Goal: Task Accomplishment & Management: Manage account settings

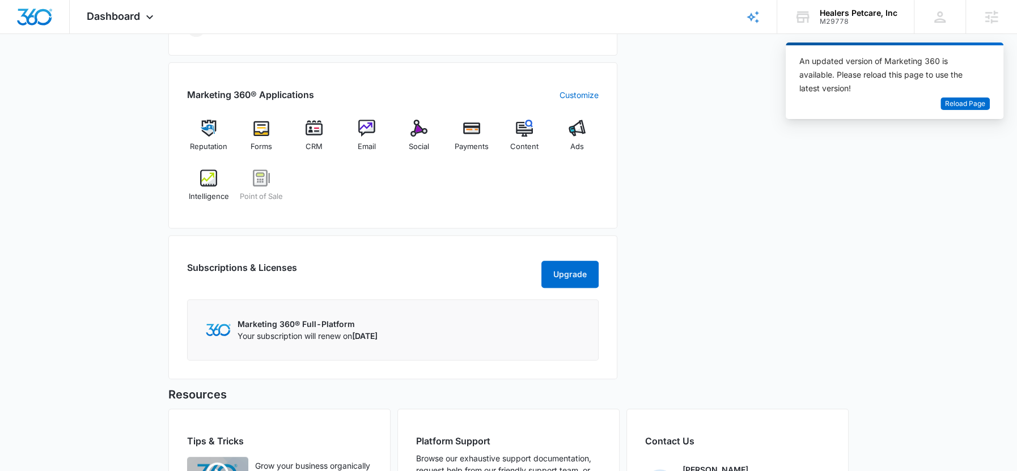
scroll to position [419, 0]
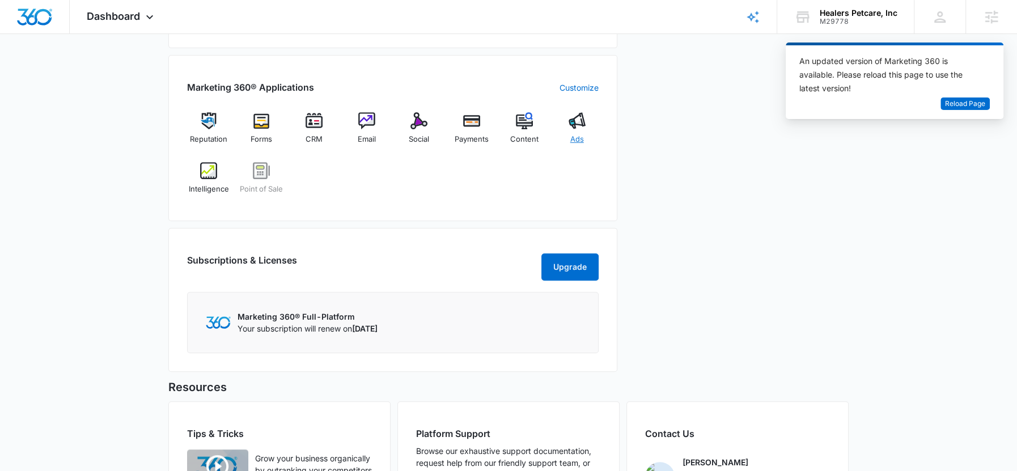
click at [572, 129] on div "Ads" at bounding box center [577, 132] width 44 height 41
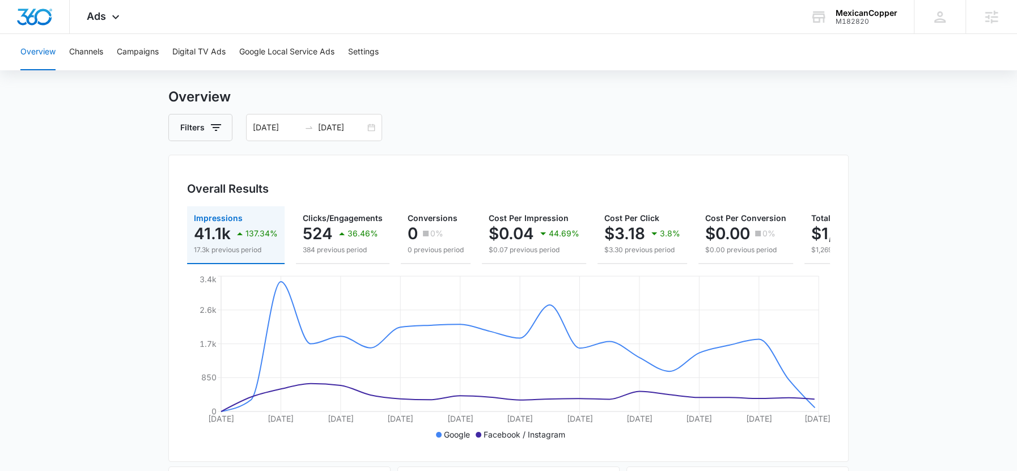
scroll to position [26, 0]
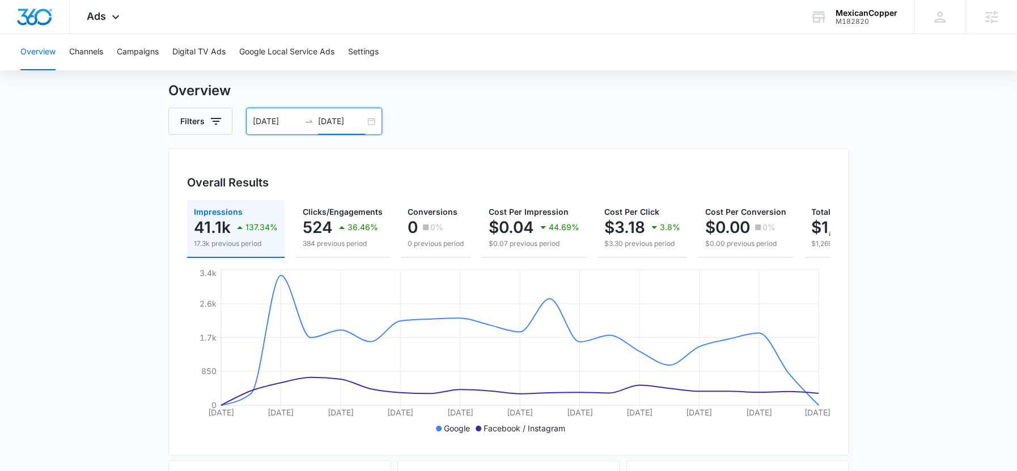
click at [339, 119] on input "10/14/2025" at bounding box center [341, 121] width 47 height 12
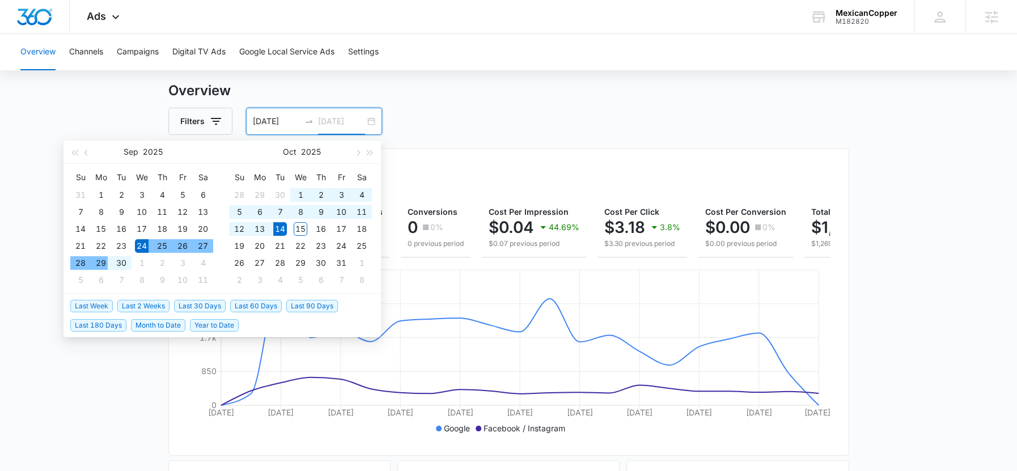
type input "10/14/2025"
click at [173, 325] on span "Month to Date" at bounding box center [158, 325] width 54 height 12
type input "[DATE]"
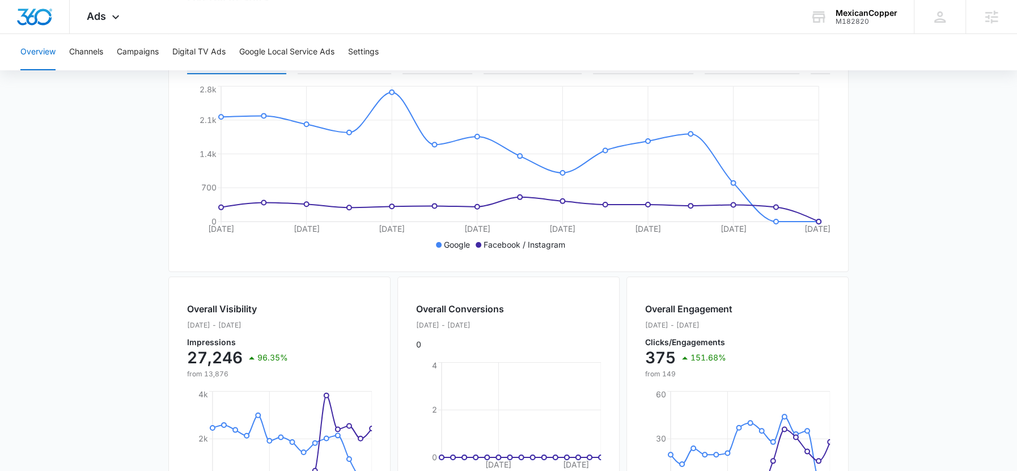
scroll to position [0, 0]
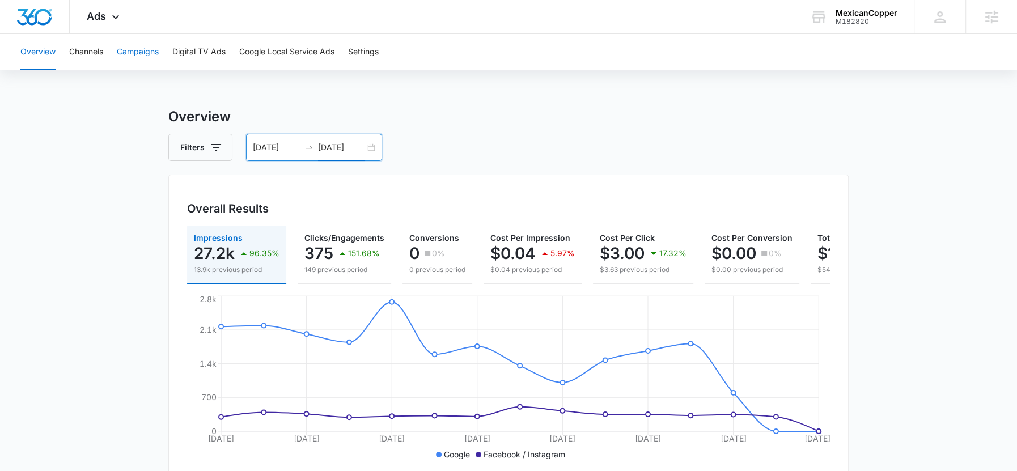
click at [132, 64] on button "Campaigns" at bounding box center [138, 52] width 42 height 36
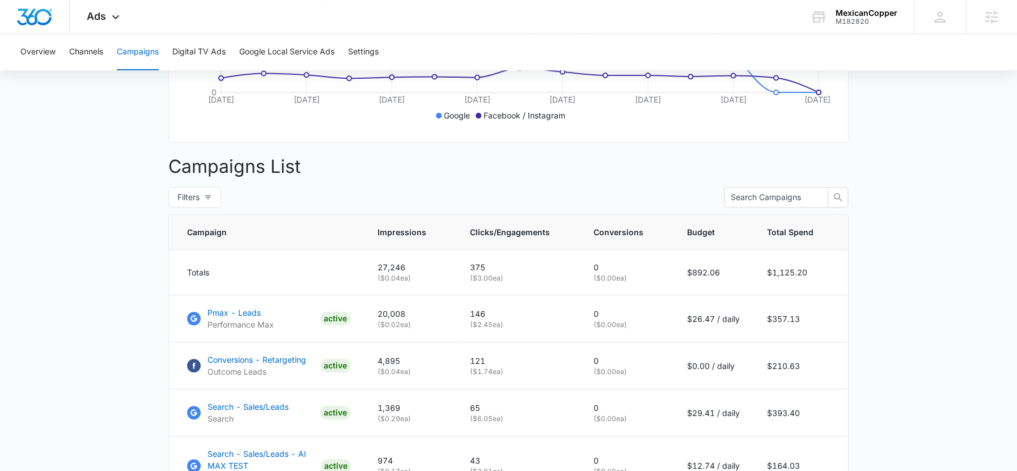
scroll to position [100, 0]
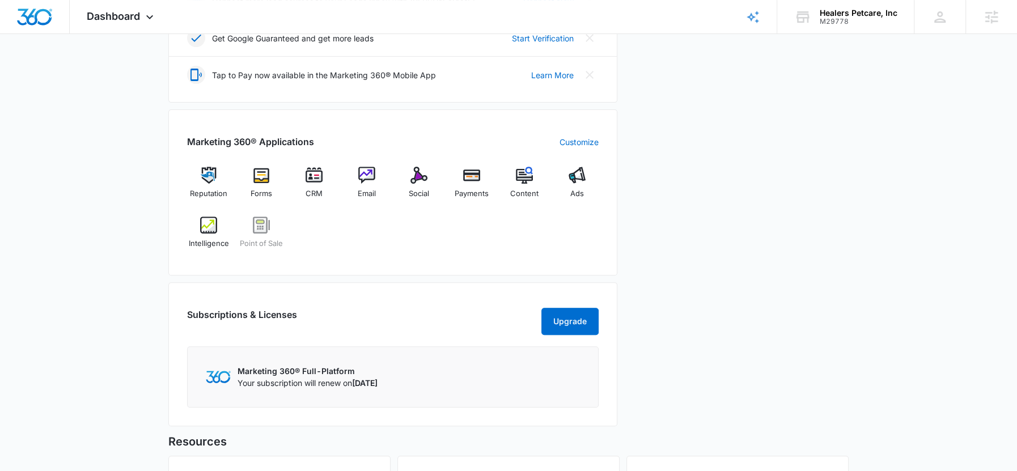
scroll to position [311, 0]
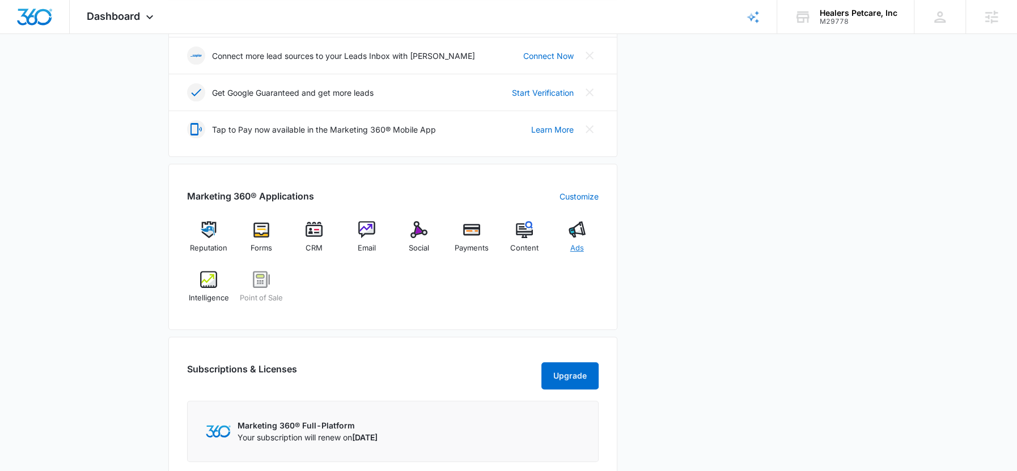
click at [587, 239] on div "Ads" at bounding box center [577, 241] width 44 height 41
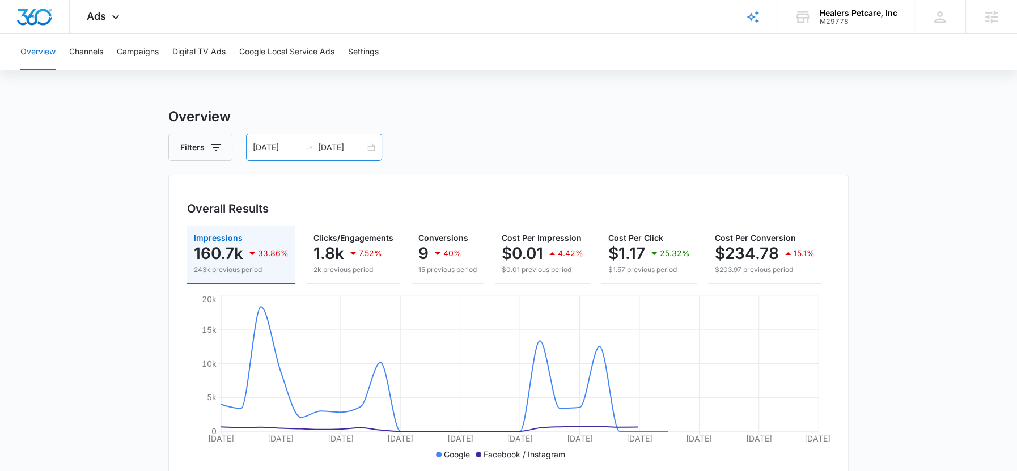
click at [345, 148] on input "10/14/2025" at bounding box center [341, 147] width 47 height 12
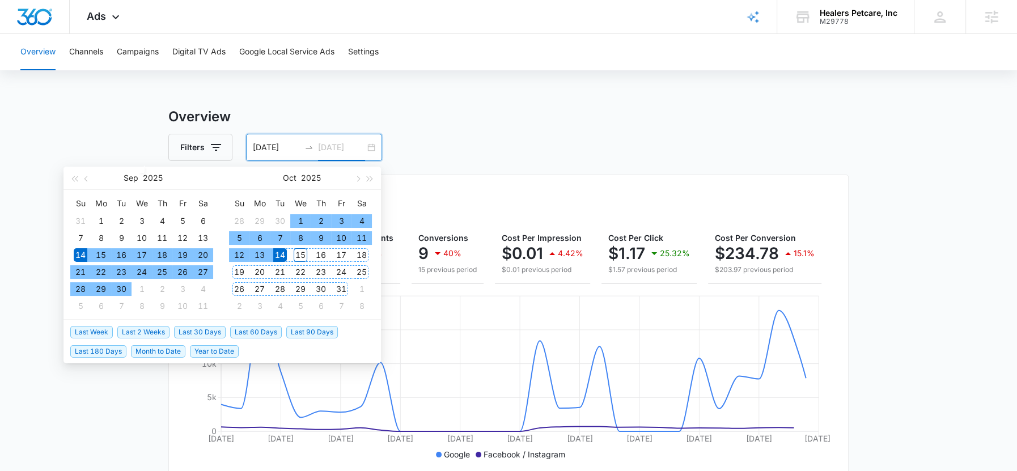
type input "10/14/2025"
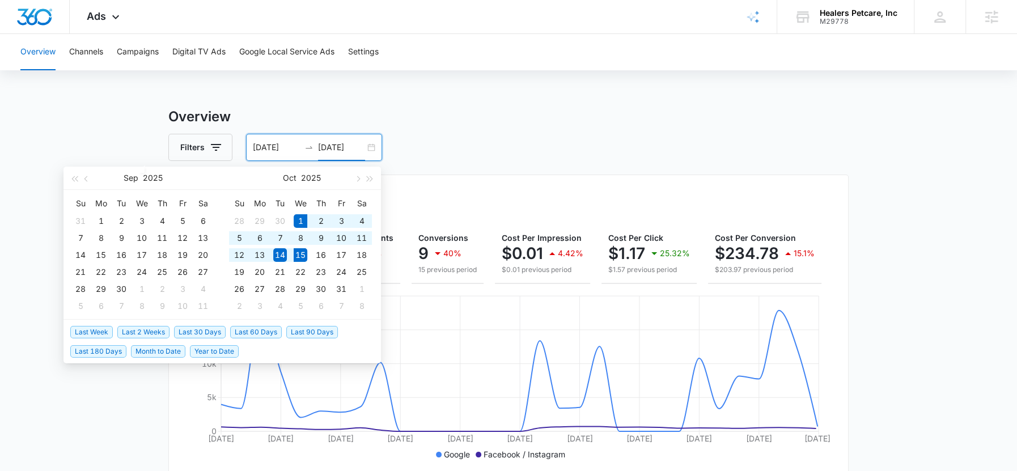
click at [160, 351] on span "Month to Date" at bounding box center [158, 351] width 54 height 12
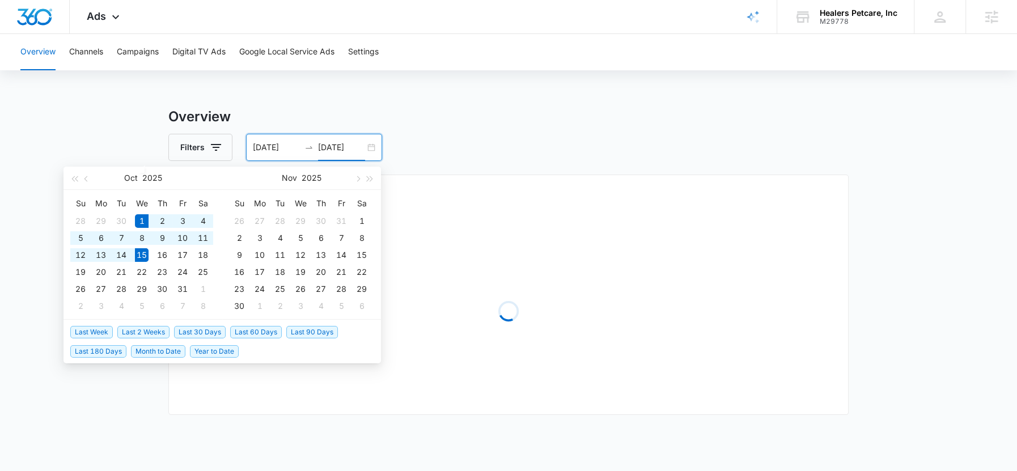
type input "[DATE]"
type input "10/15/2025"
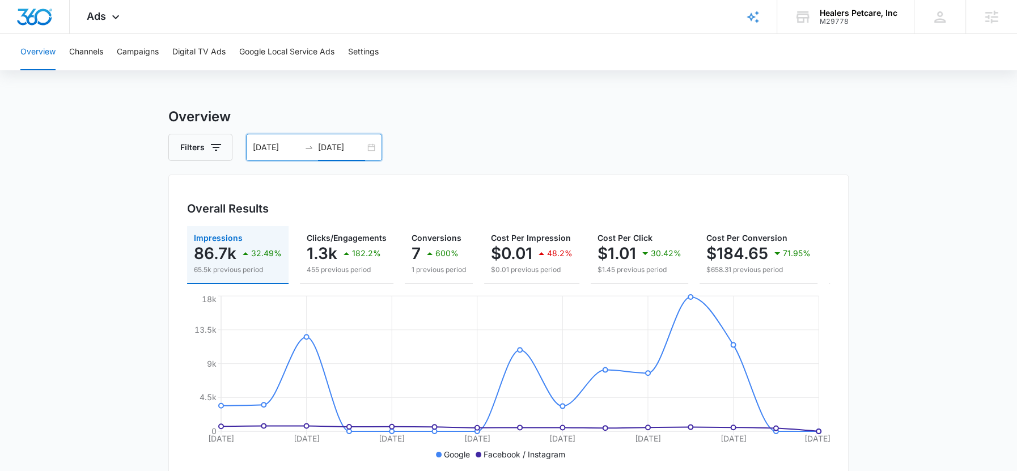
click at [468, 124] on h3 "Overview" at bounding box center [508, 117] width 680 height 20
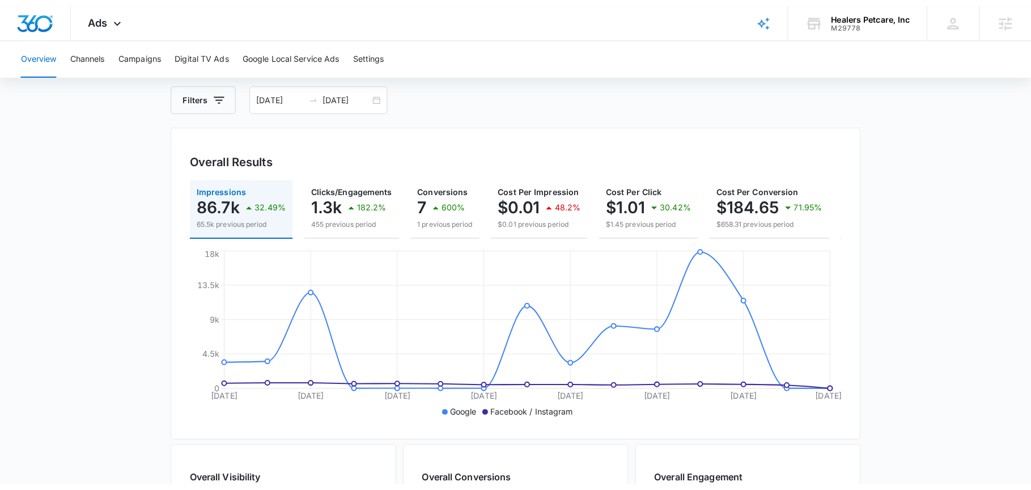
scroll to position [51, 0]
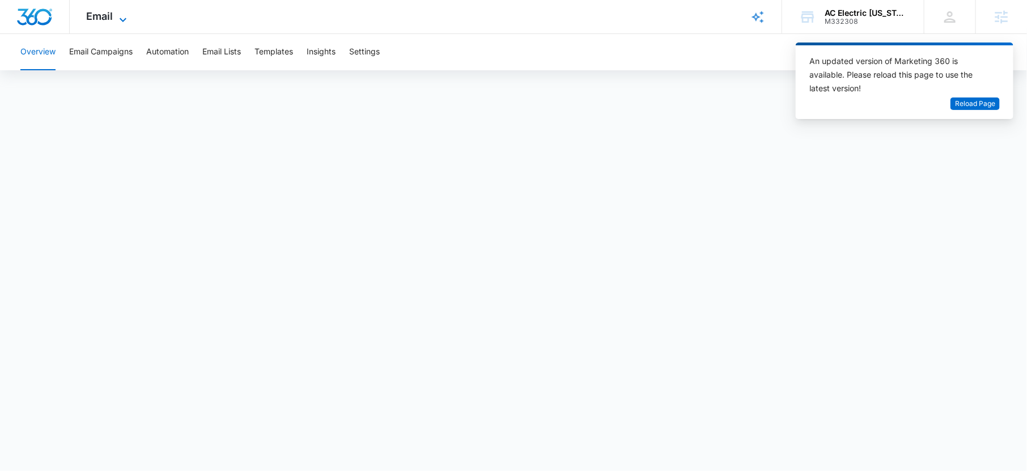
click at [109, 16] on span "Email" at bounding box center [100, 16] width 27 height 12
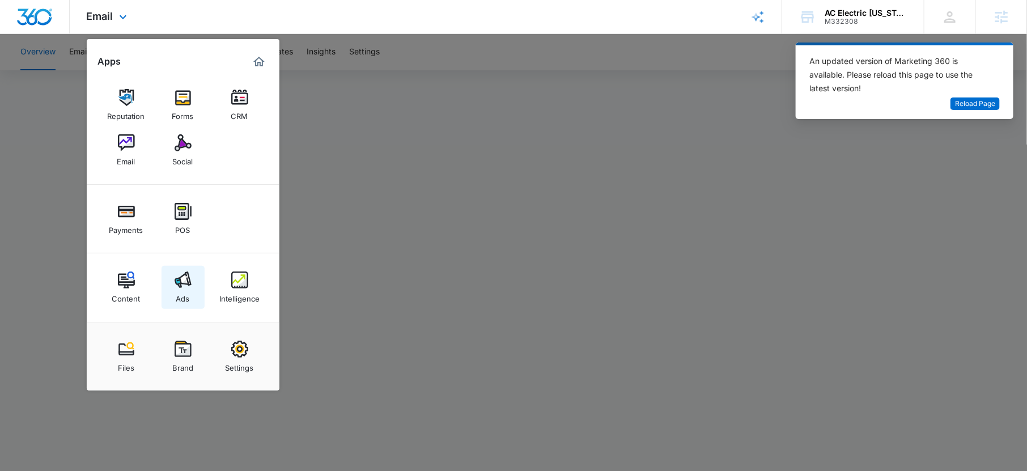
click at [180, 294] on div "Ads" at bounding box center [183, 295] width 14 height 15
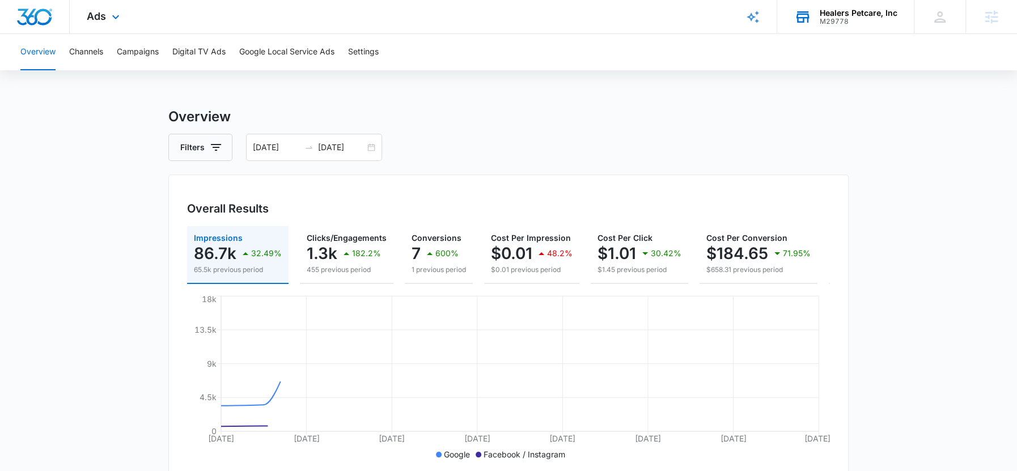
click at [821, 24] on div "M29778" at bounding box center [859, 22] width 78 height 8
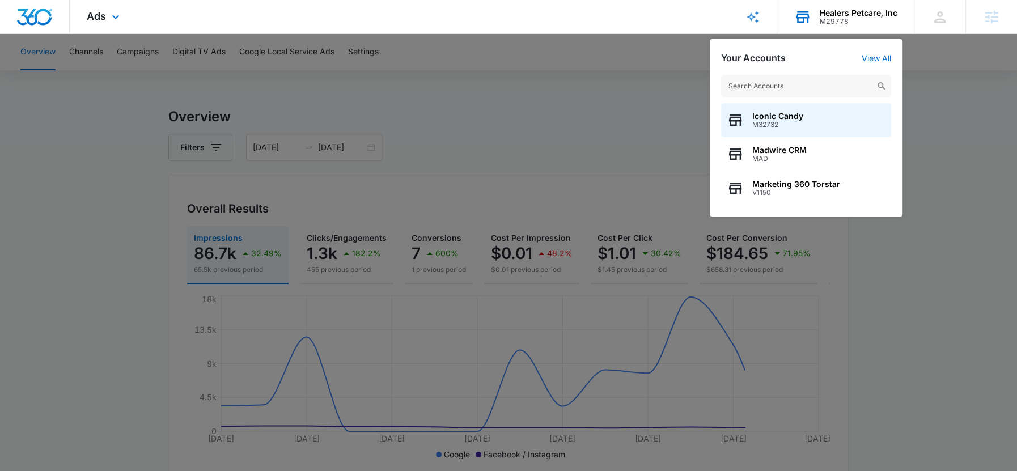
click at [755, 90] on input "text" at bounding box center [806, 86] width 170 height 23
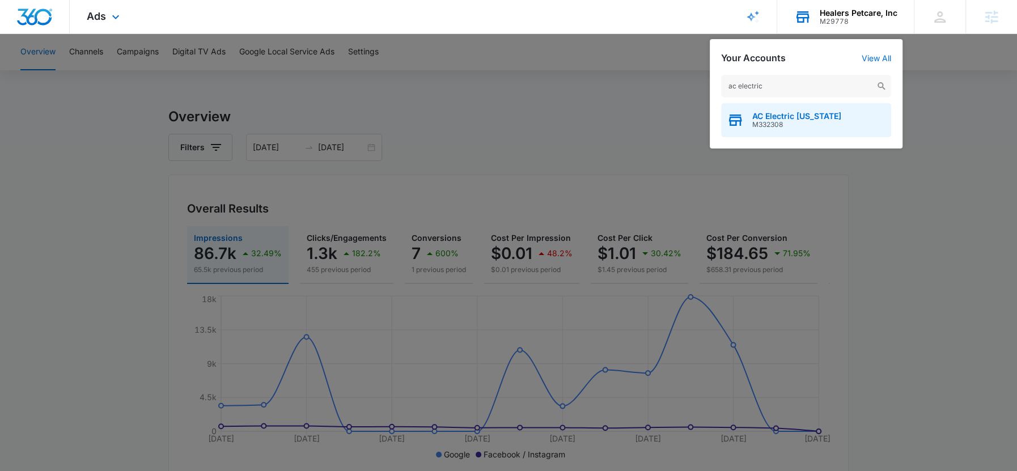
type input "ac electric"
click at [793, 119] on span "AC Electric Ohio" at bounding box center [796, 116] width 89 height 9
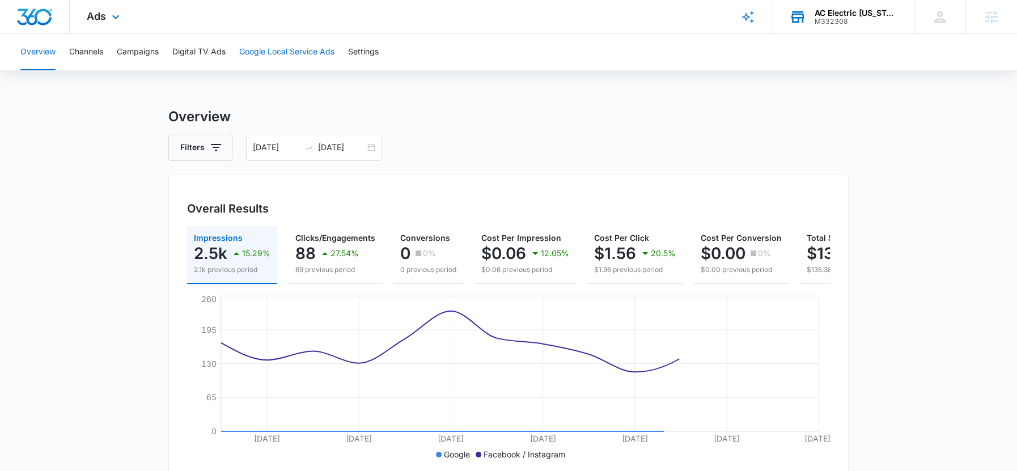
click at [287, 53] on button "Google Local Service Ads" at bounding box center [286, 52] width 95 height 36
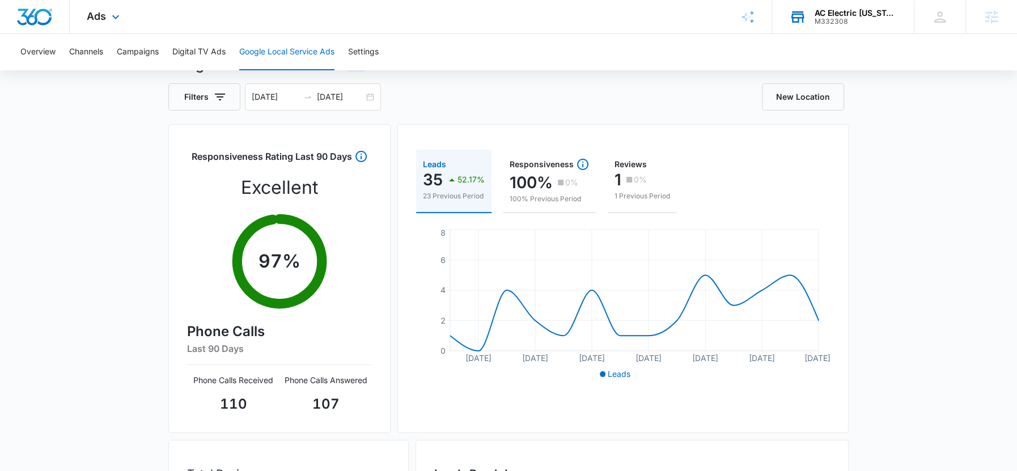
scroll to position [50, 0]
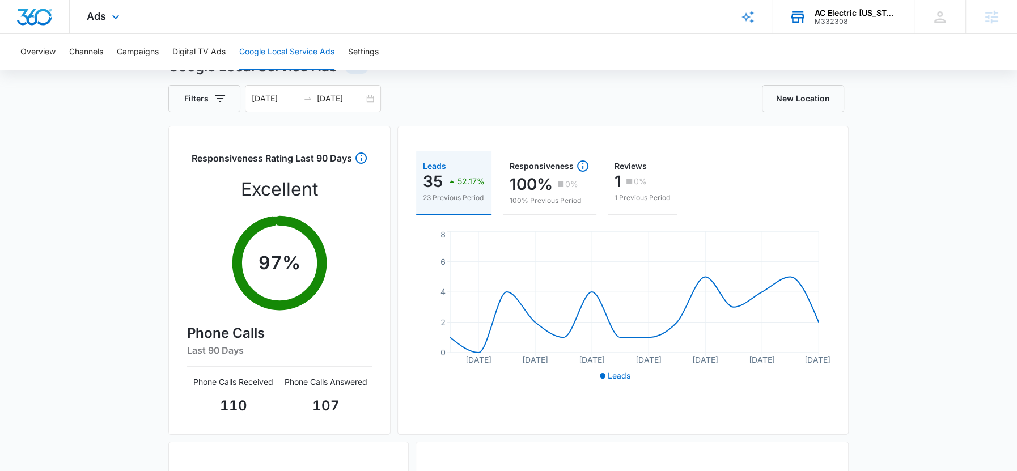
click at [514, 97] on div "New Location" at bounding box center [678, 98] width 340 height 27
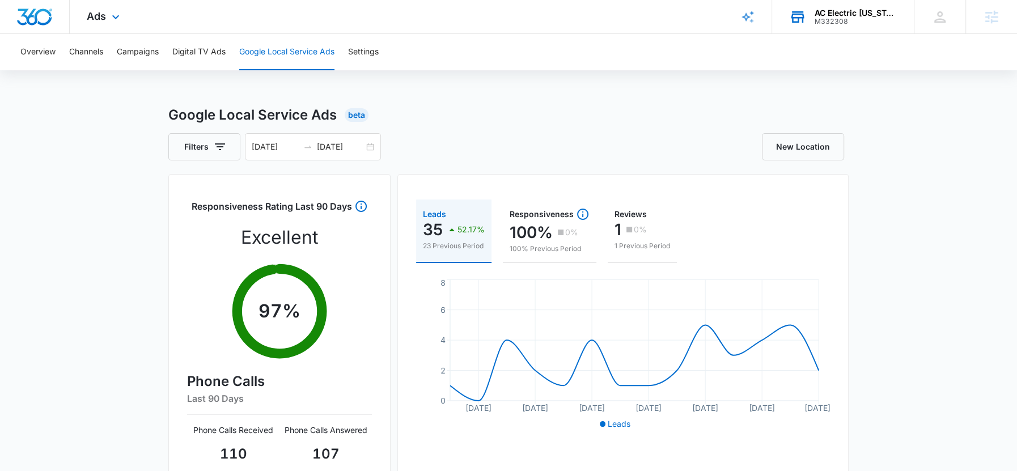
scroll to position [0, 0]
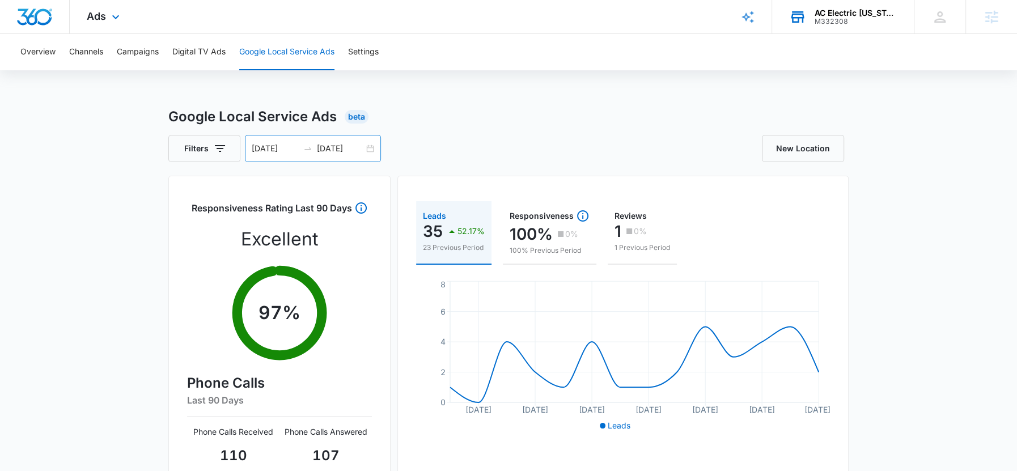
click at [272, 146] on input "[DATE]" at bounding box center [275, 148] width 47 height 12
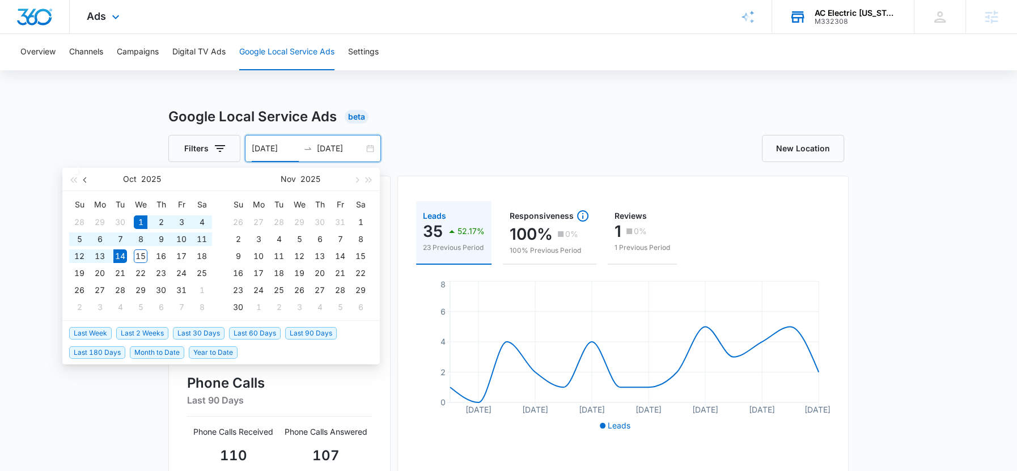
click at [88, 183] on button "button" at bounding box center [85, 179] width 12 height 23
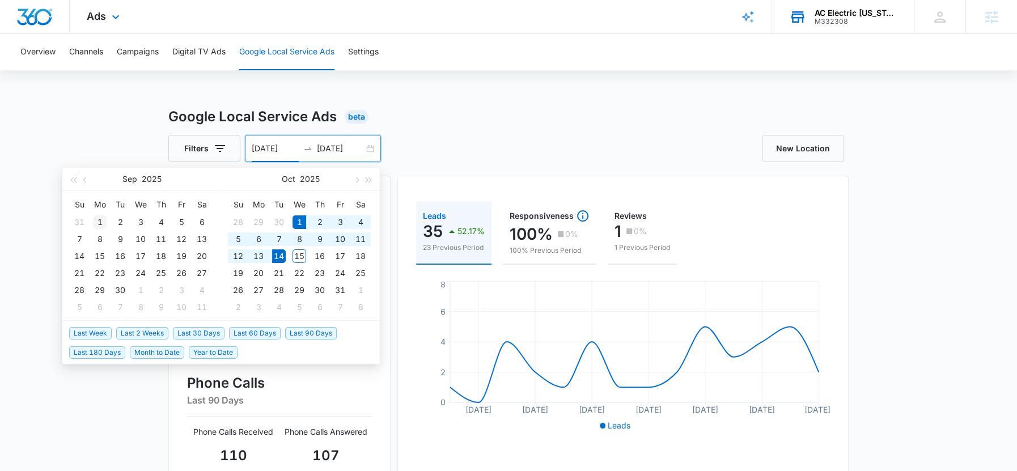
type input "09/01/2025"
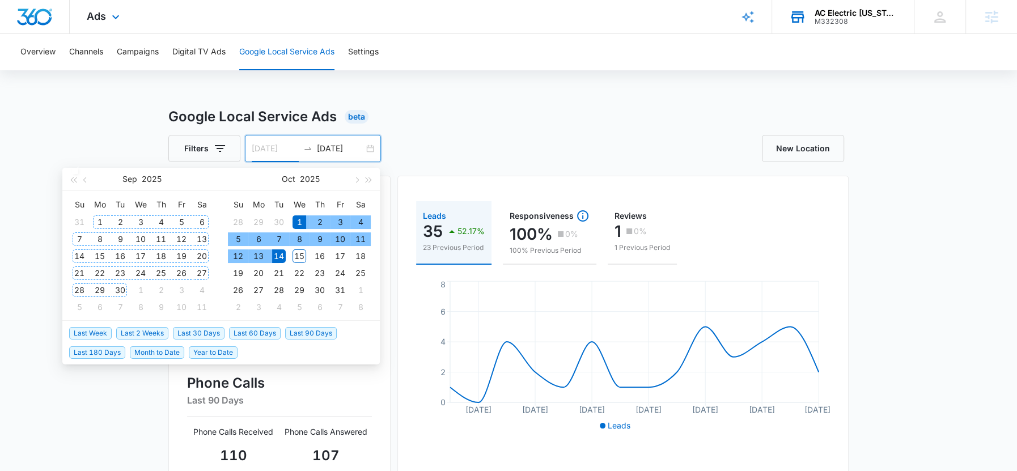
click at [97, 219] on div "1" at bounding box center [100, 222] width 14 height 14
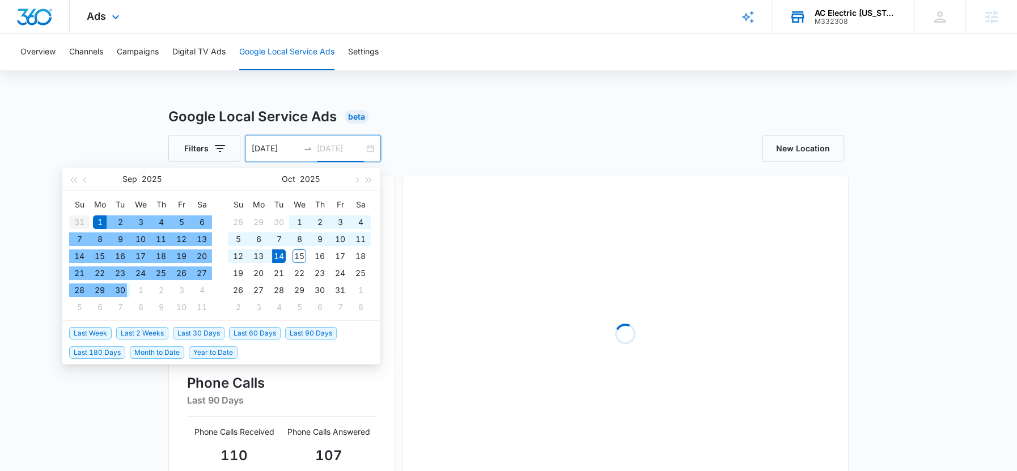
type input "09/30/2025"
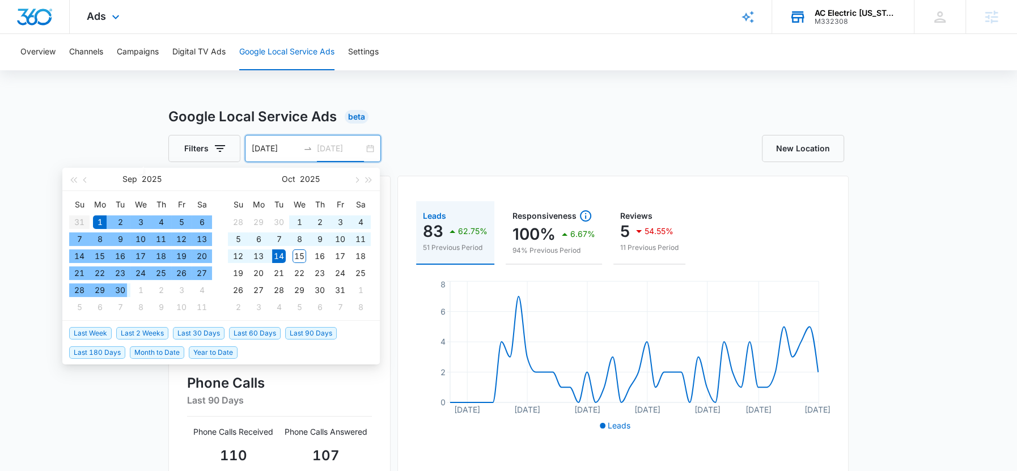
click at [125, 290] on div "30" at bounding box center [120, 290] width 14 height 14
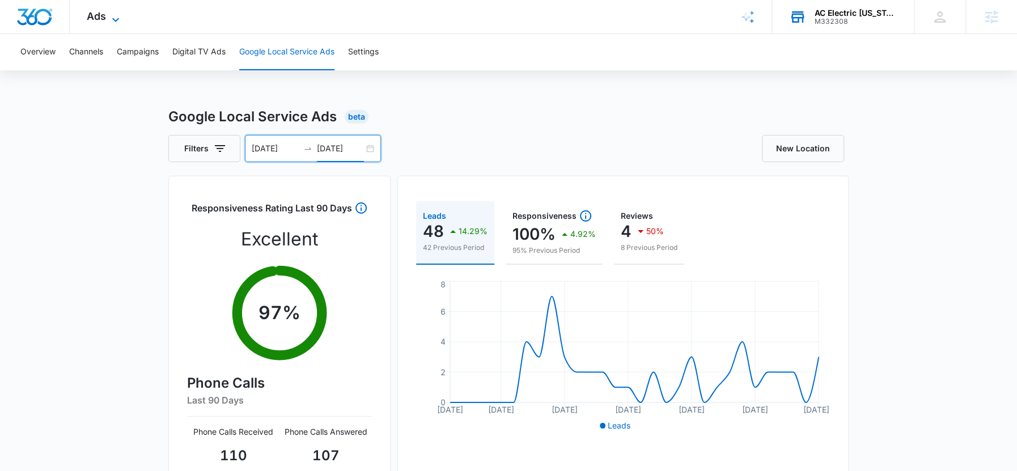
click at [110, 19] on icon at bounding box center [116, 20] width 14 height 14
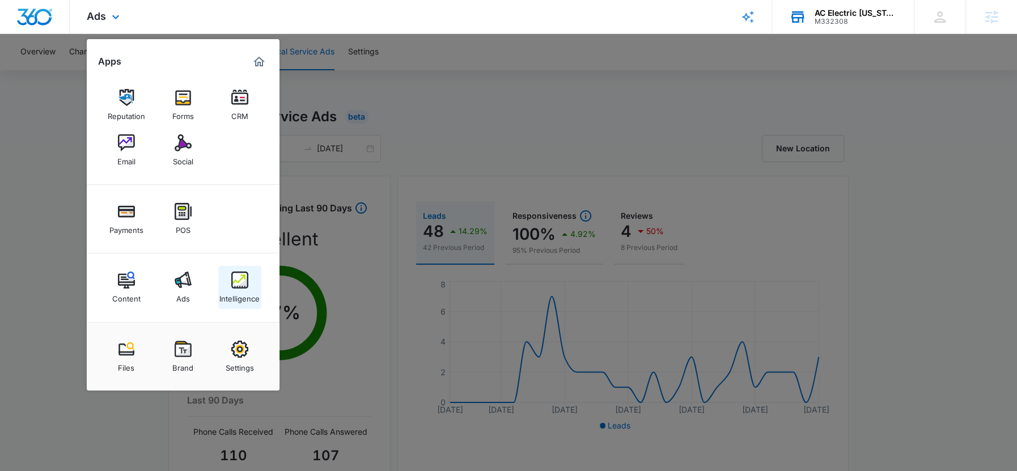
click at [245, 290] on div "Intelligence" at bounding box center [239, 295] width 40 height 15
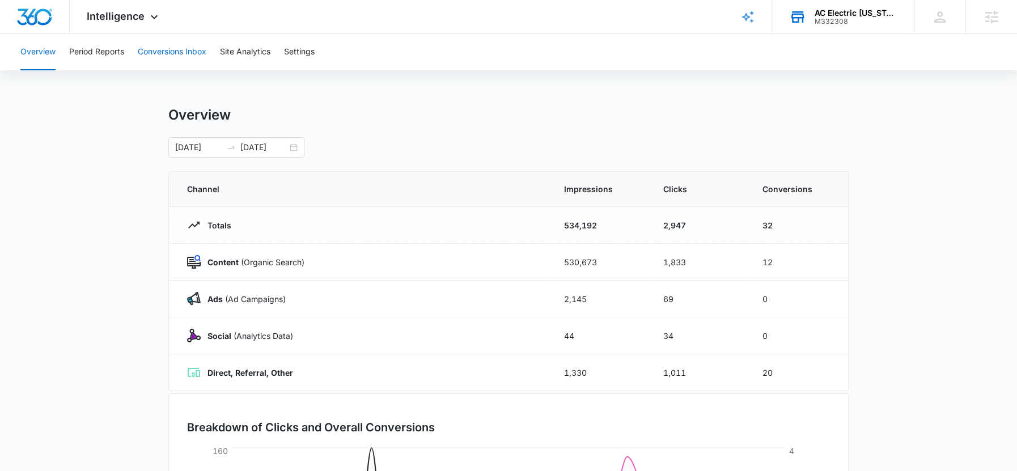
click at [166, 55] on button "Conversions Inbox" at bounding box center [172, 52] width 69 height 36
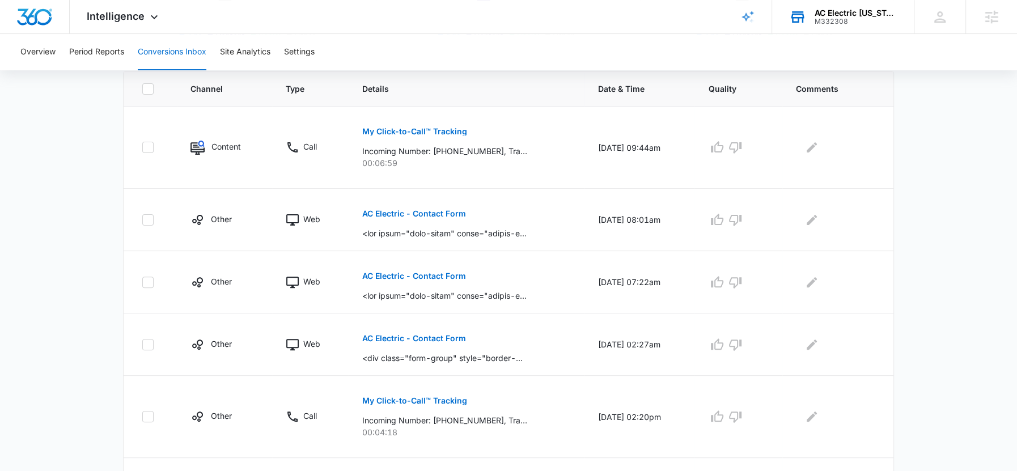
scroll to position [254, 0]
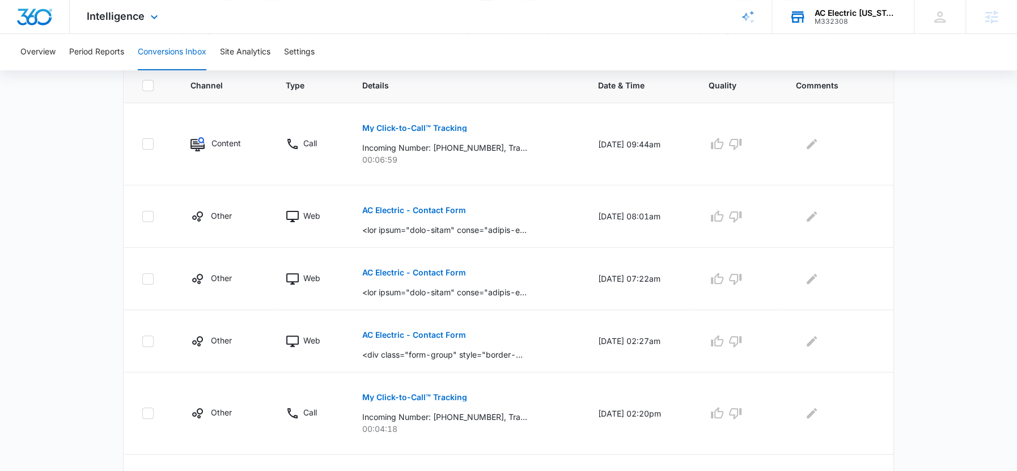
click at [145, 15] on div "Intelligence Apps Reputation Forms CRM Email Social Payments POS Content Ads In…" at bounding box center [124, 16] width 108 height 33
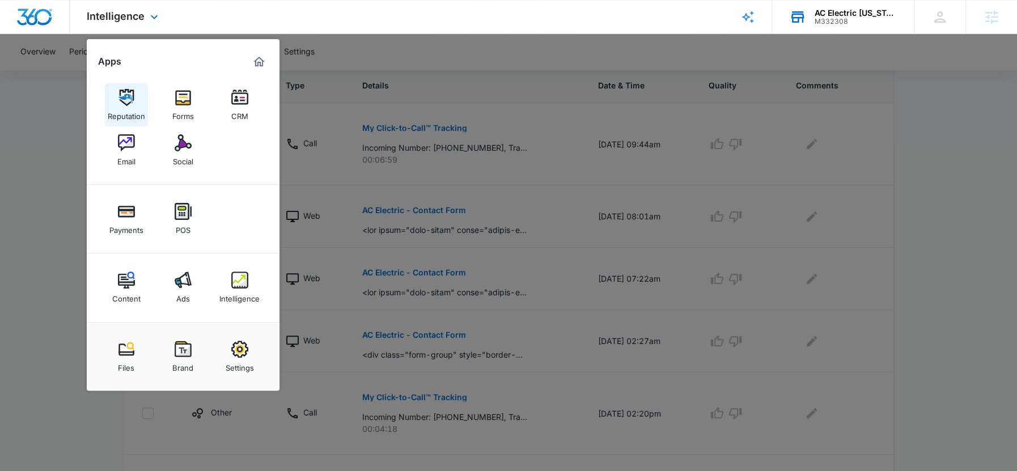
click at [125, 116] on div "Reputation" at bounding box center [126, 113] width 37 height 15
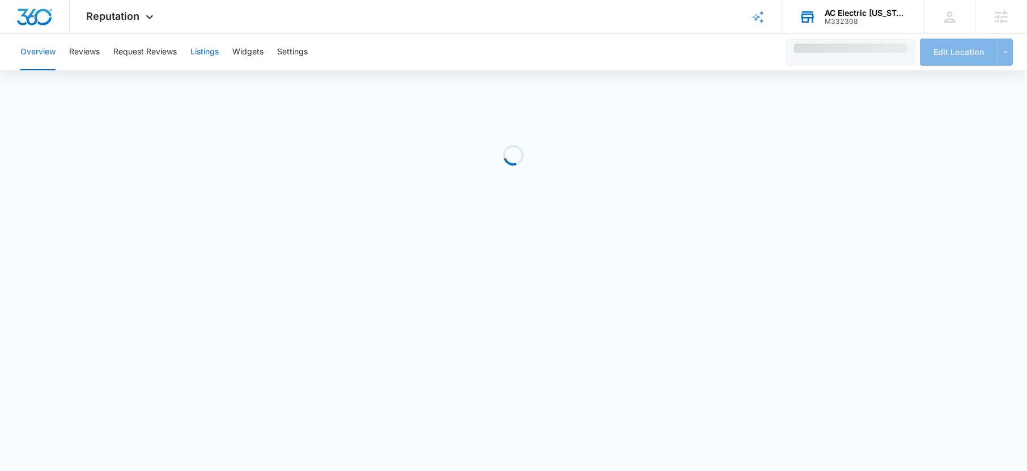
click at [203, 56] on button "Listings" at bounding box center [204, 52] width 28 height 36
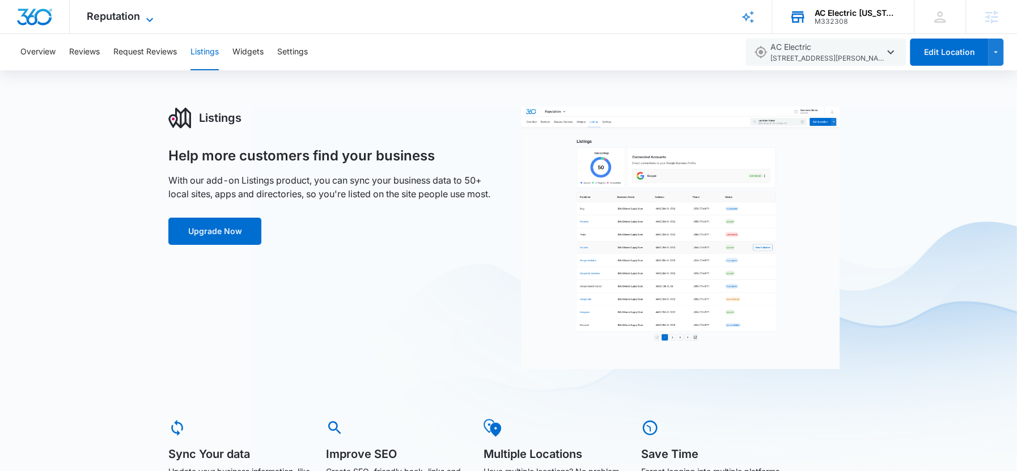
click at [134, 16] on span "Reputation" at bounding box center [113, 16] width 53 height 12
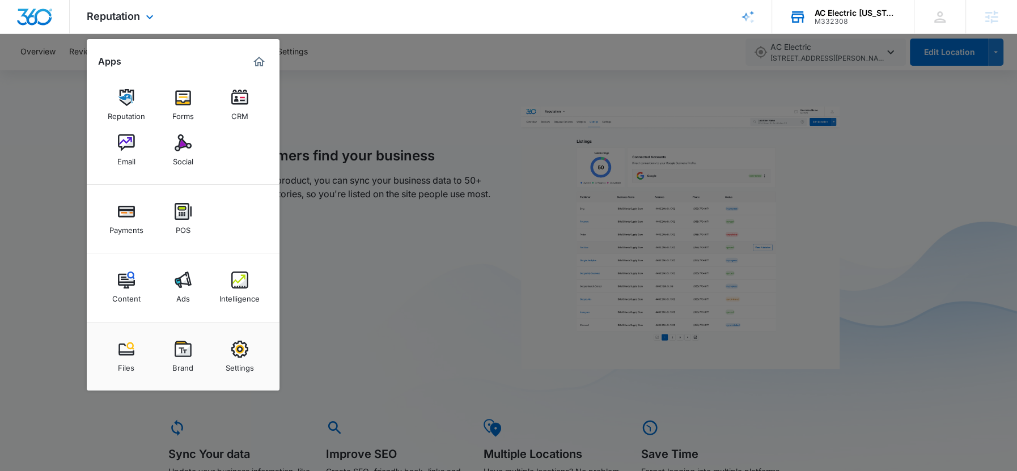
click at [377, 19] on div "Reputation Apps Reputation Forms CRM Email Social Payments POS Content Ads Inte…" at bounding box center [508, 17] width 1017 height 34
click at [344, 94] on div at bounding box center [508, 235] width 1017 height 471
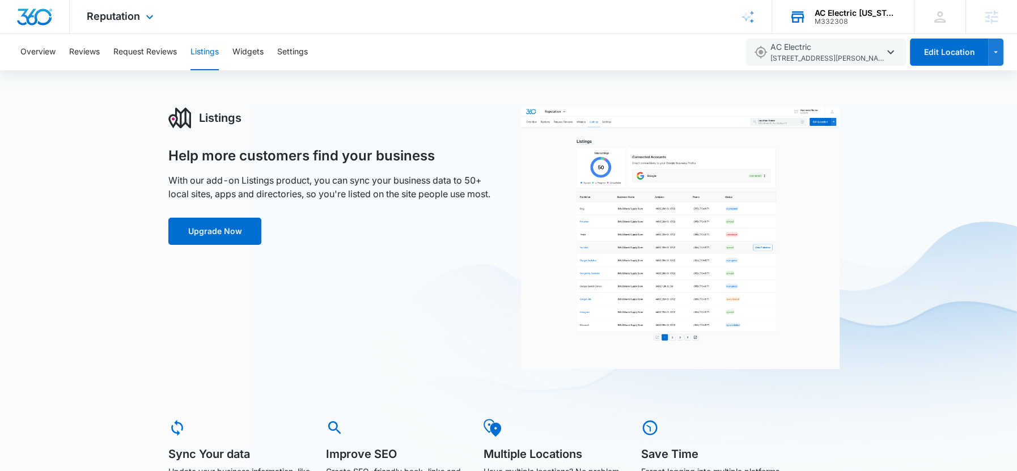
click at [141, 19] on div "Reputation Apps Reputation Forms CRM Email Social Payments POS Content Ads Inte…" at bounding box center [122, 16] width 104 height 33
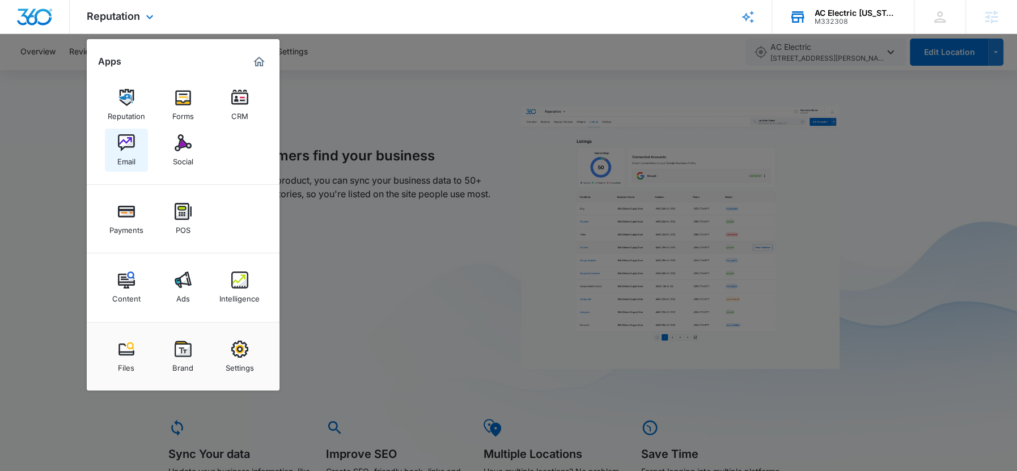
click at [125, 158] on div "Email" at bounding box center [126, 158] width 18 height 15
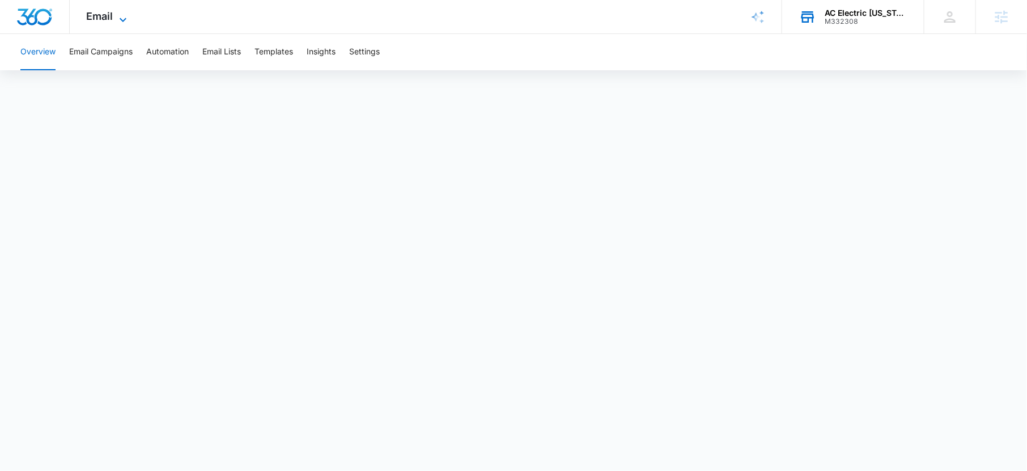
click at [116, 16] on icon at bounding box center [123, 20] width 14 height 14
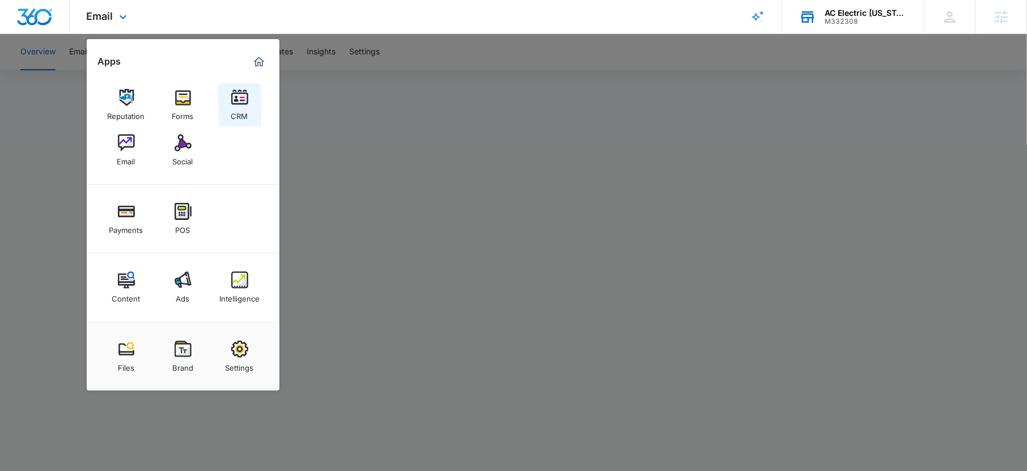
click at [231, 109] on div "CRM" at bounding box center [239, 113] width 17 height 15
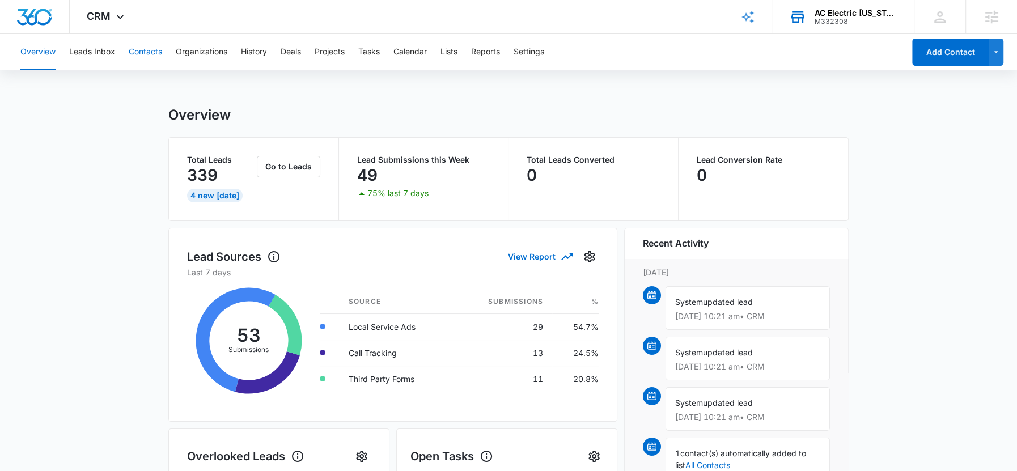
click at [142, 55] on button "Contacts" at bounding box center [145, 52] width 33 height 36
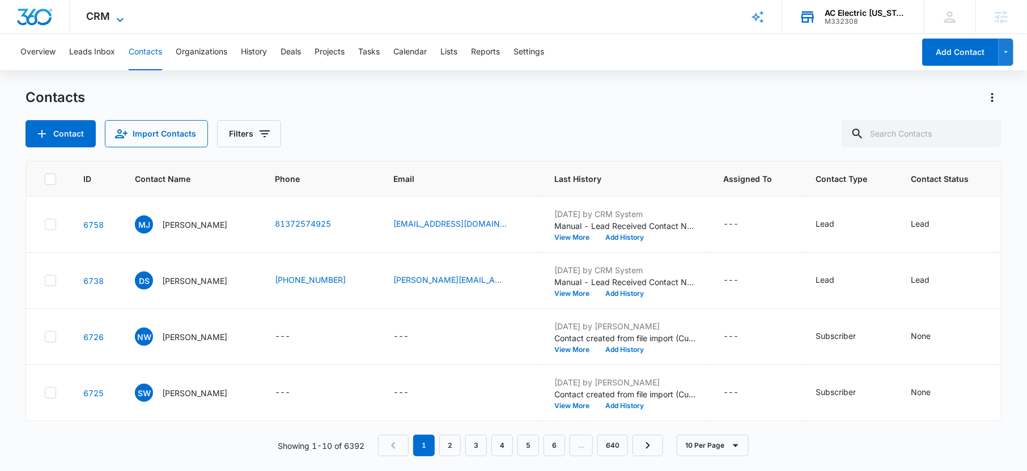
click at [119, 13] on icon at bounding box center [120, 20] width 14 height 14
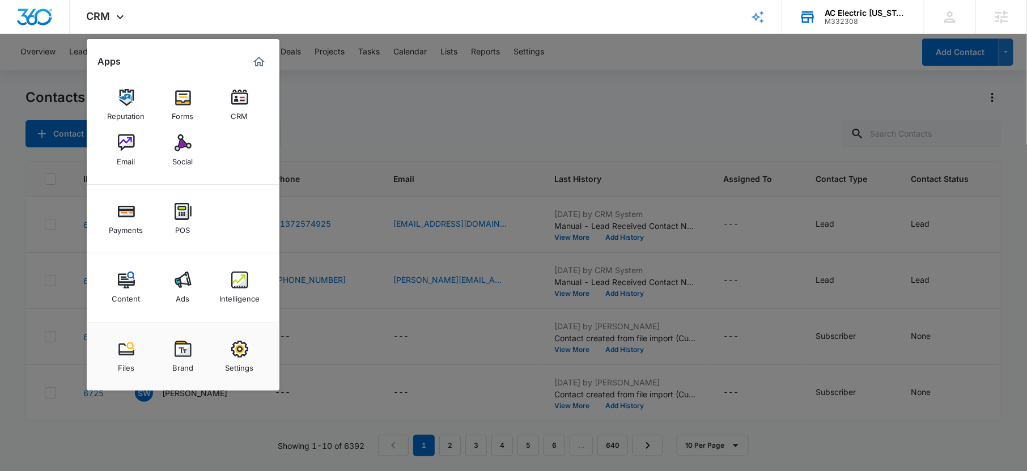
click at [419, 119] on div at bounding box center [513, 235] width 1027 height 471
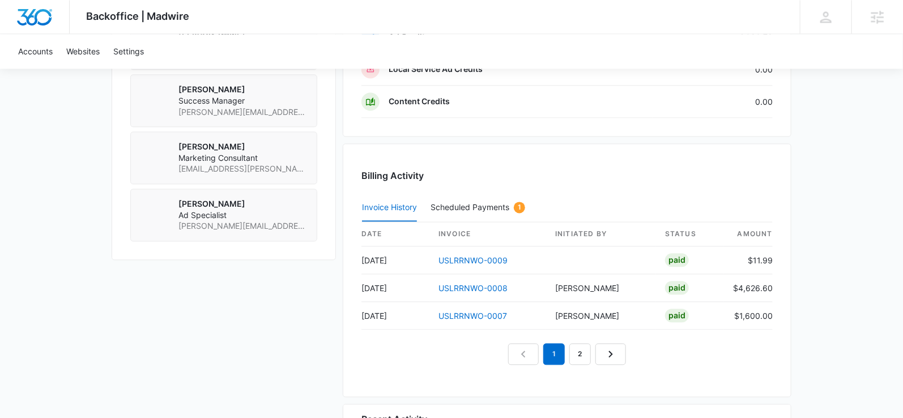
scroll to position [1022, 0]
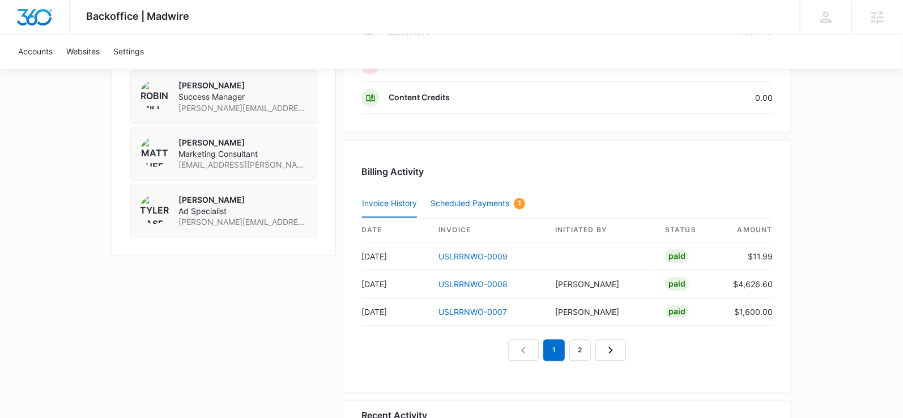
click at [478, 203] on div "Scheduled Payments 1" at bounding box center [478, 203] width 95 height 11
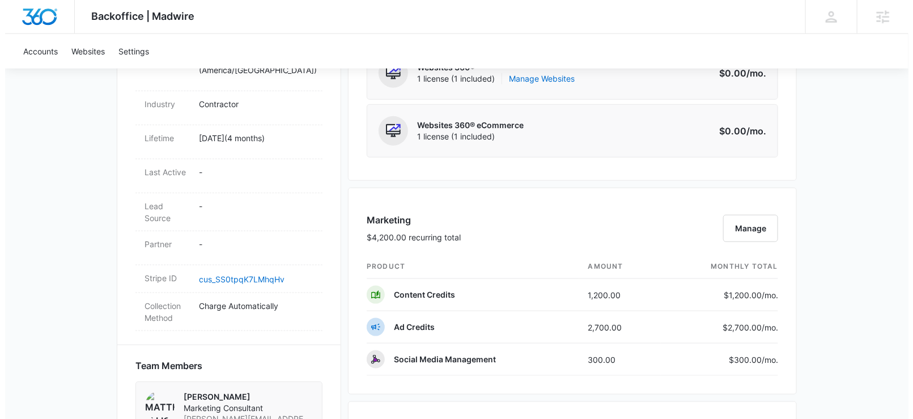
scroll to position [546, 0]
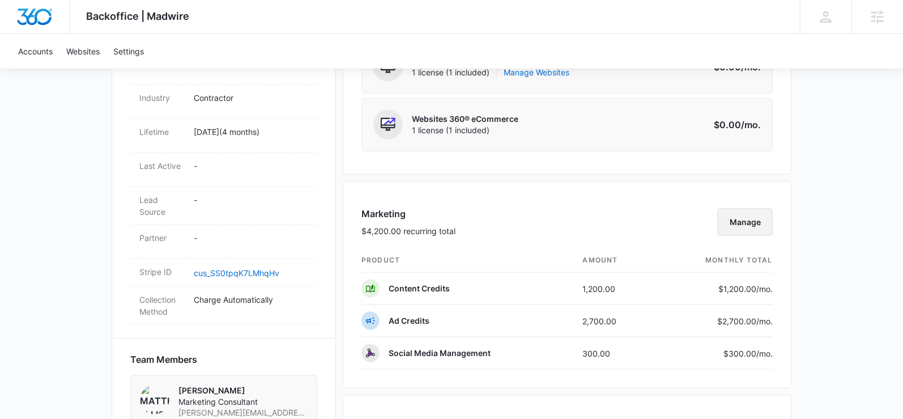
click at [739, 217] on button "Manage" at bounding box center [745, 222] width 55 height 27
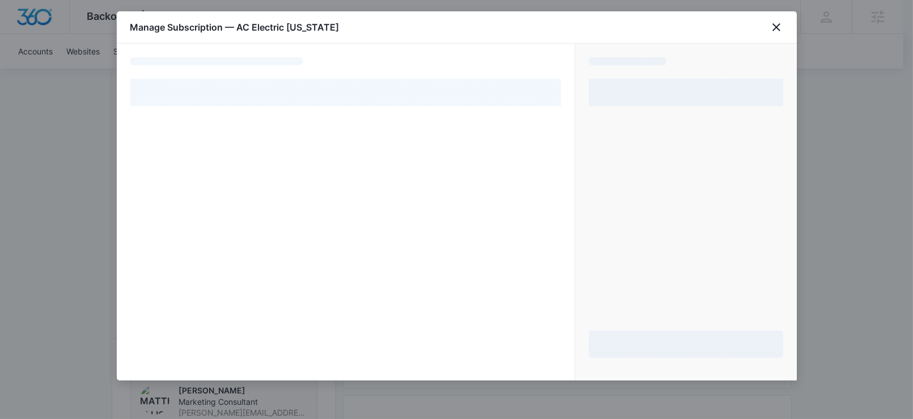
select select "pm_1RtUX6A4n8RTgNjUXMdzP0gK"
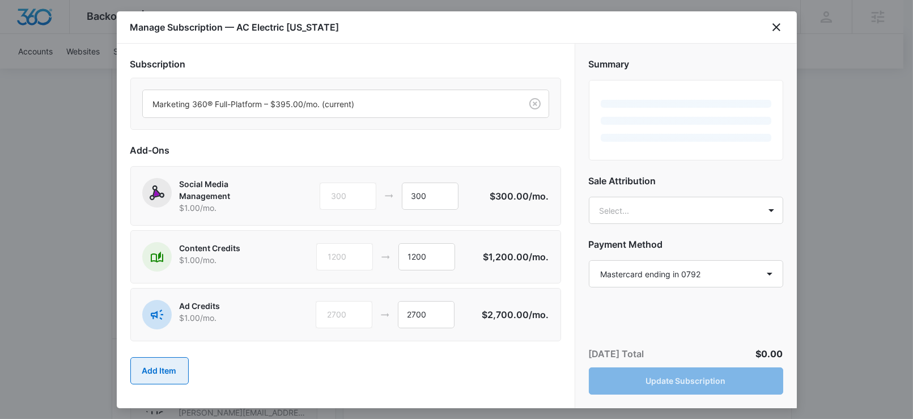
click at [159, 364] on button "Add Item" at bounding box center [159, 370] width 58 height 27
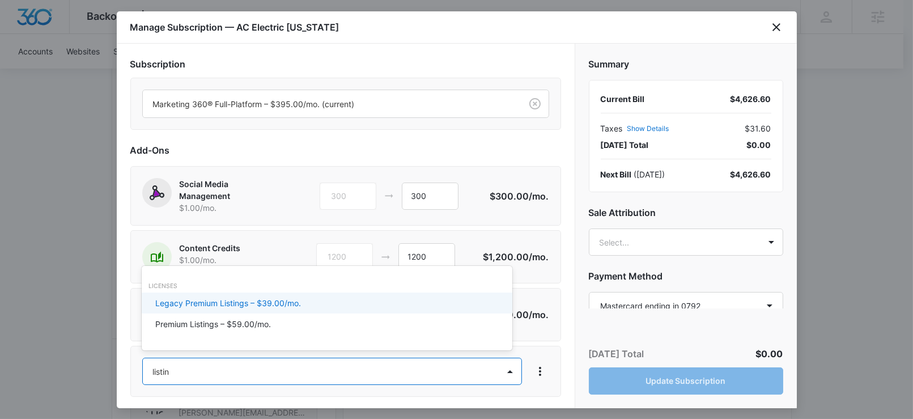
type input "listing"
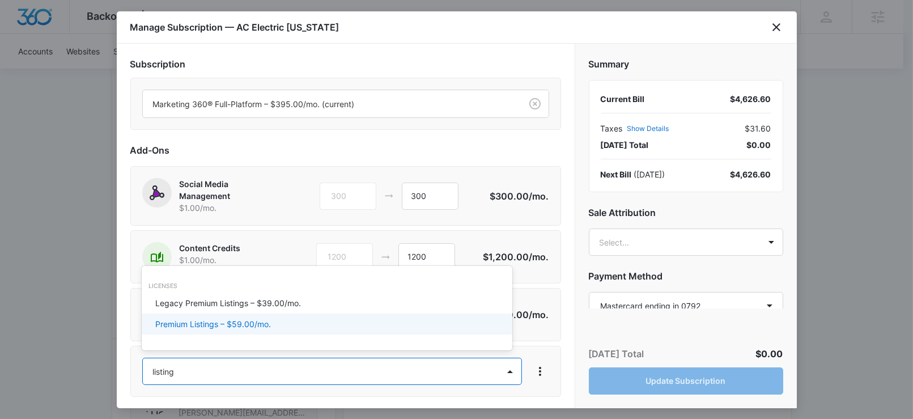
drag, startPoint x: 229, startPoint y: 320, endPoint x: 249, endPoint y: 320, distance: 19.8
click at [229, 320] on p "Premium Listings – $59.00/mo." at bounding box center [213, 324] width 116 height 12
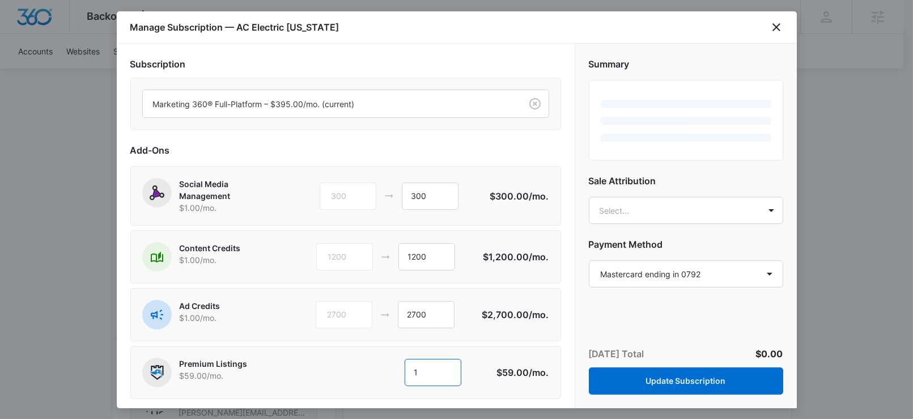
drag, startPoint x: 439, startPoint y: 370, endPoint x: 382, endPoint y: 370, distance: 57.2
click at [380, 370] on div "1 1" at bounding box center [408, 372] width 173 height 27
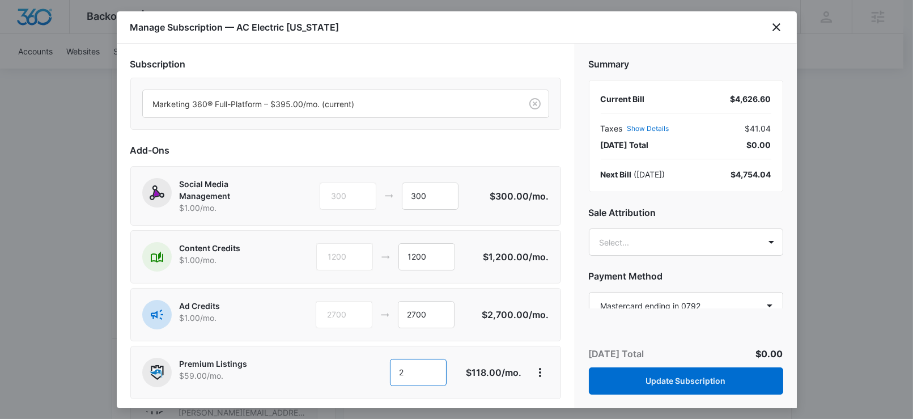
type input "2"
click at [401, 312] on input "2700" at bounding box center [426, 314] width 57 height 27
type input "2582"
drag, startPoint x: 769, startPoint y: 125, endPoint x: 724, endPoint y: 125, distance: 44.8
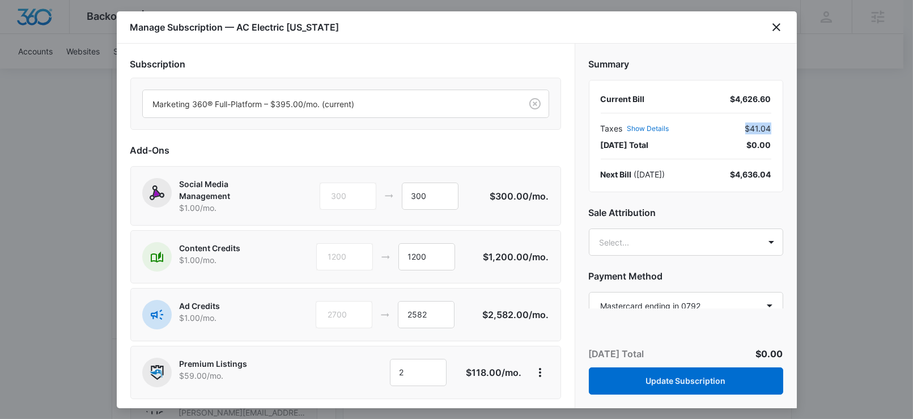
click at [724, 125] on div "Current Bill $4,626.60 Taxes Show Details $41.04 Today’s Total $0.00 Next Bill …" at bounding box center [686, 136] width 194 height 112
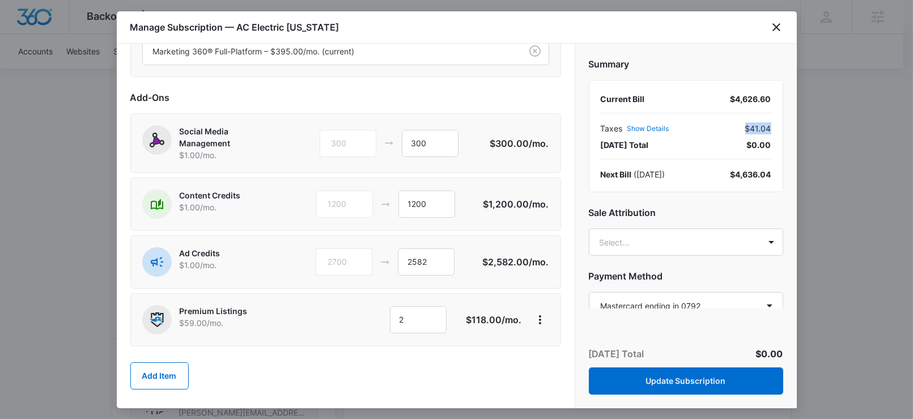
scroll to position [56, 0]
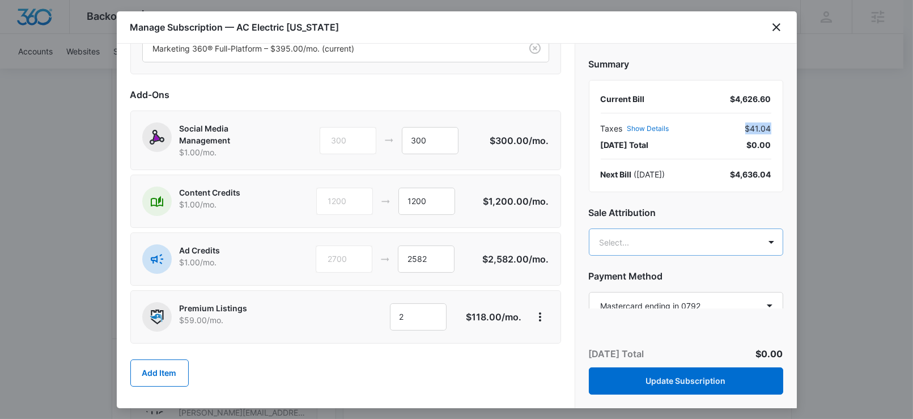
click at [640, 244] on body "Backoffice | Madwire Apps Settings RM Robin Mills robin.mills@madwire.com My Pr…" at bounding box center [456, 246] width 913 height 1585
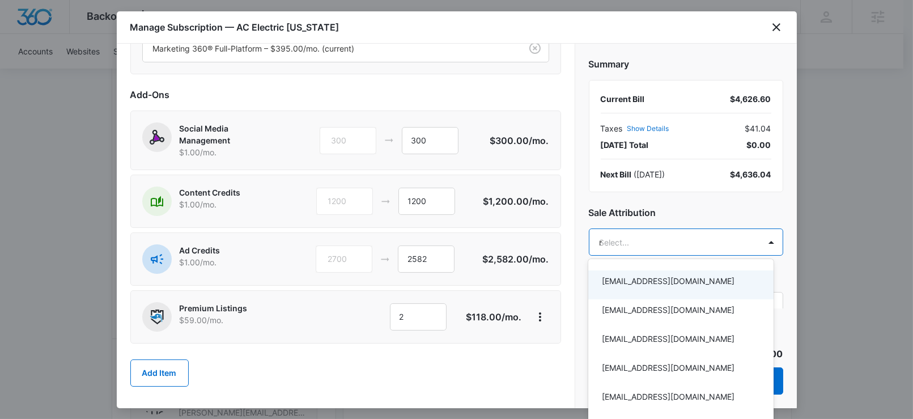
type input "robin"
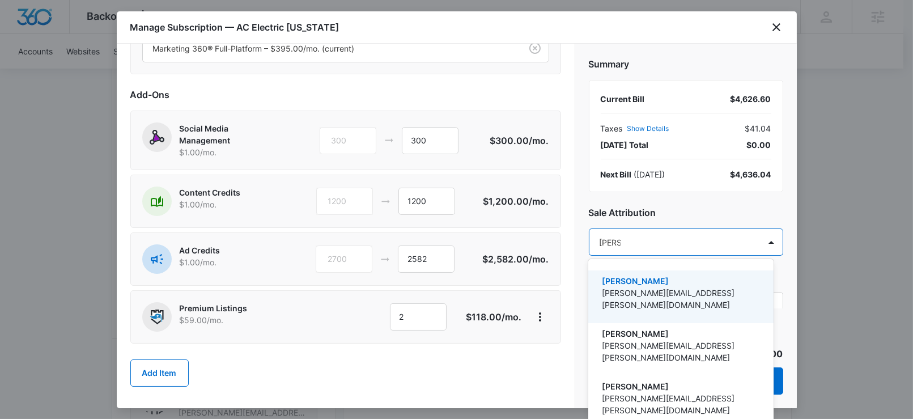
drag, startPoint x: 639, startPoint y: 283, endPoint x: 658, endPoint y: 239, distance: 48.7
click at [639, 283] on p "[PERSON_NAME]" at bounding box center [680, 281] width 156 height 12
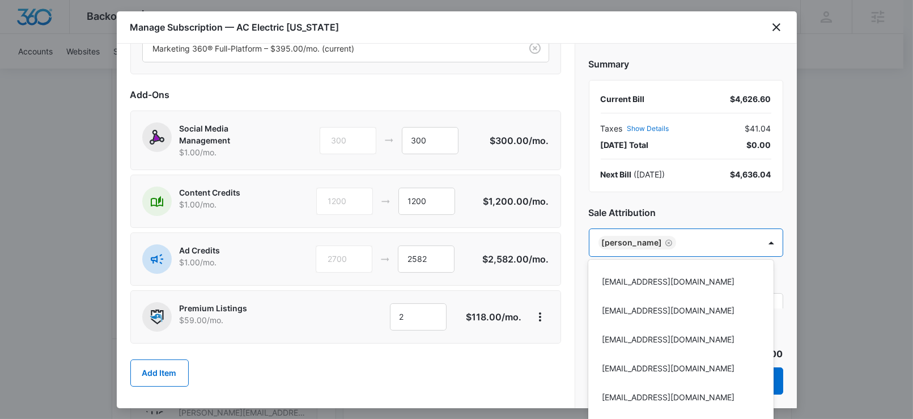
click at [669, 237] on div at bounding box center [456, 209] width 913 height 419
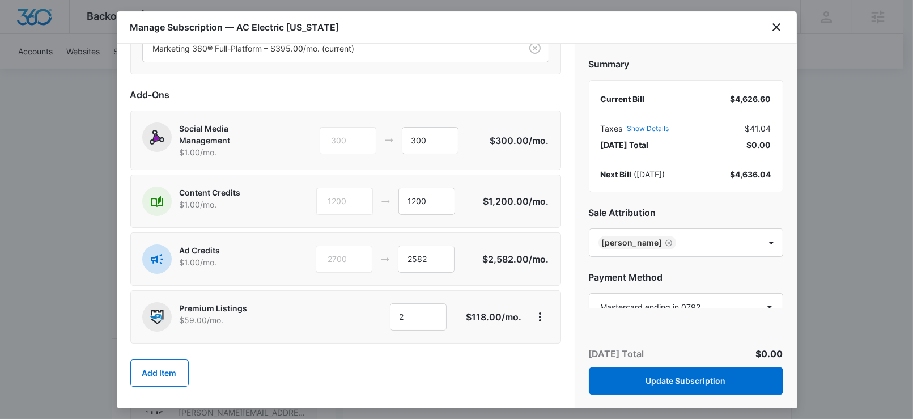
click at [669, 237] on body "Backoffice | Madwire Apps Settings RM Robin Mills robin.mills@madwire.com My Pr…" at bounding box center [456, 246] width 913 height 1585
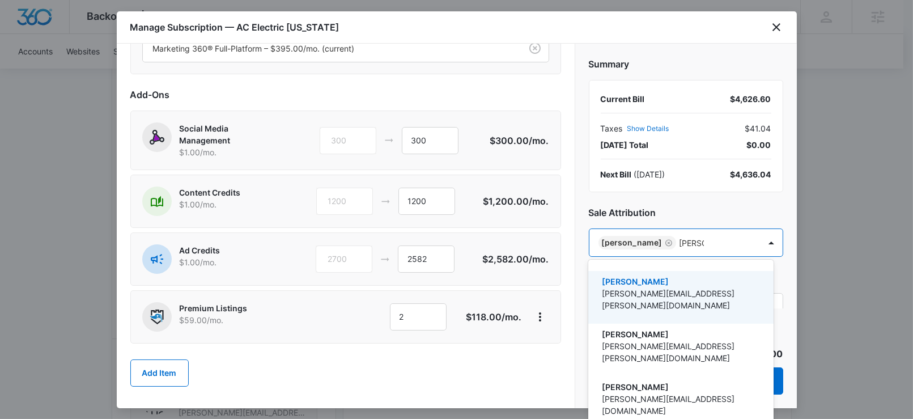
type input "danielle"
click at [681, 287] on p "danielle.billington@madwire.com" at bounding box center [680, 299] width 156 height 24
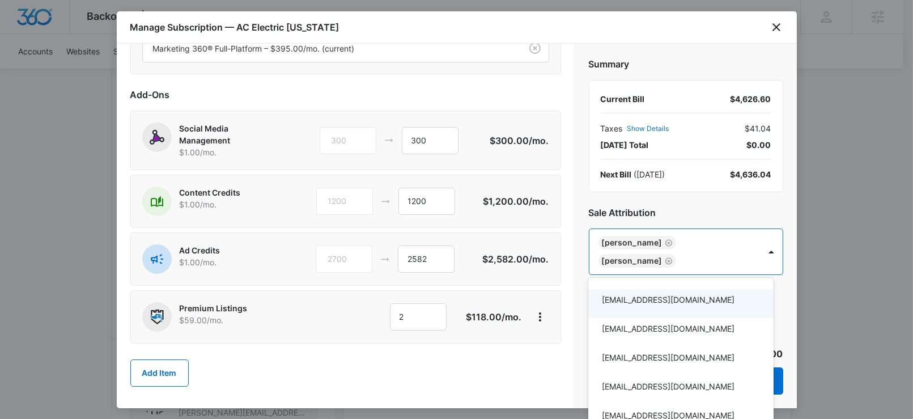
click at [700, 206] on div at bounding box center [456, 209] width 913 height 419
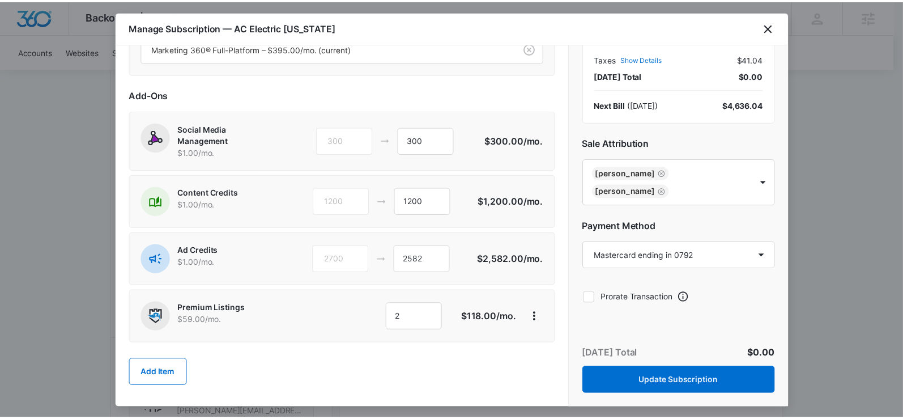
scroll to position [0, 0]
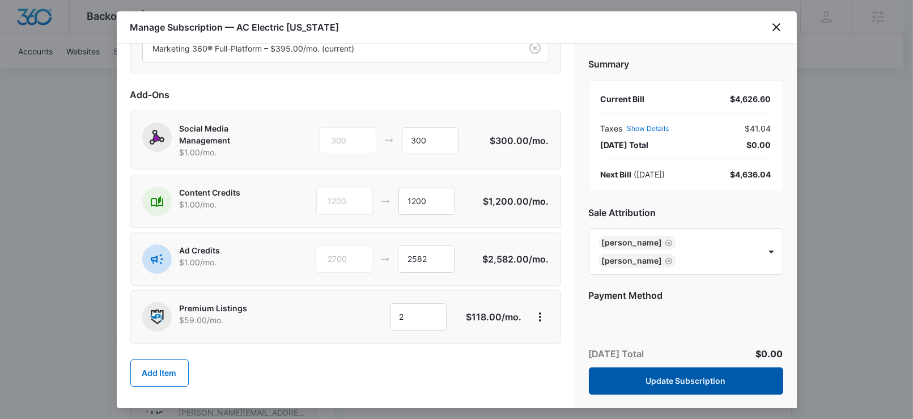
click at [669, 386] on button "Update Subscription" at bounding box center [686, 380] width 194 height 27
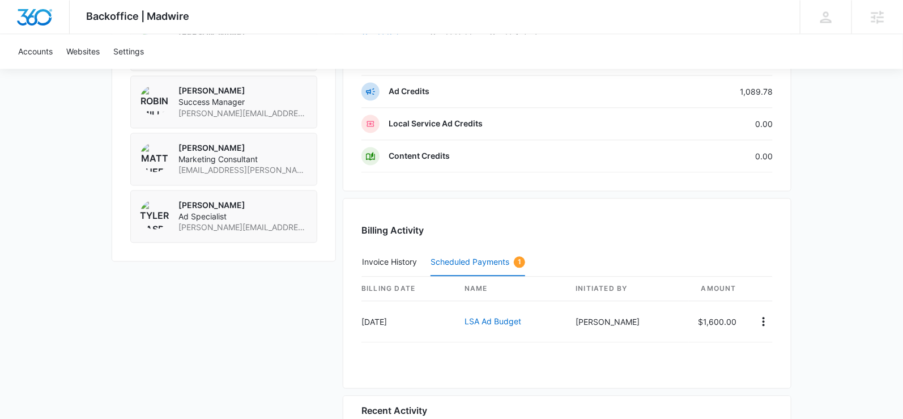
scroll to position [1034, 0]
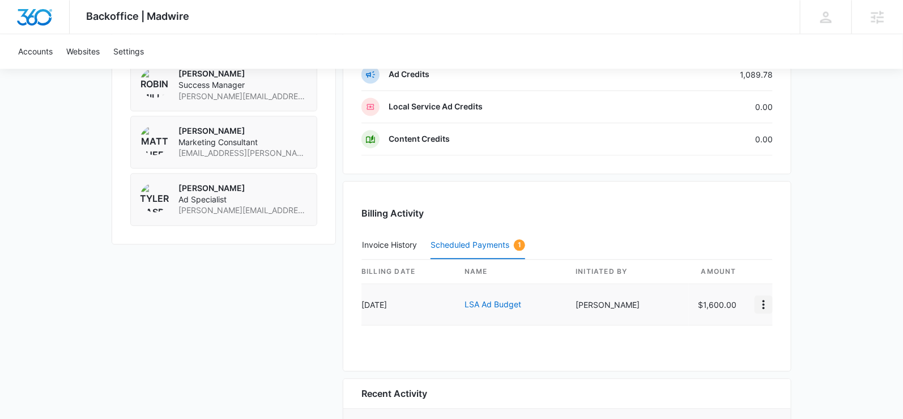
click at [766, 298] on icon "View Details" at bounding box center [764, 305] width 14 height 14
click at [786, 341] on div "Cancel Scheduled Payment" at bounding box center [821, 345] width 103 height 8
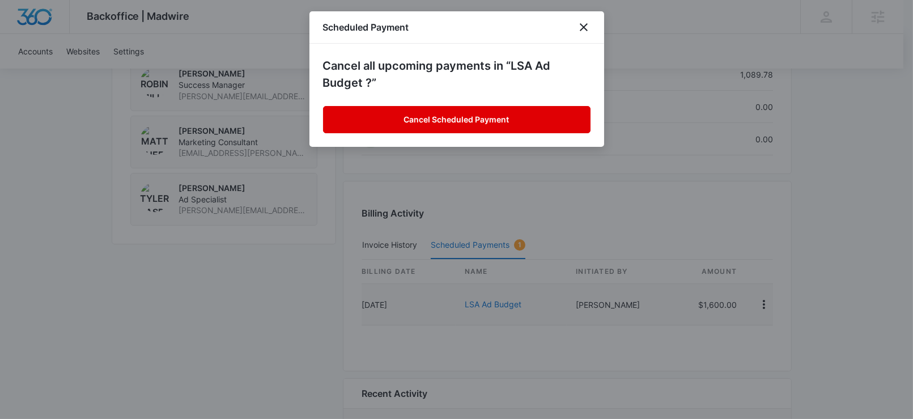
click at [422, 110] on button "Cancel Scheduled Payment" at bounding box center [457, 119] width 268 height 27
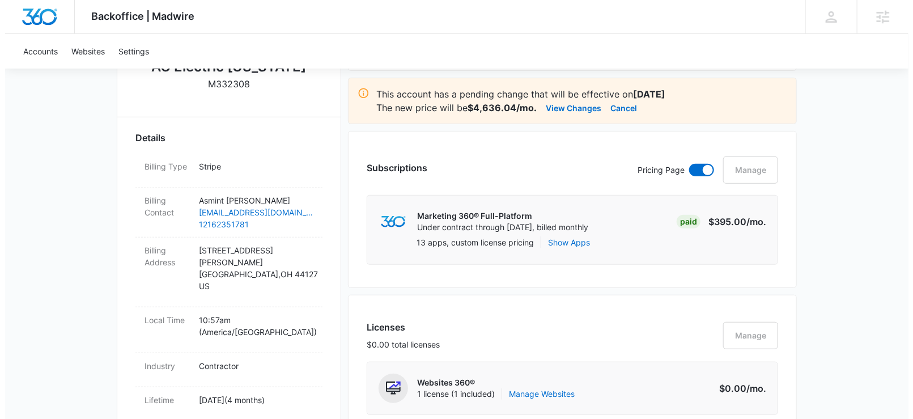
scroll to position [0, 0]
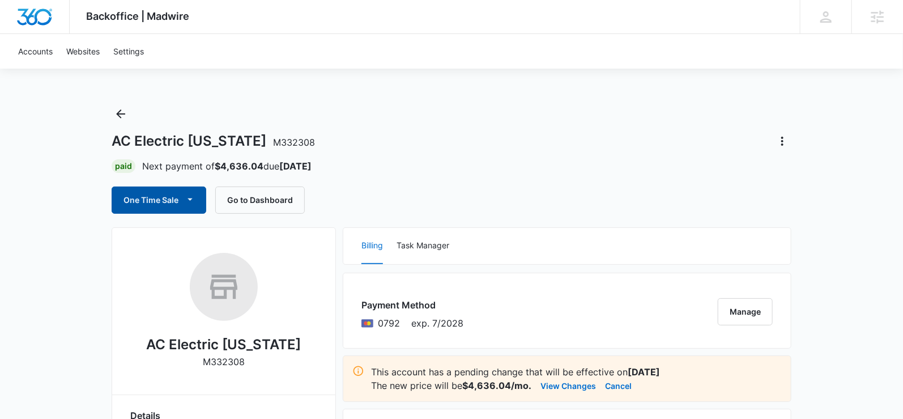
click at [192, 206] on span "button" at bounding box center [190, 200] width 14 height 14
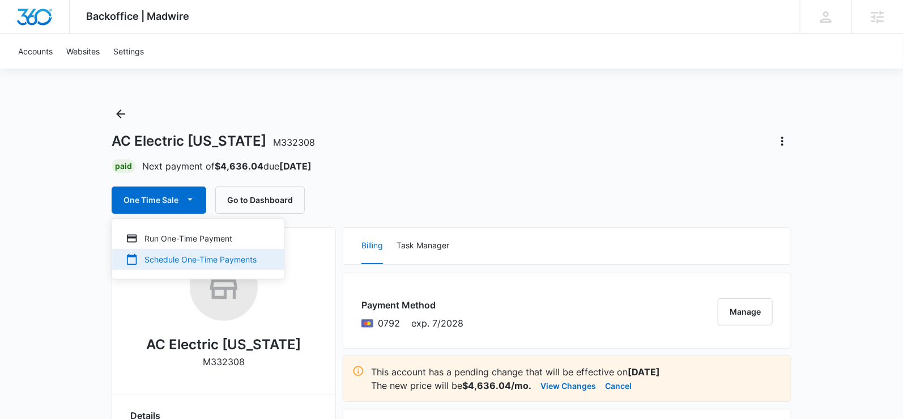
click at [186, 261] on div "Schedule One-Time Payments" at bounding box center [191, 259] width 131 height 12
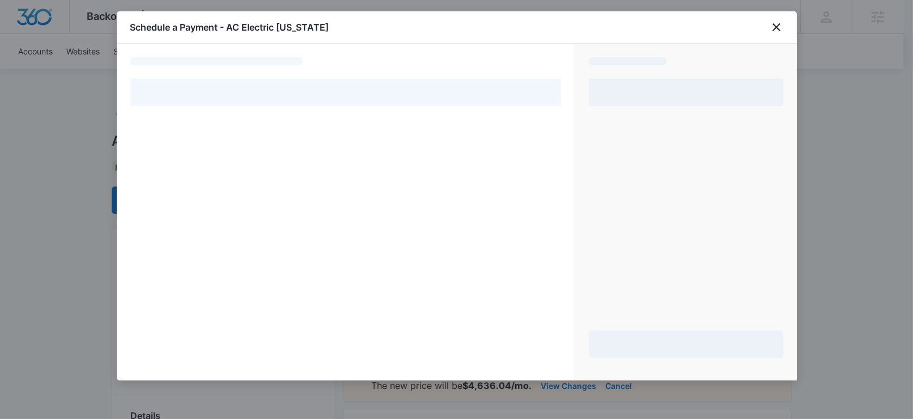
select select "pm_1RtUX6A4n8RTgNjUXMdzP0gK"
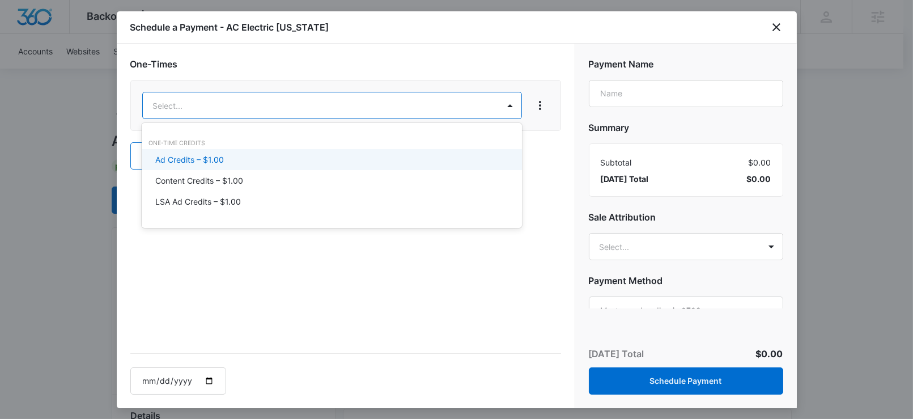
click at [213, 154] on p "Ad Credits – $1.00" at bounding box center [189, 160] width 69 height 12
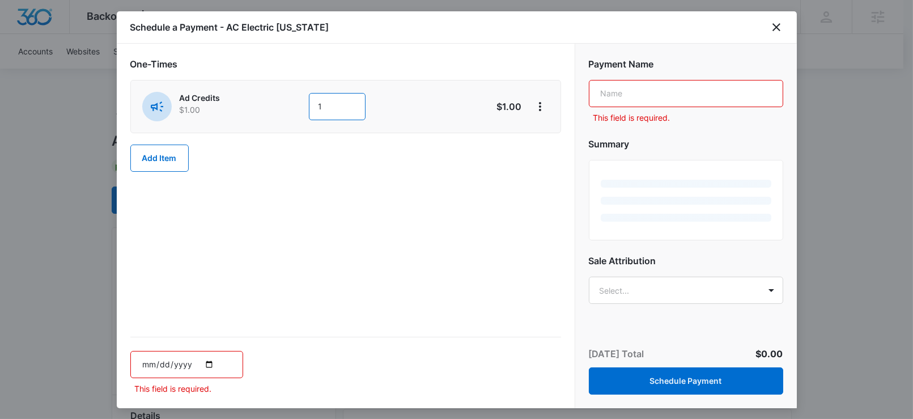
click at [330, 106] on input "1" at bounding box center [337, 106] width 57 height 27
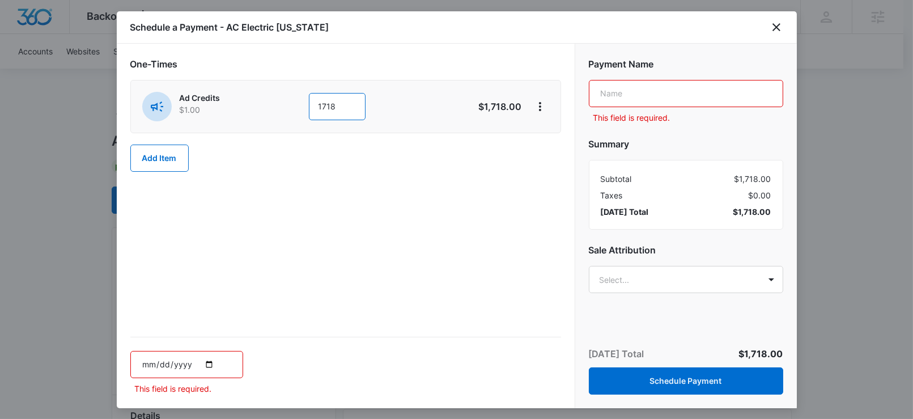
type input "1718"
click at [643, 92] on input "text" at bounding box center [686, 93] width 194 height 27
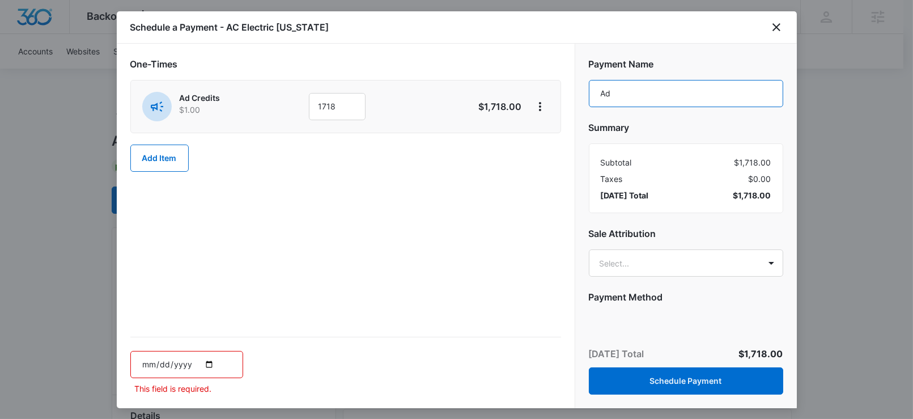
type input "Additional LSA Funds"
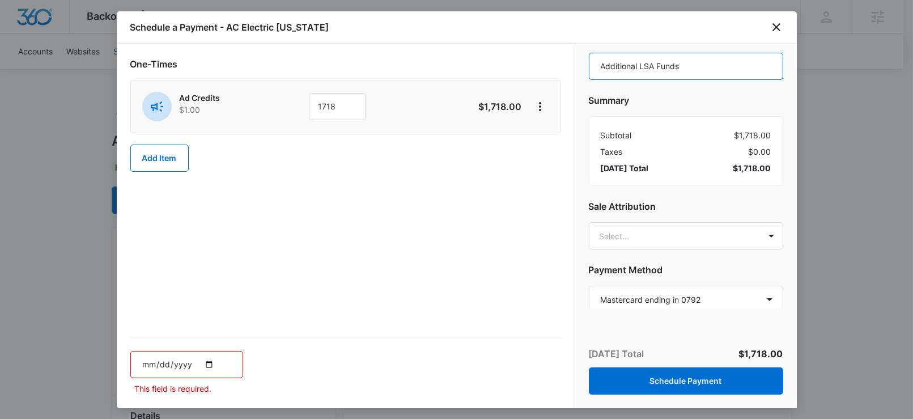
scroll to position [31, 0]
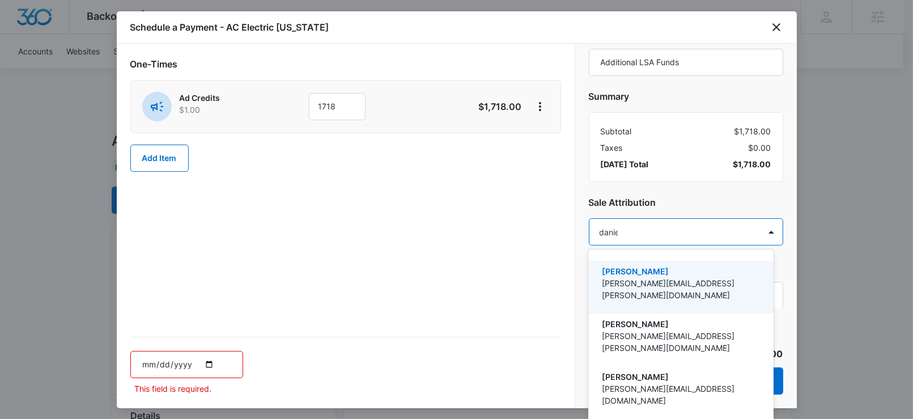
type input "daniel"
click at [663, 276] on p "Danielle Billington" at bounding box center [680, 271] width 156 height 12
type input "robin"
drag, startPoint x: 684, startPoint y: 265, endPoint x: 690, endPoint y: 232, distance: 33.0
click at [684, 265] on div "Robin Mills robin.mills@madwire.com" at bounding box center [680, 287] width 185 height 53
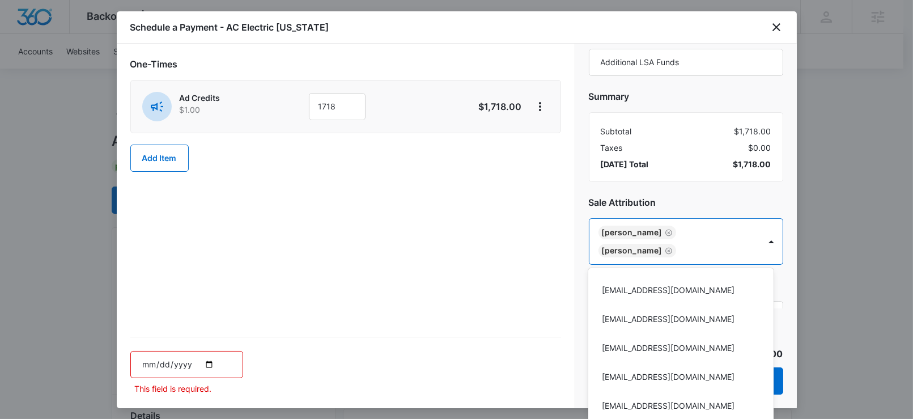
click at [698, 176] on div at bounding box center [456, 209] width 913 height 419
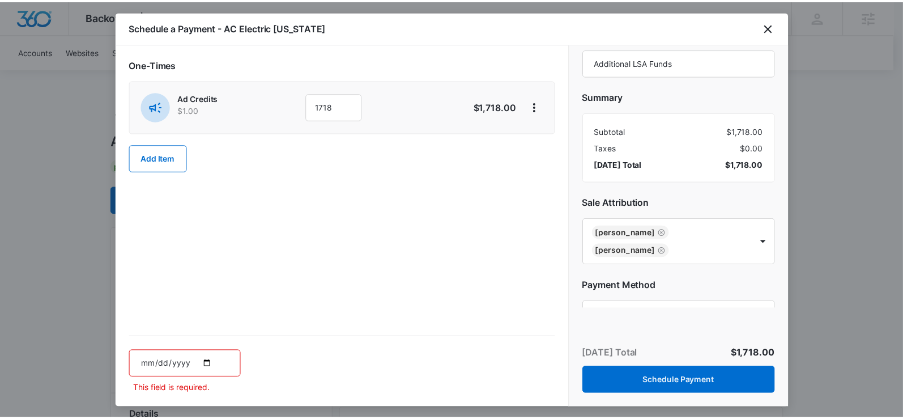
scroll to position [50, 0]
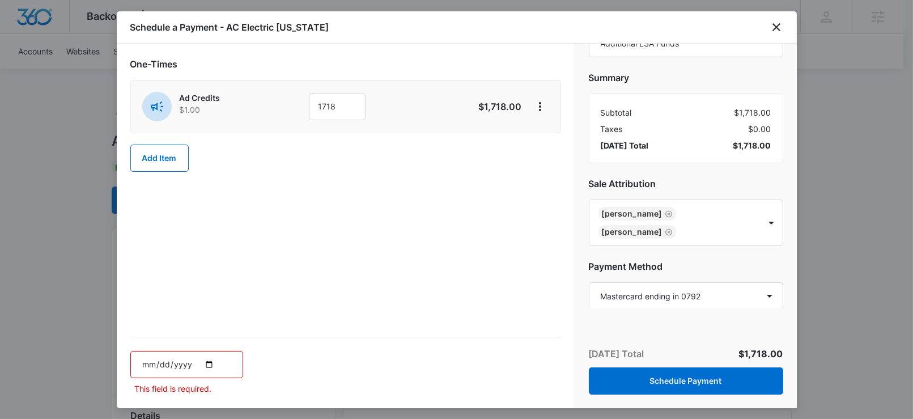
click at [215, 366] on input "date" at bounding box center [186, 364] width 113 height 27
click at [207, 364] on input "date" at bounding box center [186, 364] width 113 height 27
type input "2025-10-20"
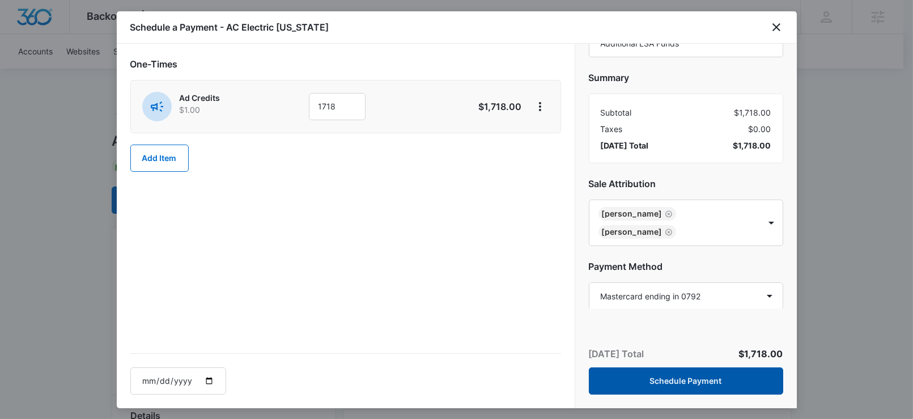
click at [647, 378] on button "Schedule Payment" at bounding box center [686, 380] width 194 height 27
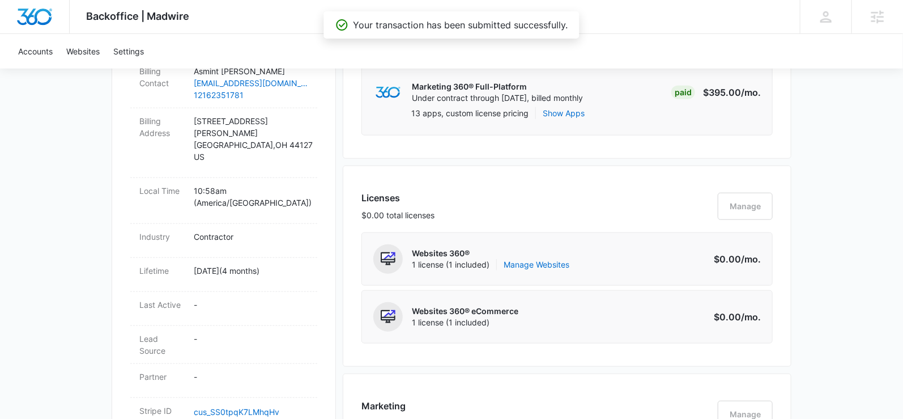
scroll to position [404, 0]
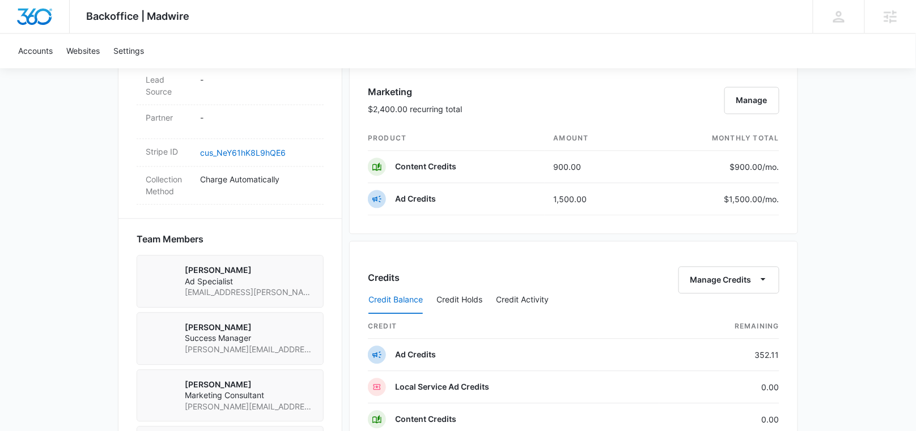
scroll to position [670, 0]
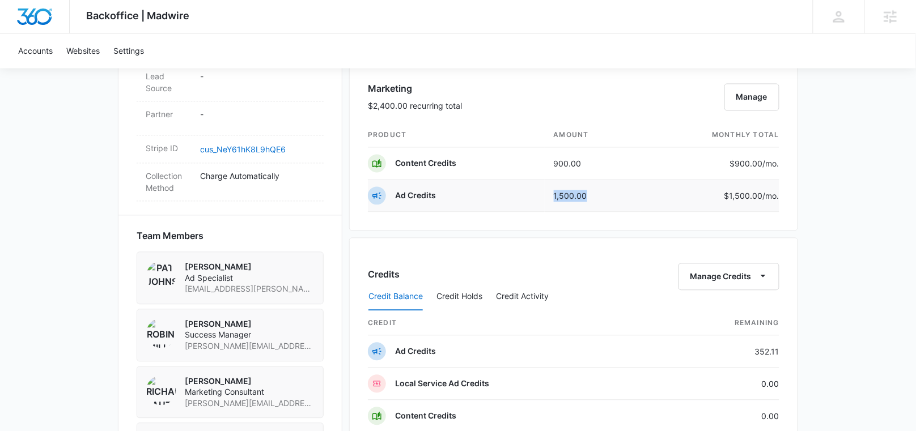
drag, startPoint x: 597, startPoint y: 196, endPoint x: 546, endPoint y: 196, distance: 50.4
click at [546, 196] on td "1,500.00" at bounding box center [593, 196] width 97 height 32
click at [569, 192] on td "1,500.00" at bounding box center [593, 196] width 97 height 32
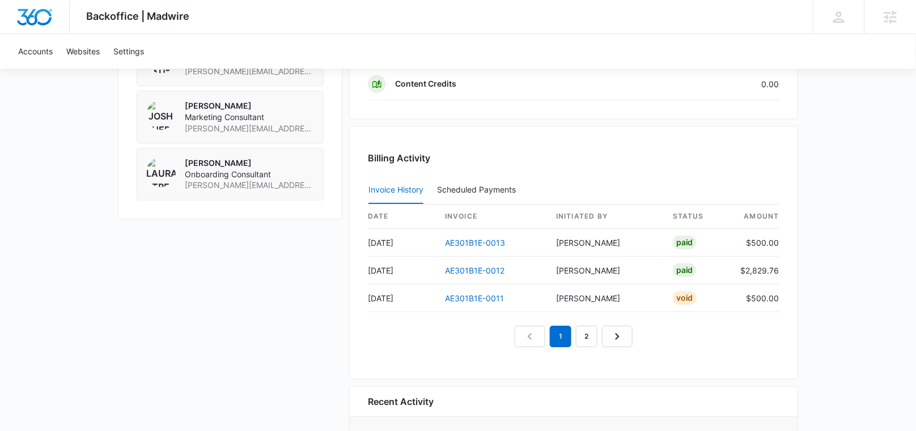
scroll to position [1087, 0]
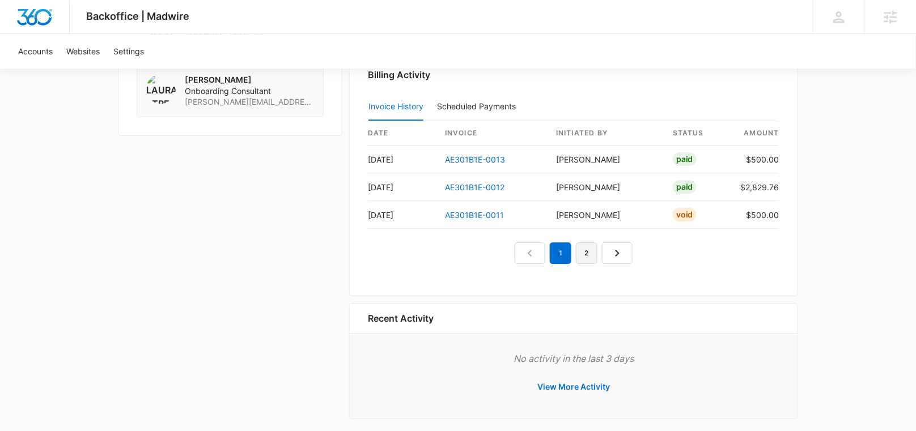
click at [589, 249] on link "2" at bounding box center [587, 254] width 22 height 22
click at [601, 245] on link "3" at bounding box center [600, 254] width 22 height 22
click at [614, 246] on link "4" at bounding box center [613, 254] width 22 height 22
click at [623, 247] on link "5" at bounding box center [626, 254] width 22 height 22
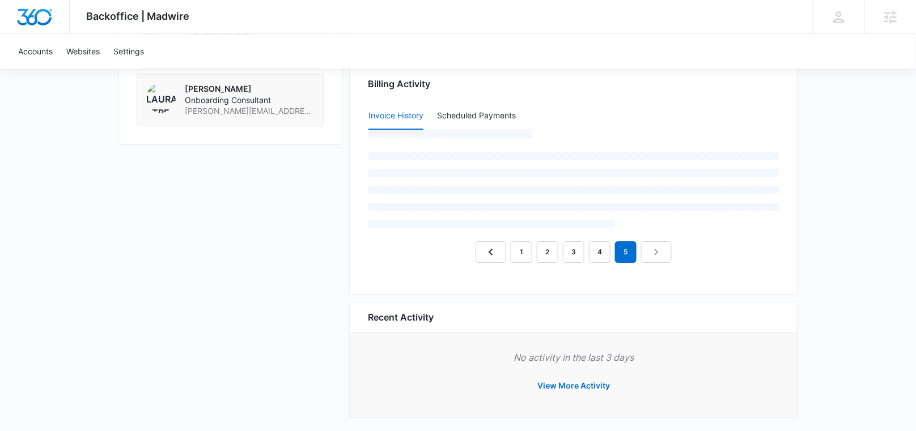
scroll to position [1032, 0]
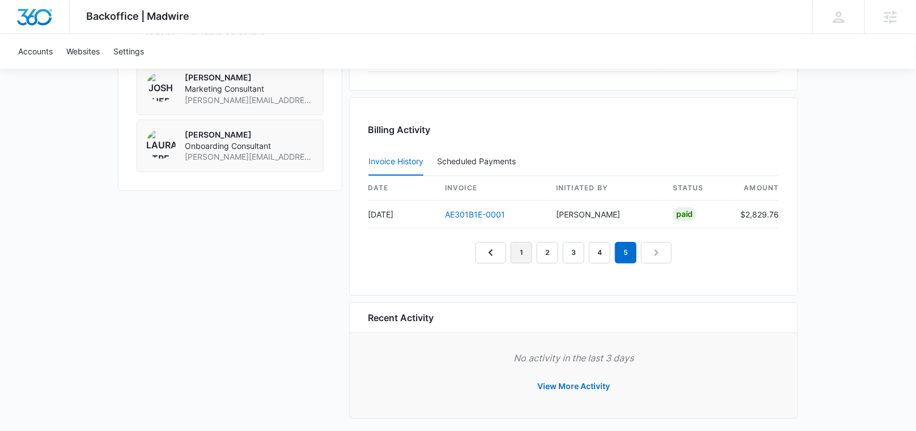
click at [531, 248] on link "1" at bounding box center [522, 253] width 22 height 22
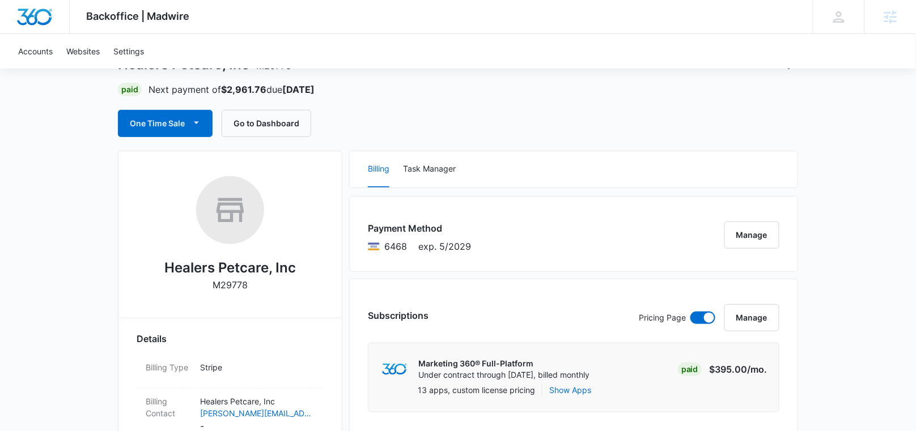
scroll to position [0, 0]
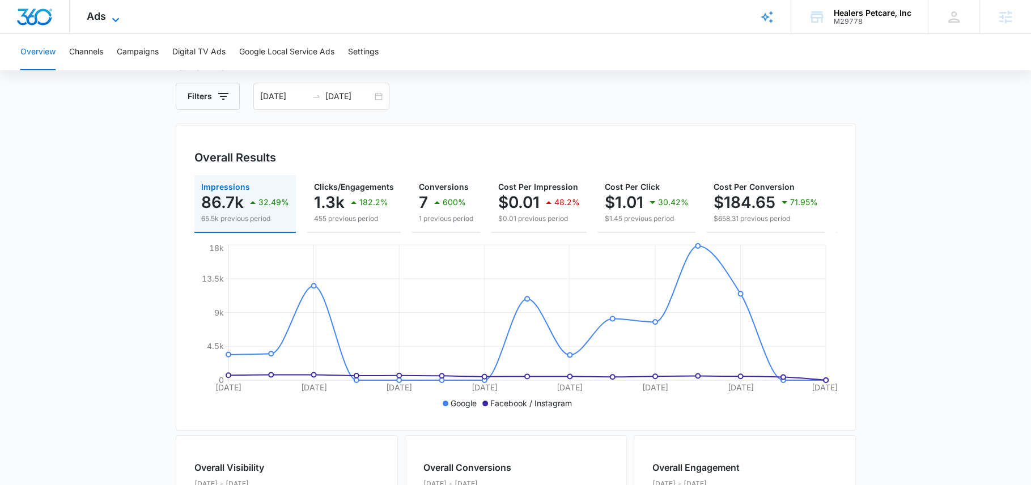
click at [101, 13] on span "Ads" at bounding box center [96, 16] width 19 height 12
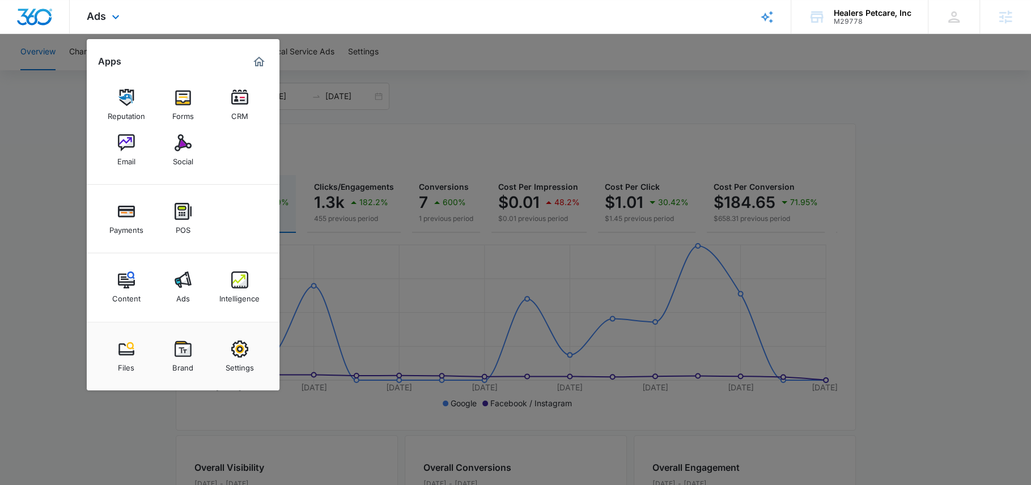
click at [254, 63] on img "Marketing 360® Dashboard" at bounding box center [259, 62] width 14 height 14
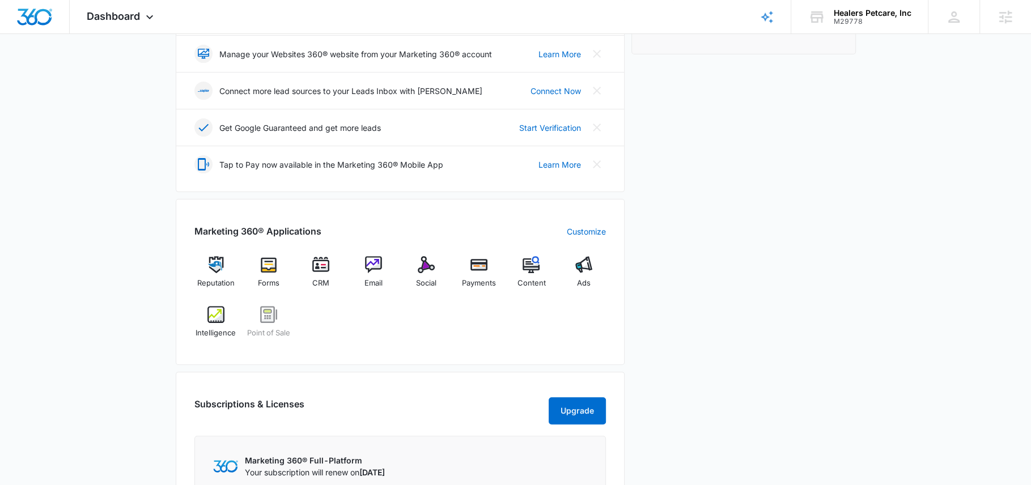
scroll to position [270, 0]
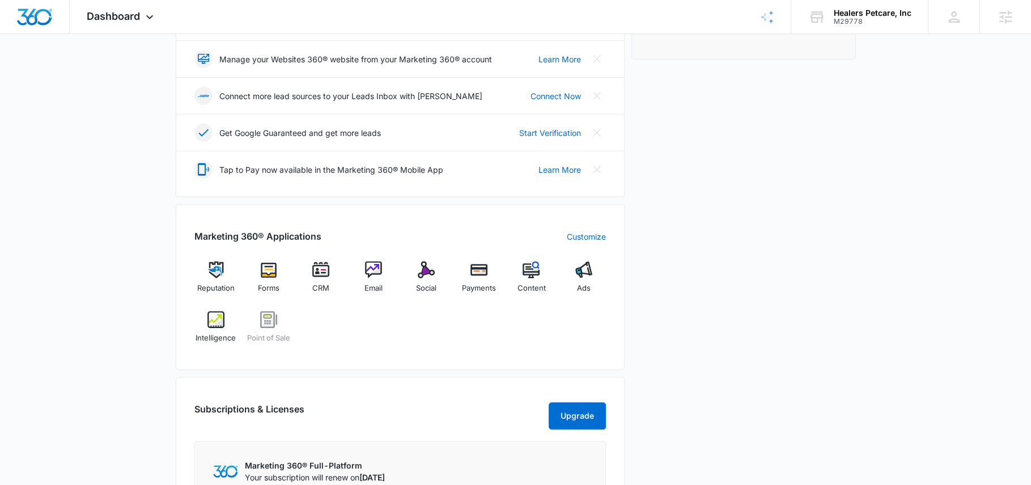
click at [63, 103] on div "Today is Wednesday, October 15th Good morning, Robin! Contacts You have 26,279 …" at bounding box center [515, 258] width 1031 height 960
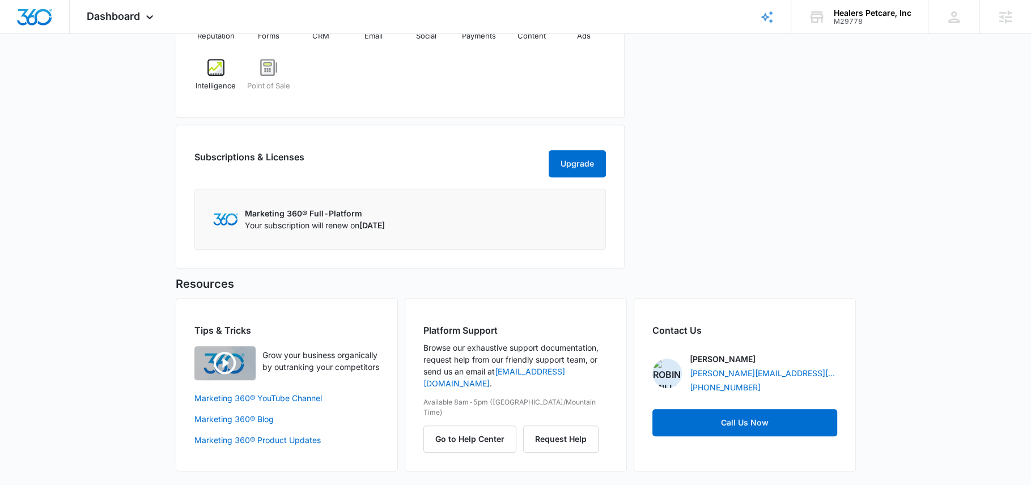
scroll to position [206, 0]
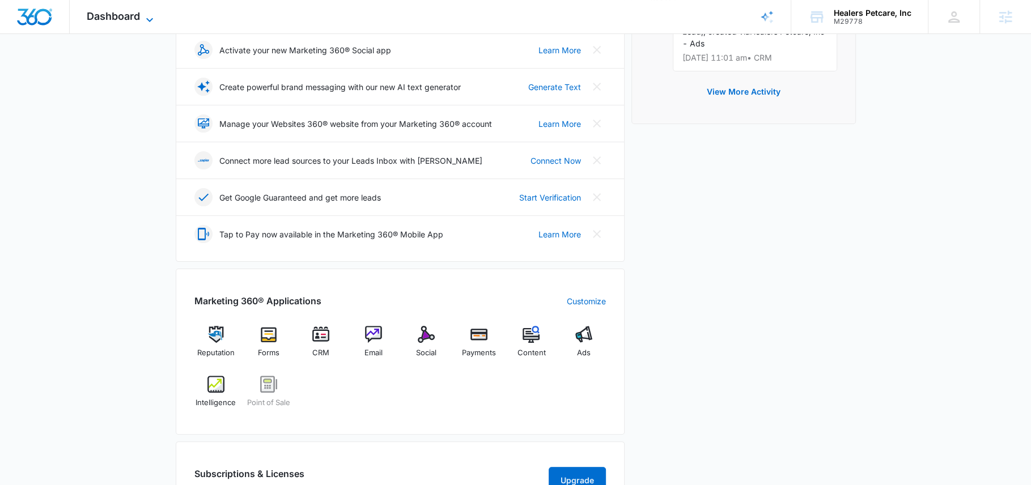
click at [107, 17] on span "Dashboard" at bounding box center [113, 16] width 53 height 12
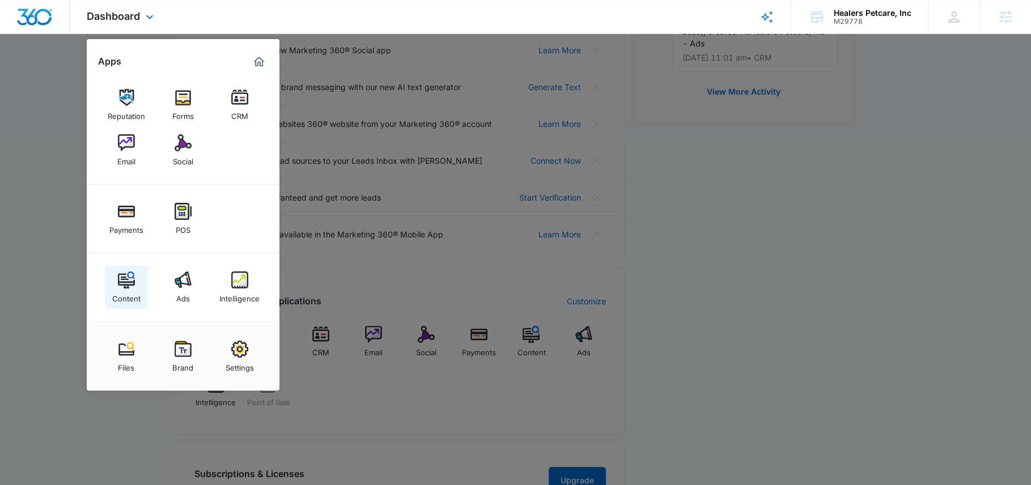
click at [123, 296] on div "Content" at bounding box center [126, 295] width 28 height 15
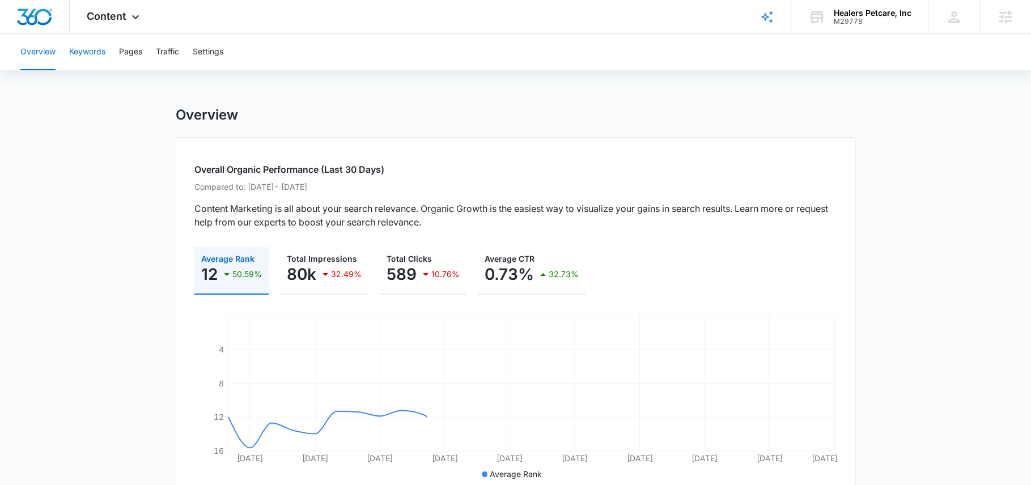
click at [89, 53] on button "Keywords" at bounding box center [87, 52] width 36 height 36
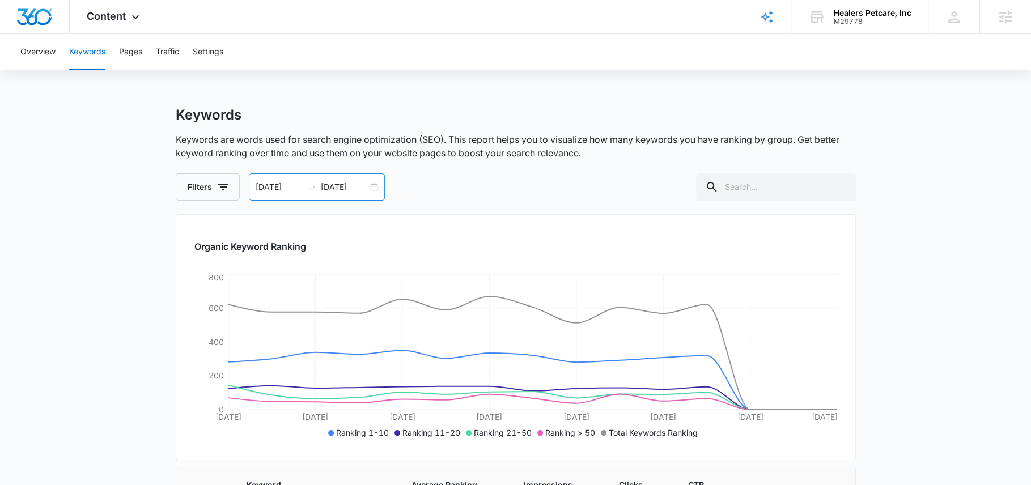
click at [351, 188] on input "10/15/2025" at bounding box center [344, 187] width 47 height 12
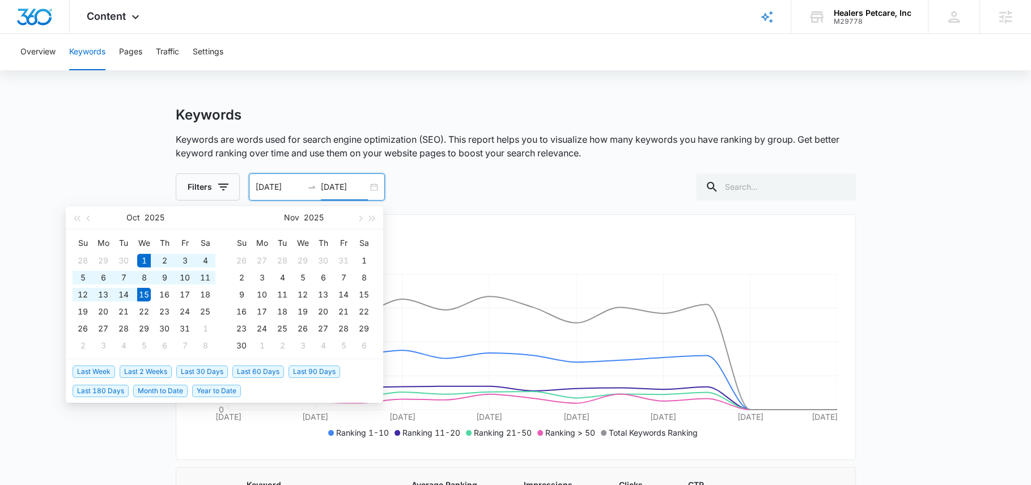
type input "10/15/2025"
click at [299, 372] on span "Last 90 Days" at bounding box center [314, 372] width 52 height 12
type input "07/14/2025"
type input "10/12/2025"
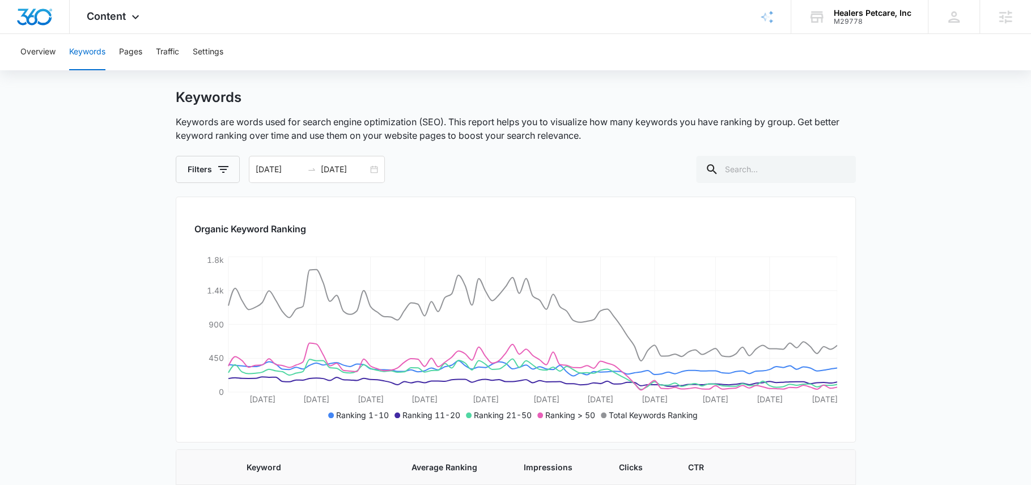
scroll to position [15, 0]
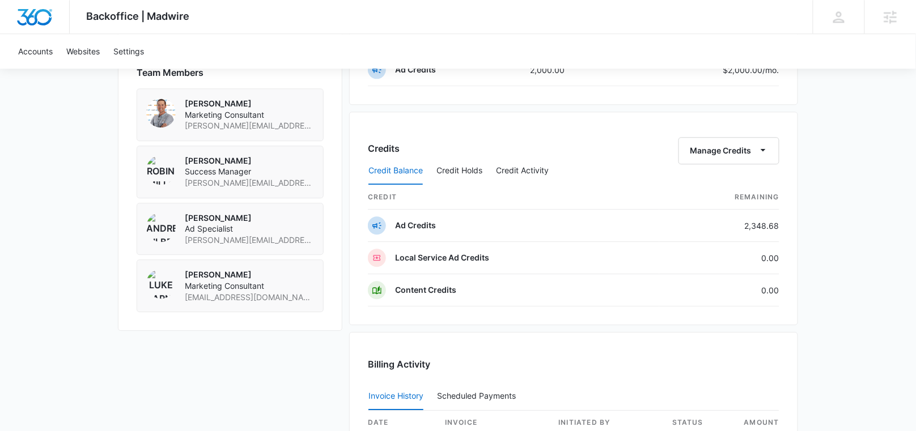
scroll to position [1112, 0]
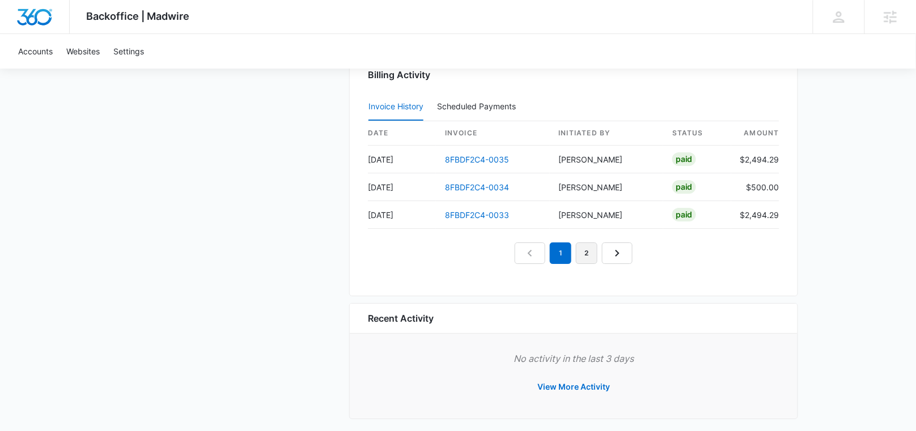
click at [583, 247] on link "2" at bounding box center [587, 254] width 22 height 22
click at [602, 244] on link "3" at bounding box center [600, 254] width 22 height 22
click at [537, 249] on link "1" at bounding box center [535, 254] width 22 height 22
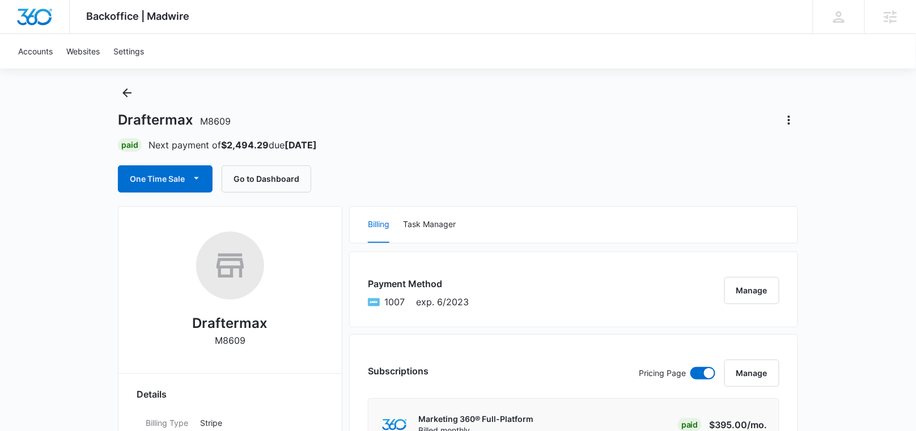
scroll to position [1, 0]
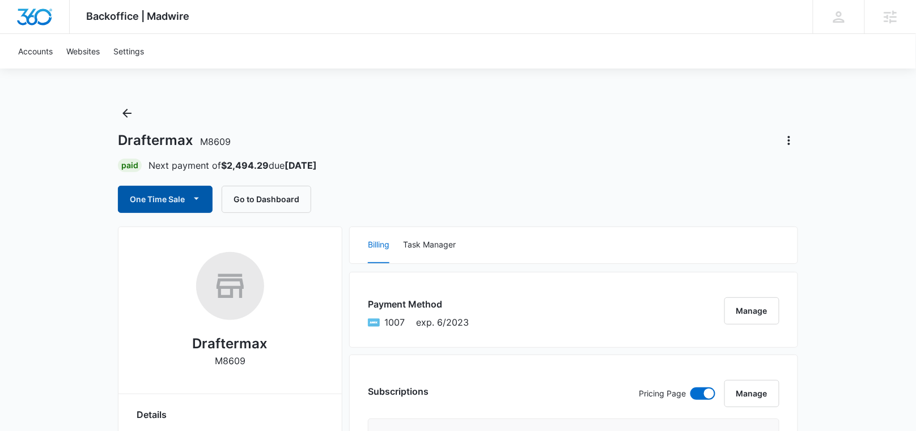
click at [171, 186] on button "One Time Sale" at bounding box center [165, 199] width 95 height 27
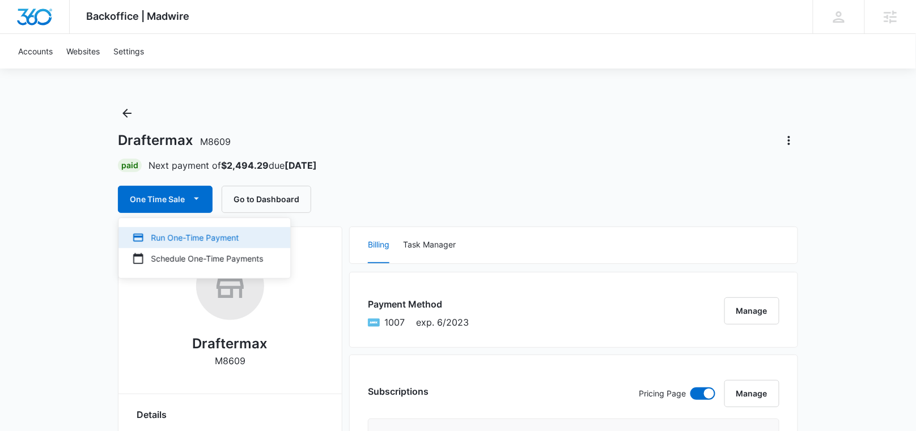
click at [177, 235] on div "Run One-Time Payment" at bounding box center [197, 238] width 131 height 12
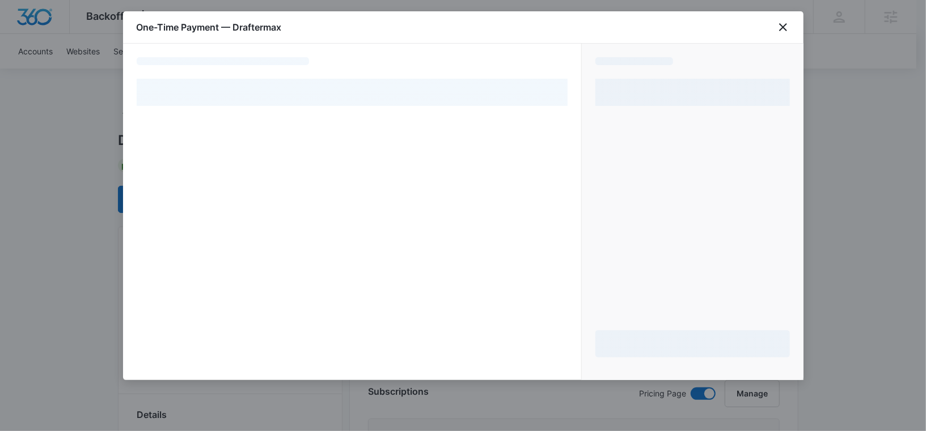
select select "pm_1MqfrbA4n8RTgNjUdMELzLbb"
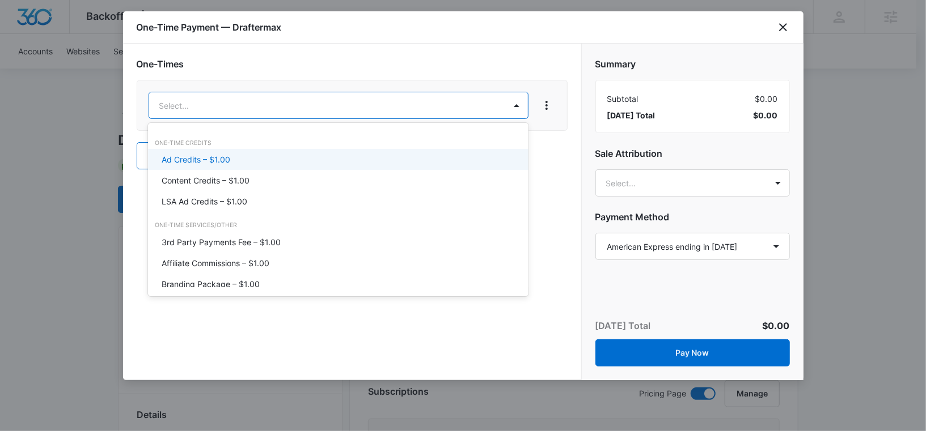
click at [225, 160] on p "Ad Credits – $1.00" at bounding box center [196, 160] width 69 height 12
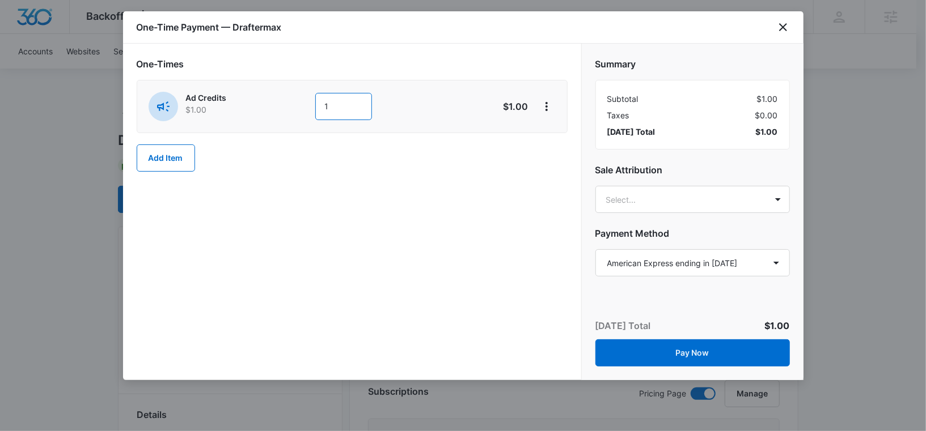
drag, startPoint x: 337, startPoint y: 109, endPoint x: 316, endPoint y: 108, distance: 21.0
click at [316, 108] on input "1" at bounding box center [343, 106] width 57 height 27
type input "500."
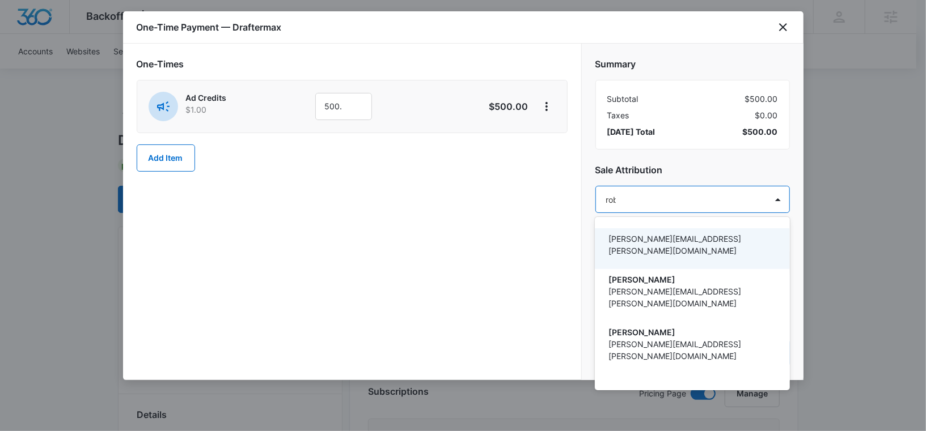
type input "robin"
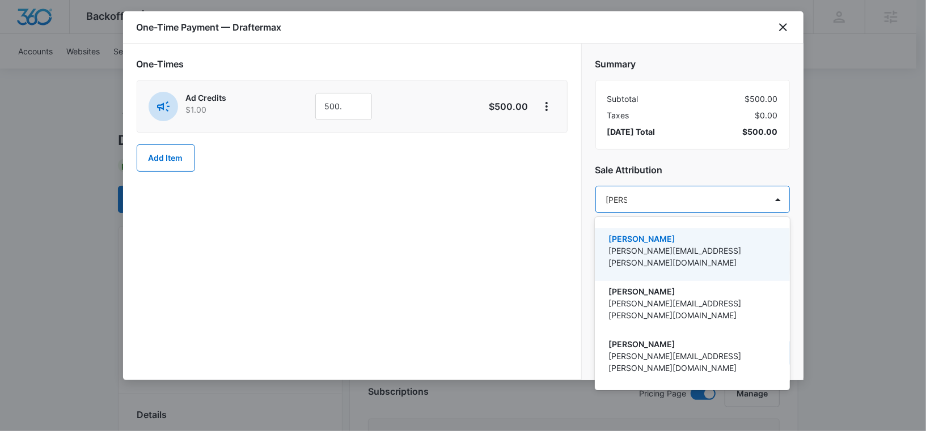
drag, startPoint x: 663, startPoint y: 242, endPoint x: 671, endPoint y: 211, distance: 31.8
click at [663, 242] on p "[PERSON_NAME]" at bounding box center [690, 239] width 165 height 12
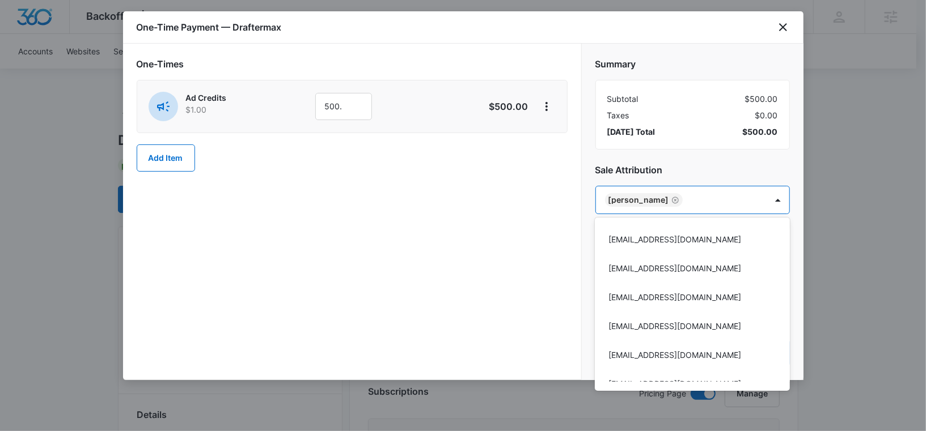
click at [680, 168] on div at bounding box center [463, 215] width 926 height 431
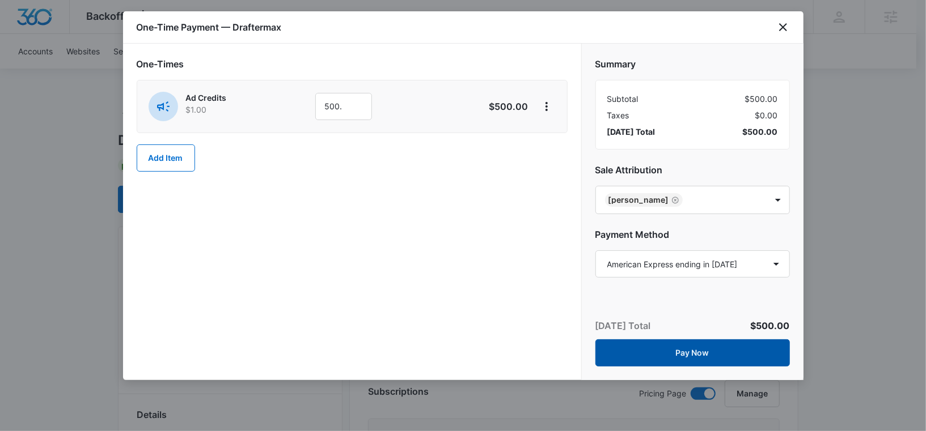
click at [647, 354] on button "Pay Now" at bounding box center [692, 352] width 194 height 27
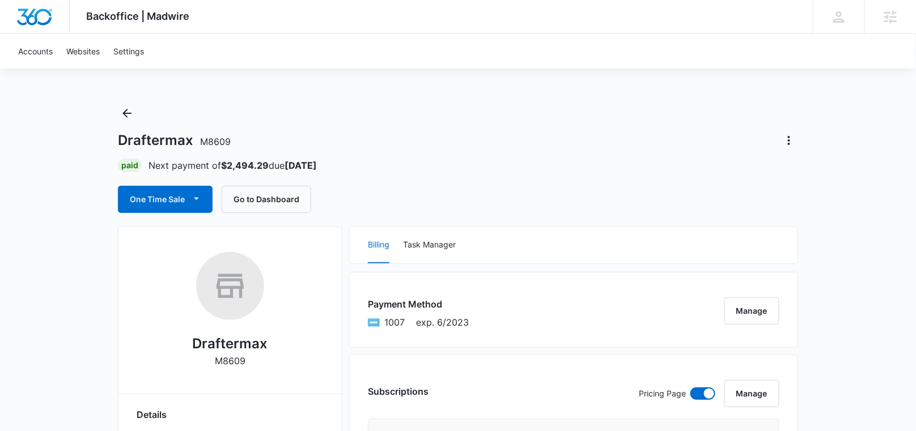
scroll to position [17, 0]
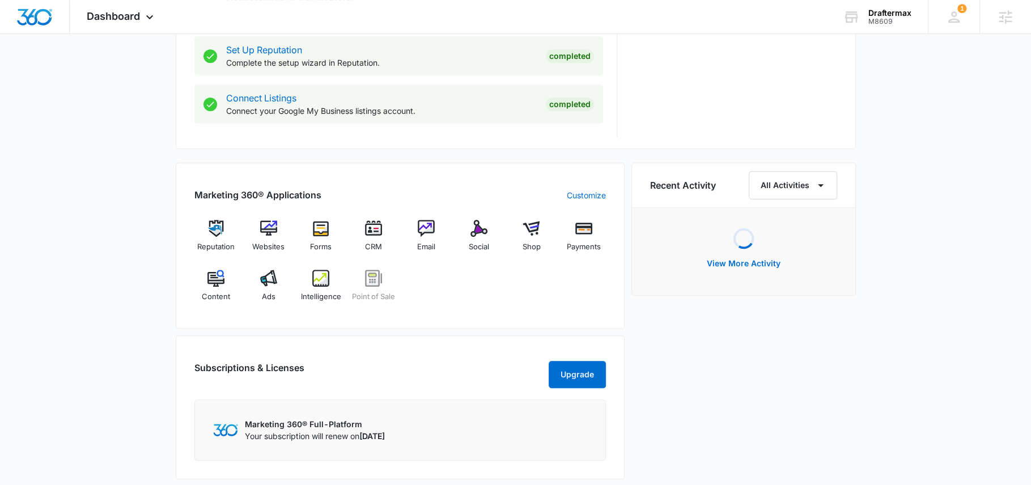
scroll to position [587, 0]
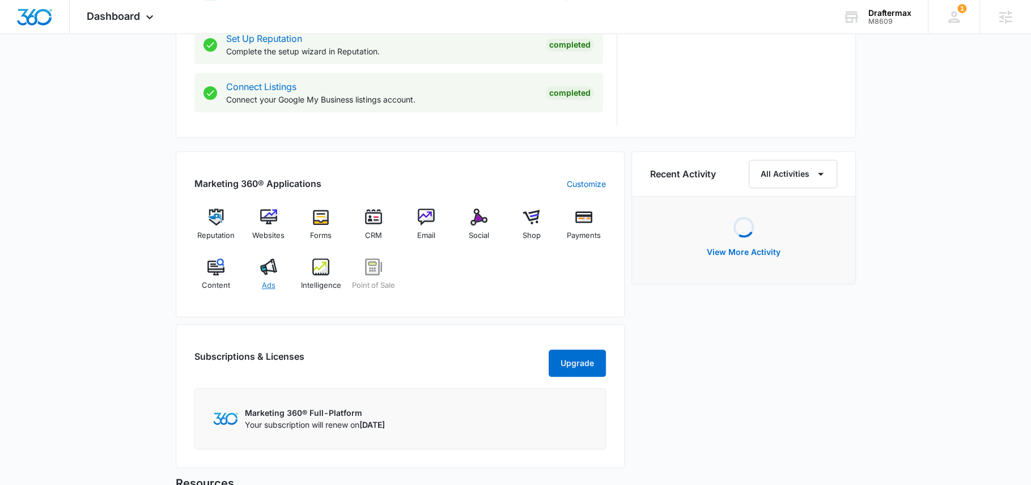
click at [268, 267] on img at bounding box center [268, 266] width 17 height 17
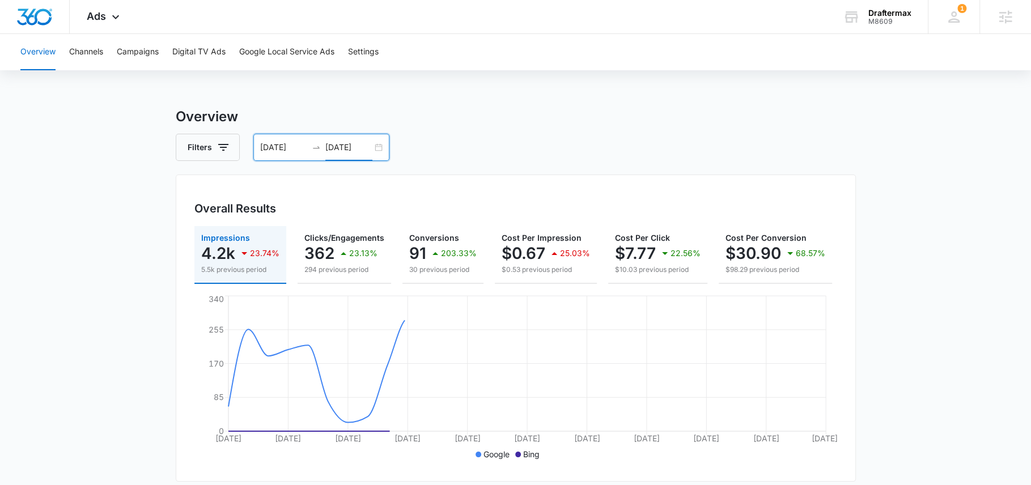
click at [348, 147] on input "[DATE]" at bounding box center [348, 147] width 47 height 12
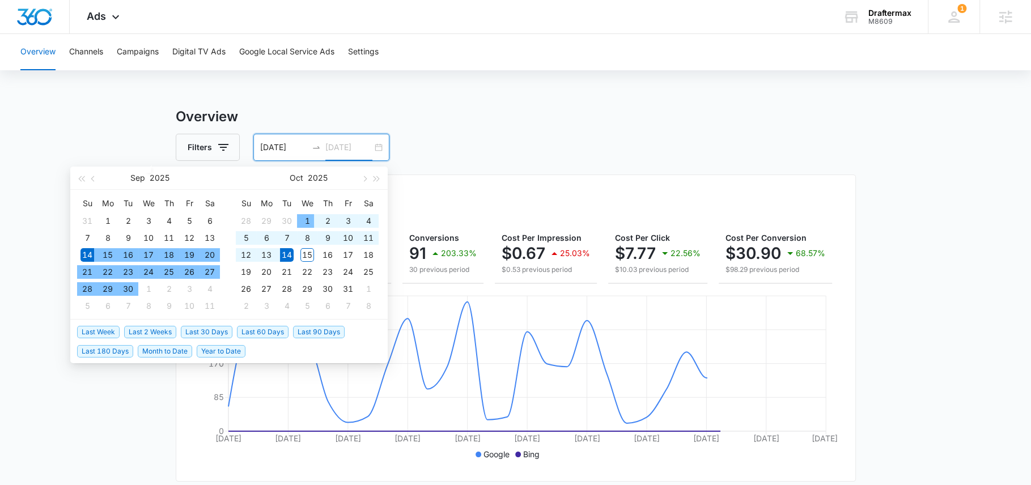
type input "[DATE]"
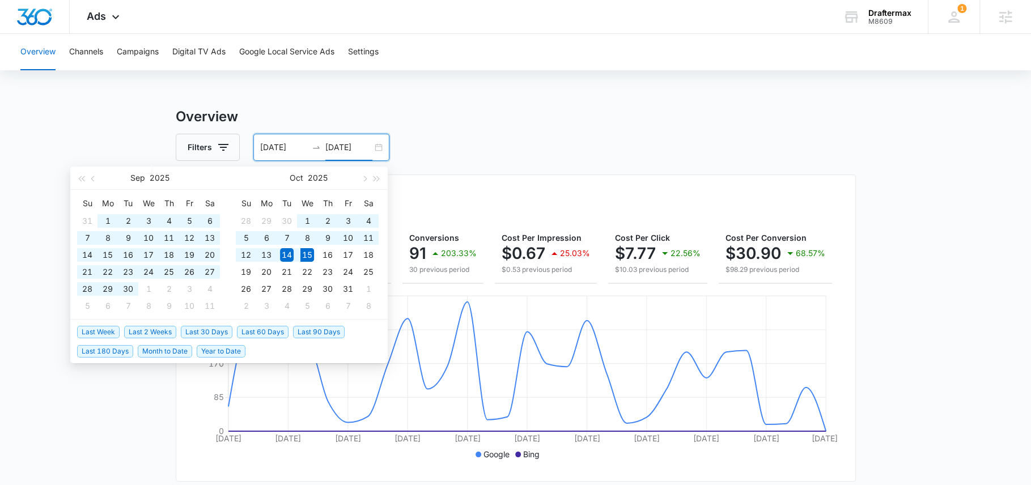
click at [252, 330] on span "Last 60 Days" at bounding box center [263, 332] width 52 height 12
type input "[DATE]"
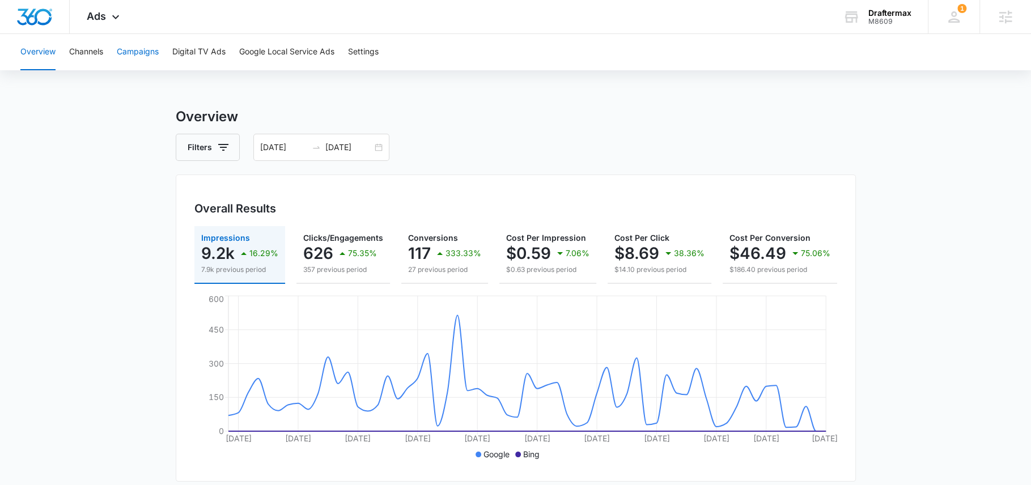
click at [148, 56] on button "Campaigns" at bounding box center [138, 52] width 42 height 36
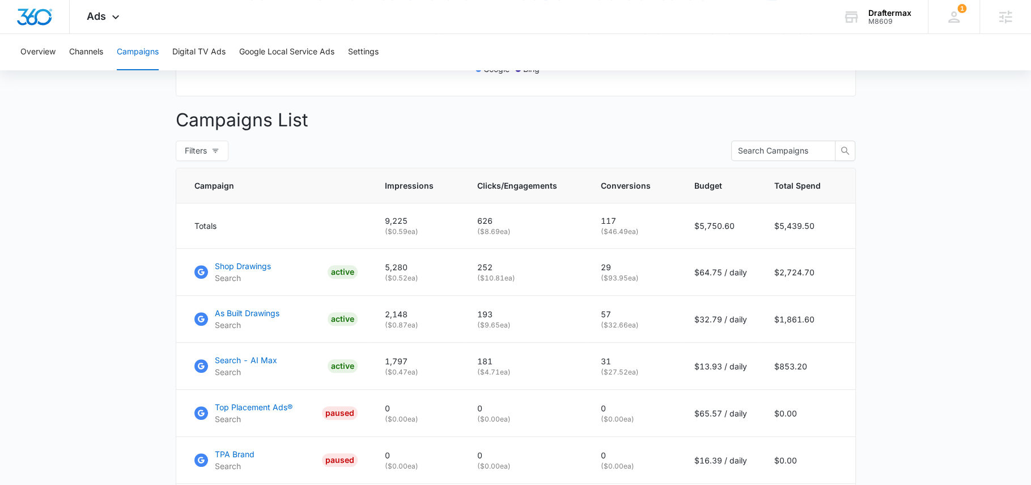
scroll to position [387, 0]
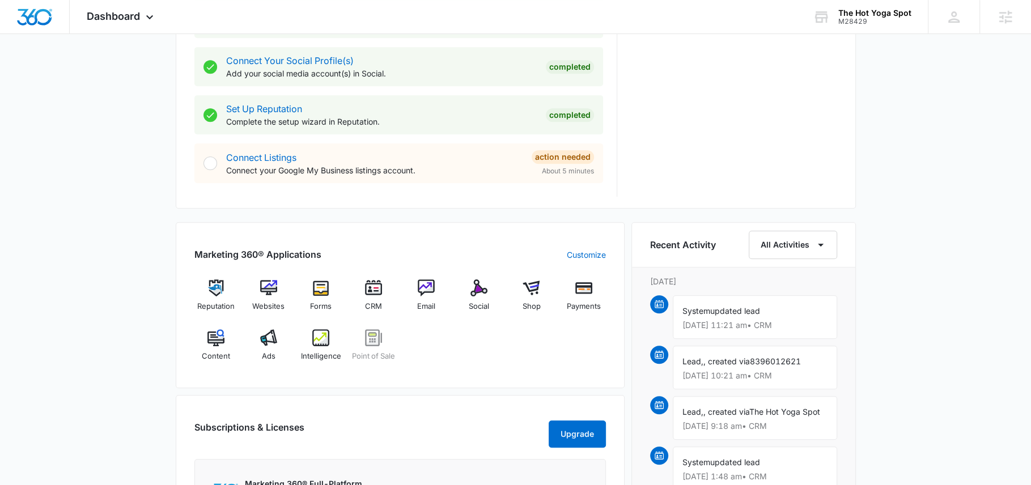
scroll to position [523, 0]
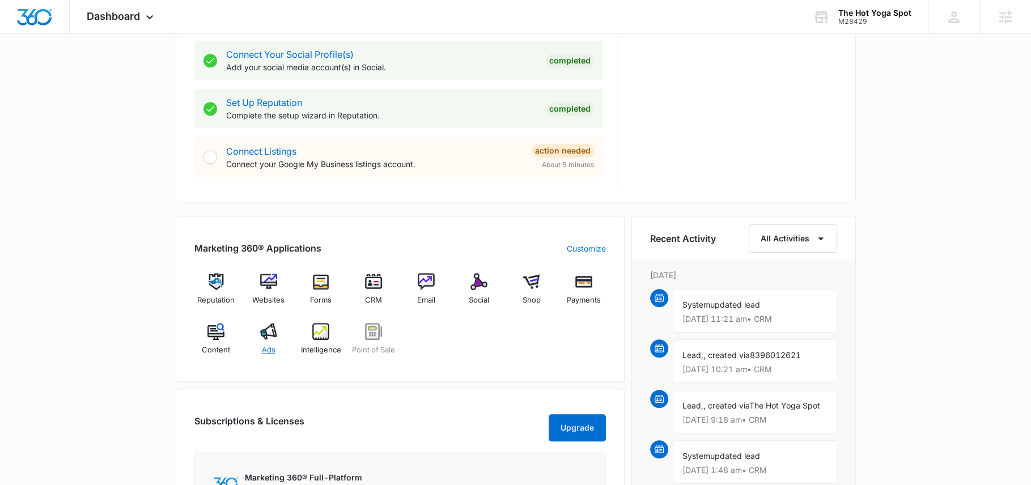
click at [261, 338] on div "Ads" at bounding box center [269, 343] width 44 height 41
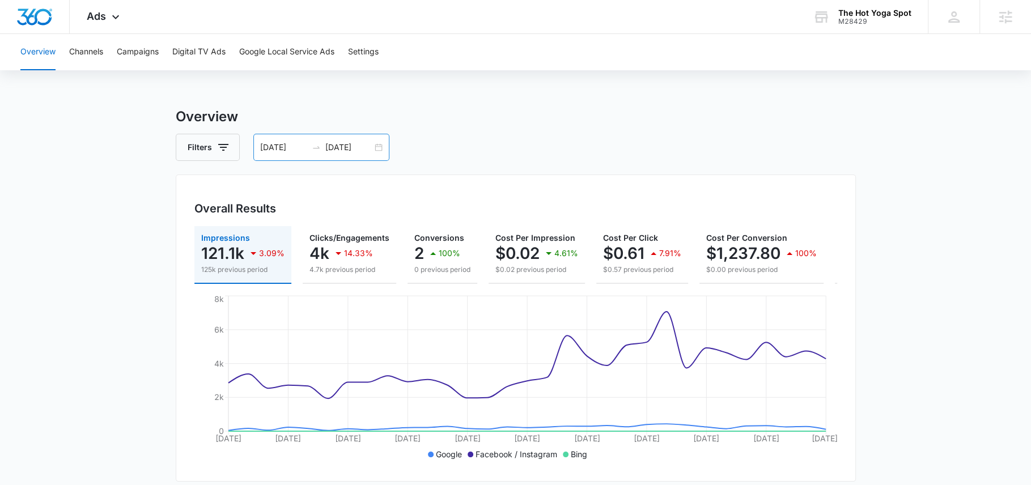
click at [348, 147] on input "[DATE]" at bounding box center [348, 147] width 47 height 12
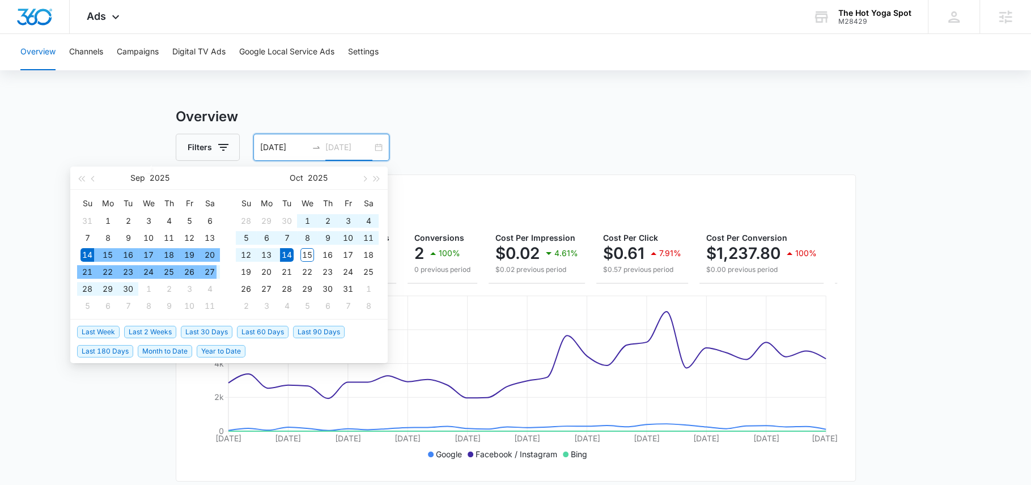
type input "[DATE]"
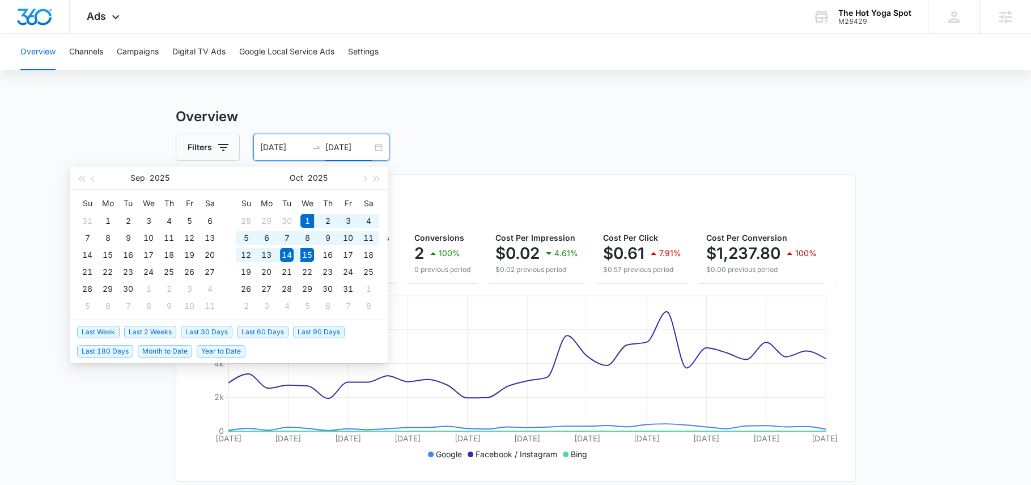
click at [164, 347] on span "Month to Date" at bounding box center [165, 351] width 54 height 12
type input "[DATE]"
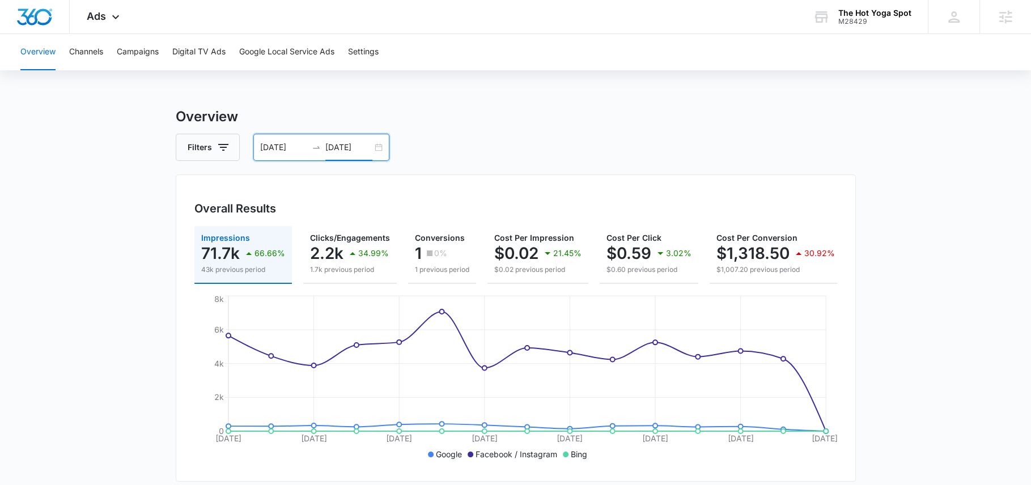
click at [342, 150] on input "[DATE]" at bounding box center [348, 147] width 47 height 12
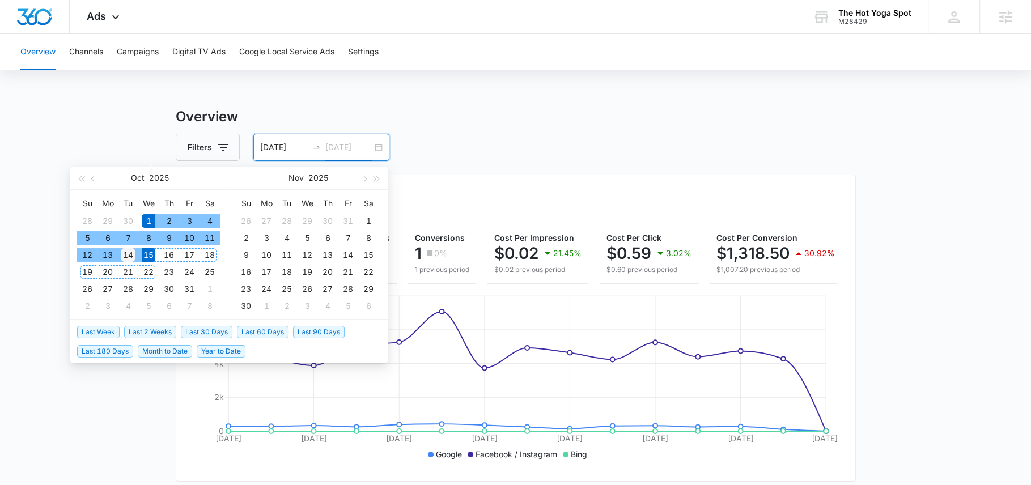
type input "[DATE]"
click at [131, 254] on div "14" at bounding box center [128, 255] width 14 height 14
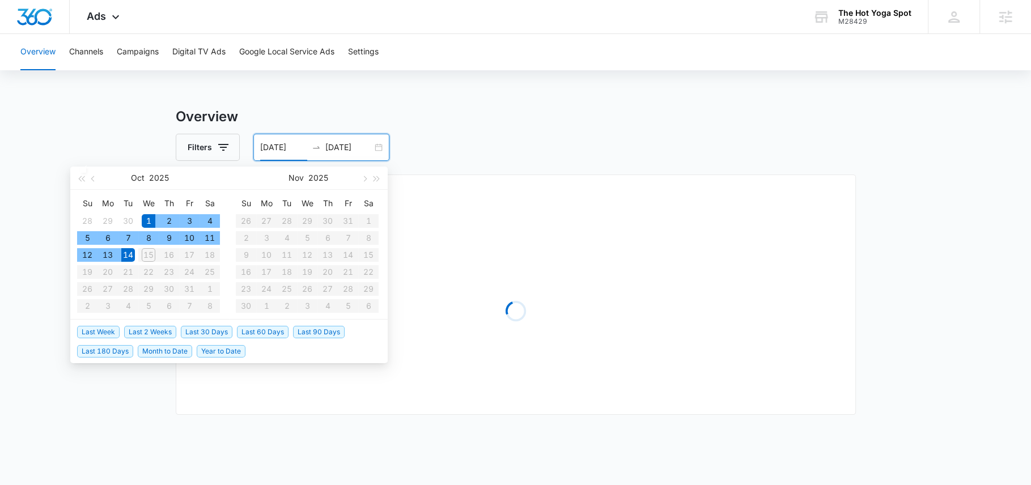
type input "[DATE]"
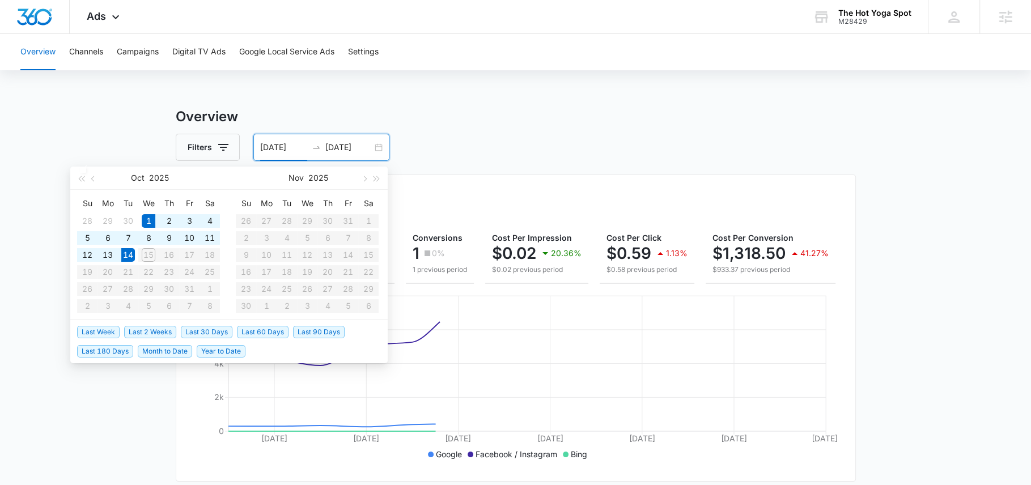
click at [590, 139] on div "Filters [DATE] [DATE]" at bounding box center [516, 147] width 680 height 27
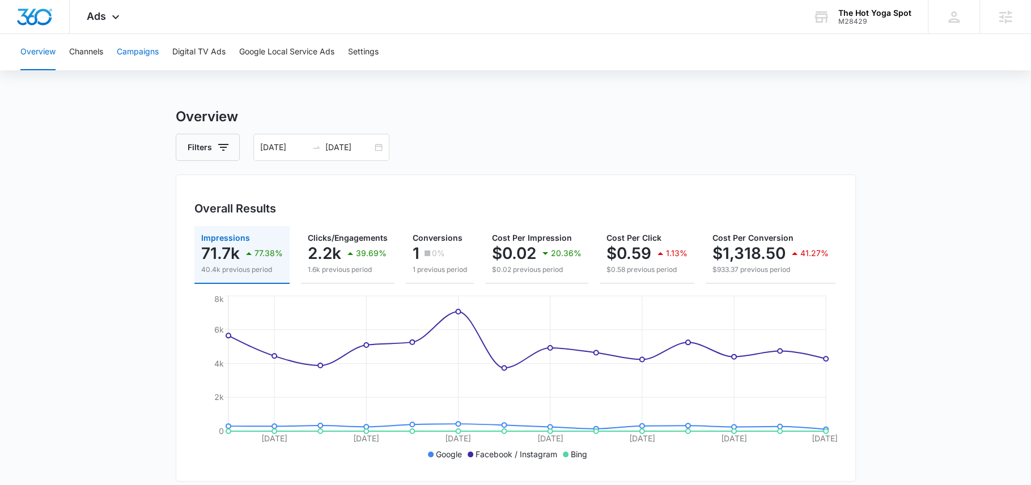
click at [139, 51] on button "Campaigns" at bounding box center [138, 52] width 42 height 36
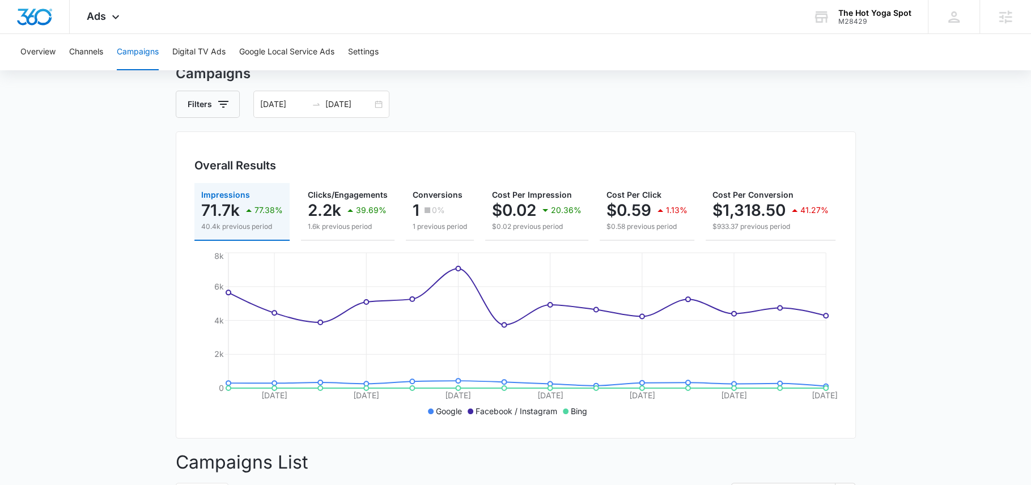
scroll to position [36, 0]
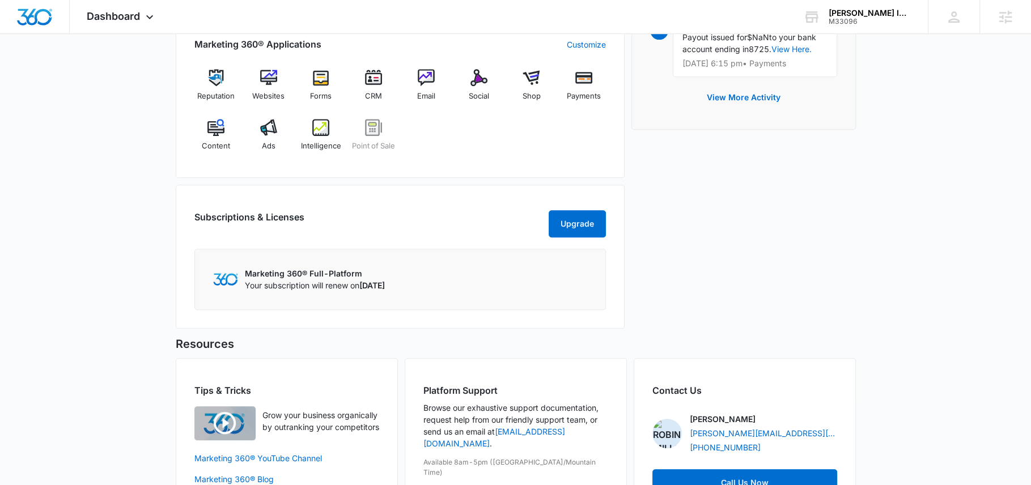
scroll to position [469, 0]
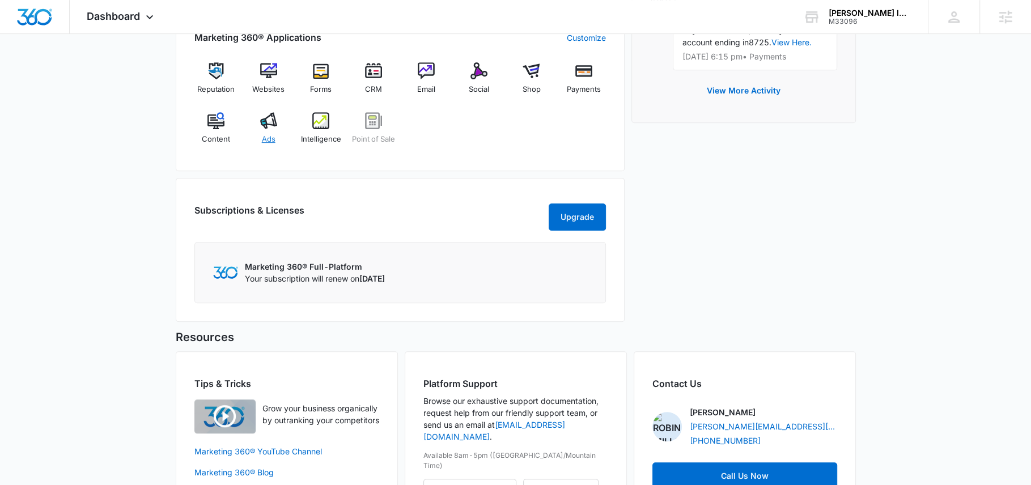
click at [264, 134] on span "Ads" at bounding box center [269, 139] width 14 height 11
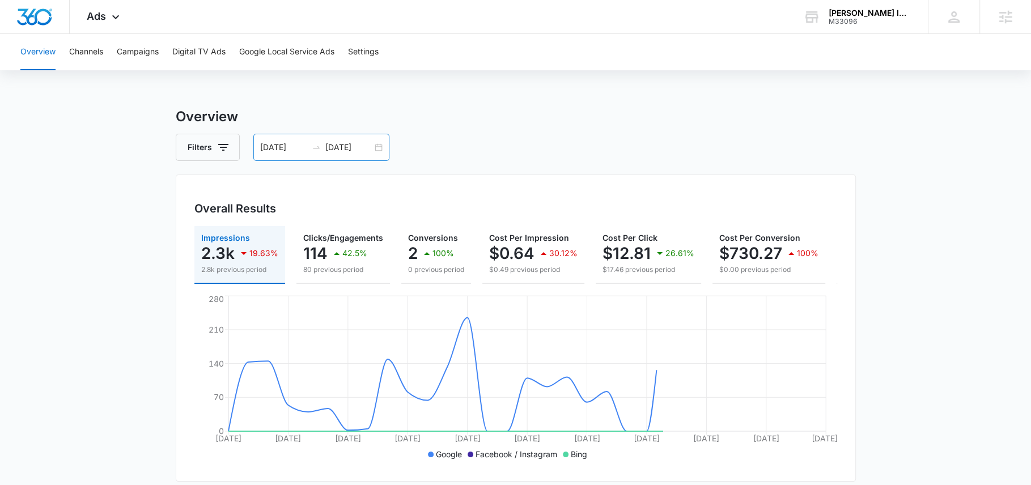
click at [330, 152] on input "[DATE]" at bounding box center [348, 147] width 47 height 12
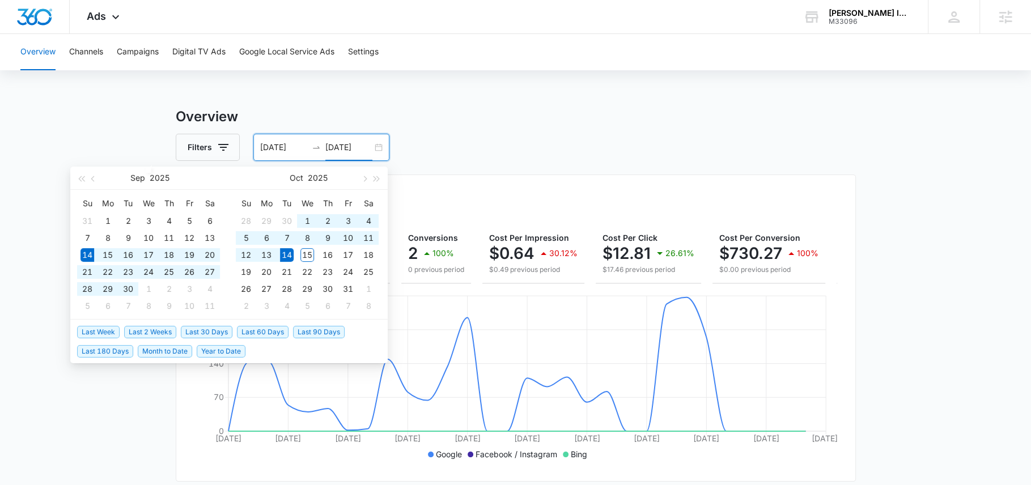
type input "[DATE]"
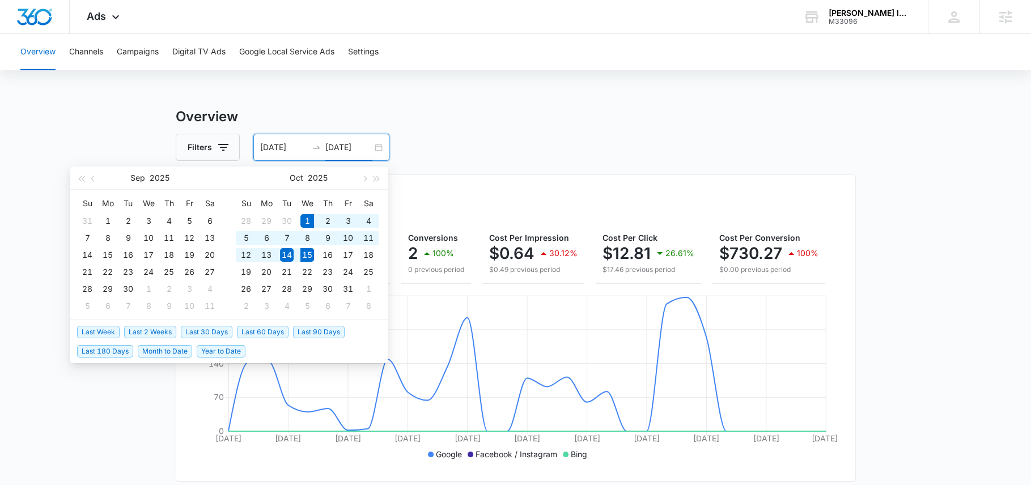
click at [164, 350] on span "Month to Date" at bounding box center [165, 351] width 54 height 12
type input "[DATE]"
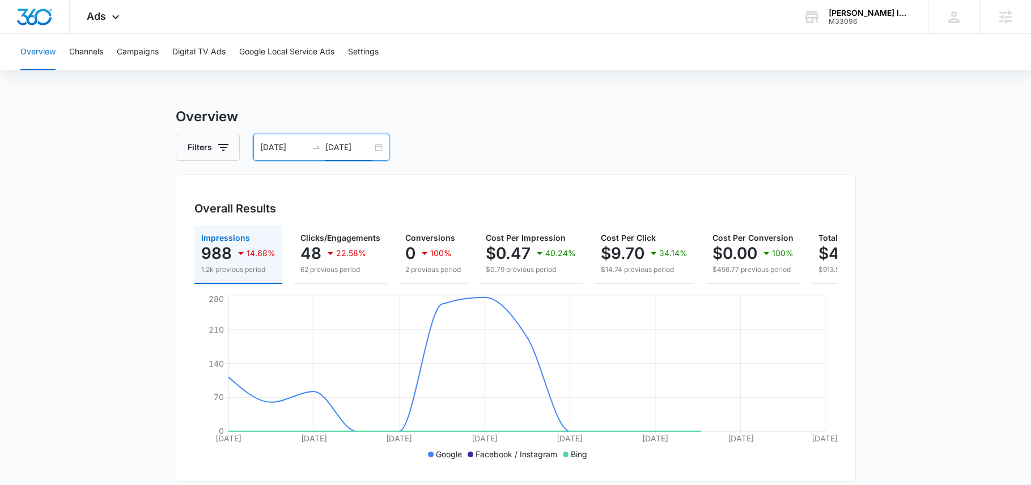
click at [333, 146] on input "[DATE]" at bounding box center [348, 147] width 47 height 12
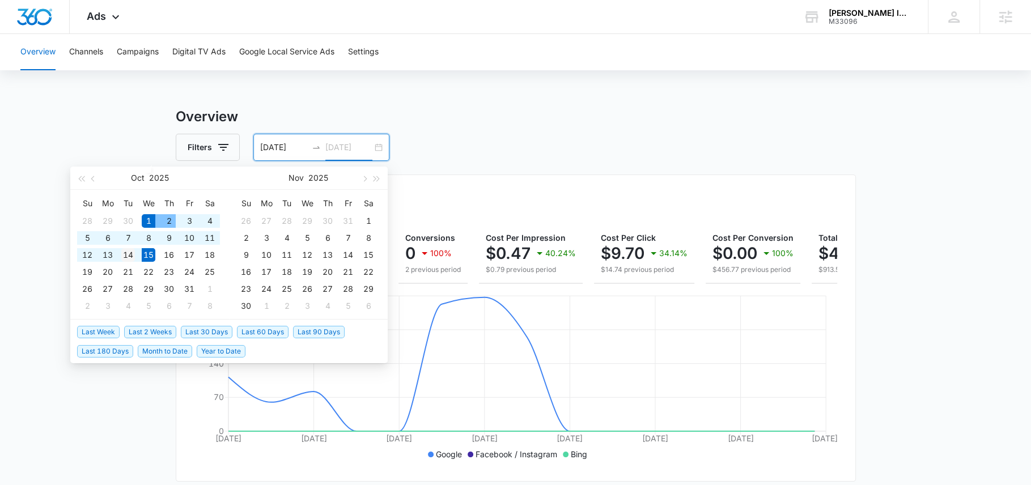
type input "[DATE]"
click at [128, 258] on div "14" at bounding box center [128, 255] width 14 height 14
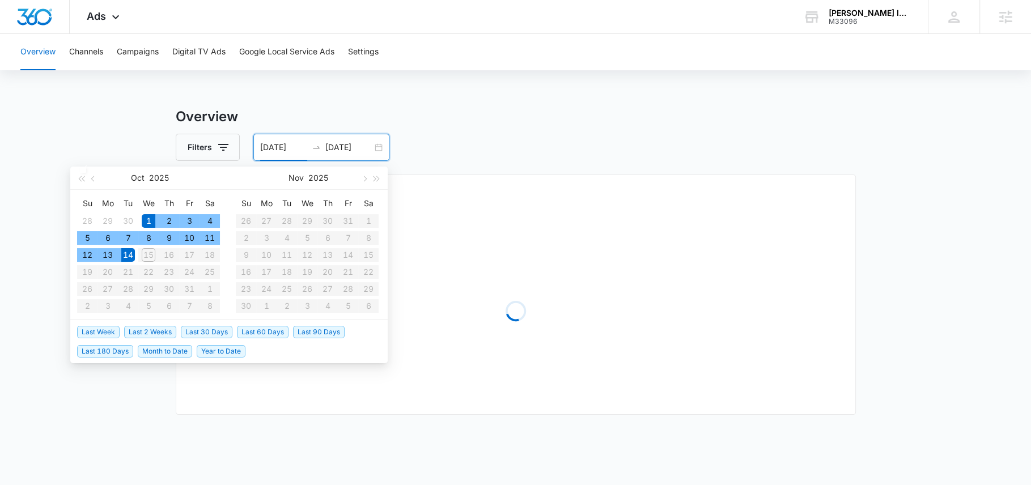
type input "[DATE]"
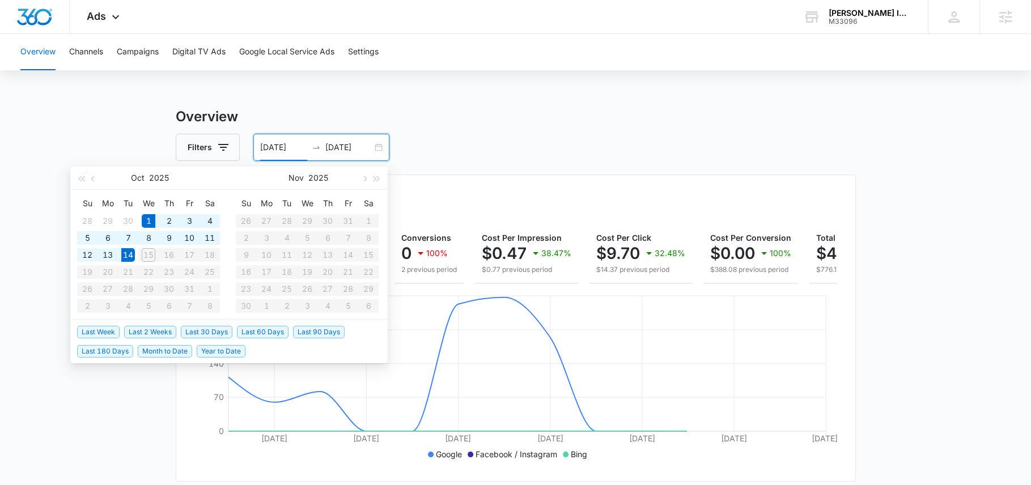
click at [351, 142] on input "[DATE]" at bounding box center [348, 147] width 47 height 12
type input "[DATE]"
click at [205, 334] on span "Last 30 Days" at bounding box center [207, 332] width 52 height 12
type input "[DATE]"
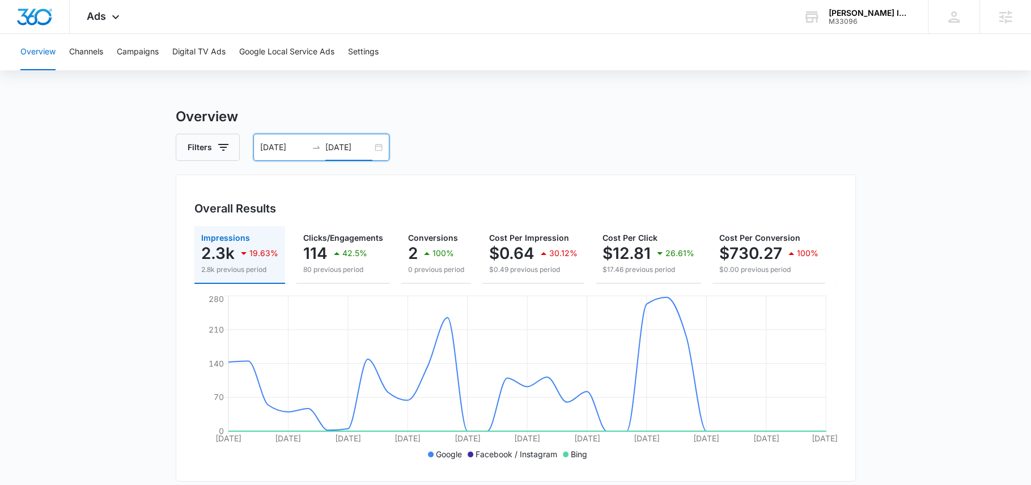
click at [341, 150] on input "[DATE]" at bounding box center [348, 147] width 47 height 12
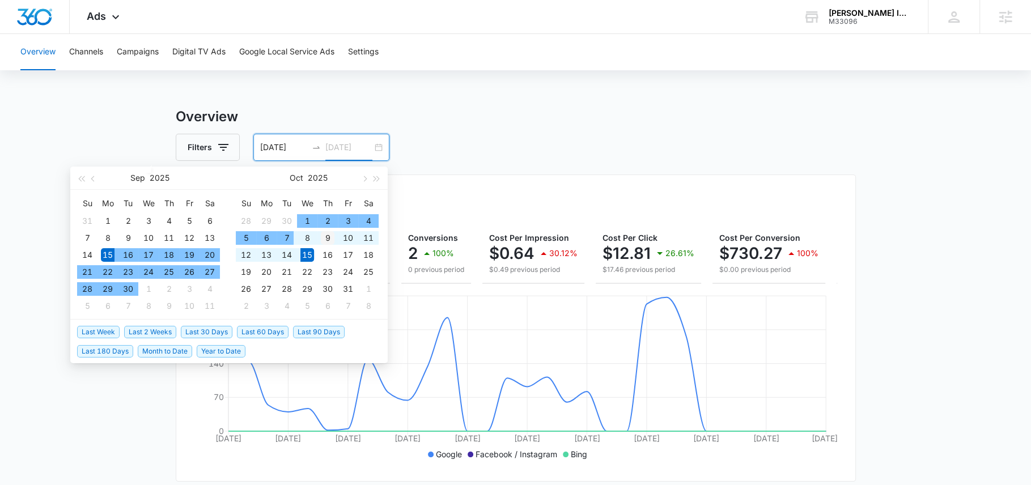
type input "[DATE]"
click at [329, 235] on div "9" at bounding box center [328, 238] width 14 height 14
type input "09/15/2025"
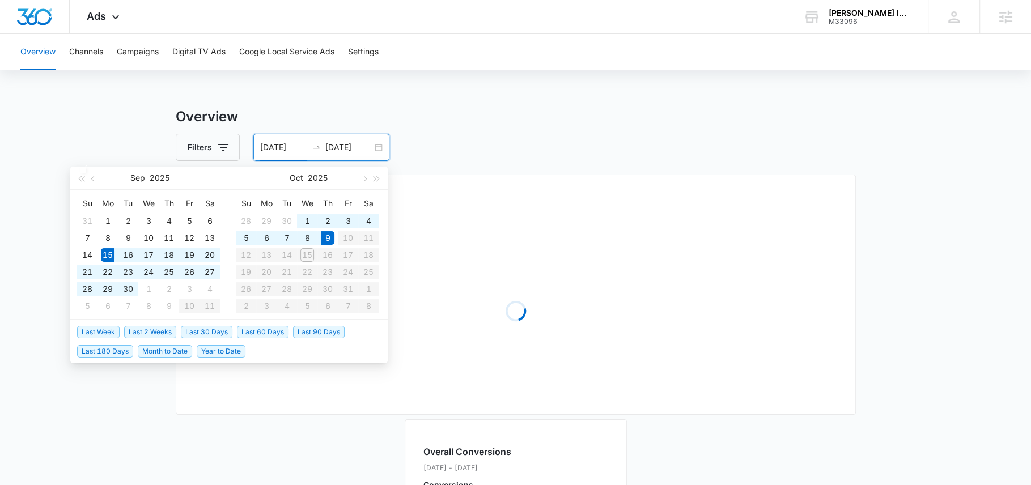
click at [496, 137] on div "Filters 09/15/2025 10/09/2025" at bounding box center [516, 147] width 680 height 27
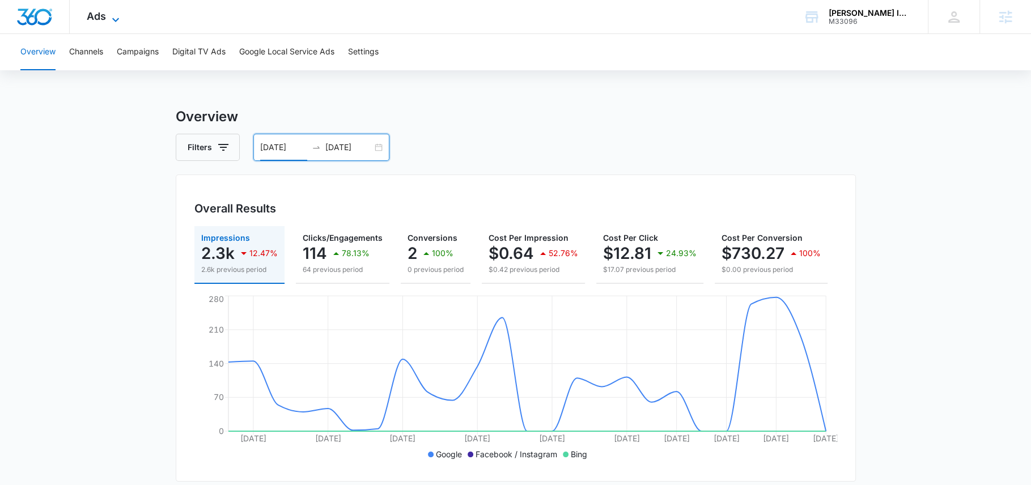
click at [111, 14] on icon at bounding box center [116, 20] width 14 height 14
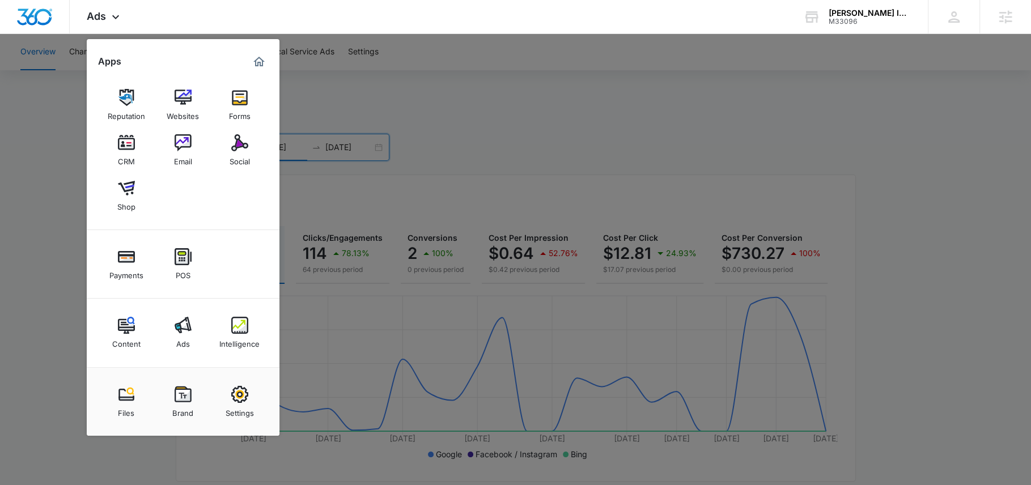
click at [252, 339] on div "Intelligence" at bounding box center [239, 341] width 40 height 15
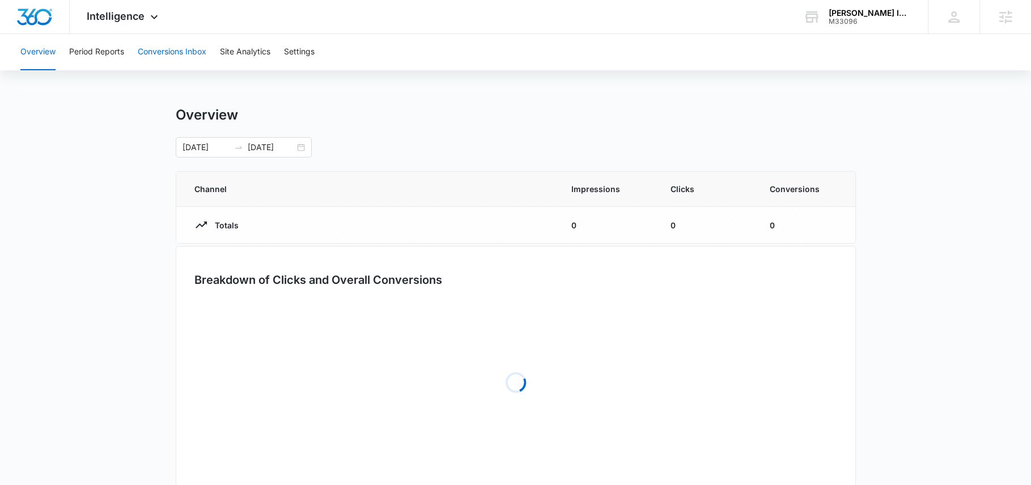
click at [179, 46] on button "Conversions Inbox" at bounding box center [172, 52] width 69 height 36
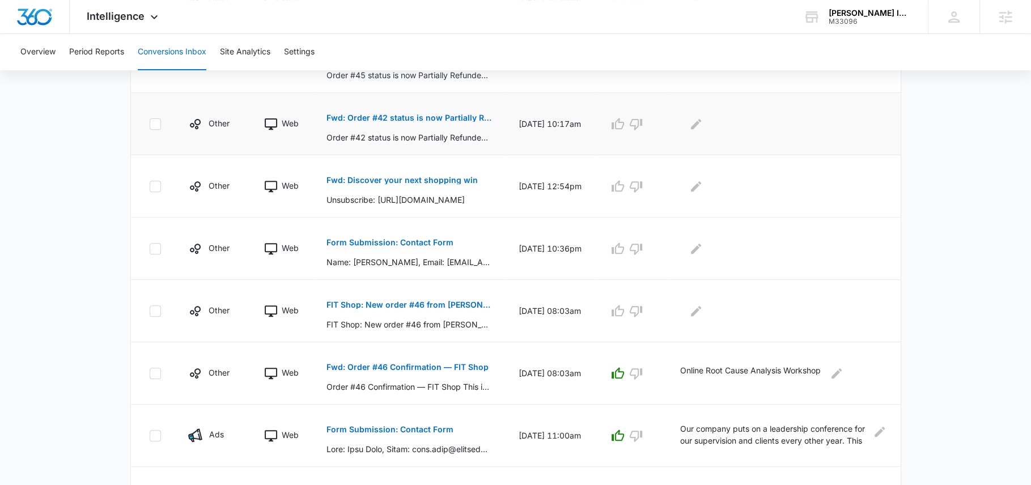
scroll to position [400, 0]
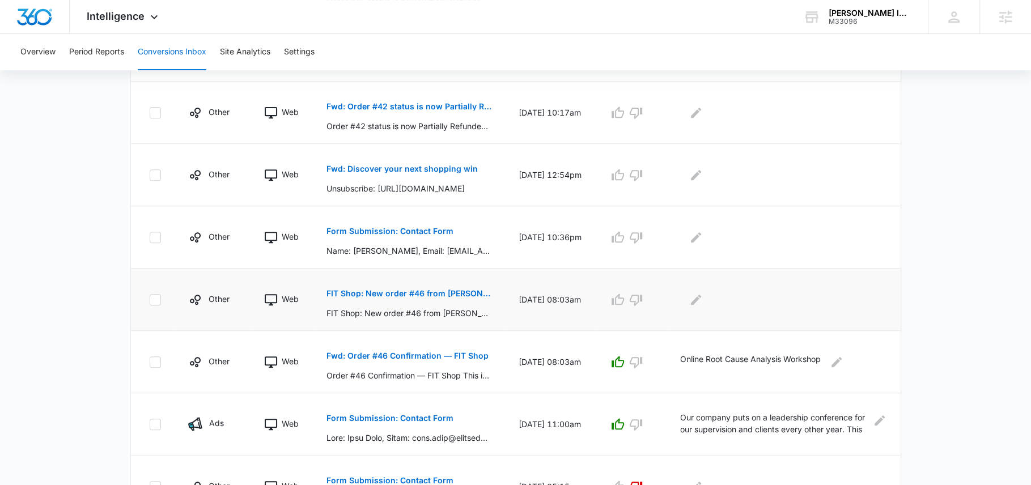
click at [434, 292] on p "FIT Shop: New order #46 from Rayan Barakat" at bounding box center [408, 294] width 165 height 8
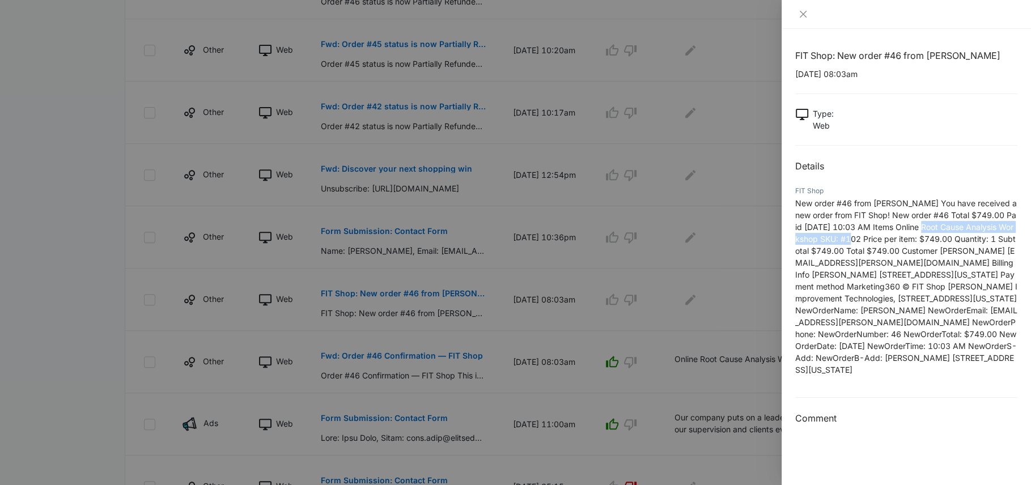
drag, startPoint x: 916, startPoint y: 228, endPoint x: 836, endPoint y: 237, distance: 80.4
click at [836, 237] on span "New order #46 from Rayan Barakat You have received a new order from FIT Shop! N…" at bounding box center [906, 286] width 222 height 176
copy span "Online Root Cause Analysis Workshop"
click at [692, 285] on div at bounding box center [515, 242] width 1031 height 485
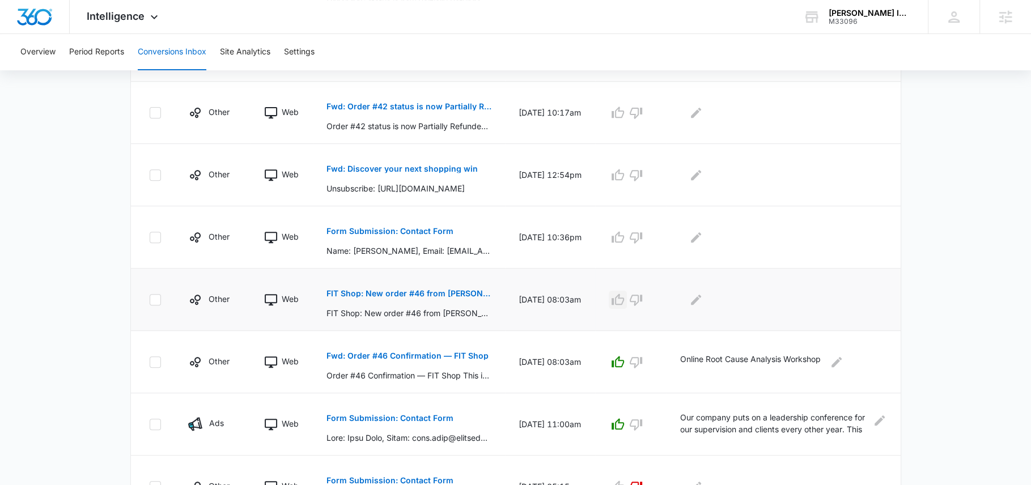
click at [621, 297] on icon "button" at bounding box center [618, 300] width 14 height 14
click at [697, 297] on icon "Edit Comments" at bounding box center [696, 299] width 10 height 10
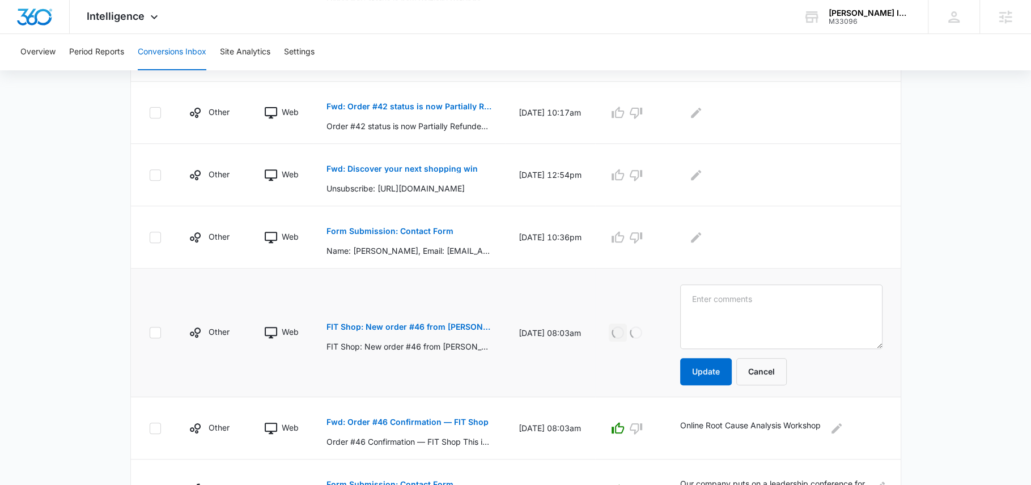
click at [709, 300] on textarea at bounding box center [781, 317] width 202 height 65
type textarea "Online Root Cause Analysis Workshop"
click at [707, 361] on button "Update" at bounding box center [706, 371] width 52 height 27
click at [417, 227] on p "Form Submission: Contact Form" at bounding box center [389, 231] width 127 height 8
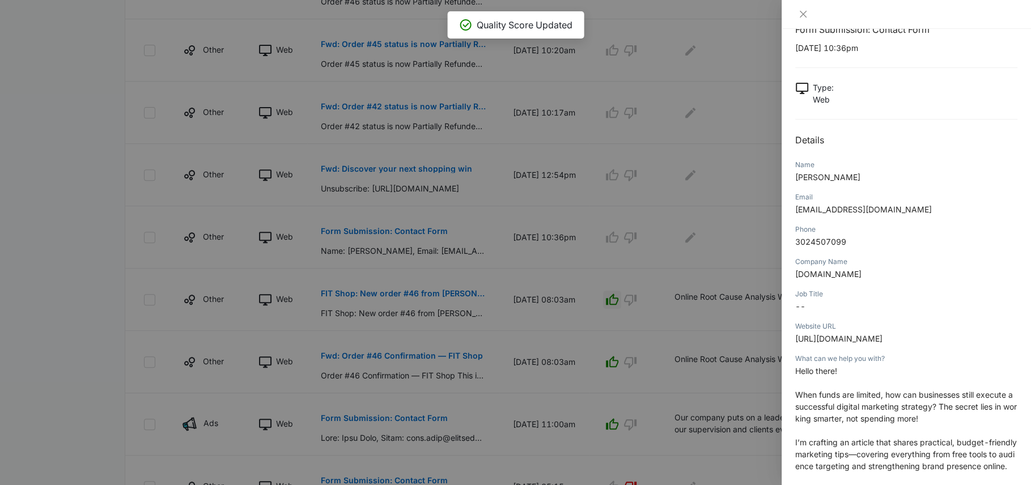
scroll to position [43, 0]
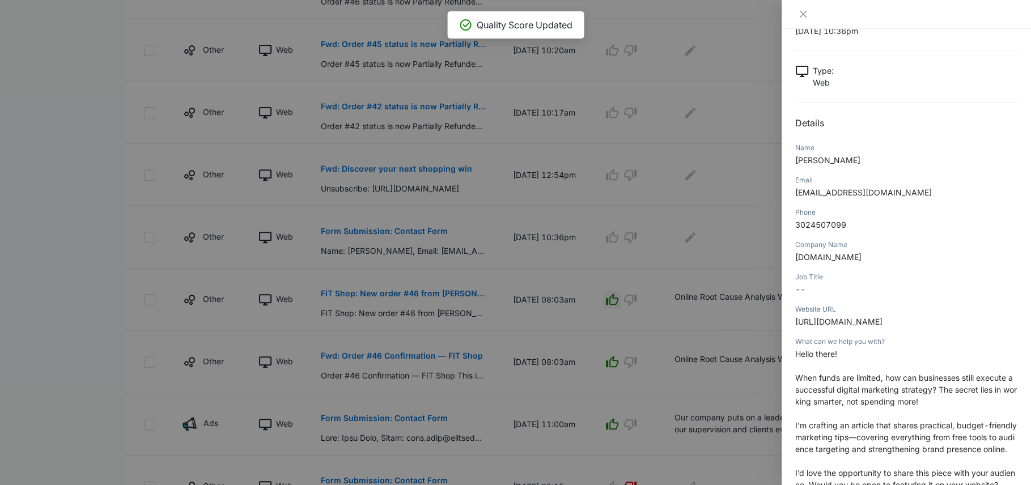
click at [684, 260] on div at bounding box center [515, 242] width 1031 height 485
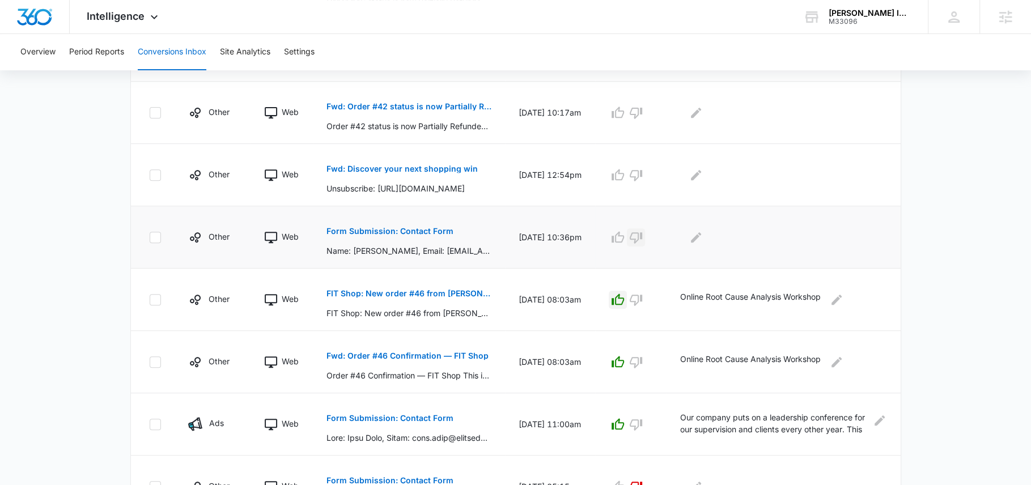
click at [635, 236] on icon "button" at bounding box center [636, 237] width 12 height 11
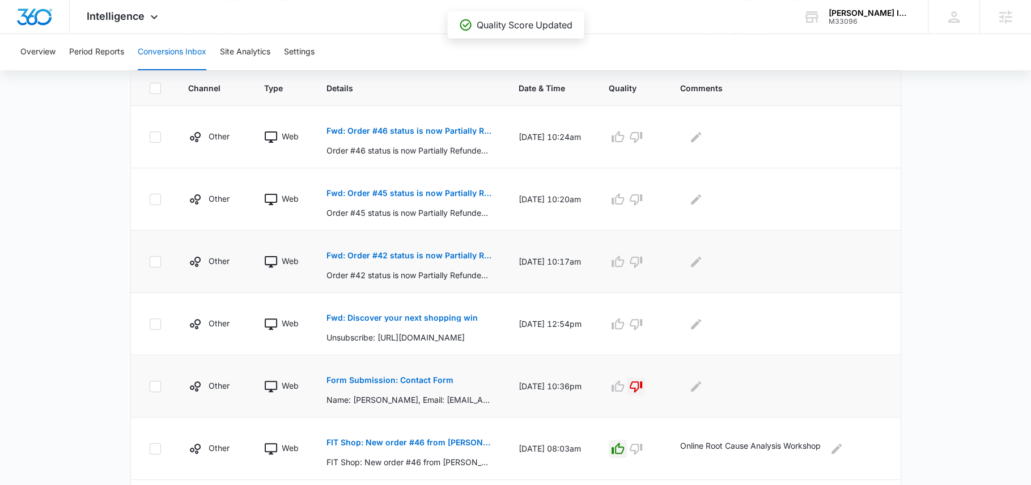
scroll to position [251, 0]
click at [442, 129] on p "Fwd: Order #46 status is now Partially Refunded — FIT Shop" at bounding box center [408, 132] width 165 height 8
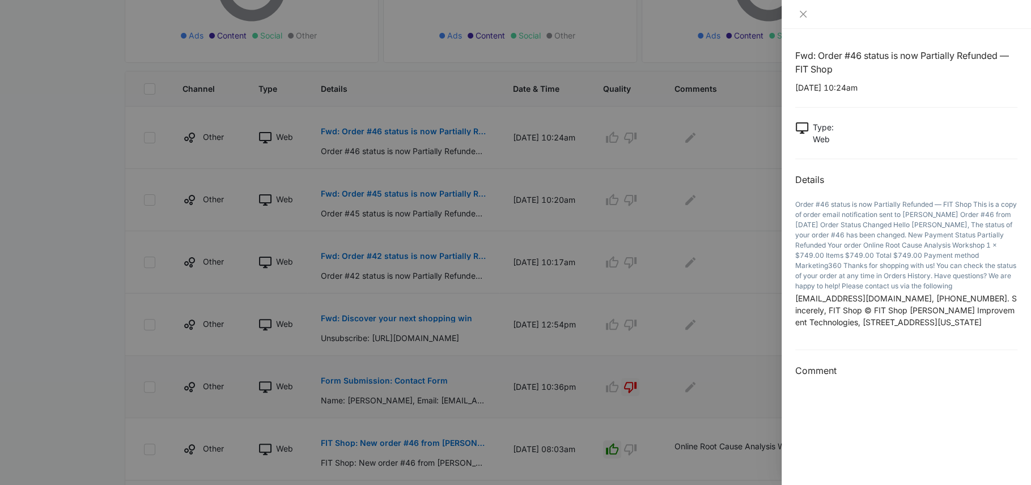
click at [770, 239] on div at bounding box center [515, 242] width 1031 height 485
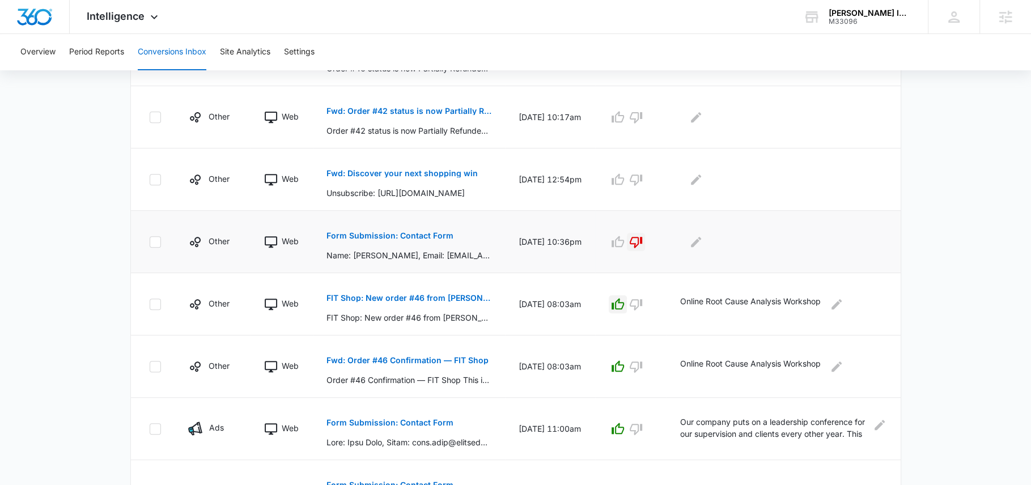
scroll to position [285, 0]
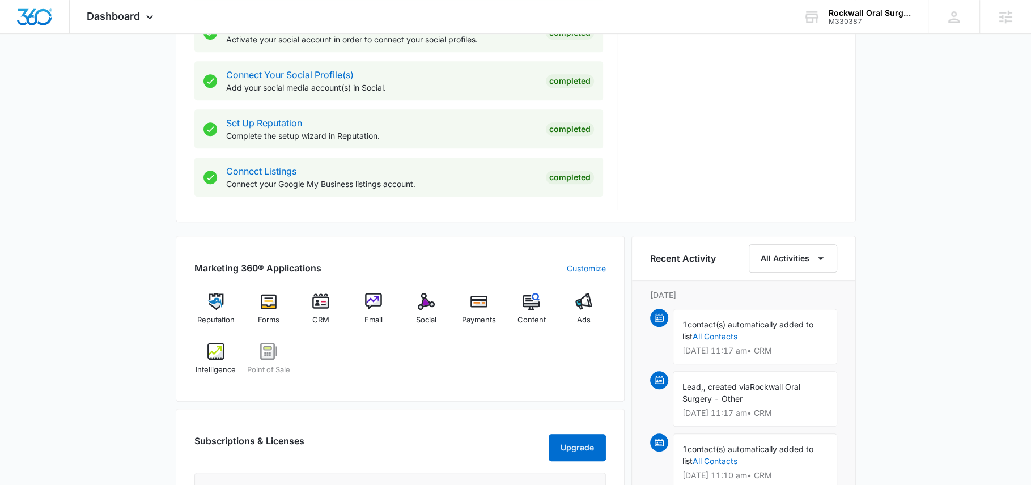
scroll to position [504, 0]
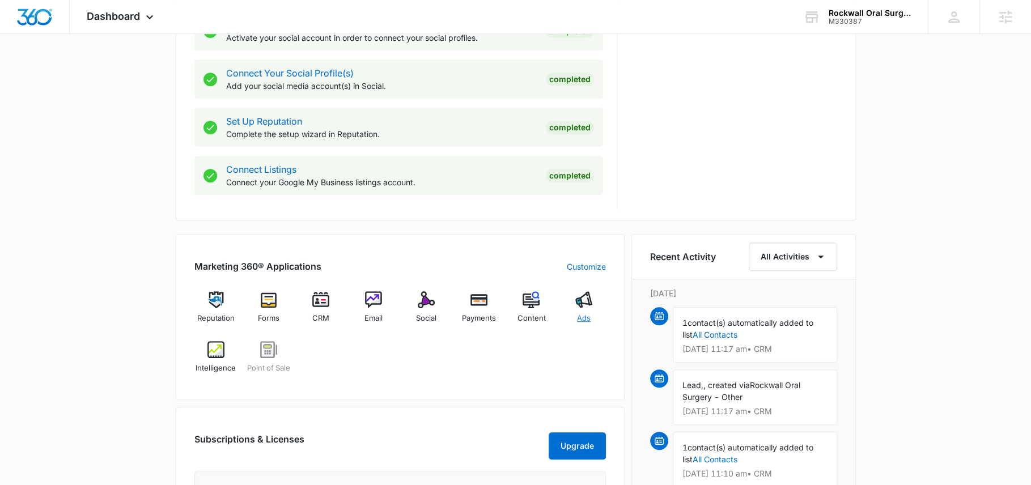
click at [585, 305] on img at bounding box center [583, 299] width 17 height 17
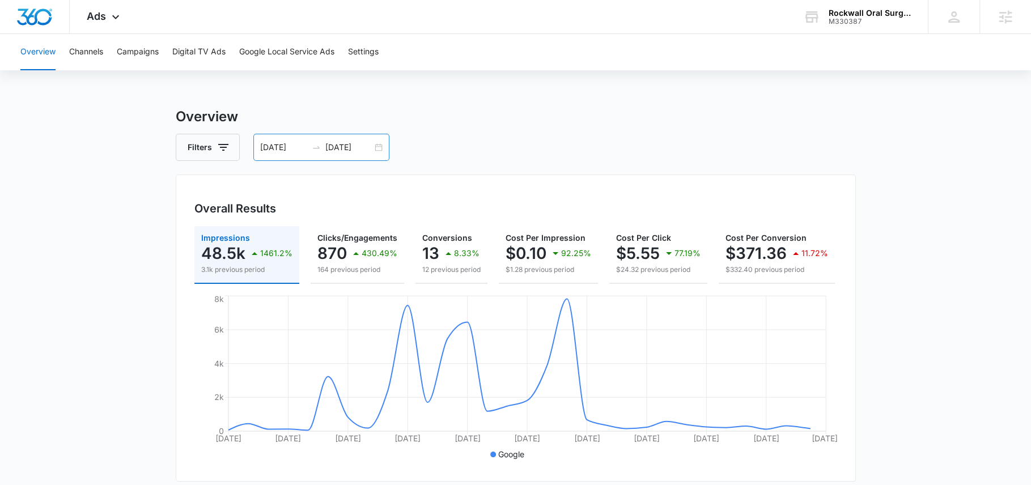
click at [349, 141] on input "[DATE]" at bounding box center [348, 147] width 47 height 12
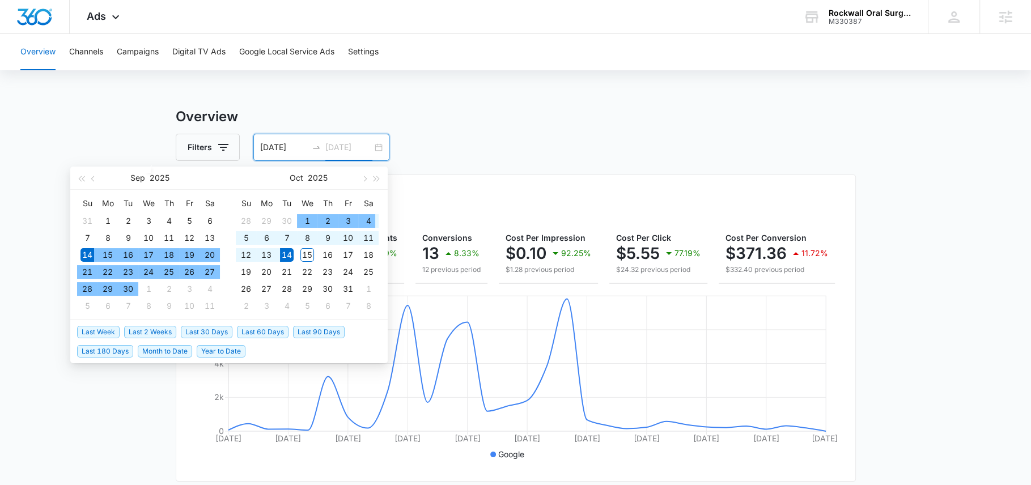
type input "[DATE]"
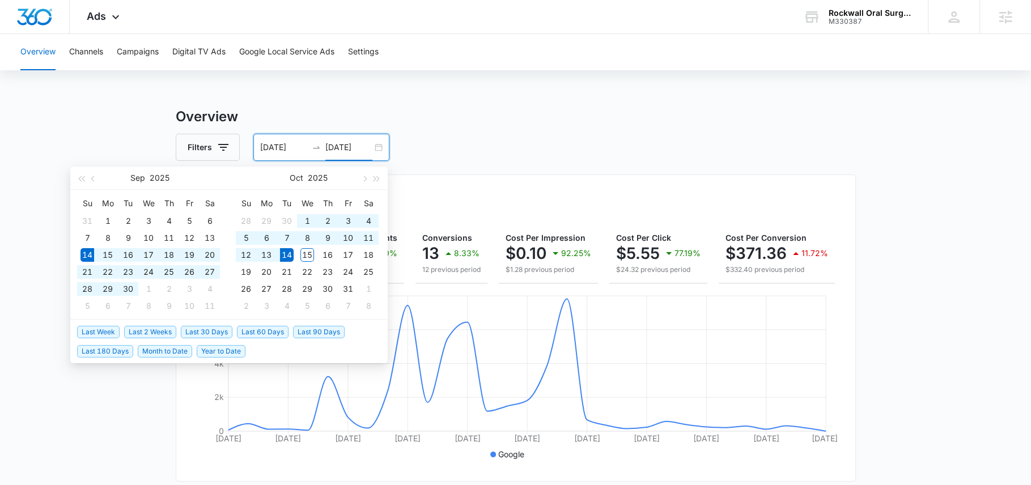
click at [169, 350] on span "Month to Date" at bounding box center [165, 351] width 54 height 12
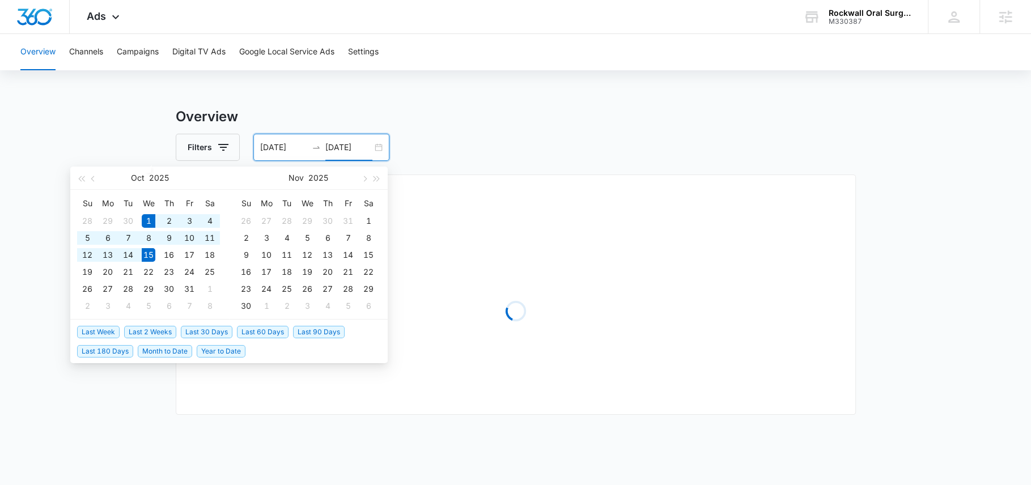
type input "[DATE]"
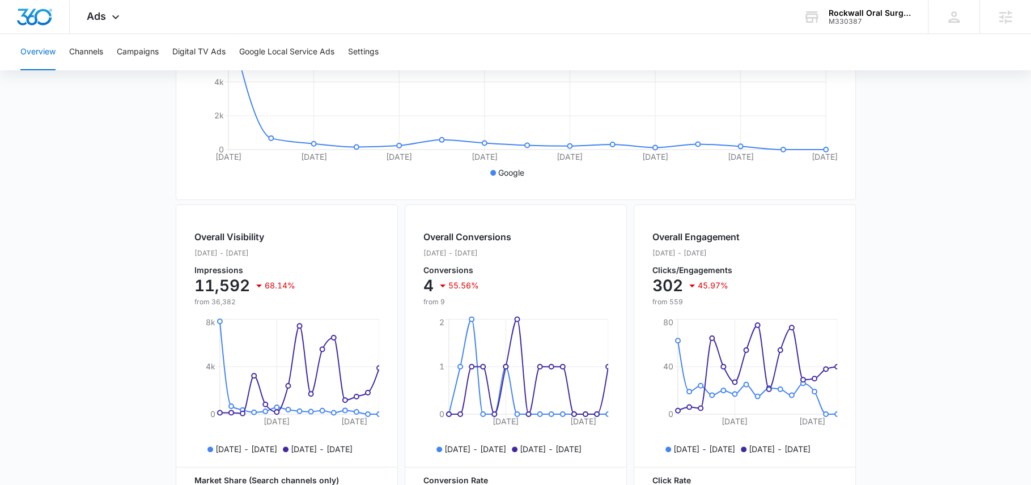
scroll to position [285, 0]
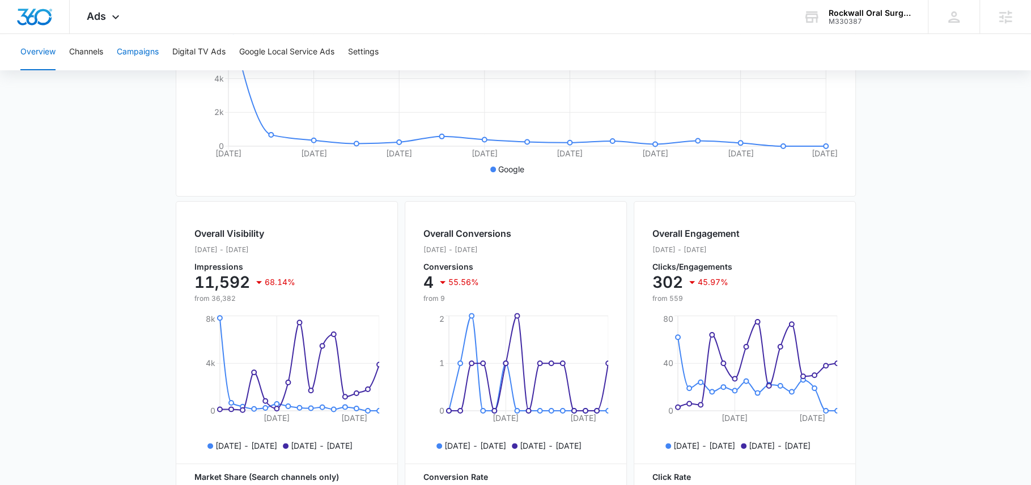
click at [141, 51] on button "Campaigns" at bounding box center [138, 52] width 42 height 36
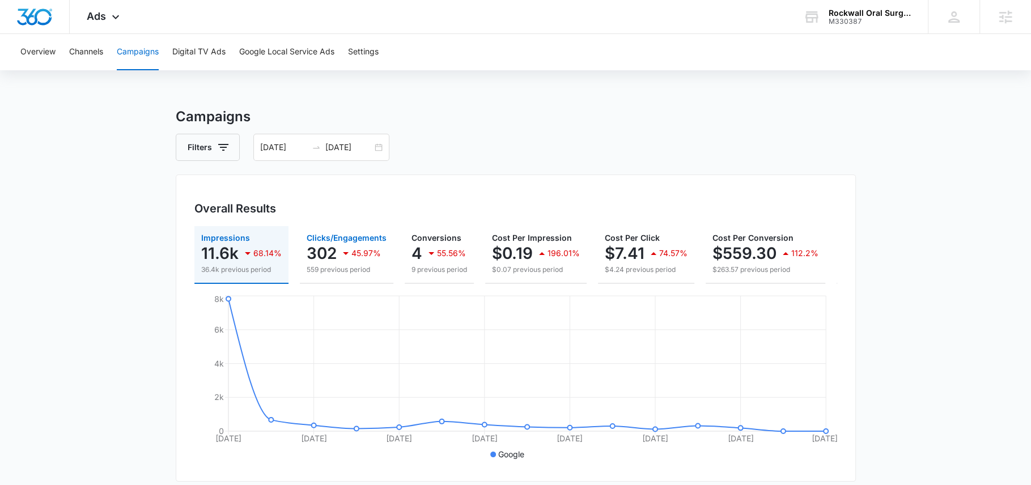
click at [343, 253] on icon "button" at bounding box center [346, 253] width 6 height 3
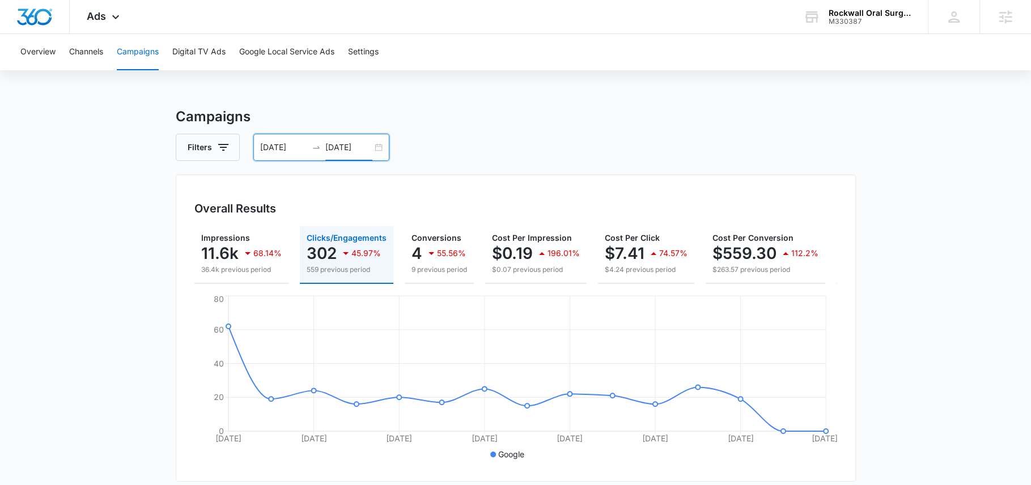
click at [336, 143] on input "10/15/2025" at bounding box center [348, 147] width 47 height 12
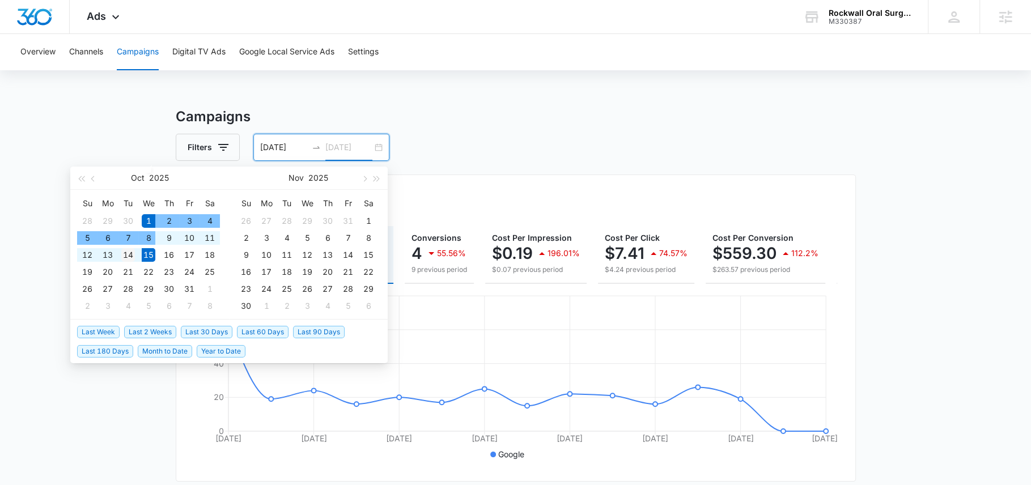
type input "10/14/2025"
click at [131, 247] on td "14" at bounding box center [128, 255] width 20 height 17
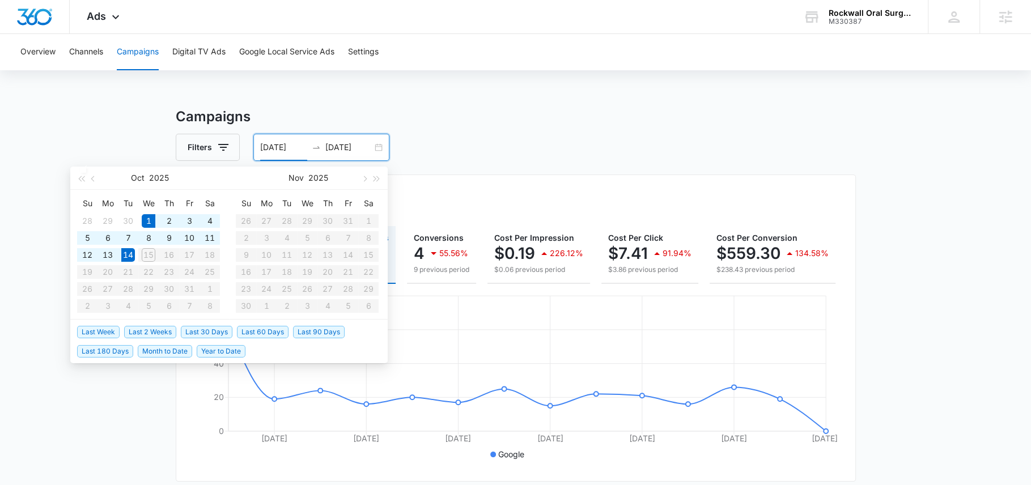
type input "10/01/2025"
click at [213, 146] on button "Filters" at bounding box center [208, 147] width 64 height 27
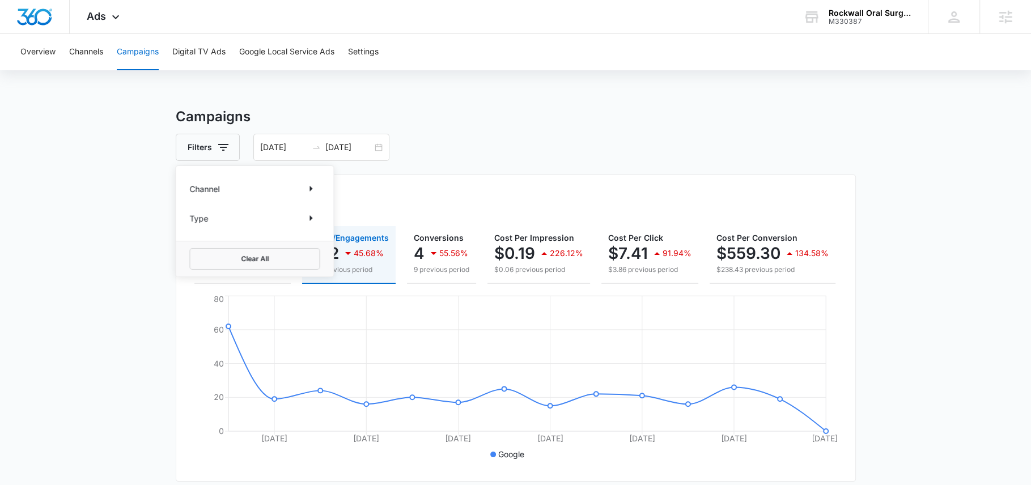
click at [112, 112] on main "Campaigns Filters Channel Type Clear All 10/01/2025 10/14/2025 Overall Results …" at bounding box center [515, 481] width 1031 height 749
click at [103, 14] on span "Ads" at bounding box center [96, 16] width 19 height 12
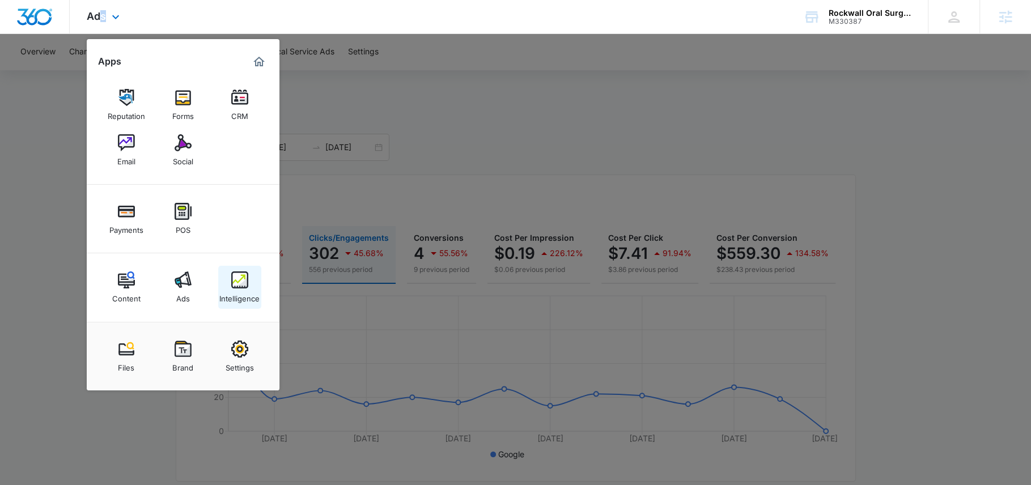
click at [231, 274] on img at bounding box center [239, 279] width 17 height 17
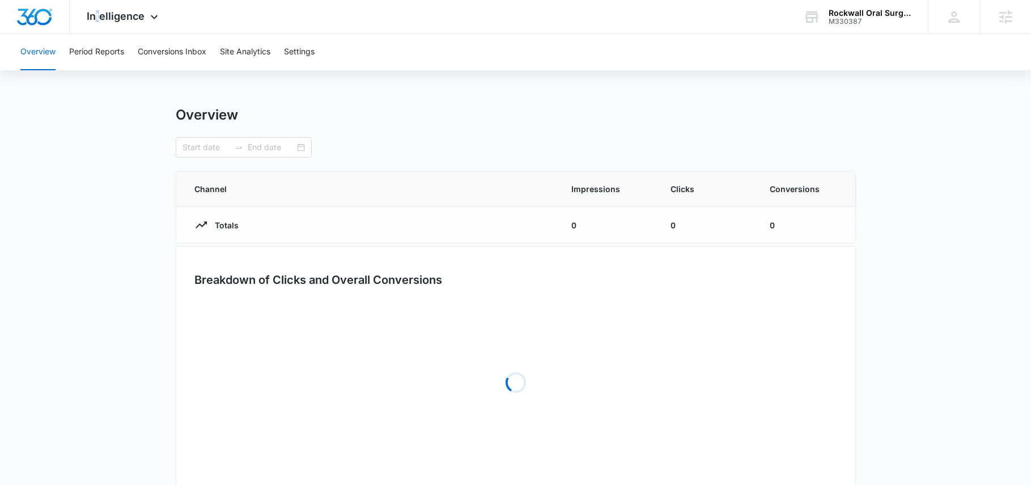
type input "10/01/2025"
type input "10/14/2025"
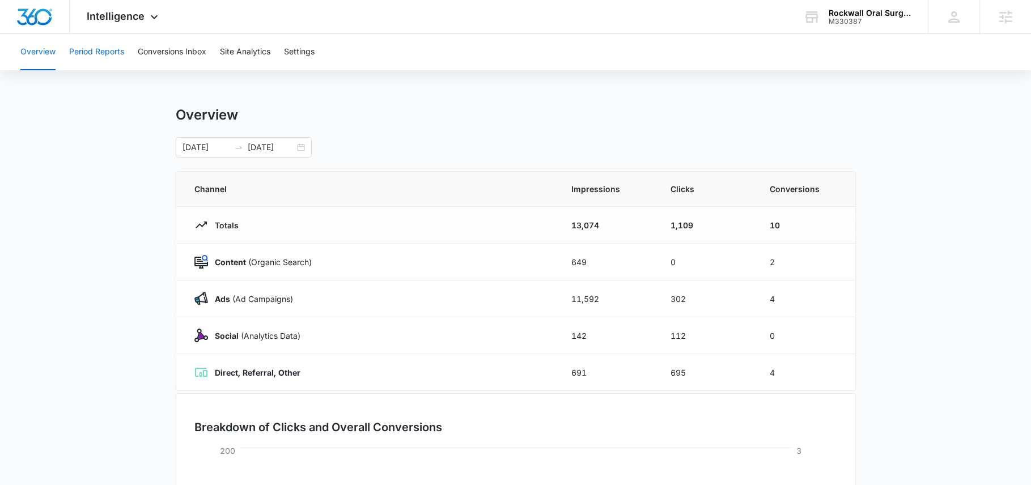
click at [105, 49] on button "Period Reports" at bounding box center [96, 52] width 55 height 36
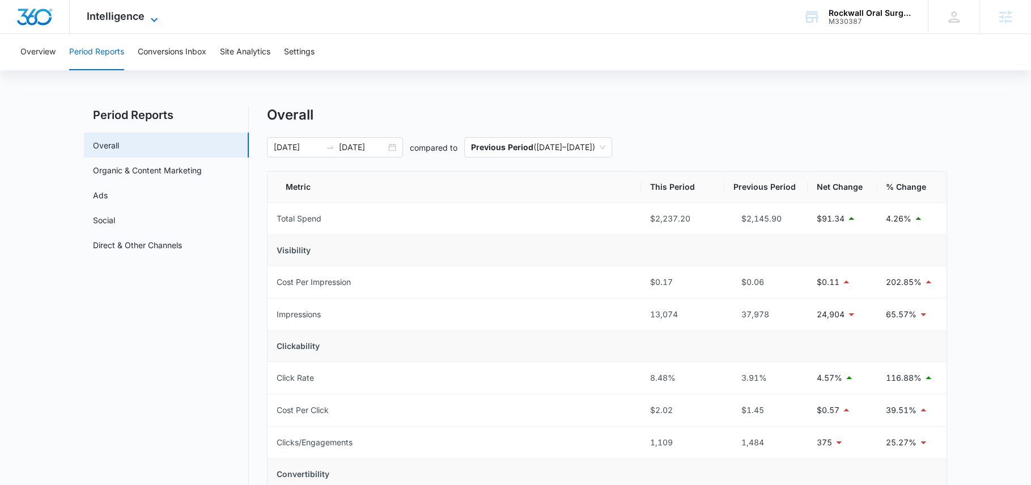
click at [119, 22] on span "Intelligence" at bounding box center [116, 16] width 58 height 12
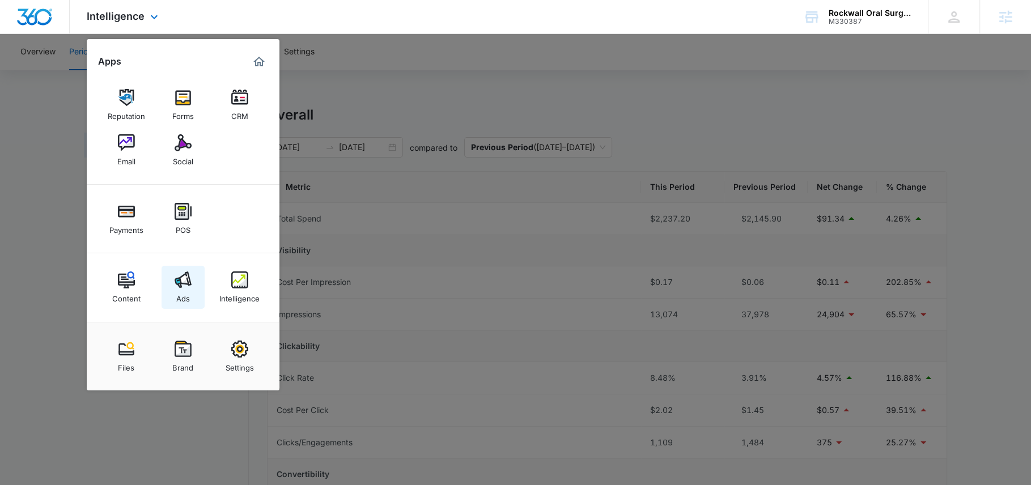
click at [175, 288] on img at bounding box center [183, 279] width 17 height 17
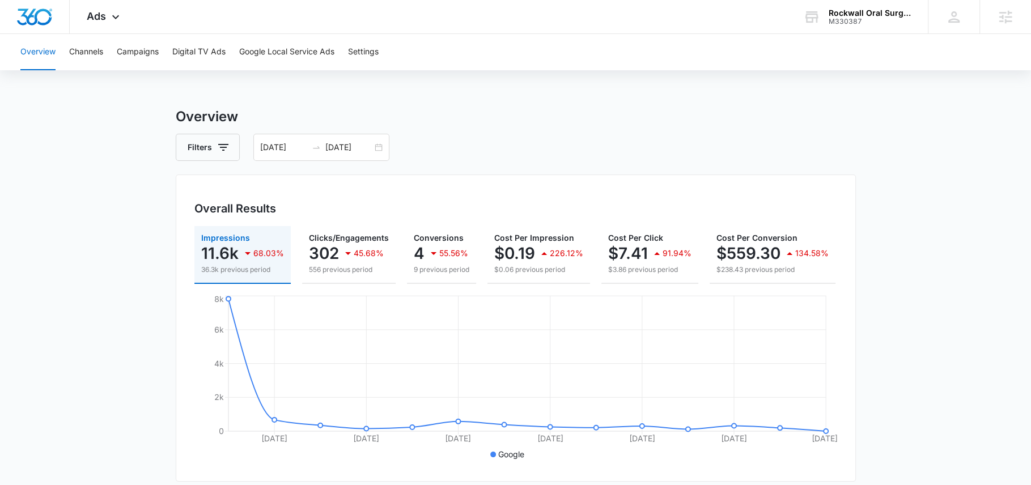
scroll to position [35, 0]
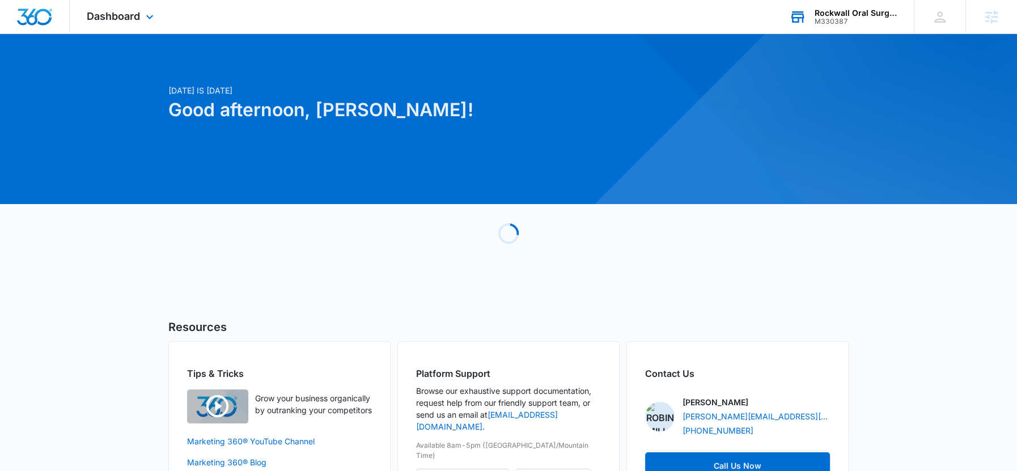
click at [842, 20] on div "M330387" at bounding box center [855, 22] width 83 height 8
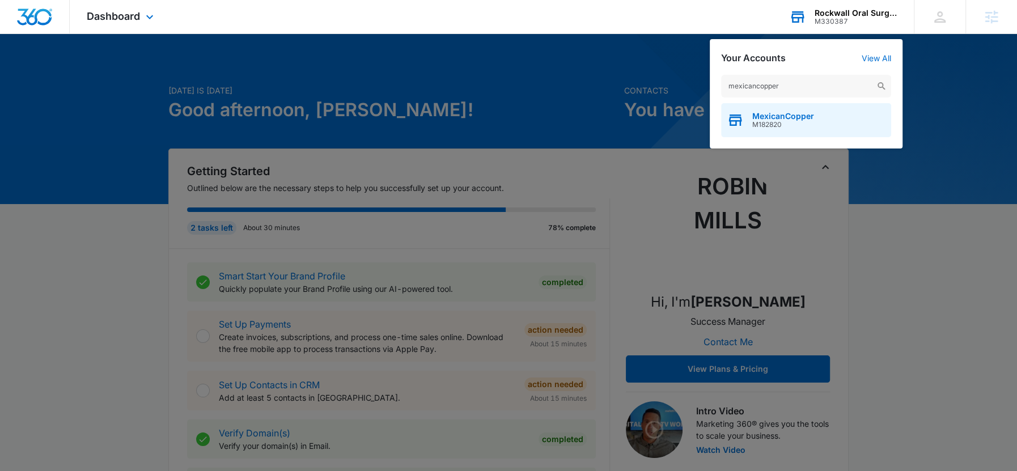
type input "mexicancopper"
click at [781, 117] on span "MexicanCopper" at bounding box center [783, 116] width 62 height 9
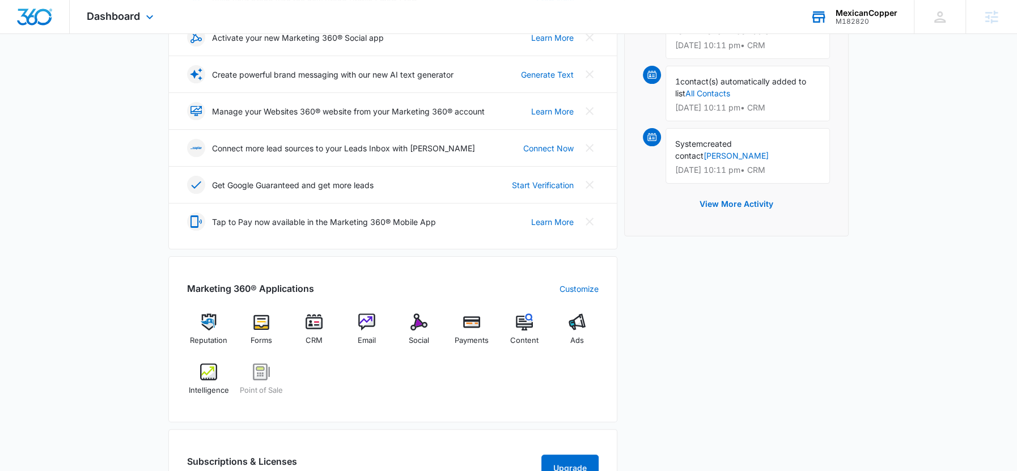
scroll to position [222, 0]
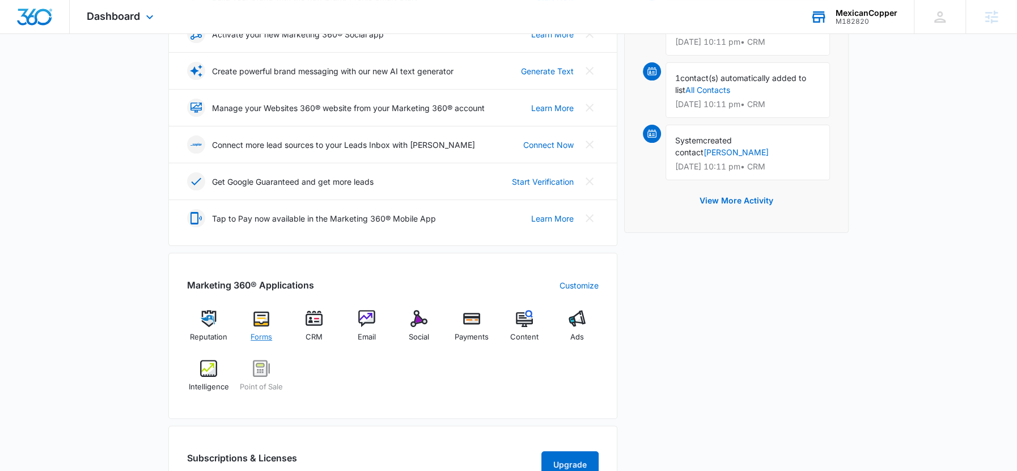
click at [256, 332] on span "Forms" at bounding box center [262, 337] width 22 height 11
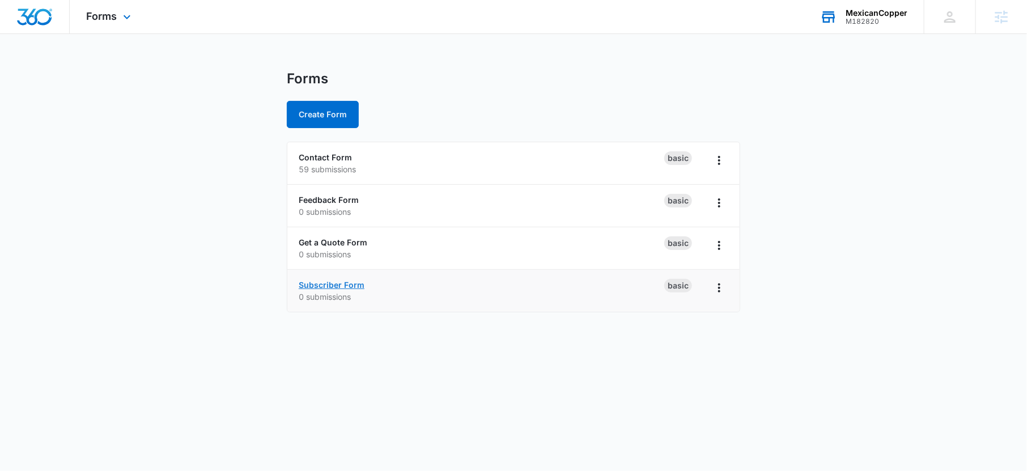
click at [328, 287] on link "Subscriber Form" at bounding box center [332, 285] width 66 height 10
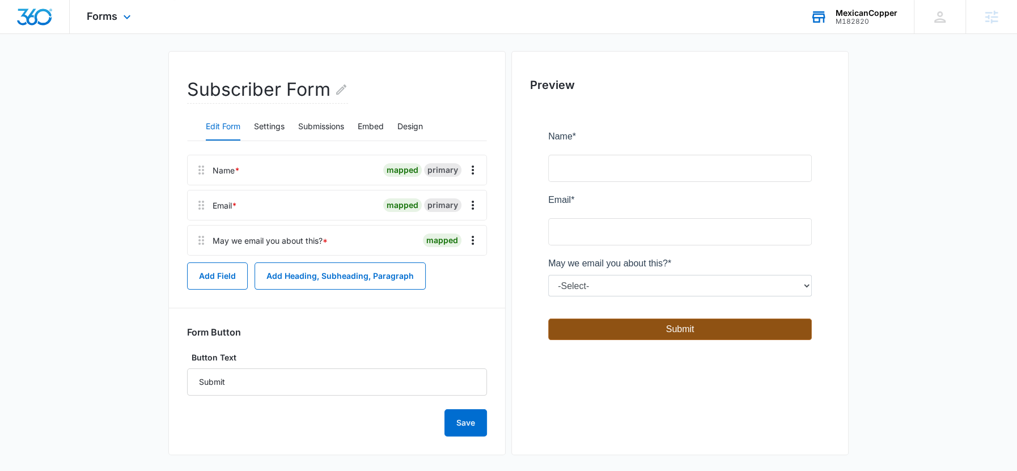
scroll to position [84, 0]
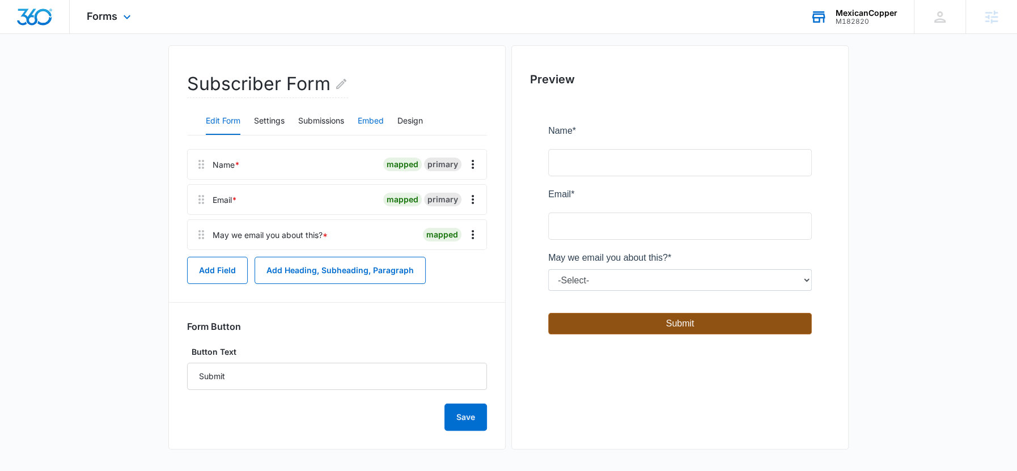
click at [373, 124] on button "Embed" at bounding box center [371, 121] width 26 height 27
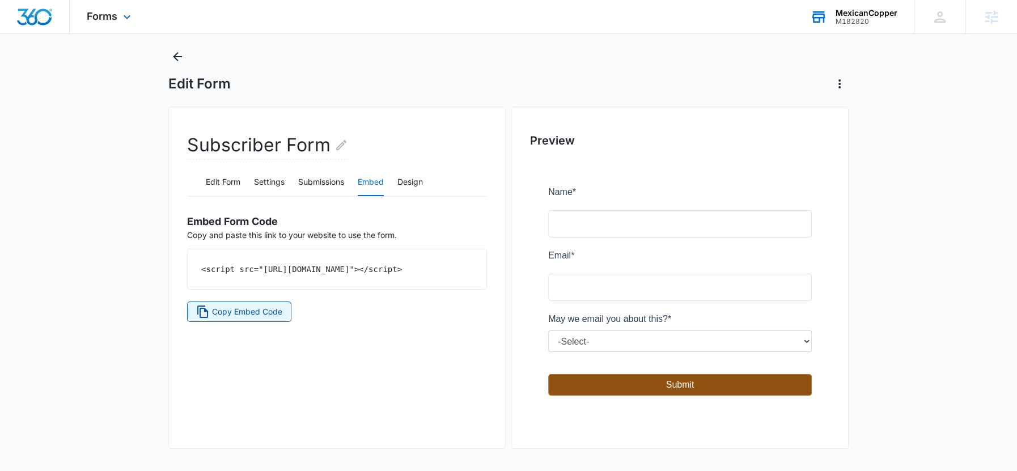
click at [258, 318] on span "Copy Embed Code" at bounding box center [247, 311] width 70 height 12
click at [221, 188] on button "Edit Form" at bounding box center [223, 182] width 35 height 27
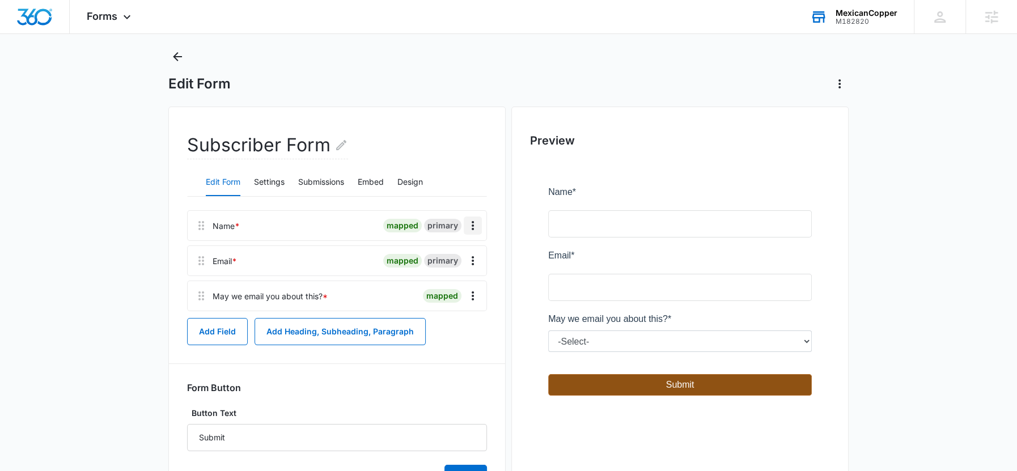
click at [474, 222] on icon "Overflow Menu" at bounding box center [473, 226] width 14 height 14
click at [456, 254] on button "Edit" at bounding box center [449, 256] width 65 height 17
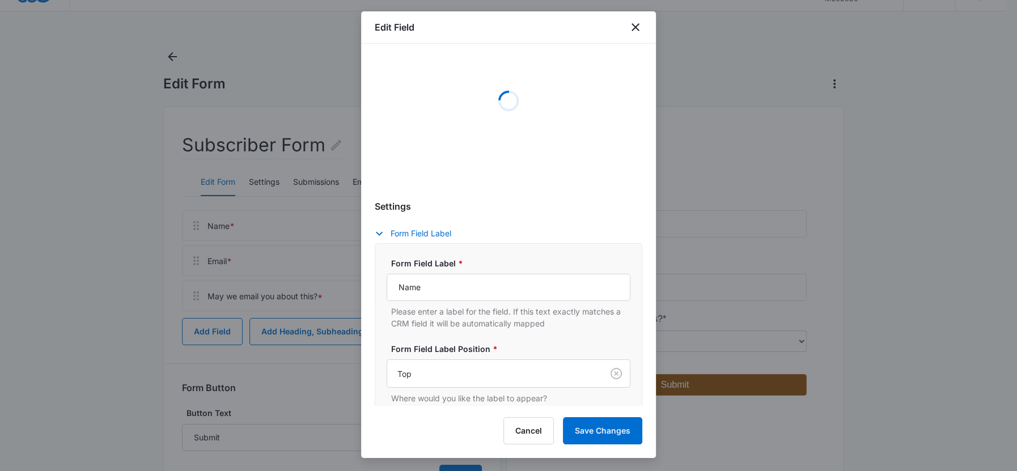
scroll to position [84, 0]
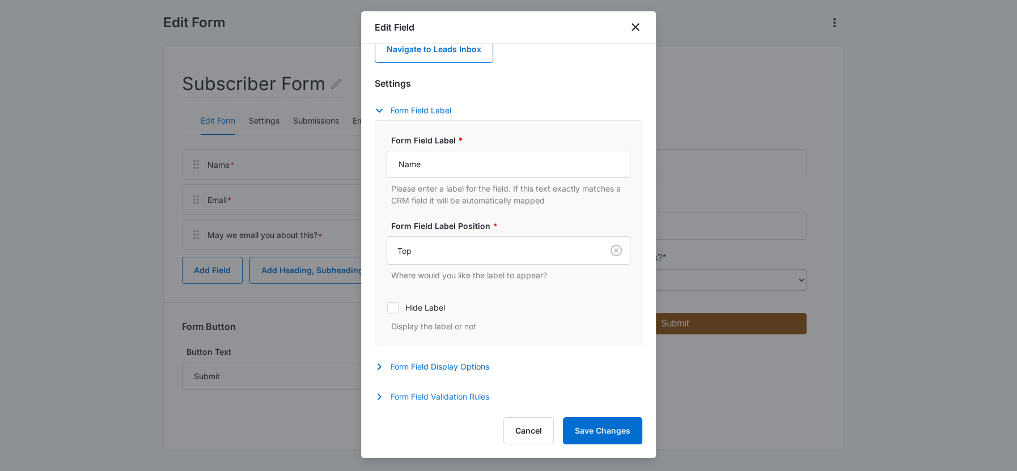
click at [439, 393] on button "Form Field Validation Rules" at bounding box center [438, 397] width 126 height 14
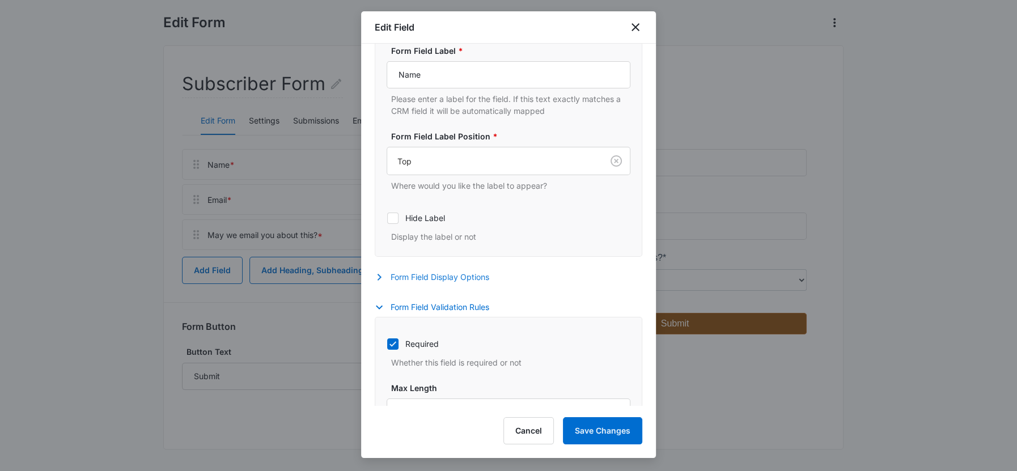
click at [443, 272] on button "Form Field Display Options" at bounding box center [438, 277] width 126 height 14
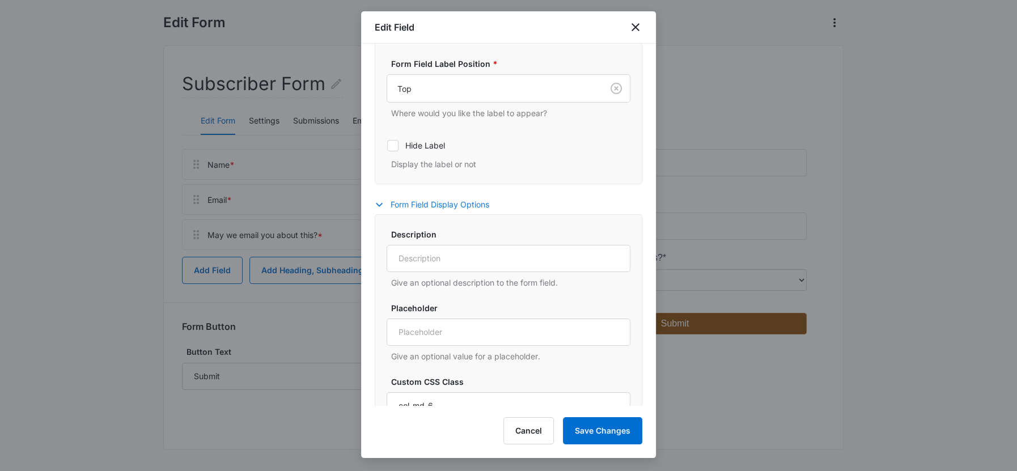
scroll to position [253, 0]
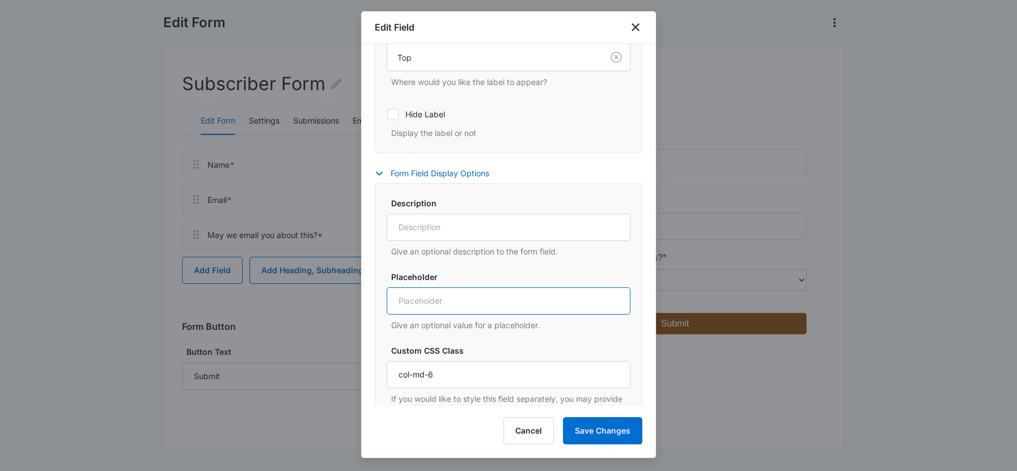
click at [431, 298] on input "Placeholder" at bounding box center [509, 300] width 244 height 27
type input "Name*"
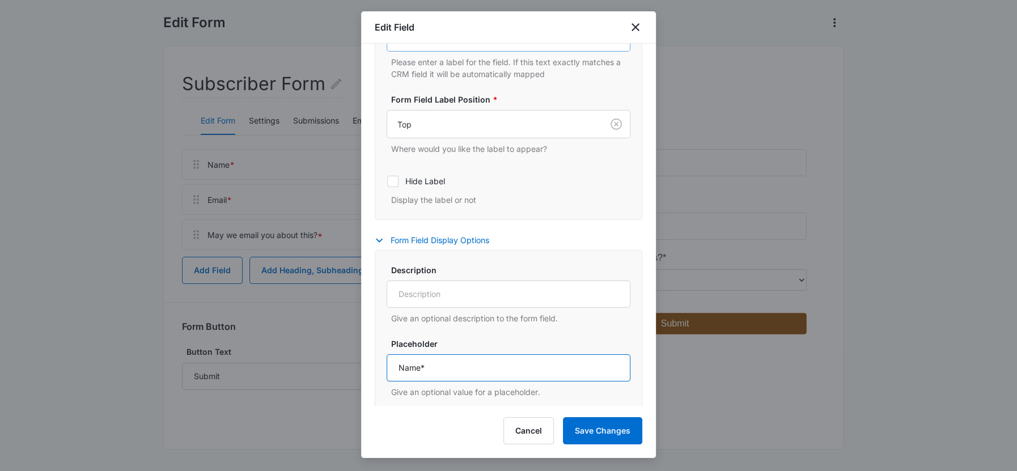
scroll to position [203, 0]
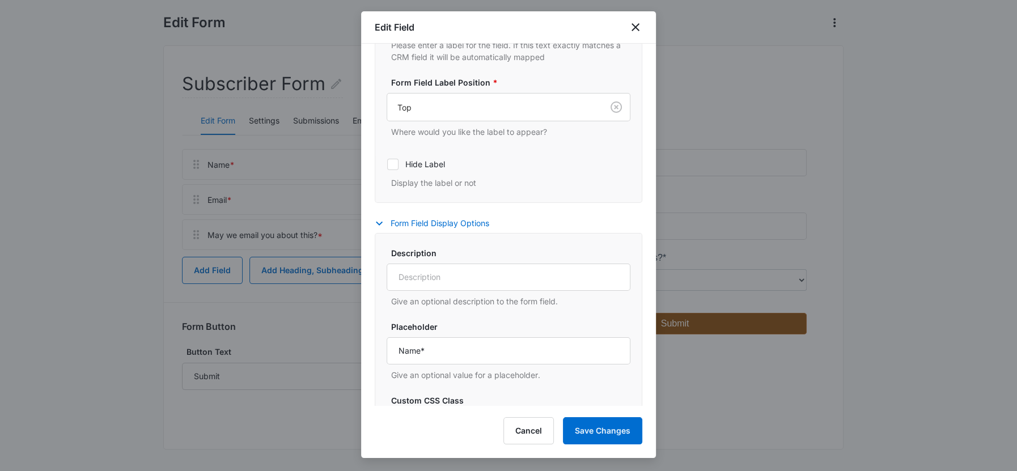
click at [398, 164] on label "Hide Label" at bounding box center [509, 164] width 244 height 12
click at [387, 164] on input "Hide Label" at bounding box center [387, 164] width 1 height 1
checkbox input "true"
click at [603, 432] on button "Save Changes" at bounding box center [602, 430] width 79 height 27
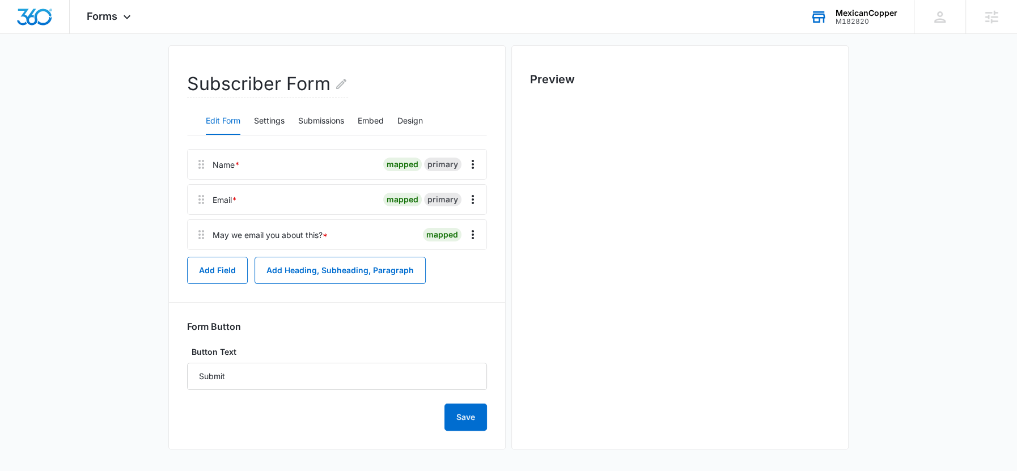
scroll to position [0, 0]
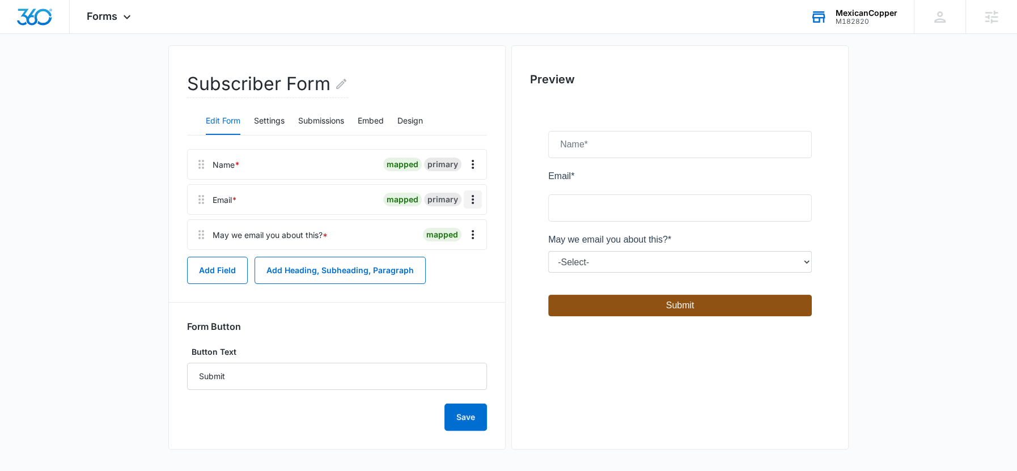
click at [469, 199] on icon "Overflow Menu" at bounding box center [473, 200] width 14 height 14
click at [461, 230] on button "Edit" at bounding box center [449, 230] width 65 height 17
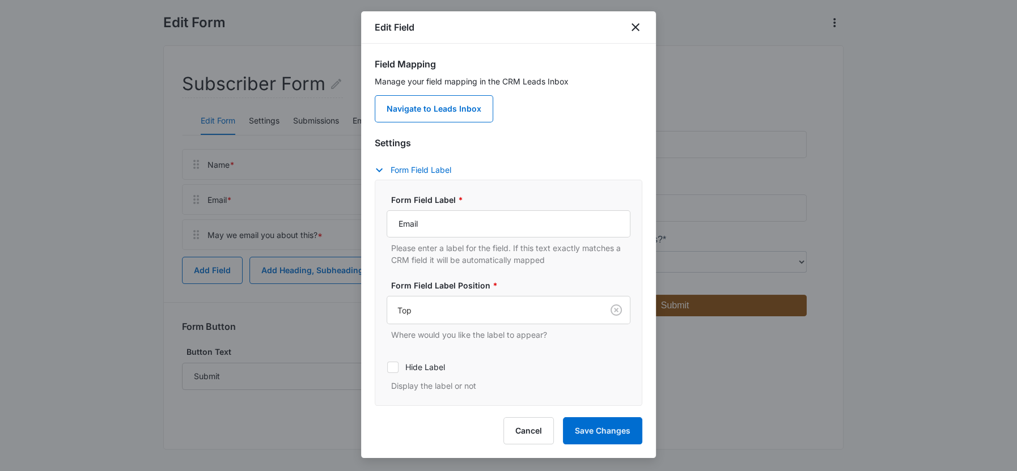
scroll to position [60, 0]
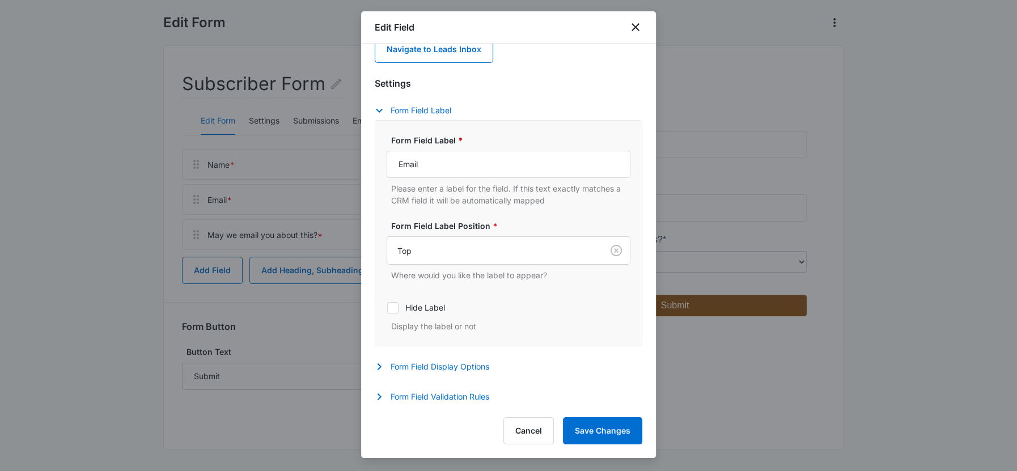
click at [397, 303] on label "Hide Label" at bounding box center [509, 308] width 244 height 12
click at [387, 307] on input "Hide Label" at bounding box center [387, 307] width 1 height 1
checkbox input "true"
click at [415, 372] on div "Form Field Display Options Description Give an optional description to the form…" at bounding box center [509, 368] width 268 height 16
click at [419, 369] on button "Form Field Display Options" at bounding box center [438, 367] width 126 height 14
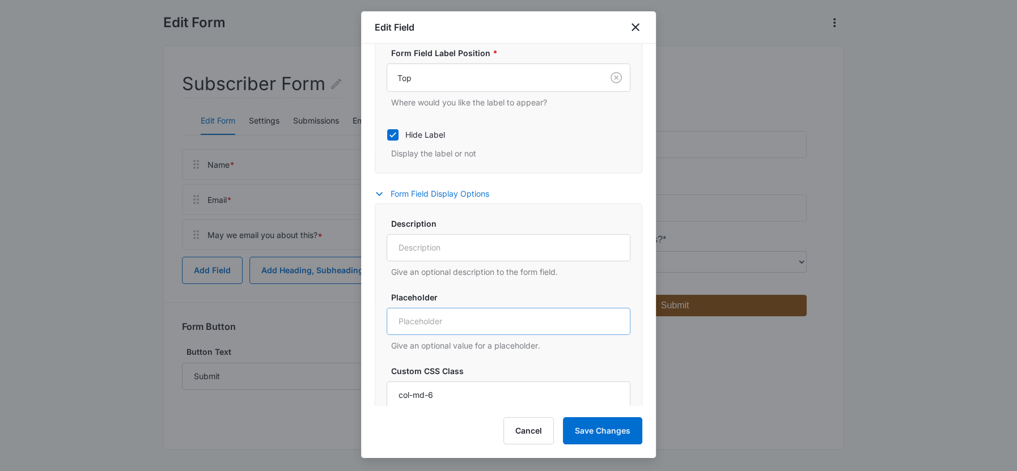
scroll to position [267, 0]
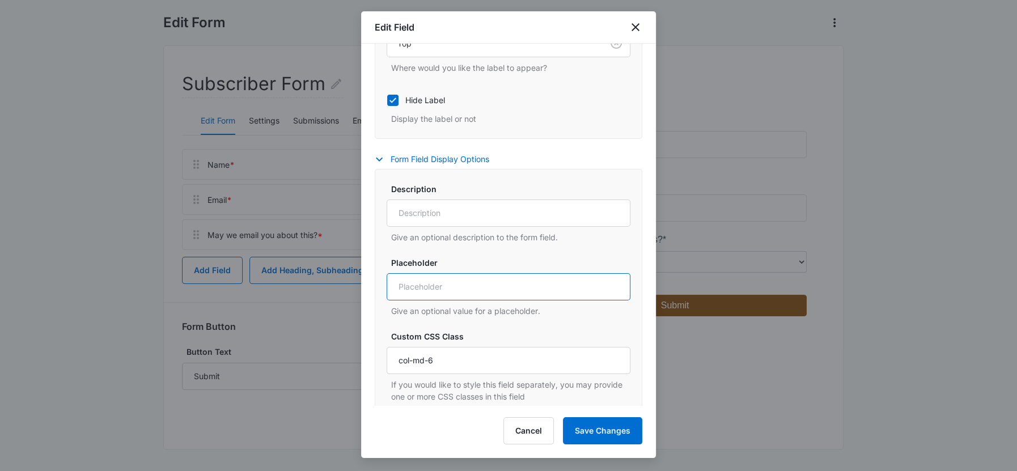
click at [417, 284] on input "Placeholder" at bounding box center [509, 286] width 244 height 27
type input "Email*"
click at [602, 430] on button "Save Changes" at bounding box center [602, 430] width 79 height 27
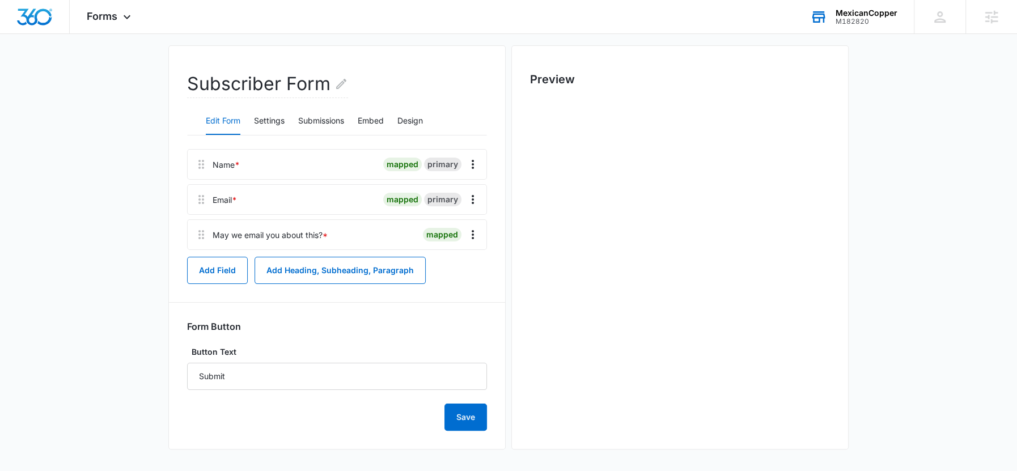
scroll to position [0, 0]
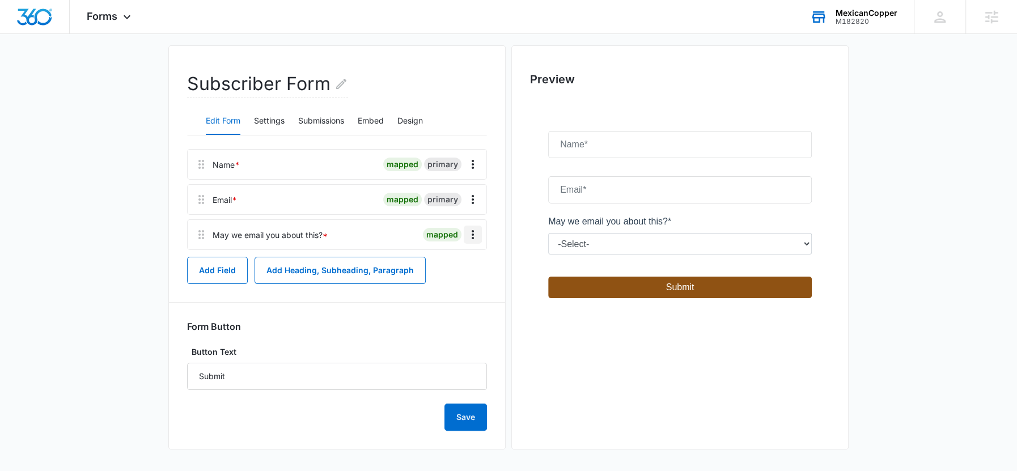
click at [469, 237] on icon "Overflow Menu" at bounding box center [473, 235] width 14 height 14
click at [451, 284] on div "Delete" at bounding box center [443, 283] width 24 height 8
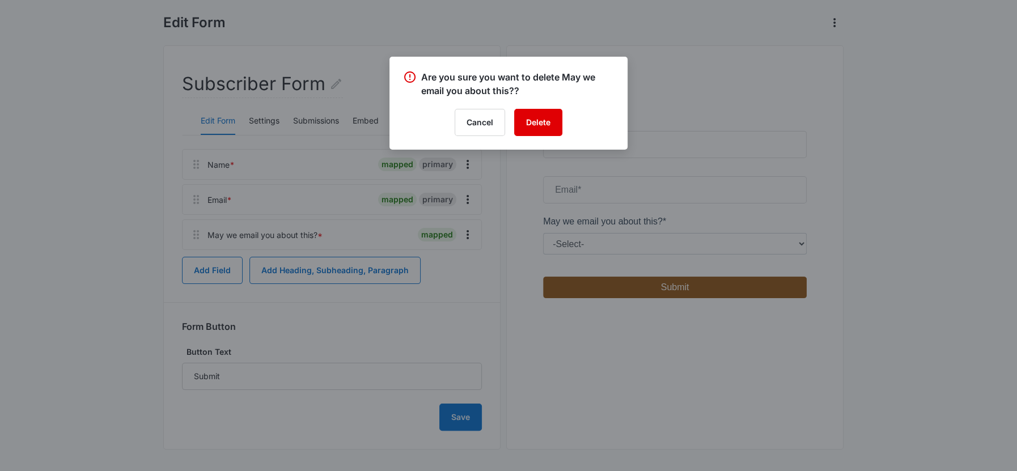
click at [545, 124] on button "Delete" at bounding box center [538, 122] width 48 height 27
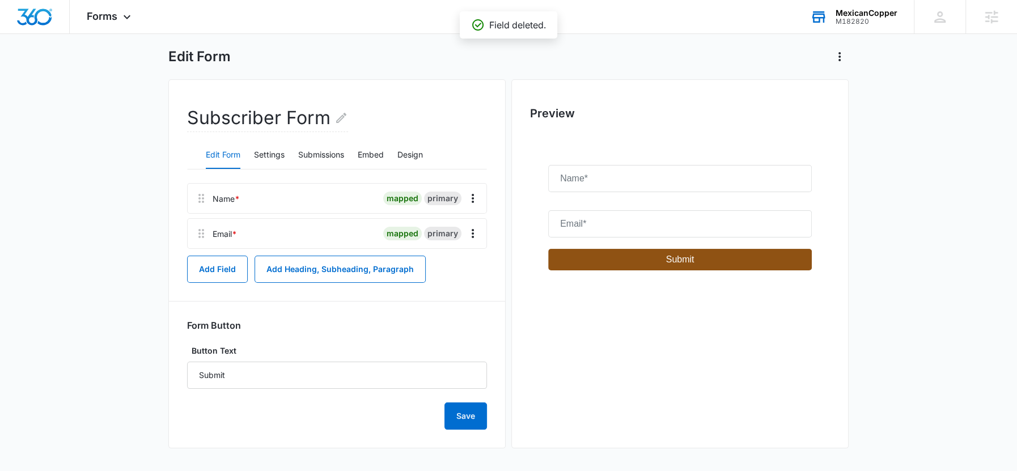
scroll to position [49, 0]
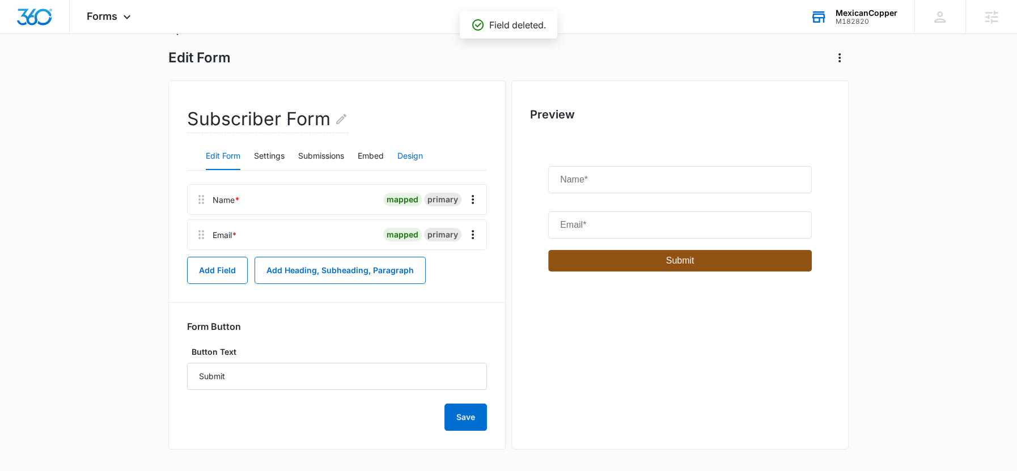
click at [415, 154] on button "Design" at bounding box center [410, 156] width 26 height 27
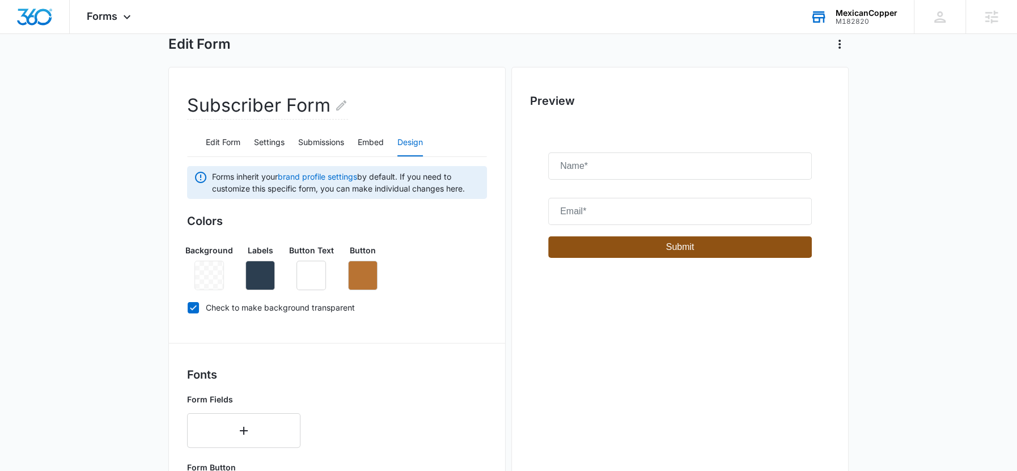
scroll to position [37, 0]
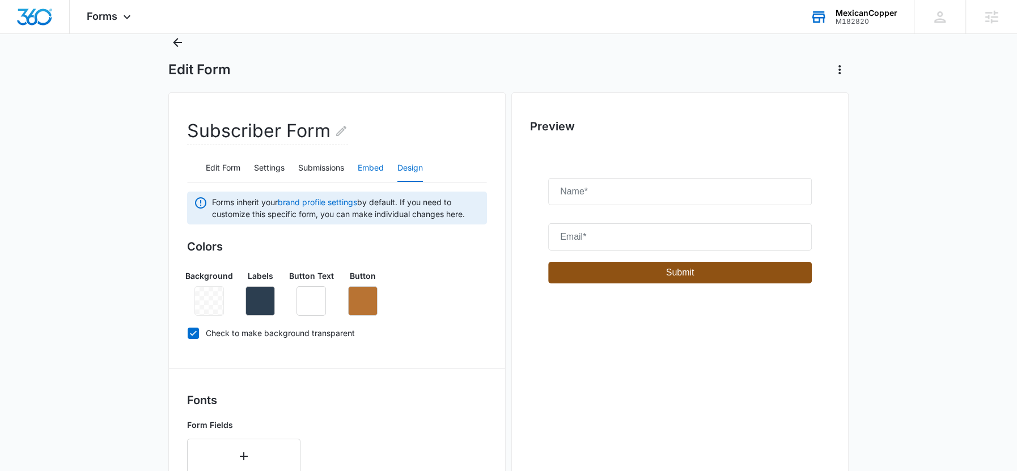
click at [380, 167] on button "Embed" at bounding box center [371, 168] width 26 height 27
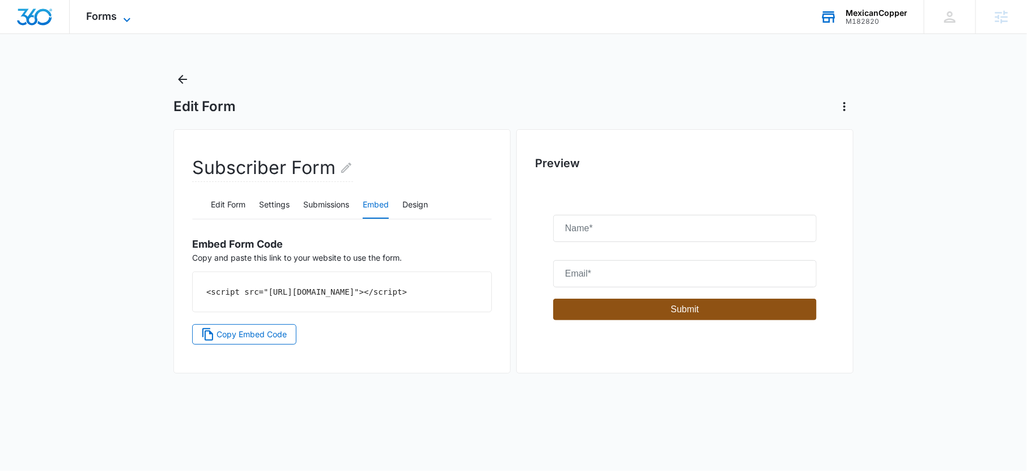
click at [104, 21] on span "Forms" at bounding box center [102, 16] width 31 height 12
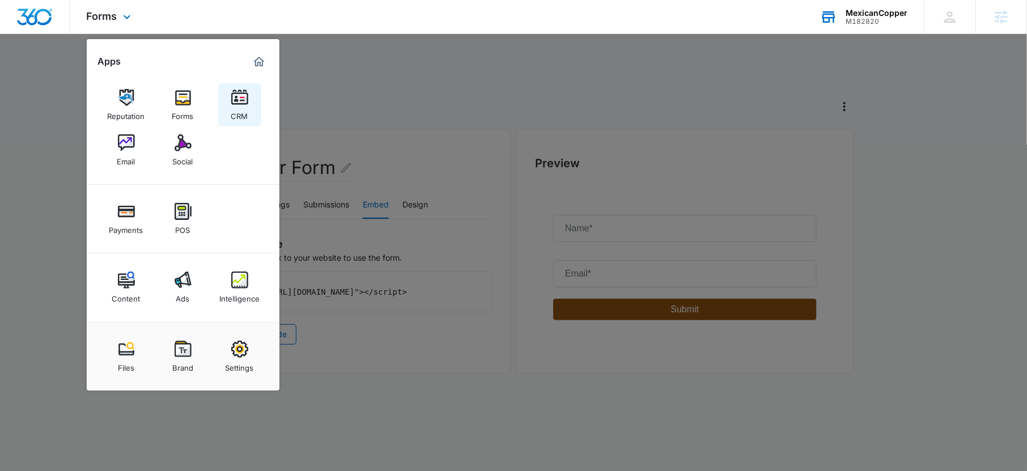
click at [247, 113] on div "CRM" at bounding box center [239, 113] width 17 height 15
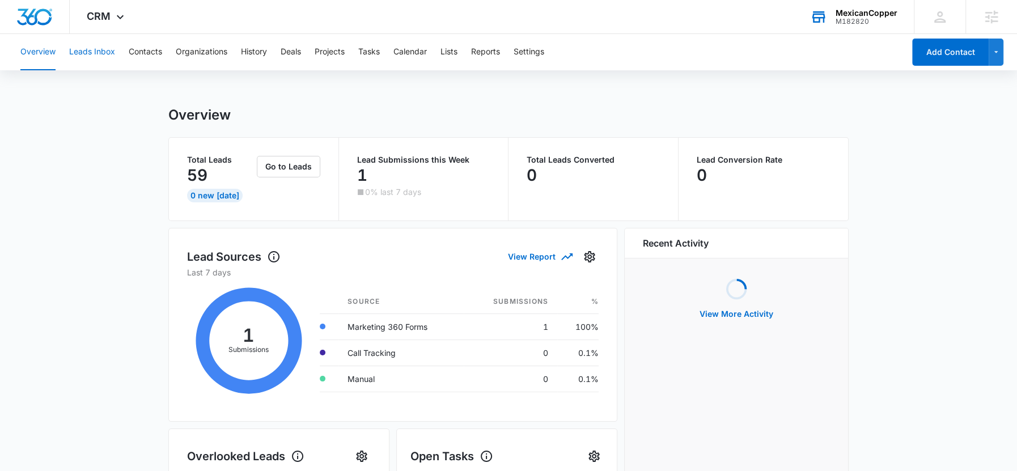
click at [94, 48] on button "Leads Inbox" at bounding box center [92, 52] width 46 height 36
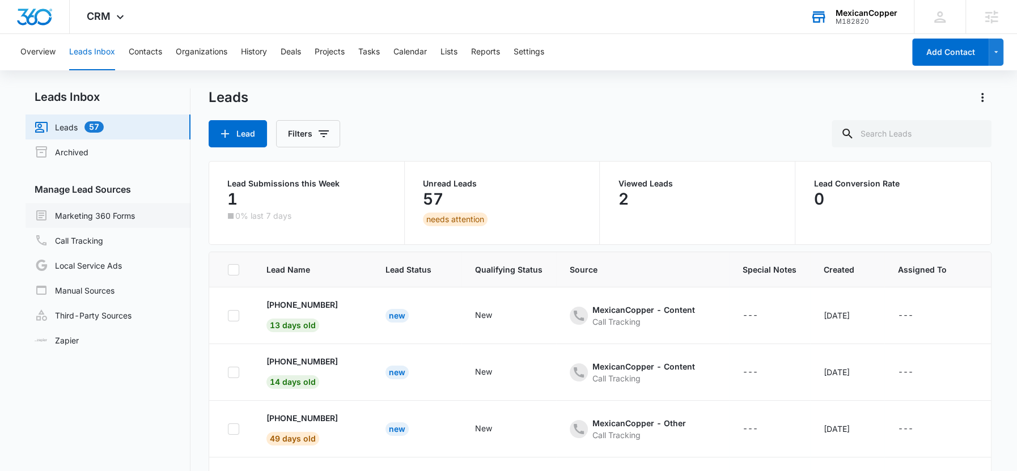
click at [106, 213] on link "Marketing 360 Forms" at bounding box center [85, 216] width 100 height 14
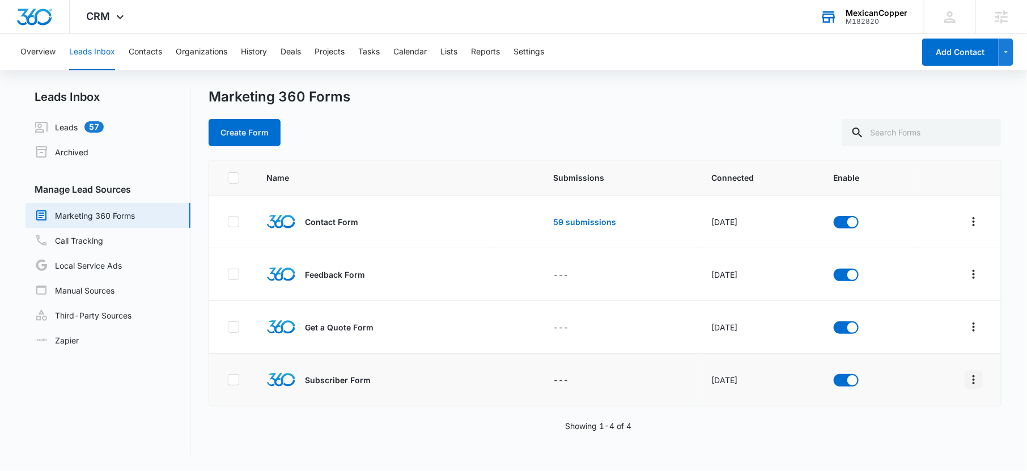
click at [967, 383] on icon "Overflow Menu" at bounding box center [974, 380] width 14 height 14
click at [905, 329] on div "Submission Rules" at bounding box center [913, 330] width 64 height 8
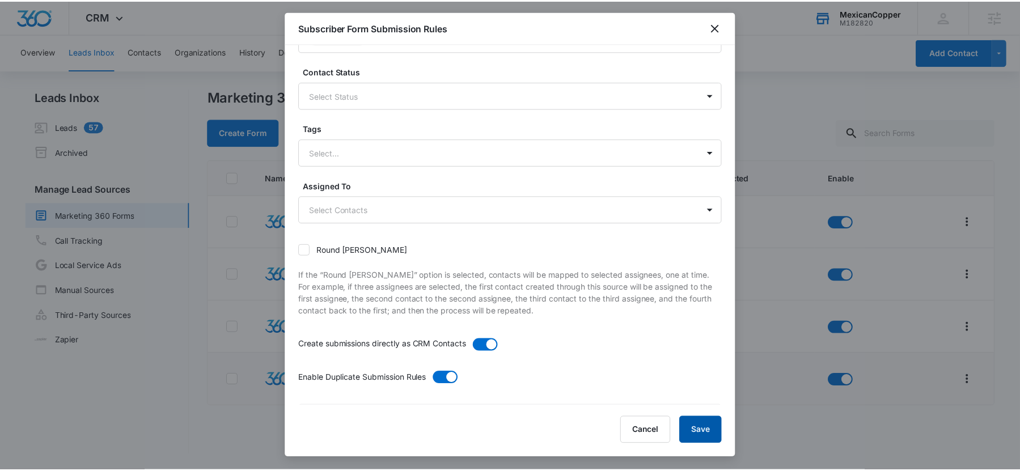
scroll to position [85, 0]
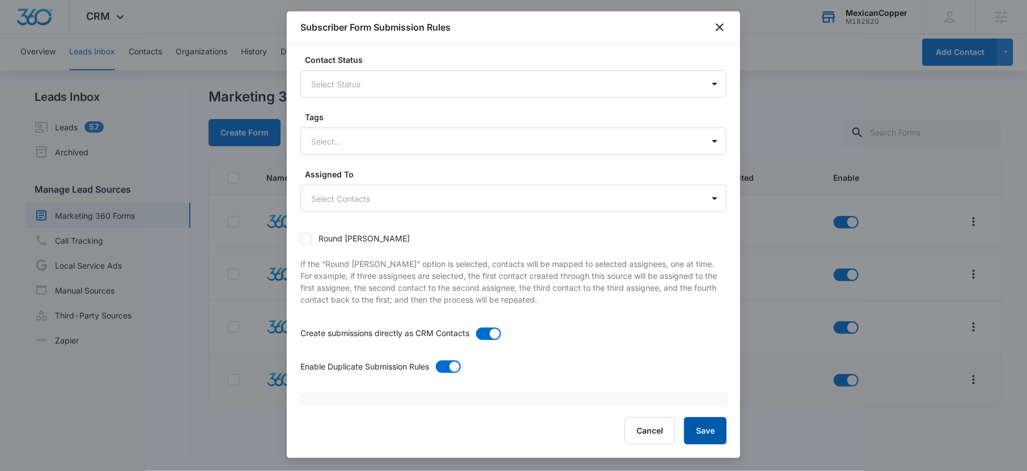
click at [710, 432] on button "Save" at bounding box center [705, 430] width 43 height 27
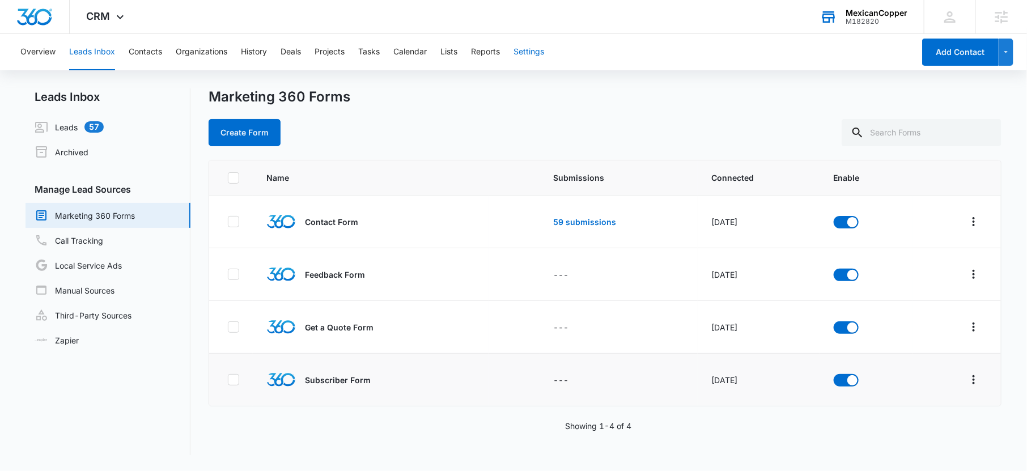
click at [526, 46] on button "Settings" at bounding box center [528, 52] width 31 height 36
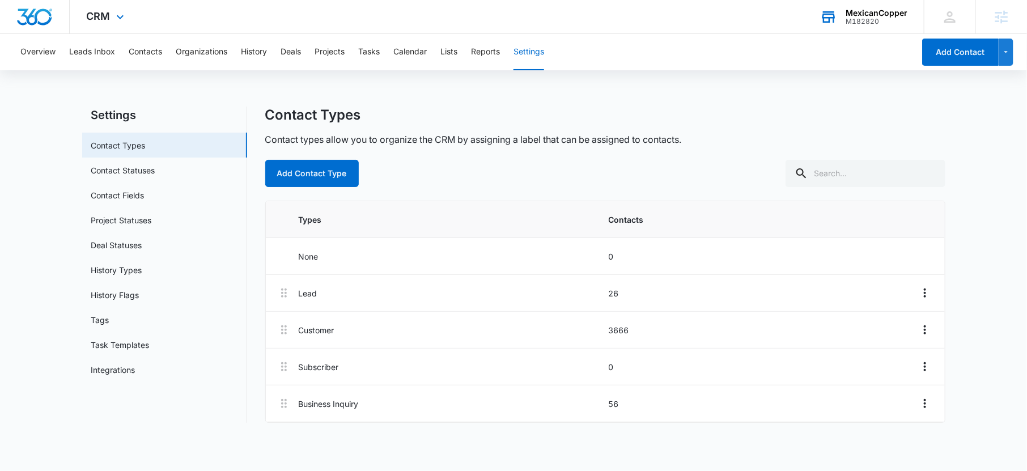
click at [111, 10] on div "CRM Apps Reputation Forms CRM Email Social Payments POS Content Ads Intelligenc…" at bounding box center [107, 16] width 74 height 33
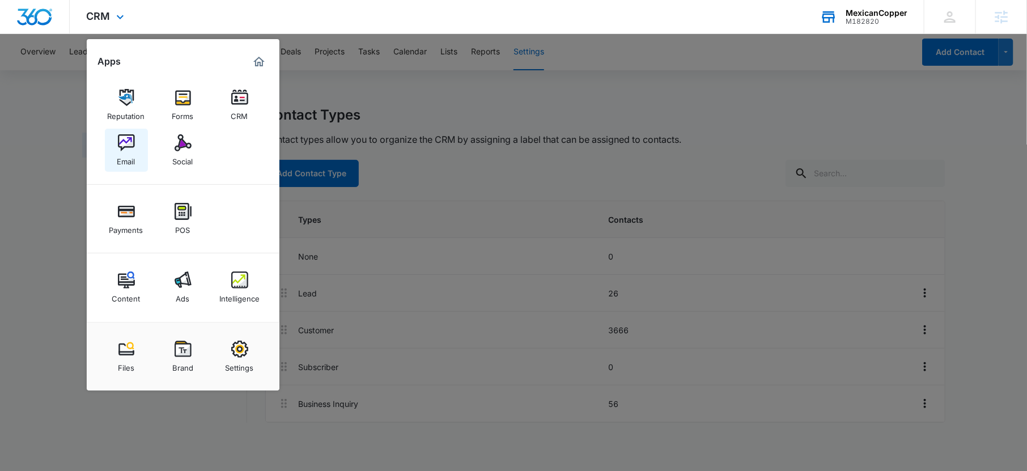
click at [124, 148] on img at bounding box center [126, 142] width 17 height 17
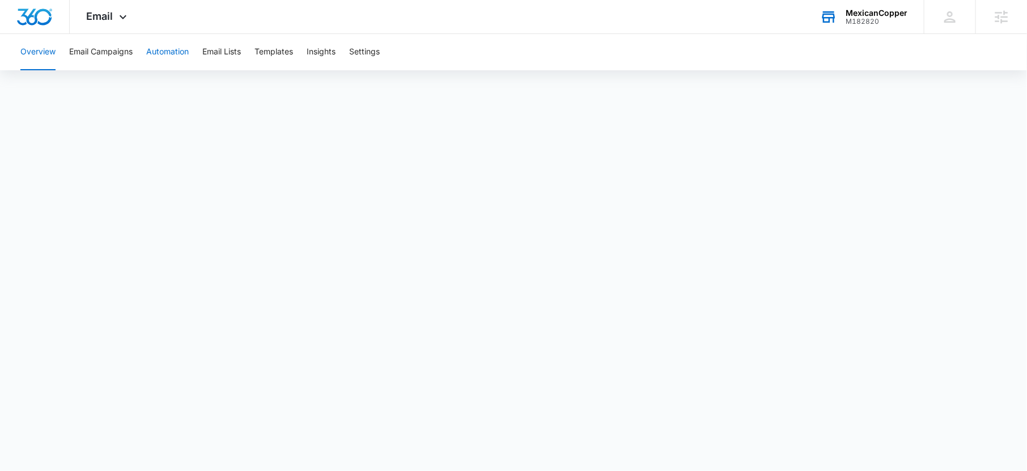
click at [177, 52] on button "Automation" at bounding box center [167, 52] width 43 height 36
click at [956, 19] on icon at bounding box center [952, 16] width 11 height 11
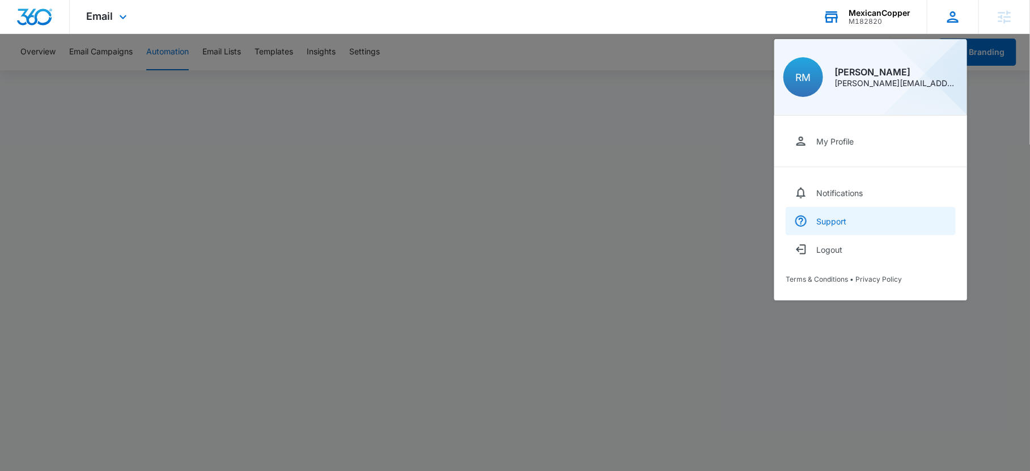
click at [844, 218] on div "Support" at bounding box center [831, 222] width 30 height 10
click at [481, 135] on div at bounding box center [515, 235] width 1030 height 471
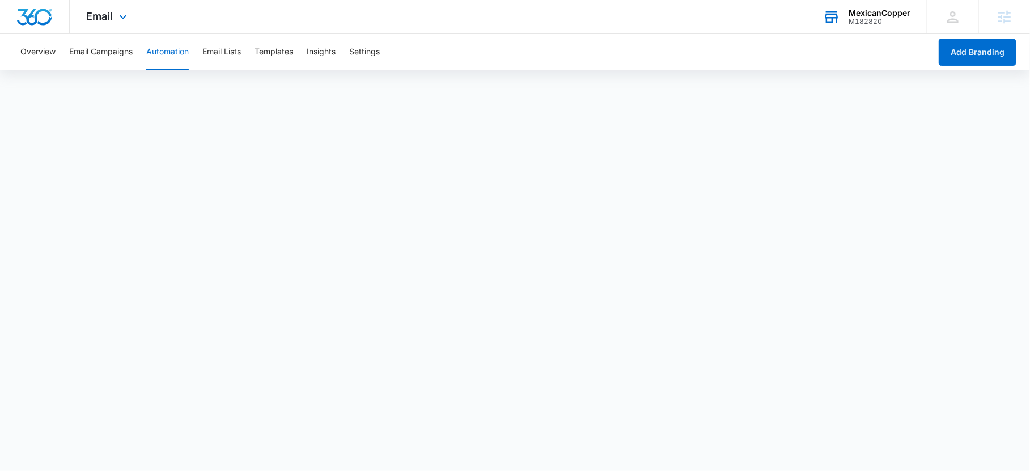
click at [110, 32] on div "Email Apps Reputation Forms CRM Email Social Payments POS Content Ads Intellige…" at bounding box center [108, 16] width 77 height 33
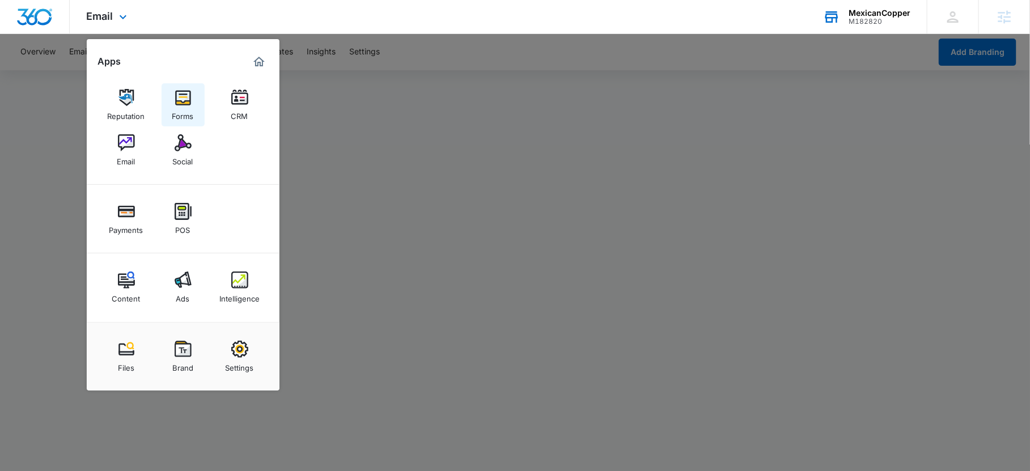
click at [170, 112] on link "Forms" at bounding box center [183, 104] width 43 height 43
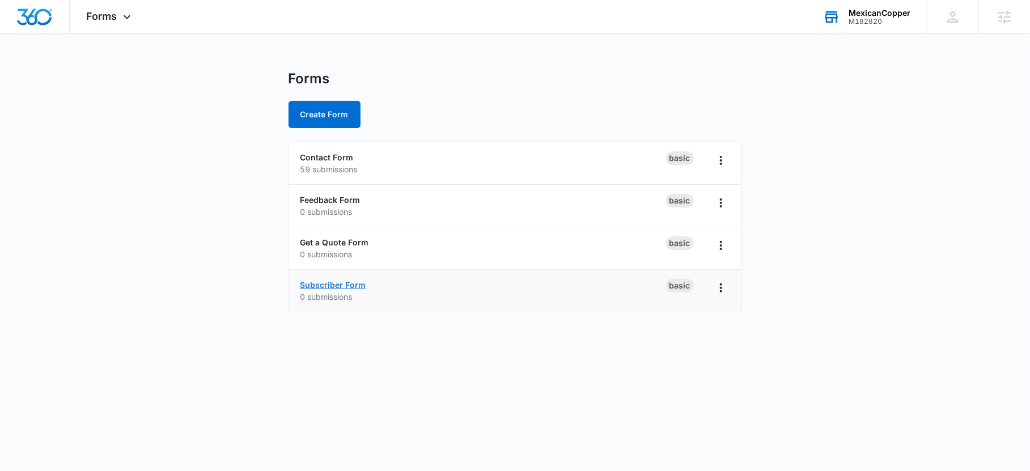
click at [332, 283] on link "Subscriber Form" at bounding box center [333, 285] width 66 height 10
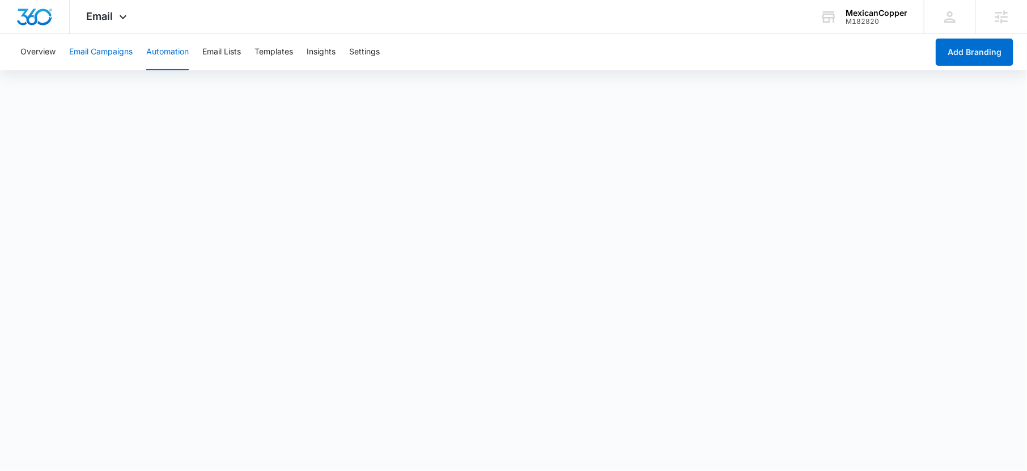
click at [99, 53] on button "Email Campaigns" at bounding box center [100, 52] width 63 height 36
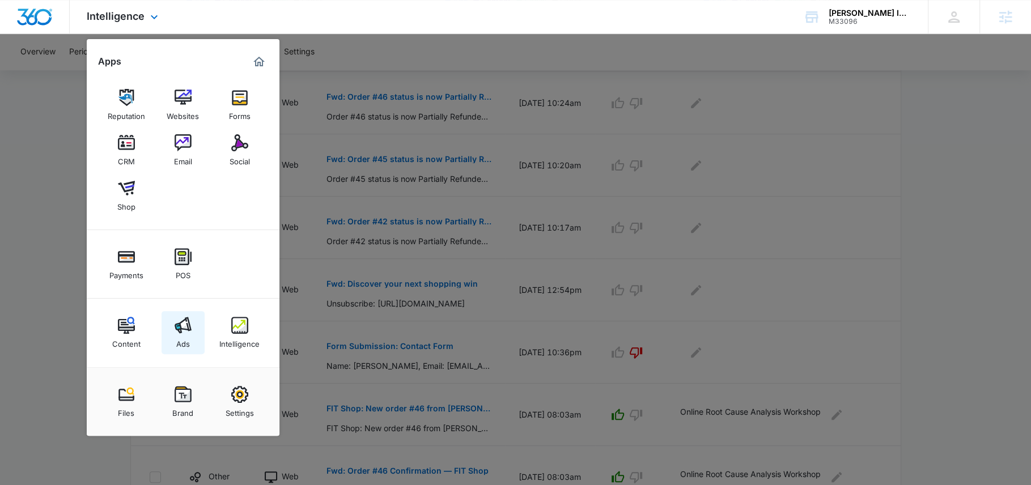
click at [181, 333] on img at bounding box center [183, 325] width 17 height 17
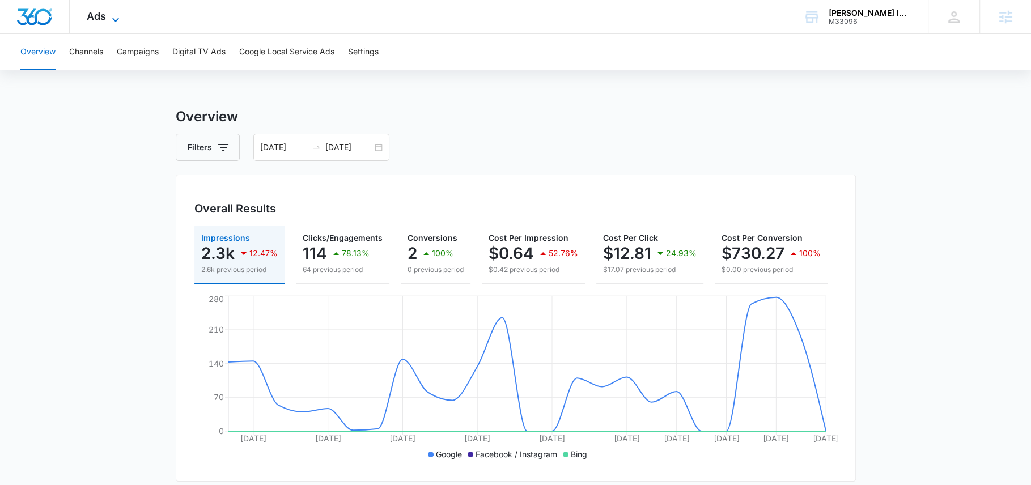
click at [113, 22] on icon at bounding box center [116, 20] width 14 height 14
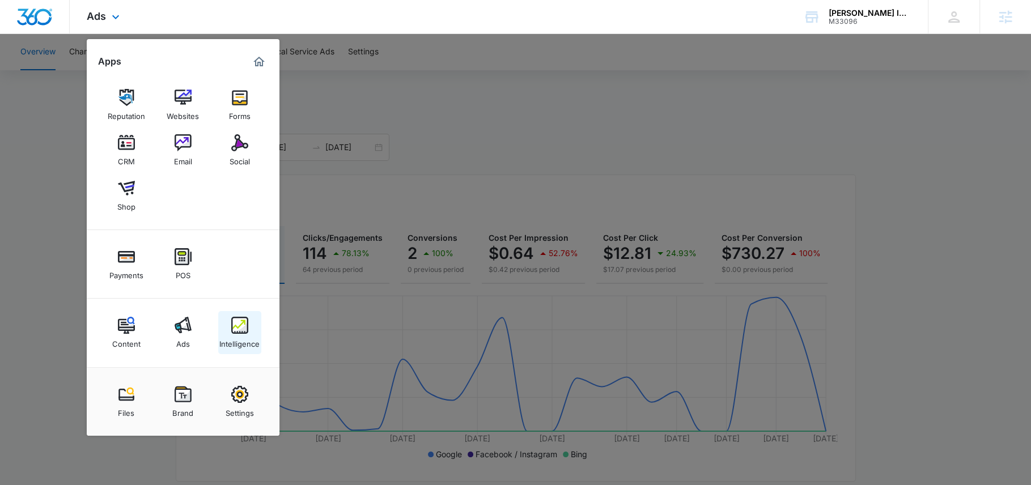
click at [253, 321] on link "Intelligence" at bounding box center [239, 332] width 43 height 43
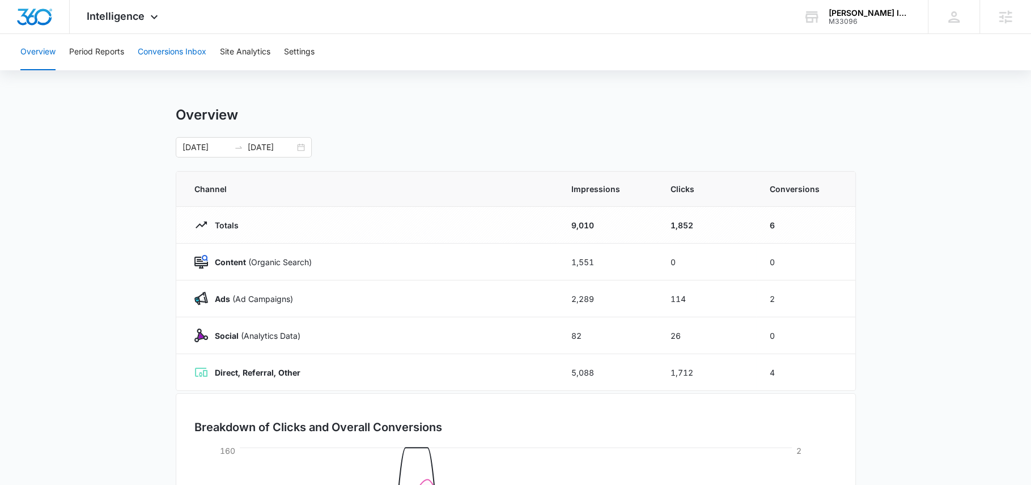
click at [182, 53] on button "Conversions Inbox" at bounding box center [172, 52] width 69 height 36
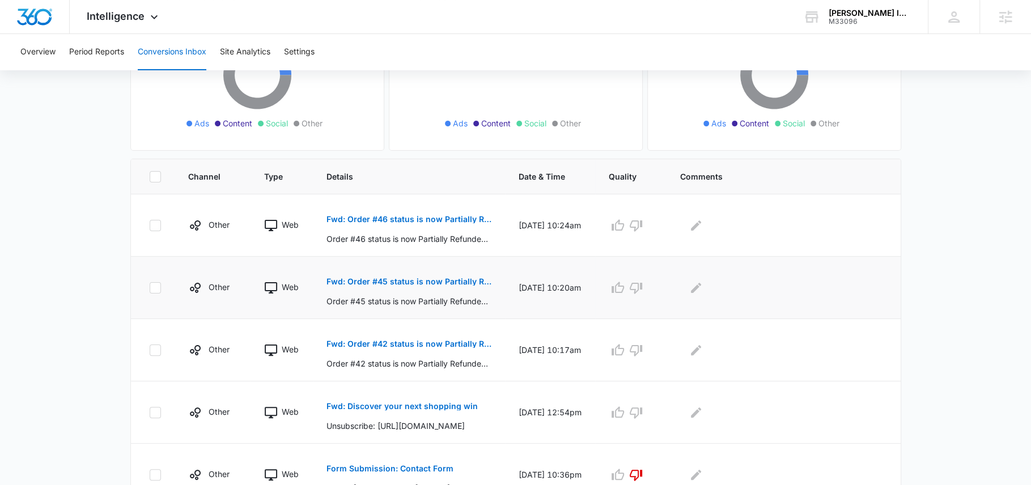
scroll to position [194, 0]
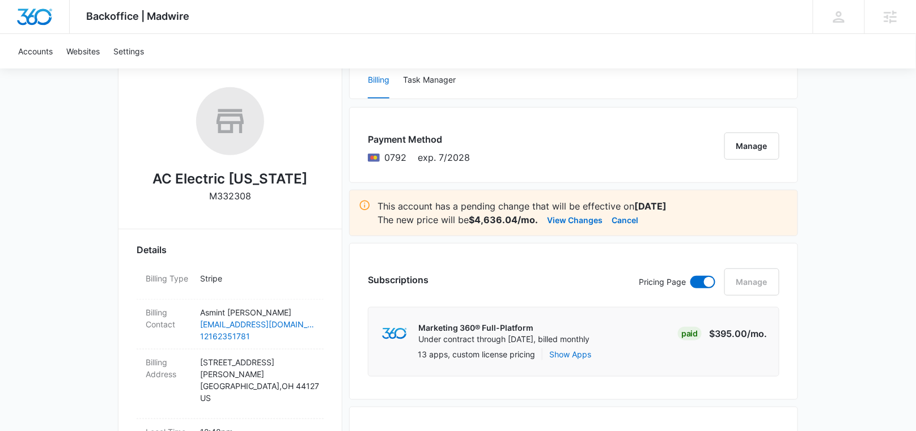
scroll to position [167, 0]
click at [564, 219] on button "View Changes" at bounding box center [575, 219] width 56 height 14
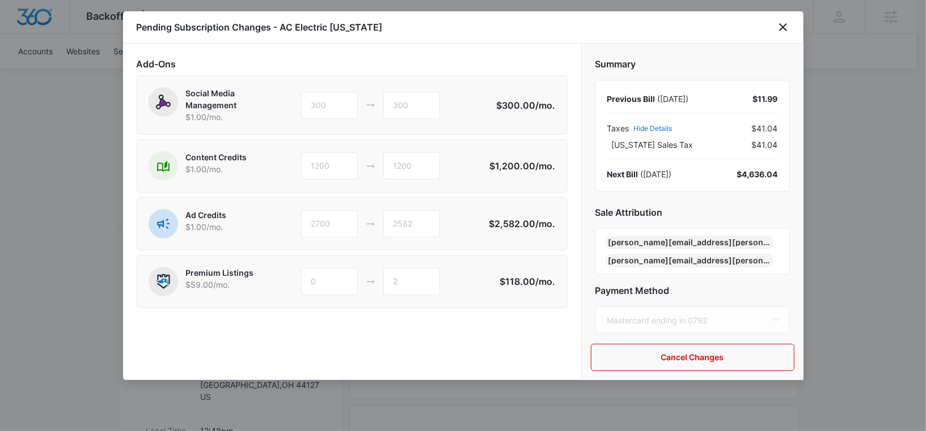
click at [491, 223] on p "$2,582.00 /mo." at bounding box center [522, 224] width 66 height 14
drag, startPoint x: 491, startPoint y: 223, endPoint x: 532, endPoint y: 221, distance: 41.4
click at [532, 222] on p "$2,582.00 /mo." at bounding box center [522, 224] width 66 height 14
drag, startPoint x: 498, startPoint y: 281, endPoint x: 575, endPoint y: 285, distance: 77.7
click at [575, 285] on div "Add-Ons Social Media Management $1.00 /mo. 300 300 $300.00 /mo. Content Credits…" at bounding box center [352, 212] width 458 height 337
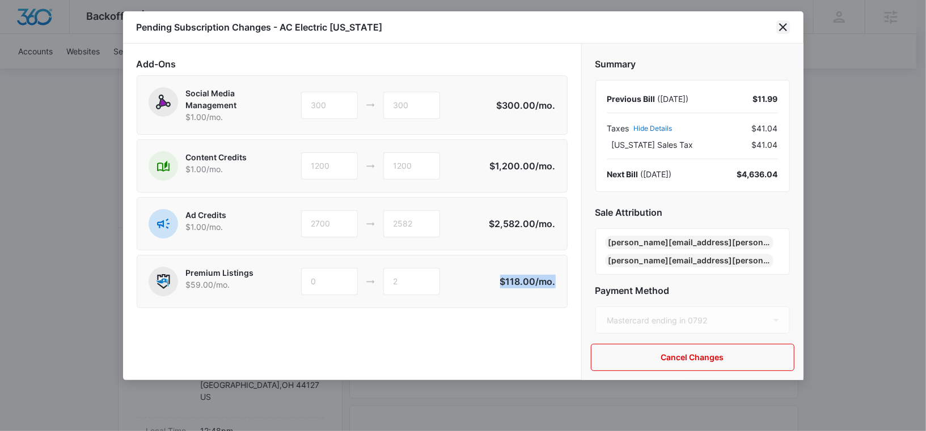
click at [782, 29] on icon "close" at bounding box center [783, 27] width 14 height 14
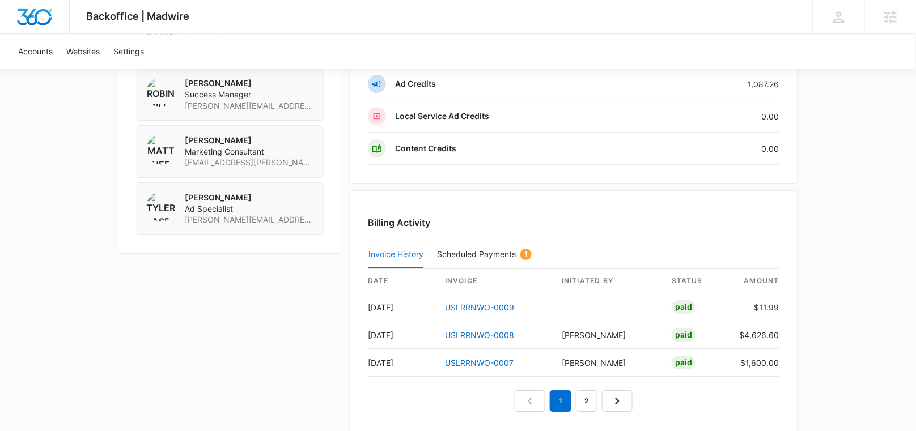
scroll to position [1016, 0]
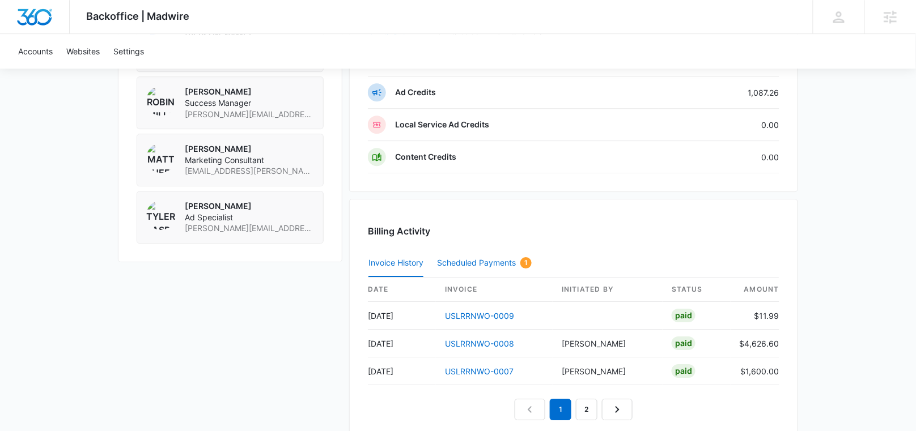
click at [477, 250] on button "Scheduled Payments 1" at bounding box center [484, 263] width 95 height 27
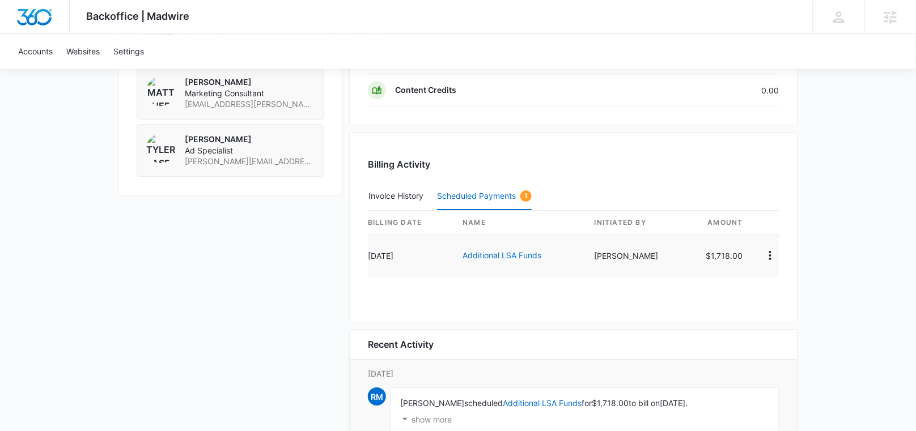
scroll to position [1087, 0]
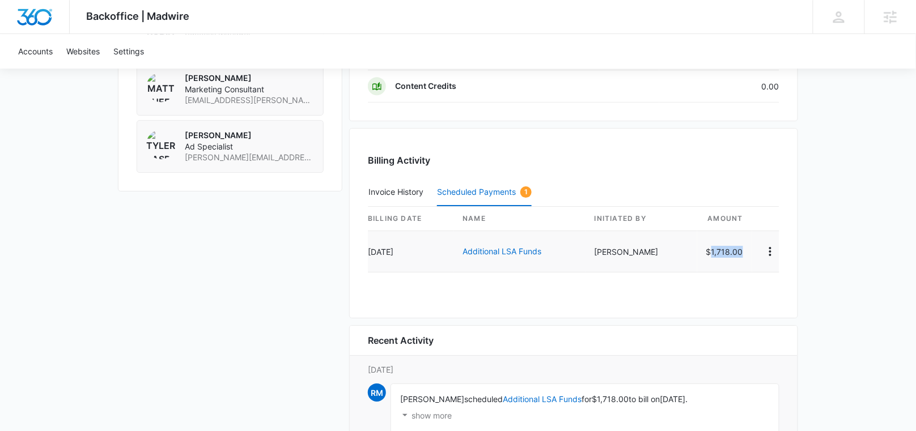
drag, startPoint x: 752, startPoint y: 242, endPoint x: 708, endPoint y: 242, distance: 43.6
click at [708, 242] on td "$1,718.00" at bounding box center [724, 251] width 55 height 41
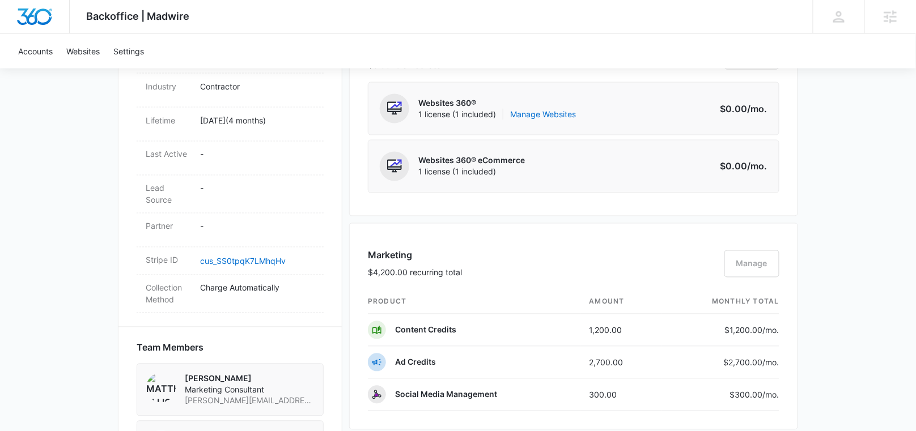
scroll to position [0, 0]
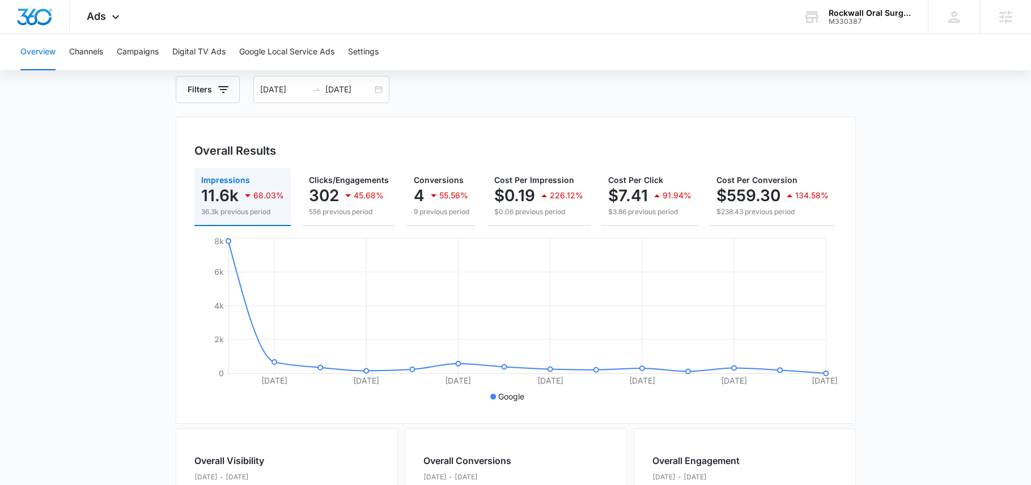
scroll to position [63, 0]
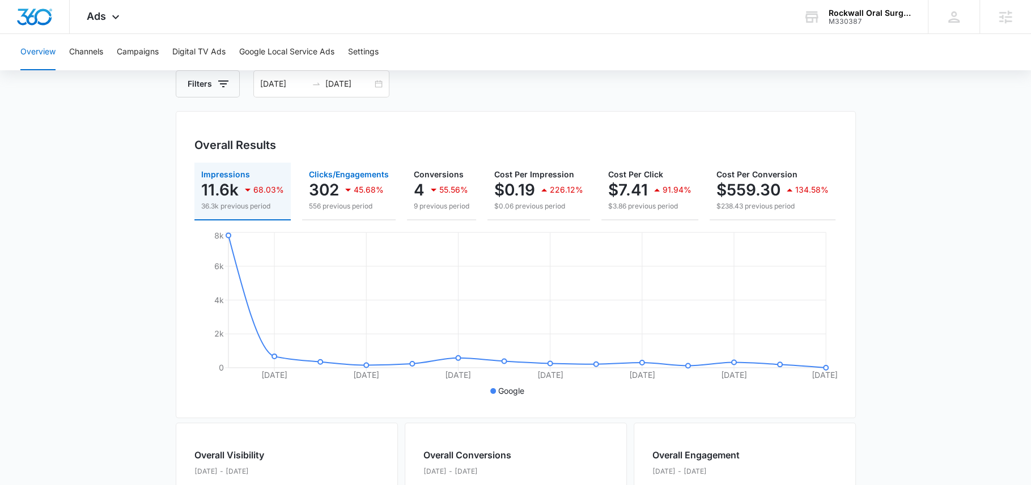
click at [320, 184] on p "302" at bounding box center [324, 190] width 30 height 18
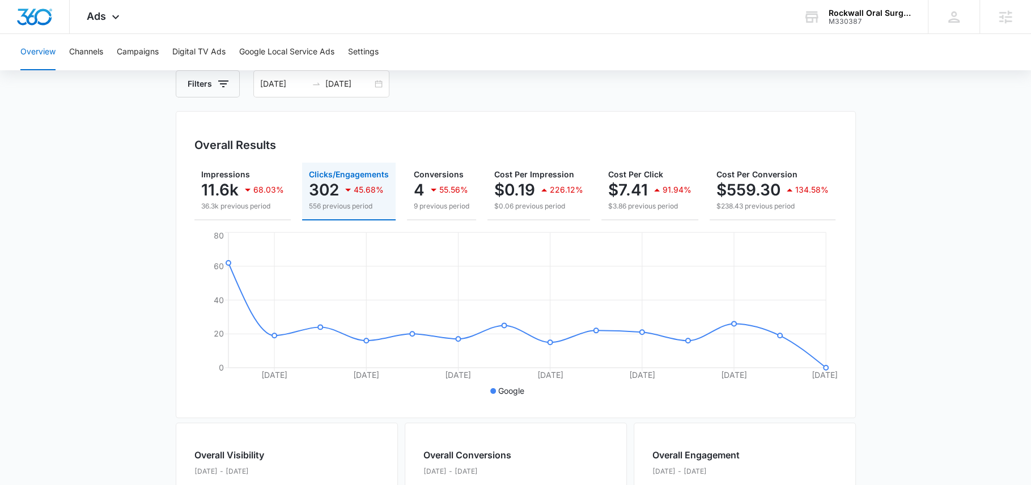
click at [341, 83] on input "[DATE]" at bounding box center [348, 84] width 47 height 12
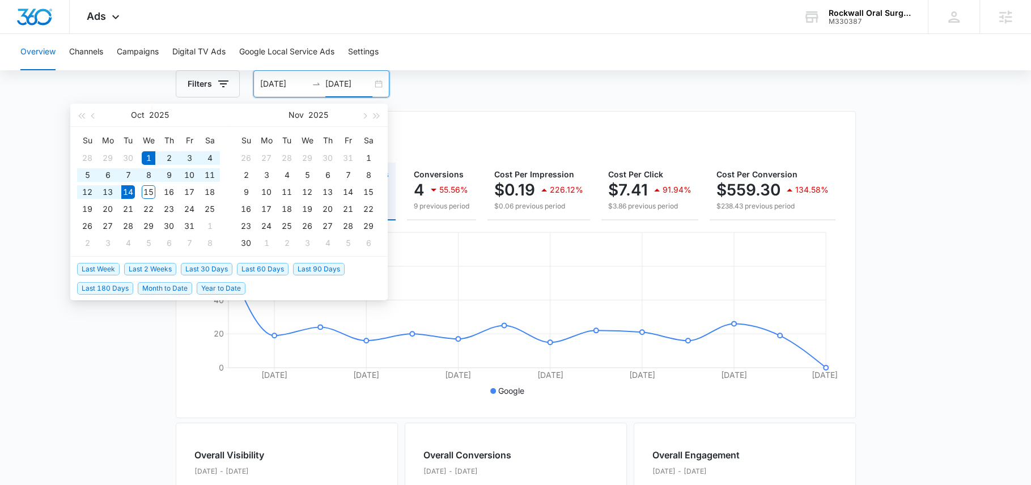
click at [208, 274] on span "Last 30 Days" at bounding box center [207, 269] width 52 height 12
type input "[DATE]"
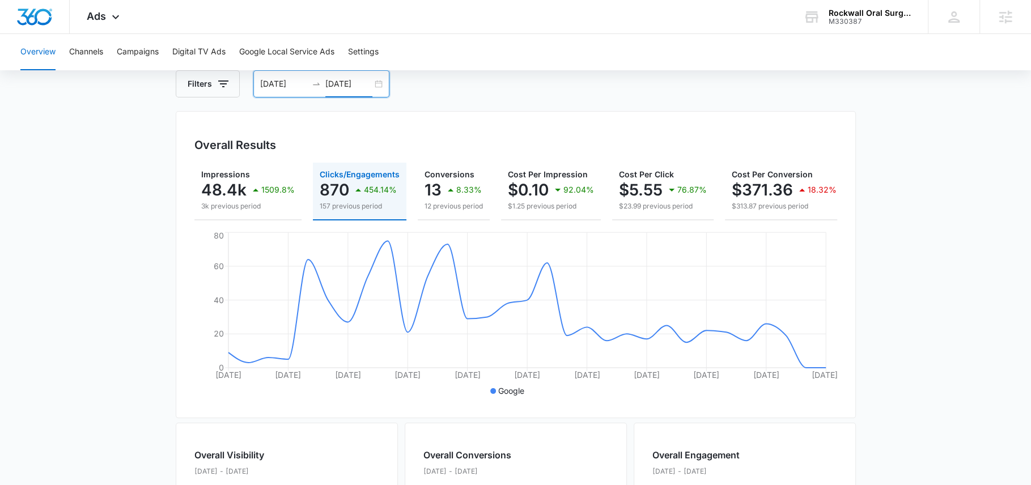
click at [348, 83] on input "[DATE]" at bounding box center [348, 84] width 47 height 12
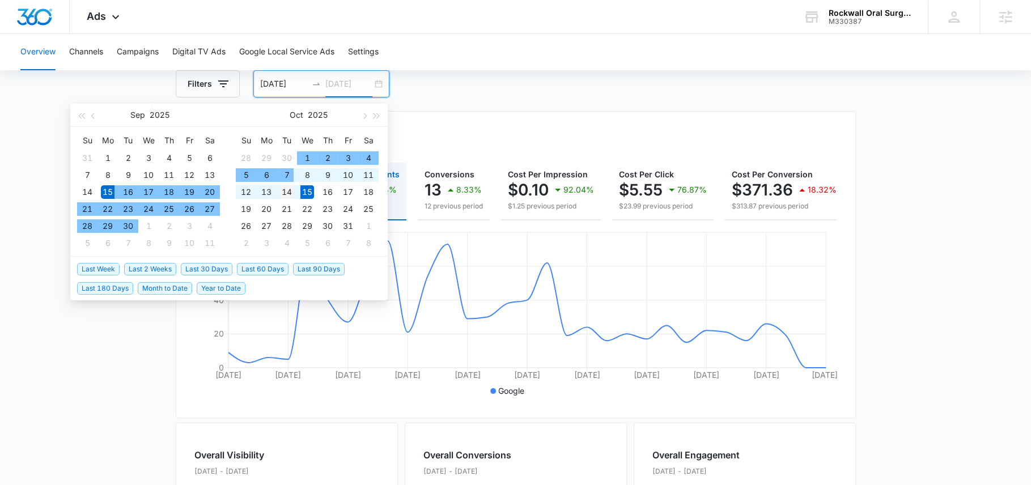
type input "[DATE]"
click at [285, 184] on td "14" at bounding box center [287, 192] width 20 height 17
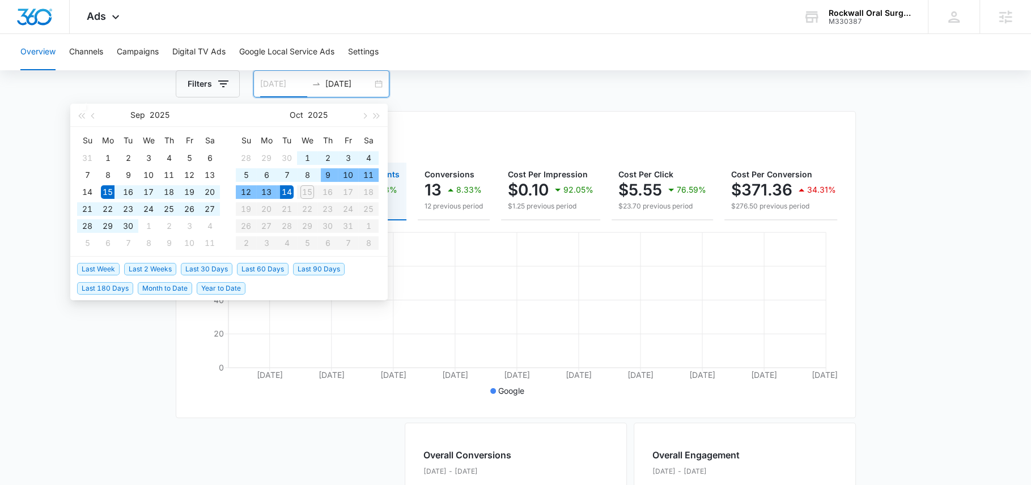
type input "[DATE]"
click at [460, 108] on div "Overview Filters 09/15/2025 10/14/2025 Overall Results Impressions 48.4k 1729.3…" at bounding box center [516, 450] width 680 height 814
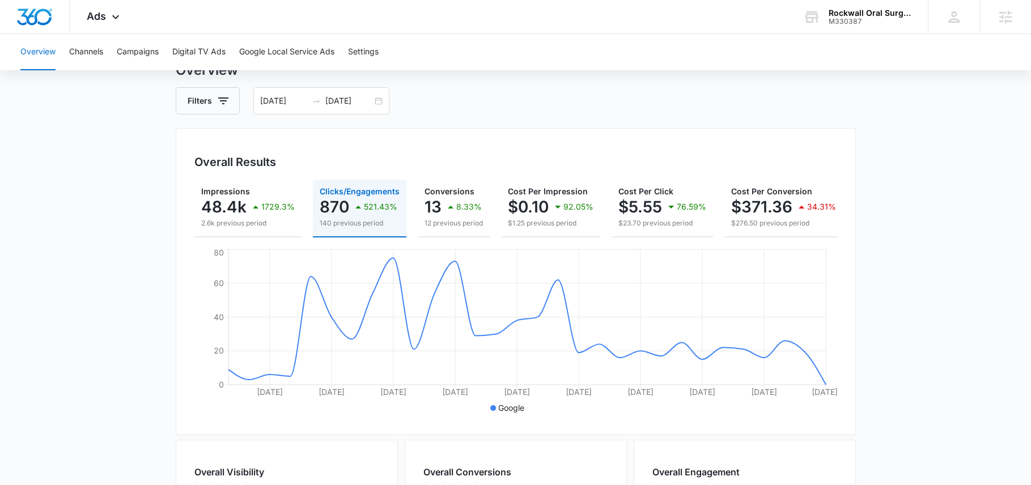
scroll to position [45, 0]
click at [351, 104] on input "10/14/2025" at bounding box center [348, 102] width 47 height 12
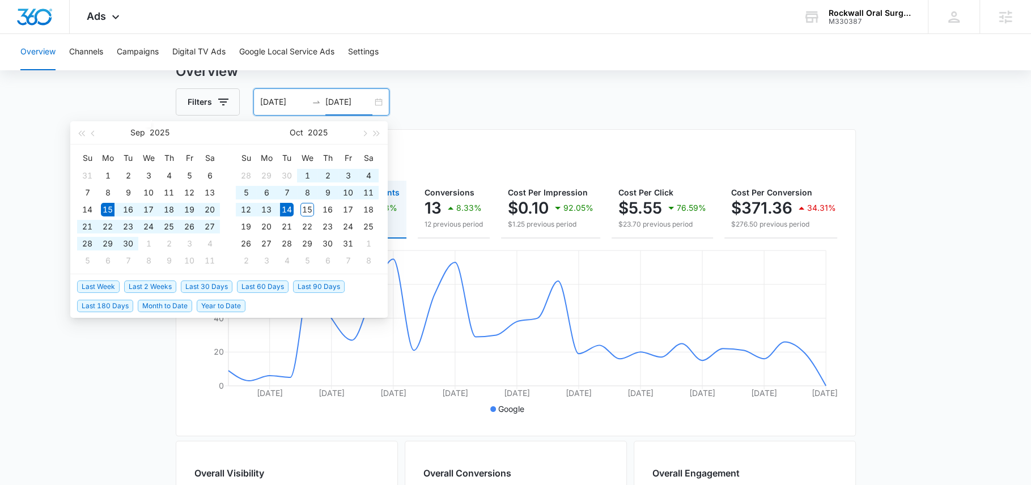
type input "10/14/2025"
click at [175, 306] on span "Month to Date" at bounding box center [165, 306] width 54 height 12
type input "[DATE]"
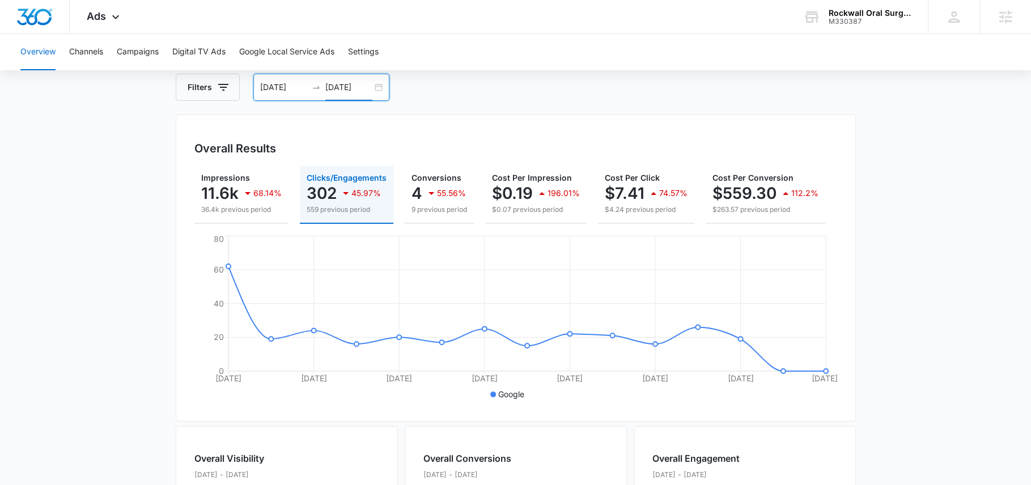
scroll to position [17, 0]
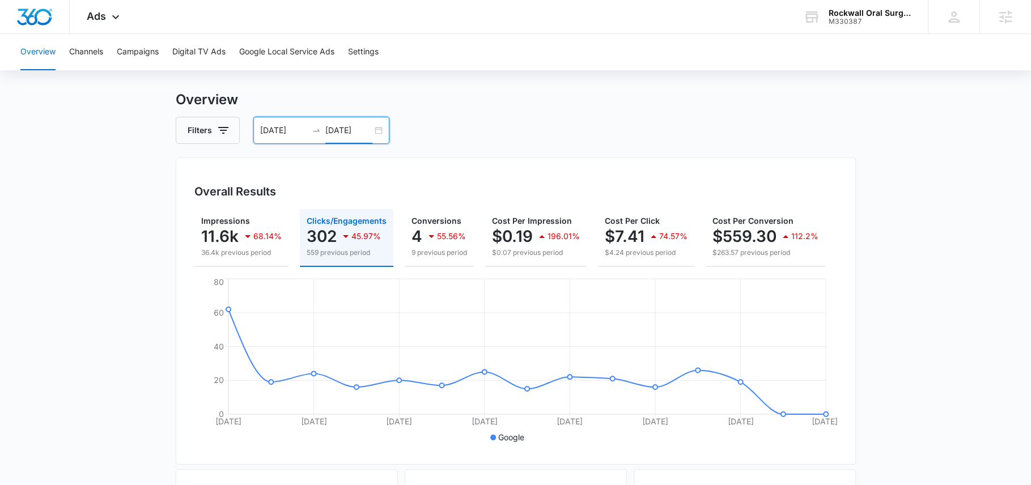
click at [349, 129] on input "10/15/2025" at bounding box center [348, 130] width 47 height 12
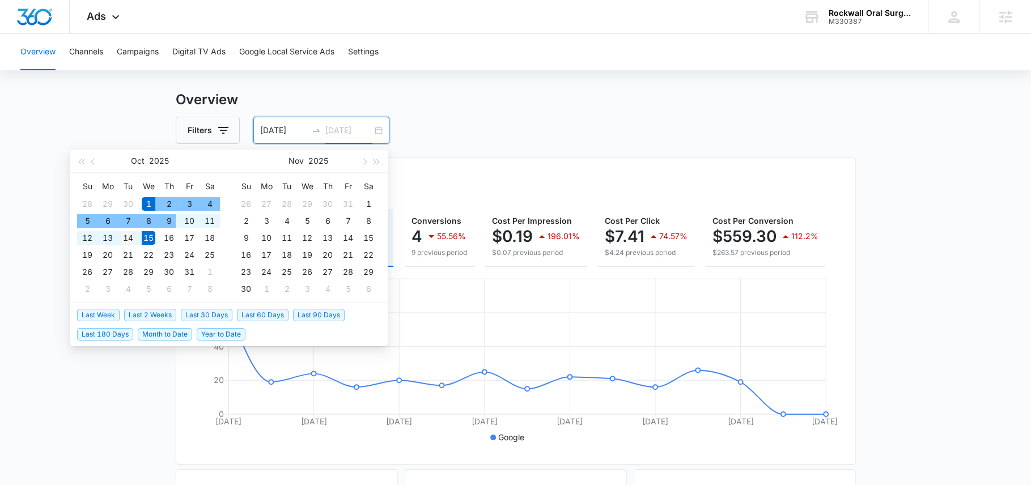
type input "10/14/2025"
click at [128, 236] on div "14" at bounding box center [128, 238] width 14 height 14
type input "10/01/2025"
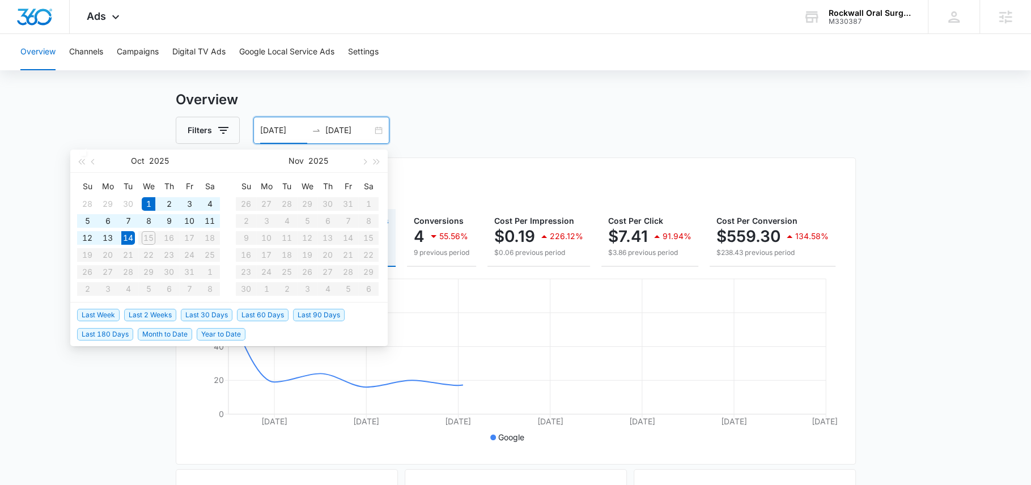
click at [345, 130] on input "[DATE]" at bounding box center [348, 130] width 47 height 12
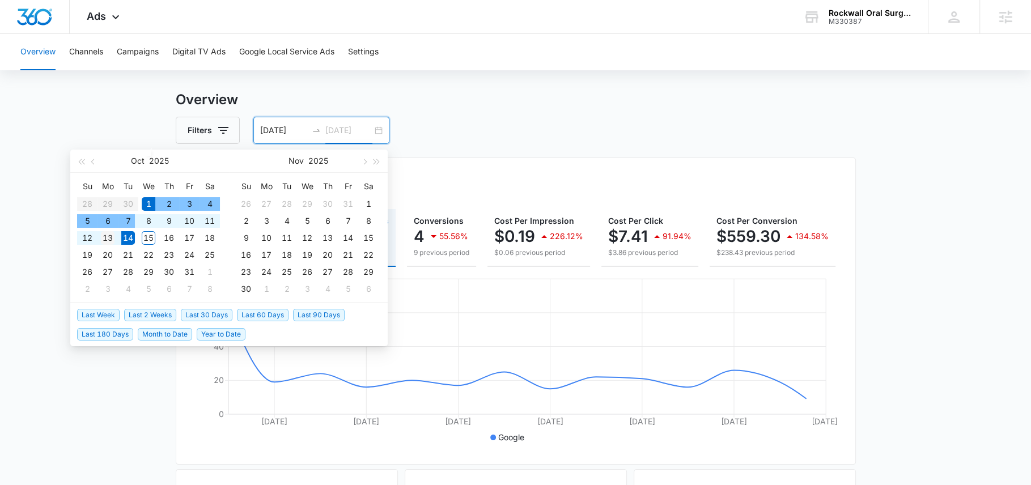
type input "[DATE]"
click at [109, 234] on div "13" at bounding box center [108, 238] width 14 height 14
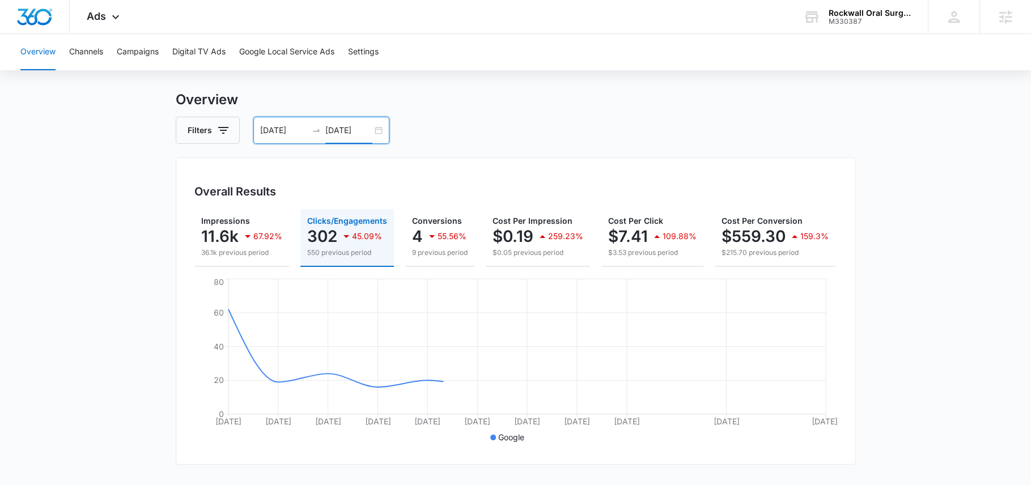
click at [530, 122] on div "Filters 10/01/2025 10/13/2025" at bounding box center [516, 130] width 680 height 27
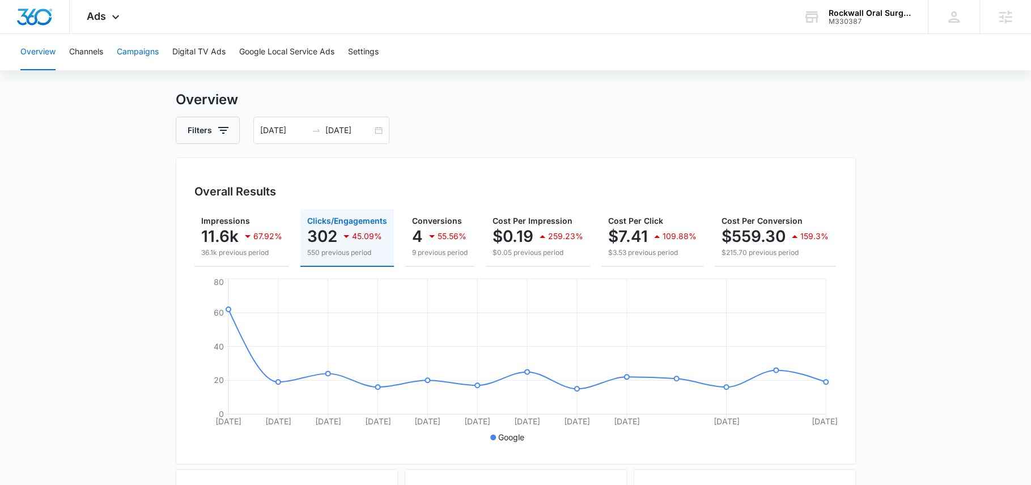
click at [147, 49] on button "Campaigns" at bounding box center [138, 52] width 42 height 36
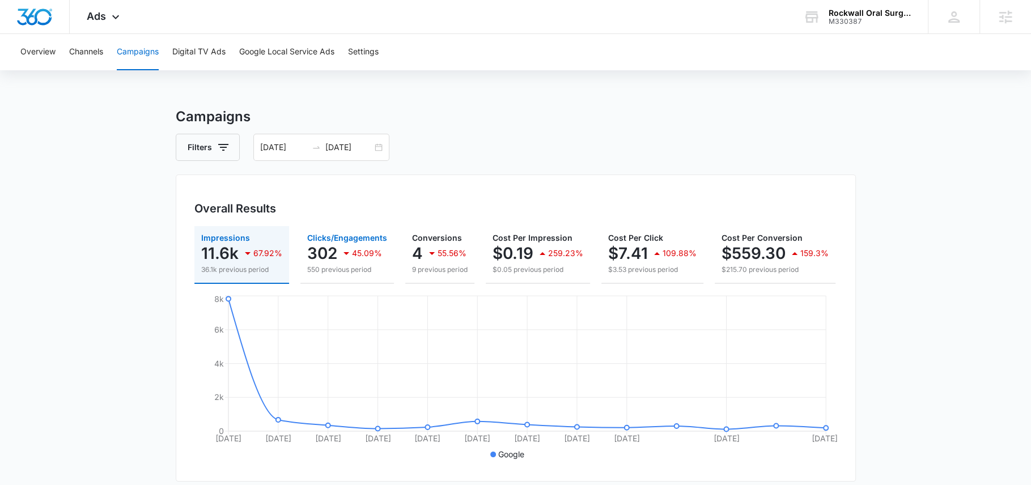
click at [330, 260] on p "302" at bounding box center [322, 253] width 30 height 18
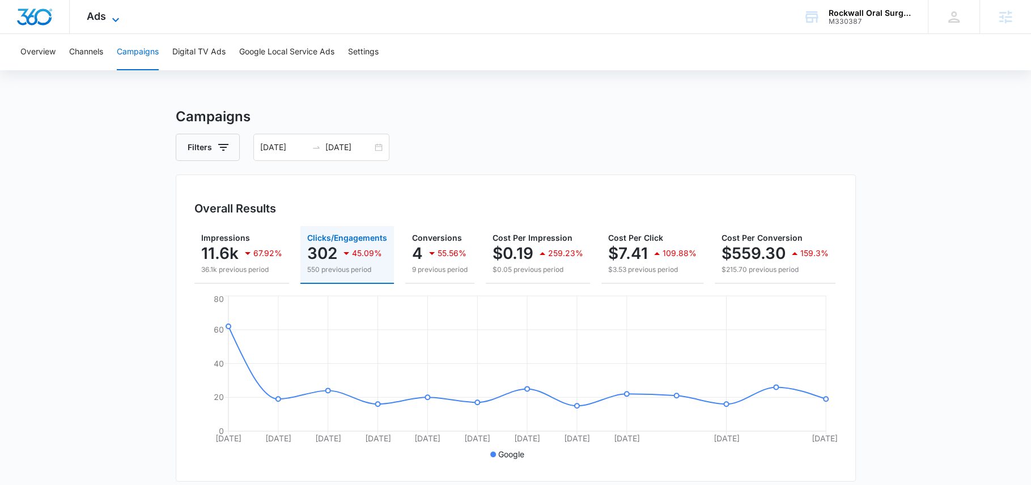
click at [103, 14] on span "Ads" at bounding box center [96, 16] width 19 height 12
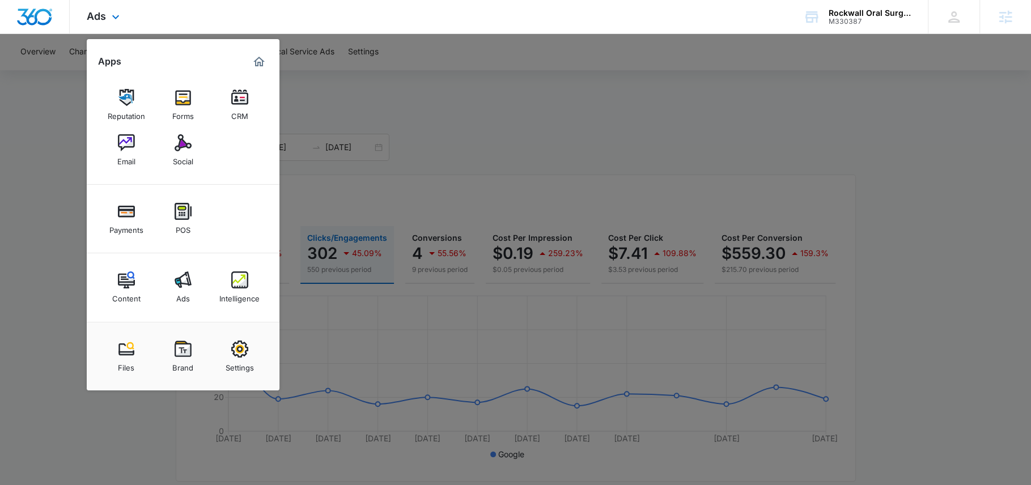
click at [206, 16] on div "Ads Apps Reputation Forms CRM Email Social Payments POS Content Ads Intelligenc…" at bounding box center [515, 17] width 1031 height 34
click at [470, 164] on div at bounding box center [515, 242] width 1031 height 485
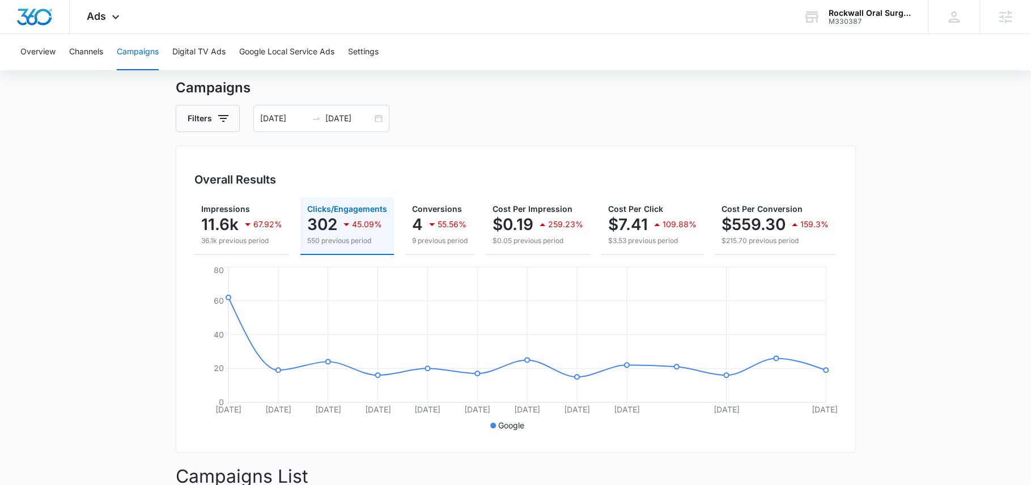
scroll to position [30, 0]
click at [348, 120] on input "[DATE]" at bounding box center [348, 117] width 47 height 12
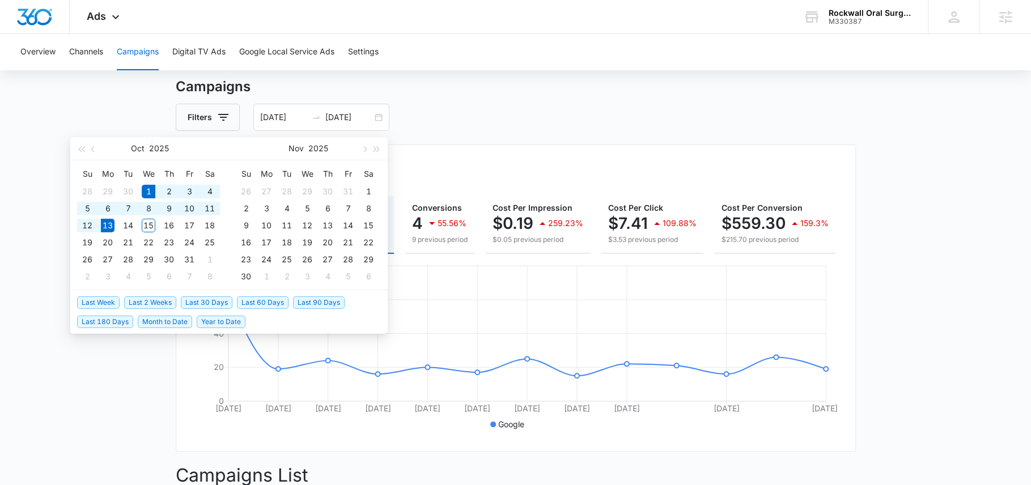
click at [554, 142] on div "Campaigns Filters 10/01/2025 10/13/2025 Overall Results Impressions 11.6k 67.92…" at bounding box center [516, 451] width 680 height 749
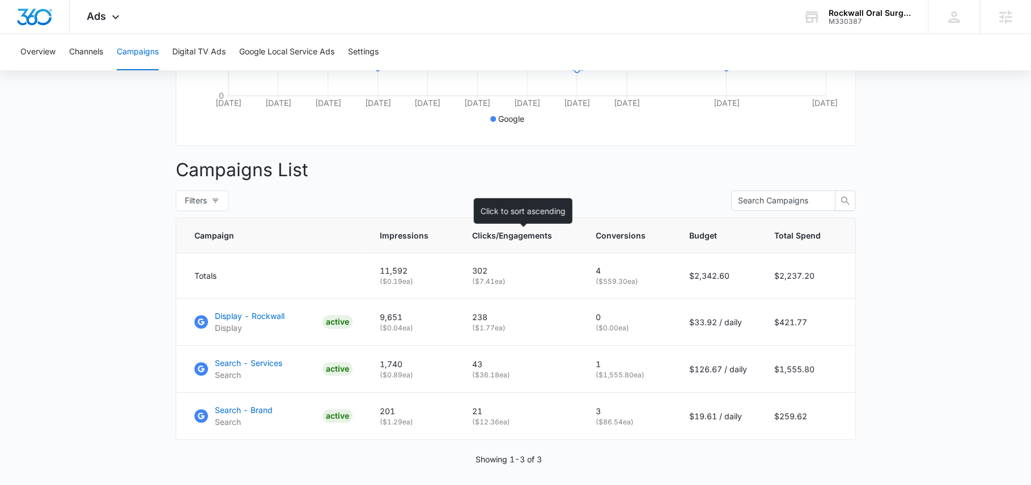
scroll to position [0, 0]
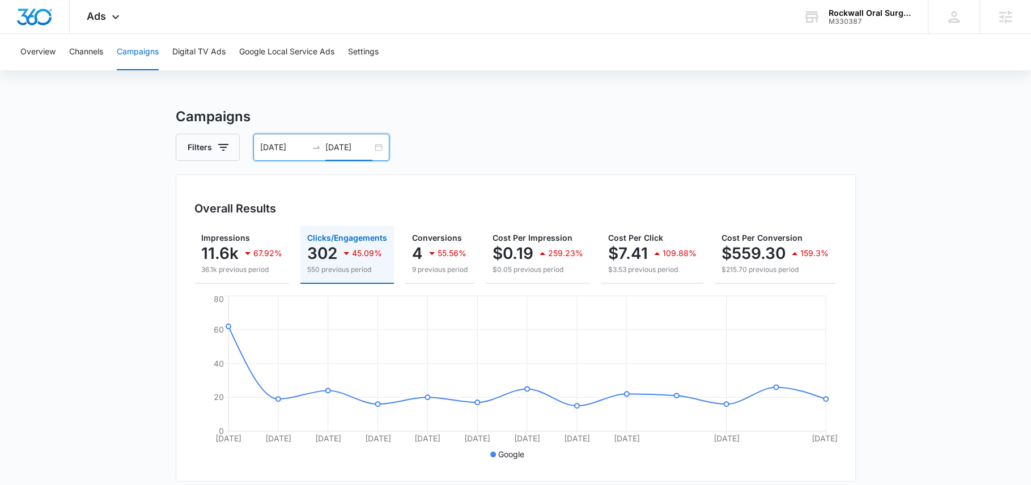
click at [353, 152] on input "10/13/2025" at bounding box center [348, 147] width 47 height 12
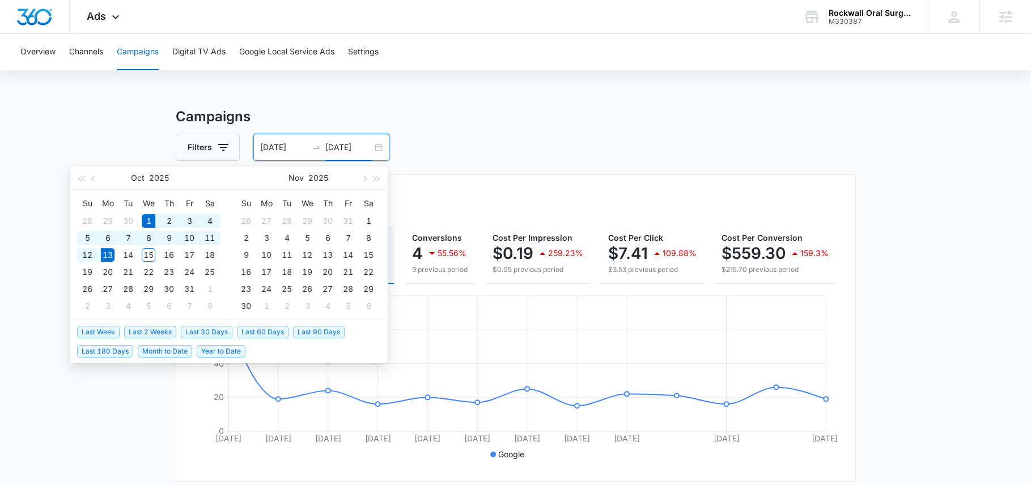
type input "10/13/2025"
click at [205, 329] on span "Last 30 Days" at bounding box center [207, 332] width 52 height 12
type input "09/15/2025"
type input "10/15/2025"
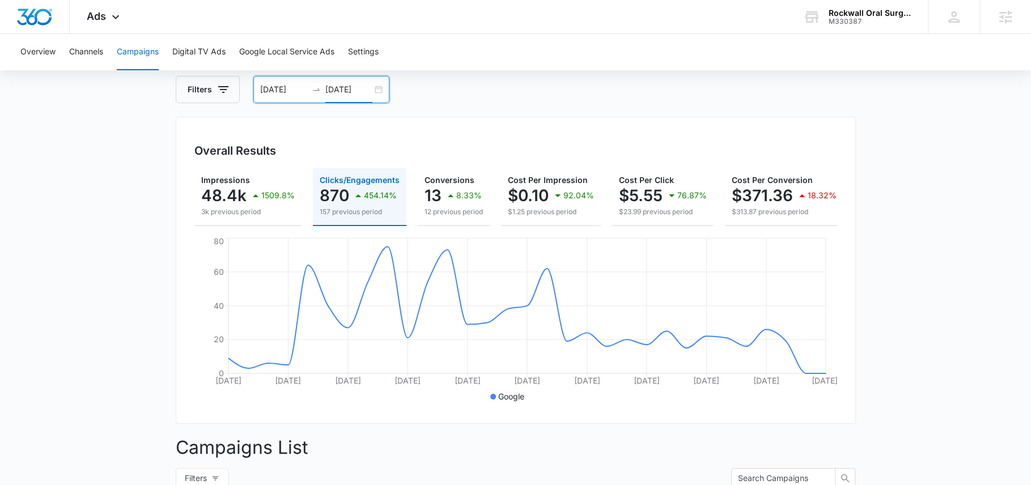
scroll to position [70, 0]
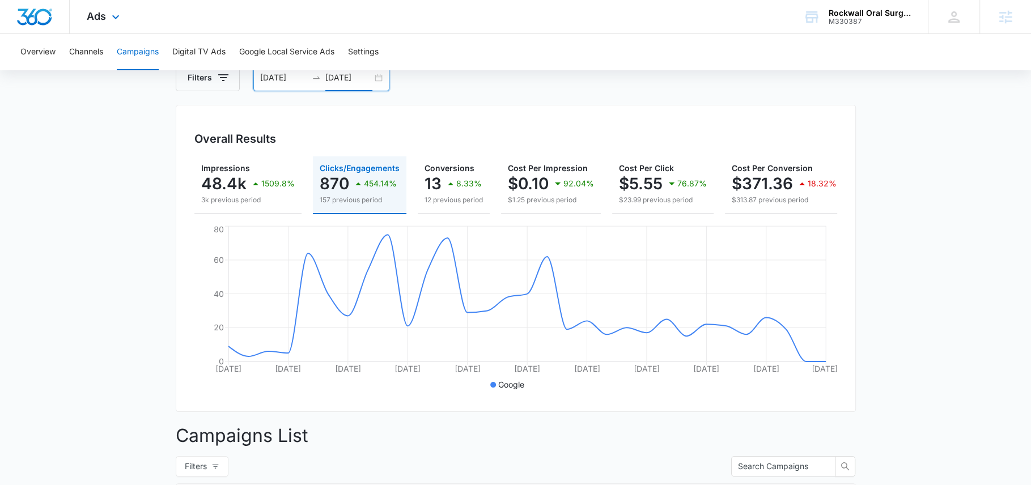
click at [107, 18] on div "Ads Apps Reputation Forms CRM Email Social Payments POS Content Ads Intelligenc…" at bounding box center [105, 16] width 70 height 33
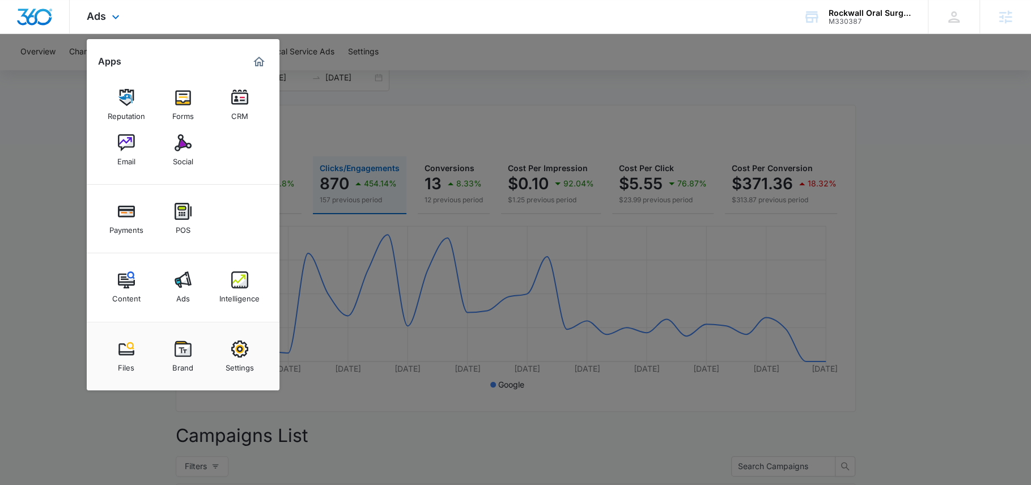
click at [265, 277] on div "Content Ads Intelligence" at bounding box center [183, 287] width 193 height 69
click at [239, 283] on img at bounding box center [239, 279] width 17 height 17
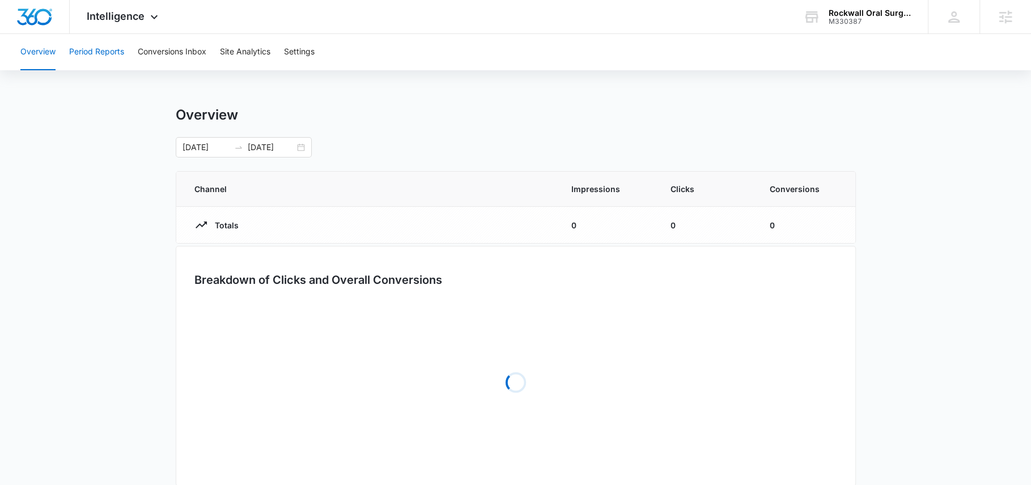
click at [104, 54] on button "Period Reports" at bounding box center [96, 52] width 55 height 36
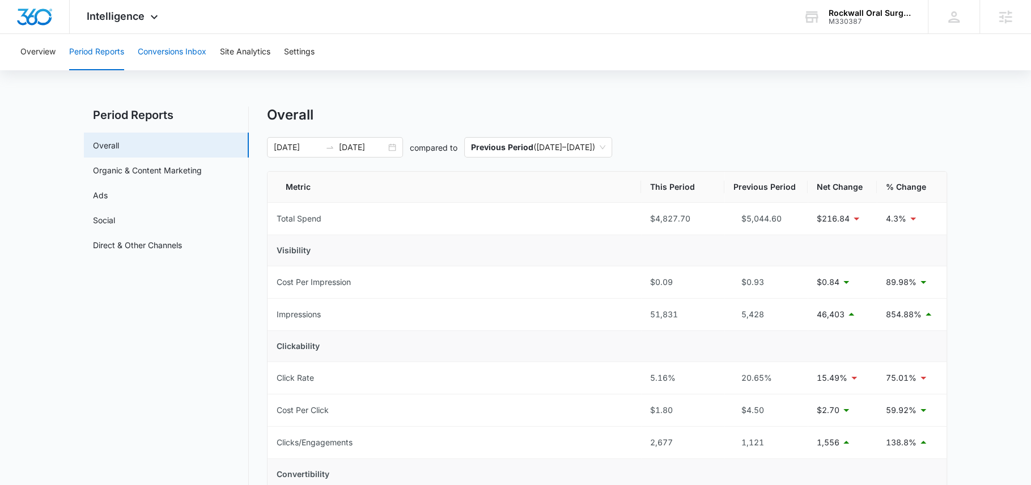
click at [164, 53] on button "Conversions Inbox" at bounding box center [172, 52] width 69 height 36
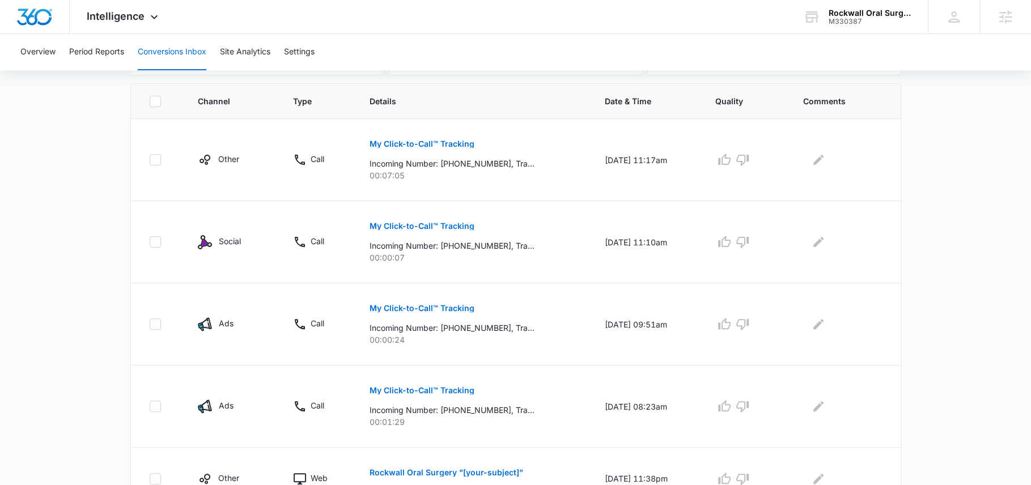
scroll to position [265, 0]
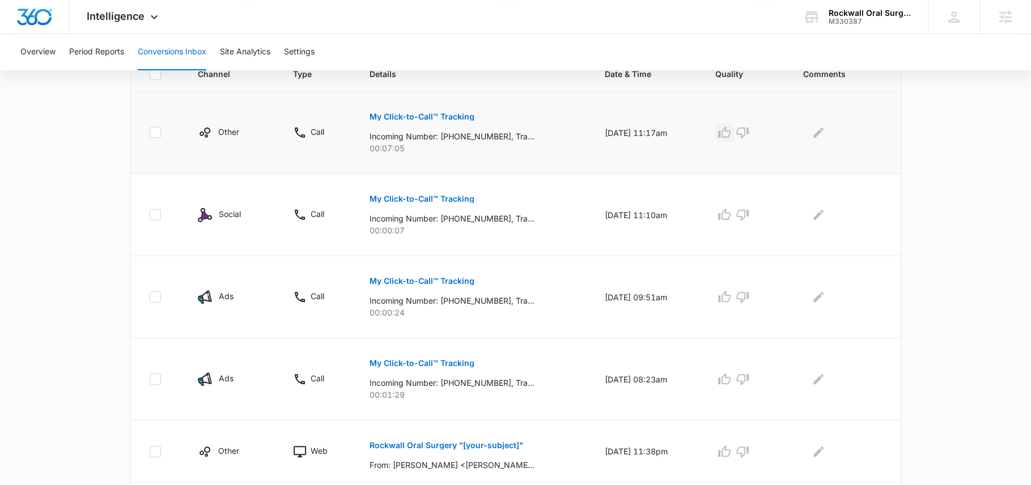
click at [731, 130] on icon "button" at bounding box center [724, 131] width 12 height 11
click at [749, 216] on icon "button" at bounding box center [743, 215] width 14 height 14
click at [748, 295] on icon "button" at bounding box center [743, 297] width 14 height 14
click at [731, 379] on icon "button" at bounding box center [725, 379] width 14 height 14
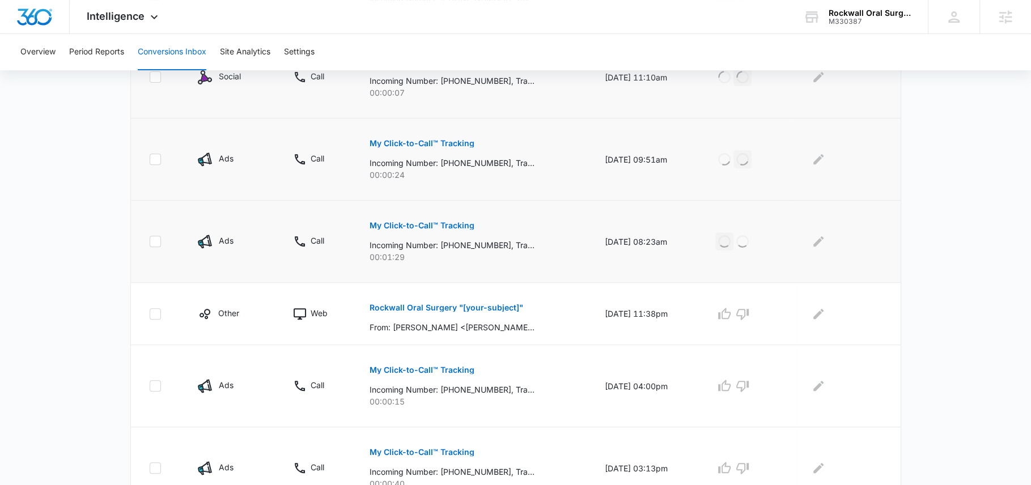
scroll to position [407, 0]
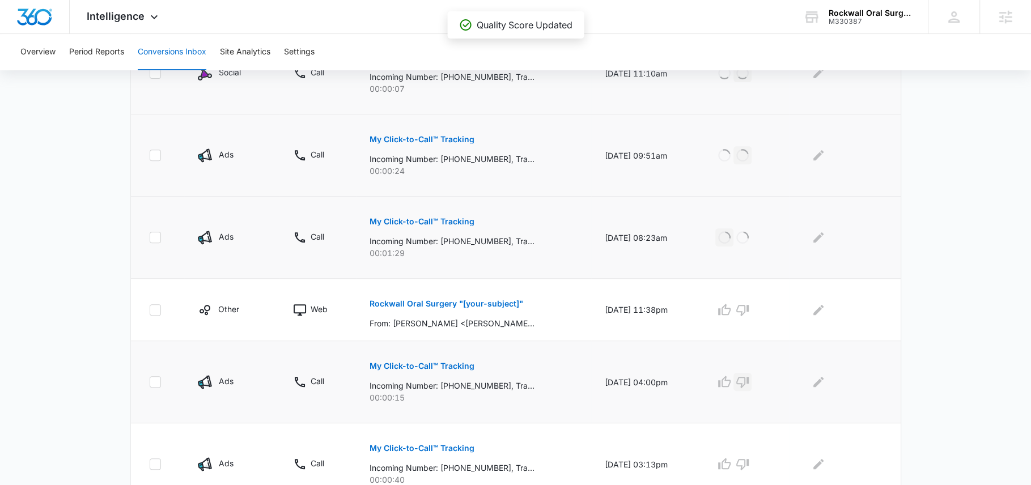
click at [749, 377] on icon "button" at bounding box center [743, 382] width 14 height 14
click at [730, 457] on icon "button" at bounding box center [725, 464] width 14 height 14
click at [481, 294] on button "Rockwall Oral Surgery "[your-subject]"" at bounding box center [447, 303] width 154 height 27
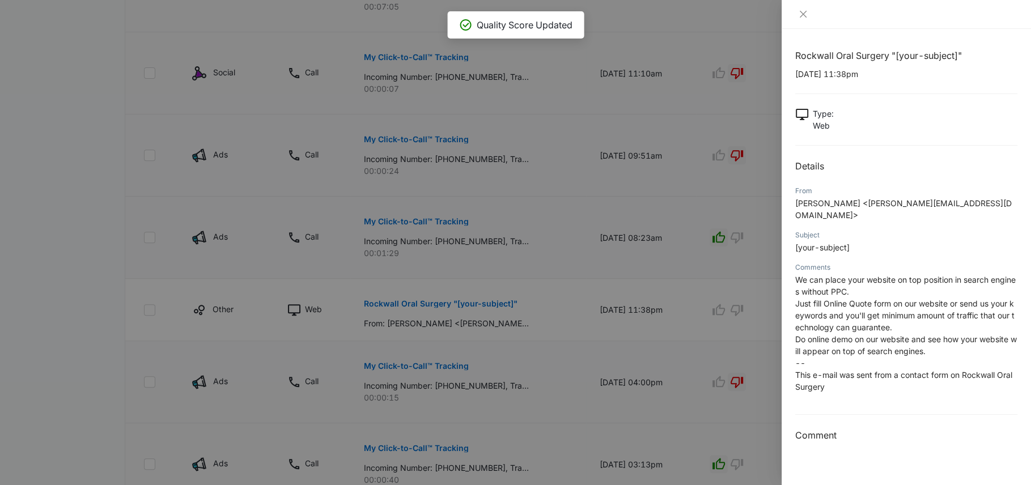
click at [738, 312] on div at bounding box center [515, 242] width 1031 height 485
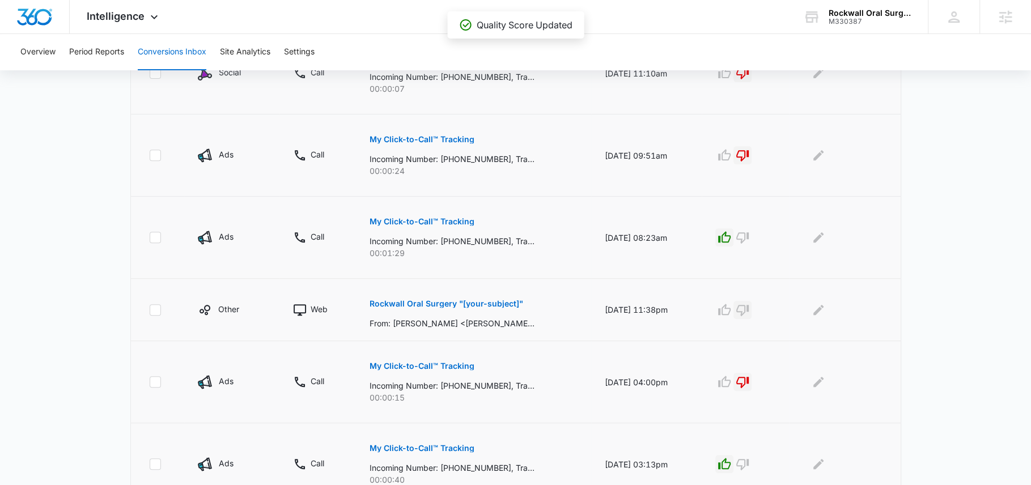
click at [748, 303] on icon "button" at bounding box center [743, 310] width 14 height 14
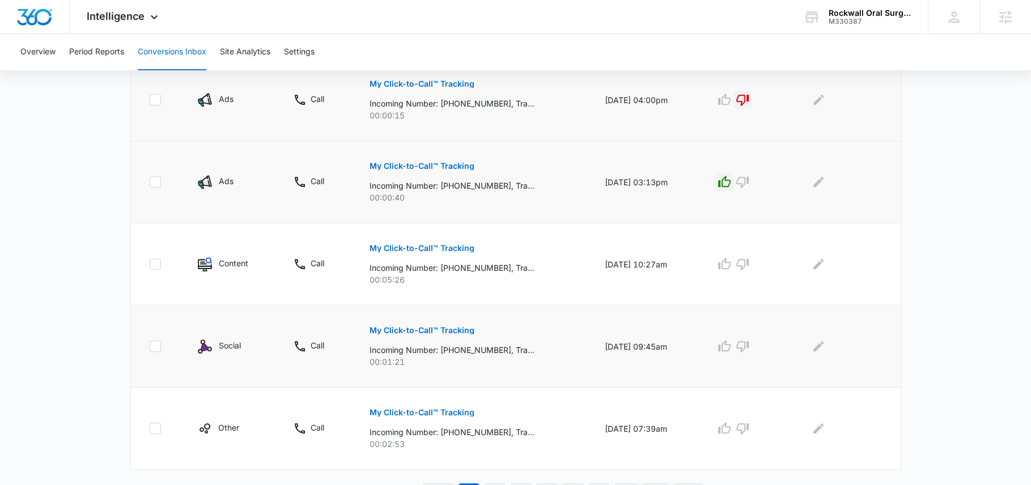
scroll to position [706, 0]
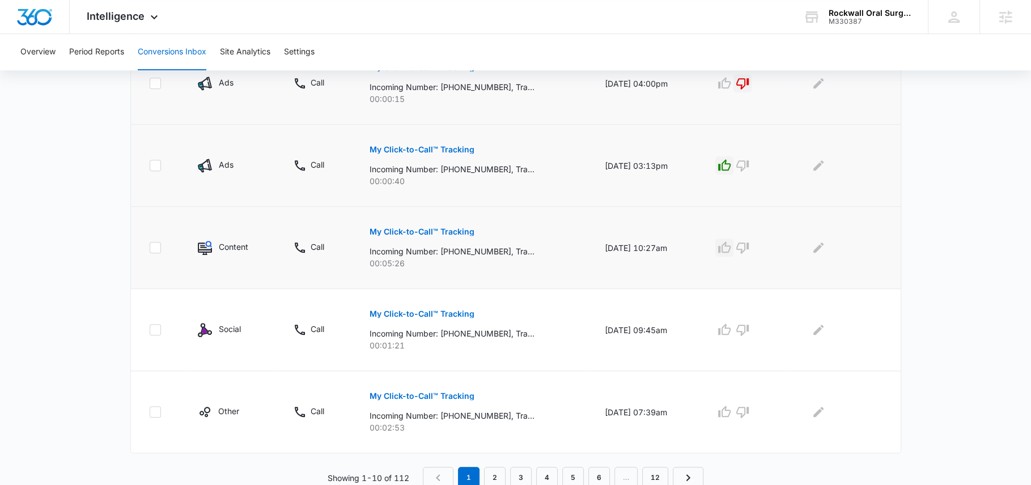
click at [730, 245] on icon "button" at bounding box center [725, 248] width 14 height 14
click at [731, 325] on icon "button" at bounding box center [724, 329] width 12 height 11
click at [728, 406] on icon "button" at bounding box center [725, 412] width 14 height 14
click at [493, 469] on link "2" at bounding box center [495, 478] width 22 height 22
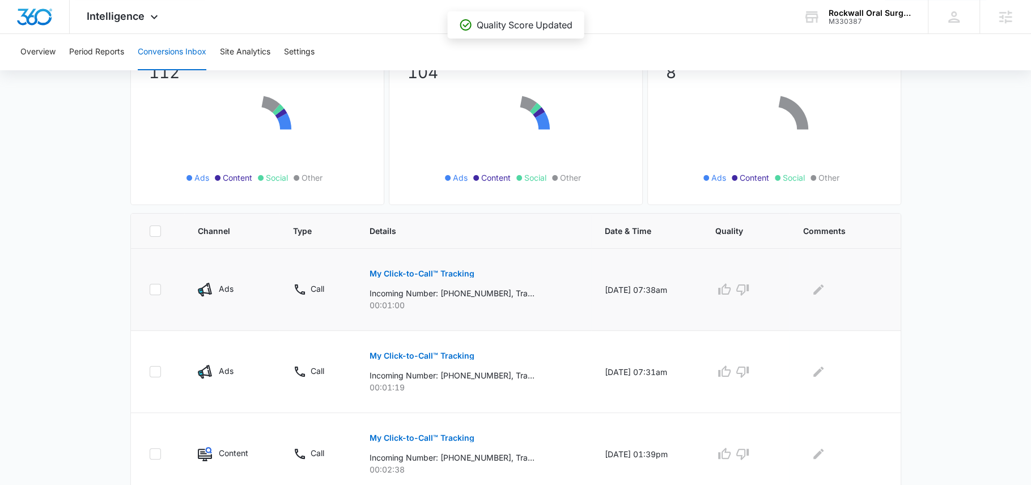
scroll to position [152, 0]
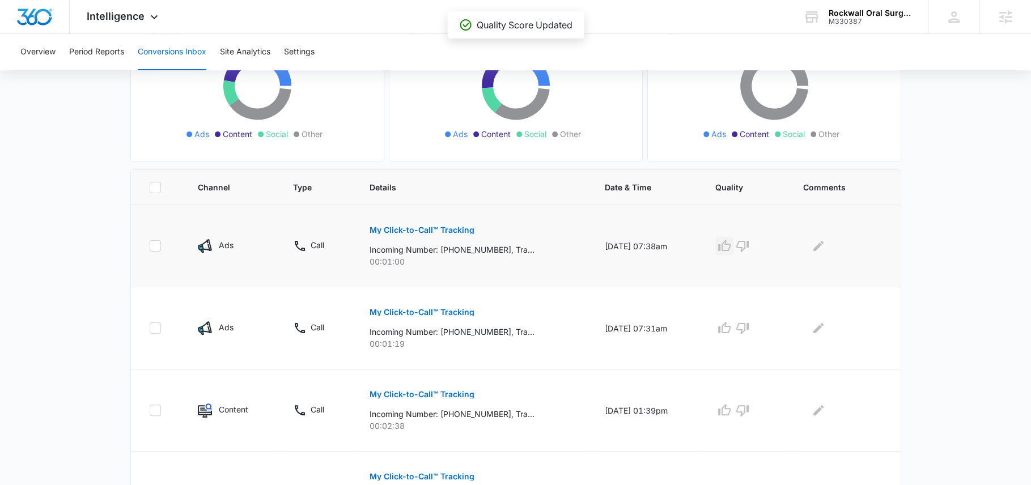
click at [731, 241] on icon "button" at bounding box center [725, 246] width 14 height 14
click at [727, 321] on icon "button" at bounding box center [725, 328] width 14 height 14
click at [730, 411] on icon "button" at bounding box center [725, 411] width 14 height 14
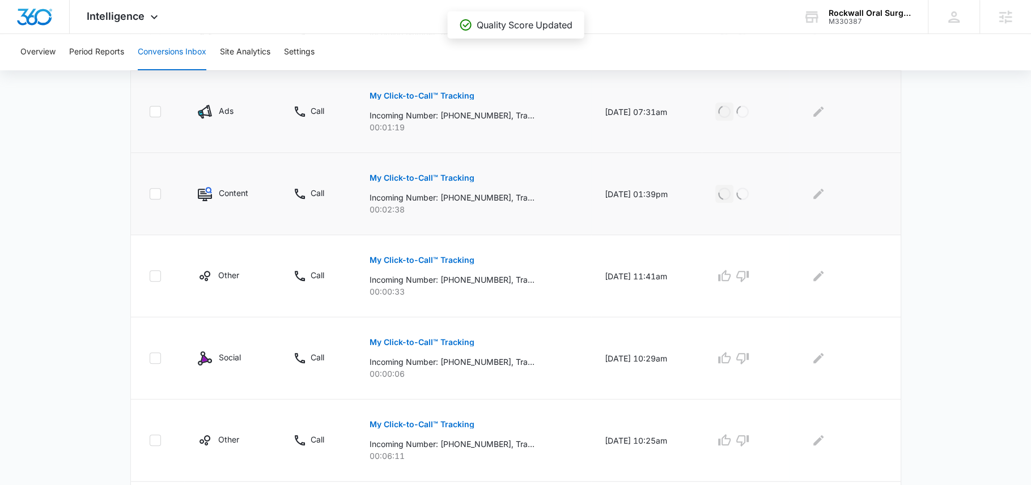
scroll to position [387, 0]
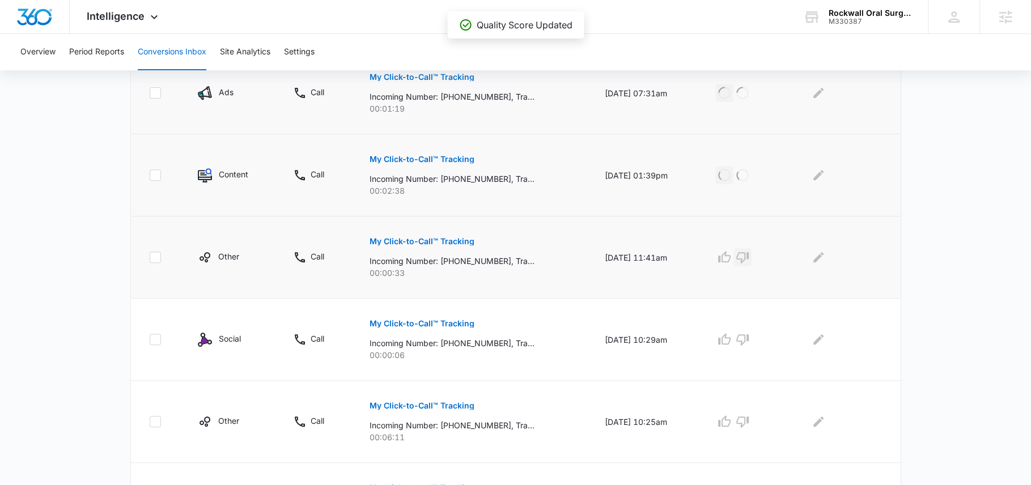
click at [748, 258] on icon "button" at bounding box center [742, 257] width 12 height 11
click at [748, 334] on icon "button" at bounding box center [742, 339] width 12 height 11
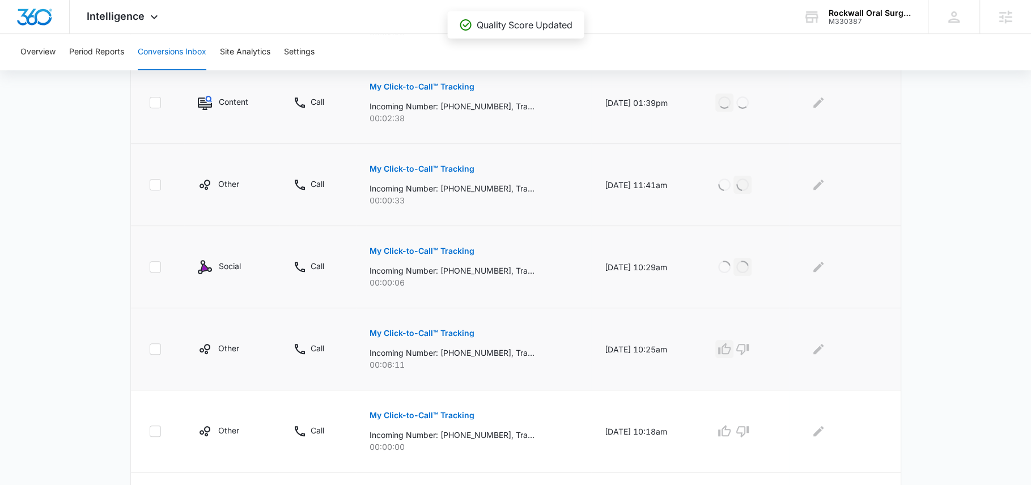
click at [731, 349] on icon "button" at bounding box center [725, 349] width 14 height 14
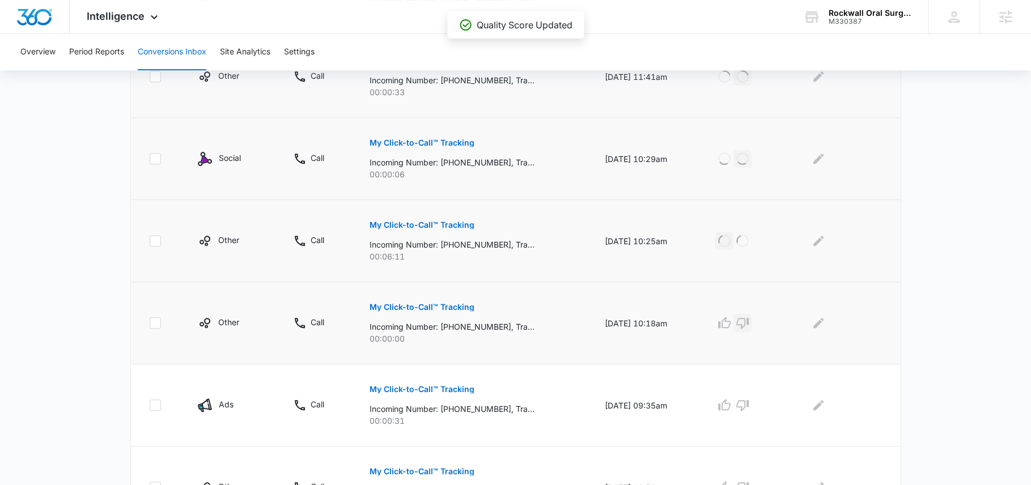
click at [749, 320] on icon "button" at bounding box center [743, 323] width 14 height 14
click at [749, 406] on icon "button" at bounding box center [742, 405] width 12 height 11
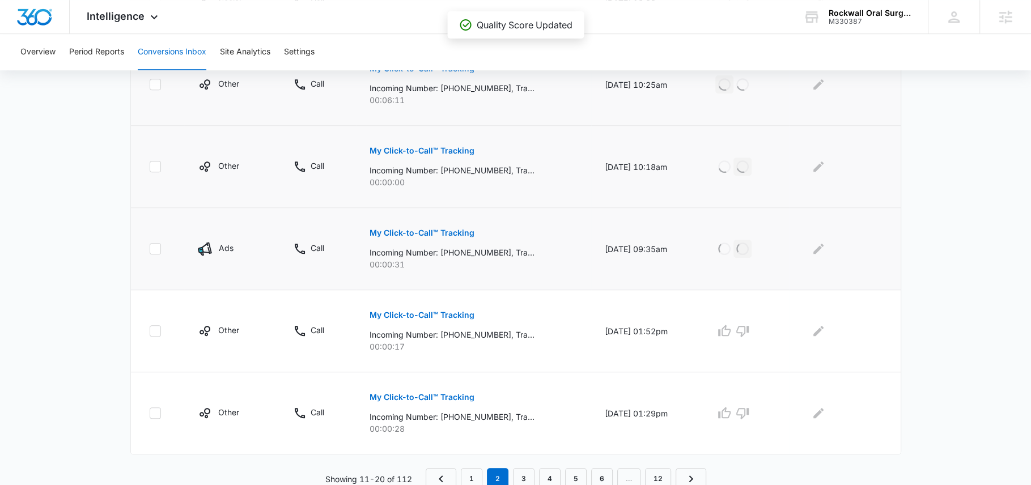
scroll to position [725, 0]
click at [748, 326] on icon "button" at bounding box center [743, 330] width 14 height 14
click at [747, 409] on icon "button" at bounding box center [743, 412] width 14 height 14
click at [521, 473] on link "3" at bounding box center [524, 478] width 22 height 22
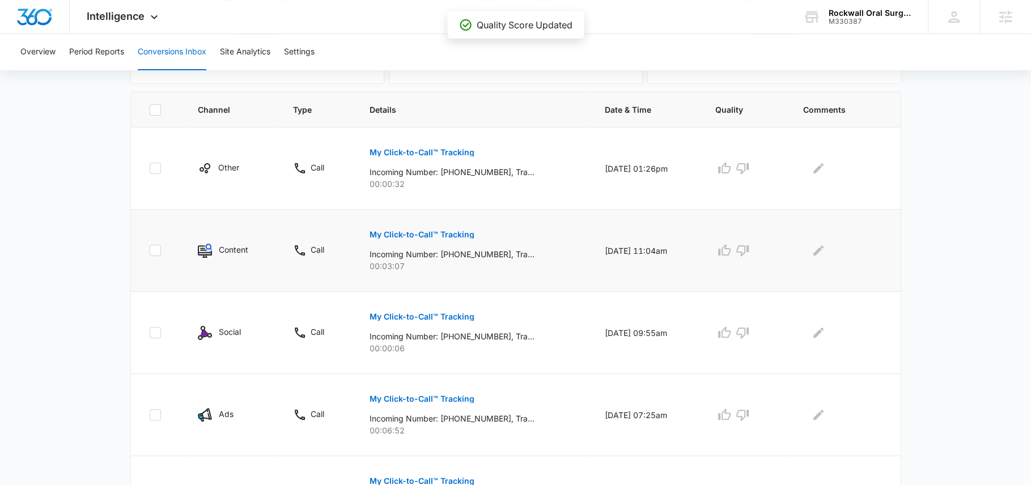
scroll to position [231, 0]
click at [726, 247] on icon "button" at bounding box center [724, 248] width 12 height 11
click at [749, 333] on icon "button" at bounding box center [743, 331] width 14 height 14
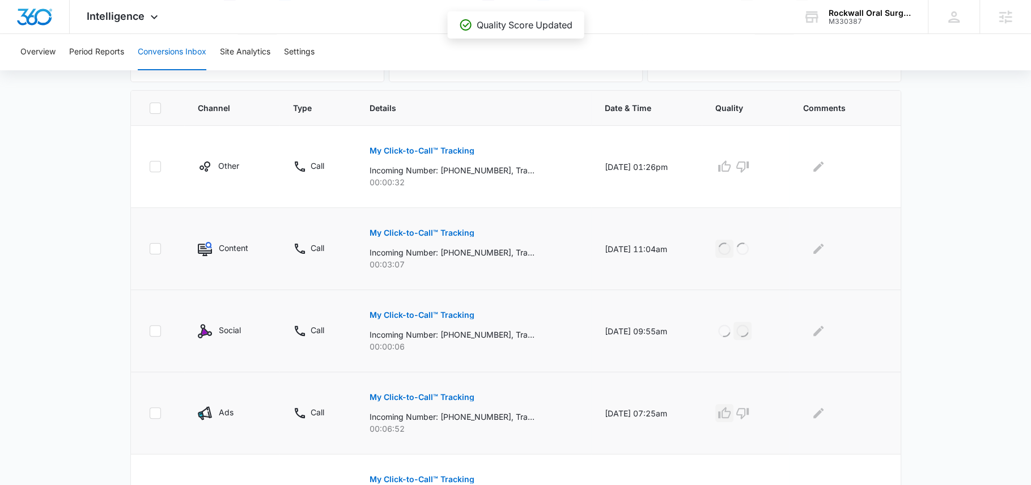
click at [731, 407] on icon "button" at bounding box center [724, 412] width 12 height 11
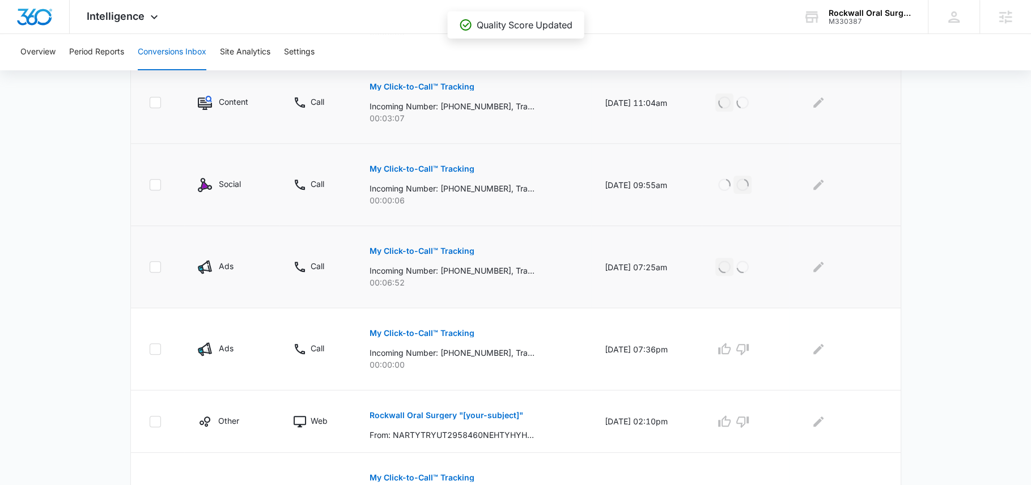
scroll to position [383, 0]
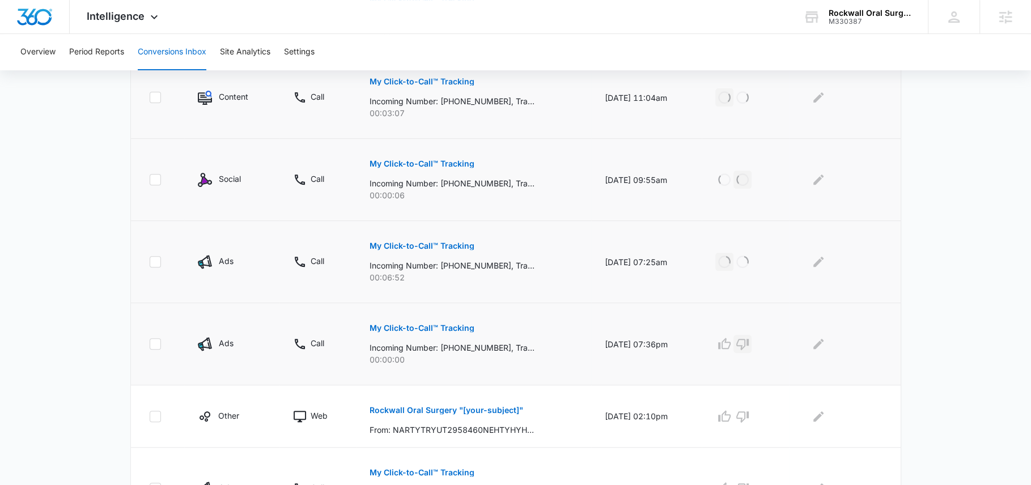
click at [749, 339] on icon "button" at bounding box center [742, 344] width 12 height 11
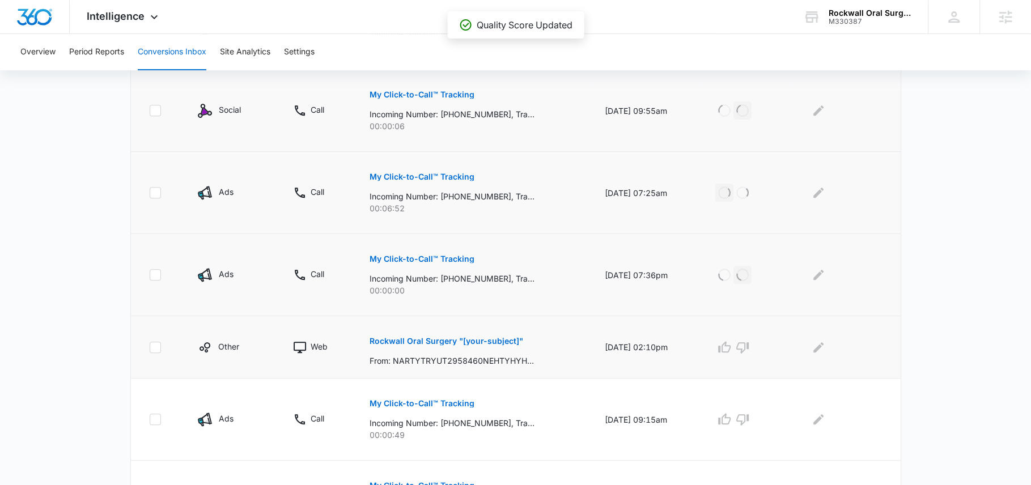
scroll to position [462, 0]
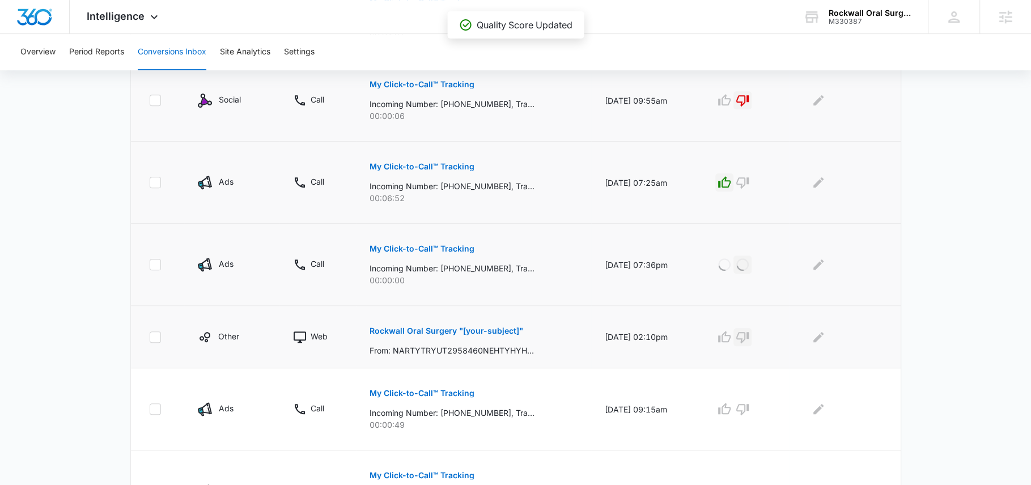
click at [748, 335] on icon "button" at bounding box center [743, 337] width 14 height 14
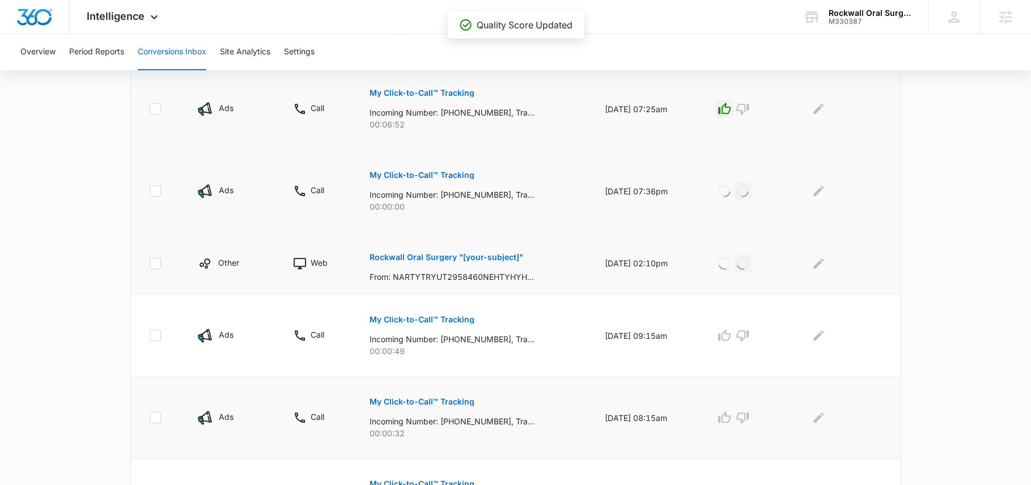
scroll to position [548, 0]
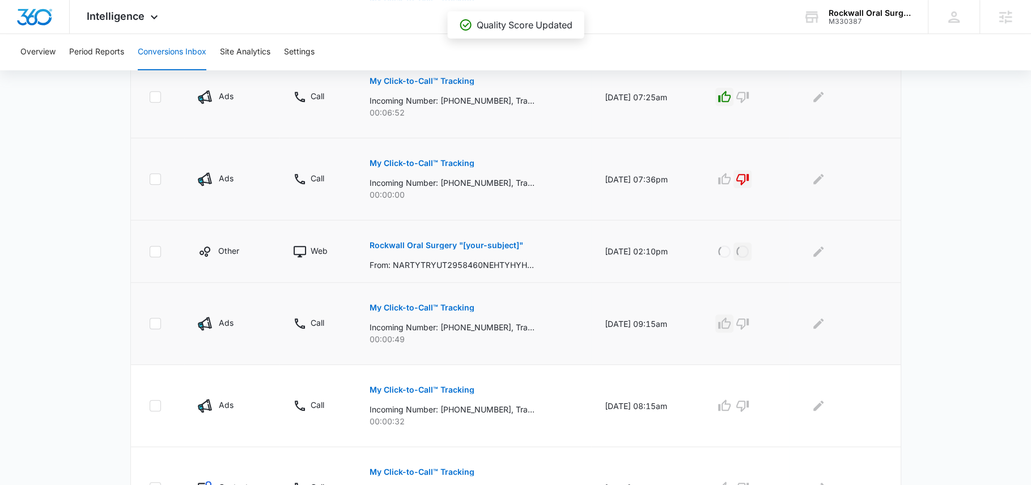
click at [731, 322] on icon "button" at bounding box center [725, 324] width 14 height 14
click at [749, 405] on icon "button" at bounding box center [742, 406] width 12 height 11
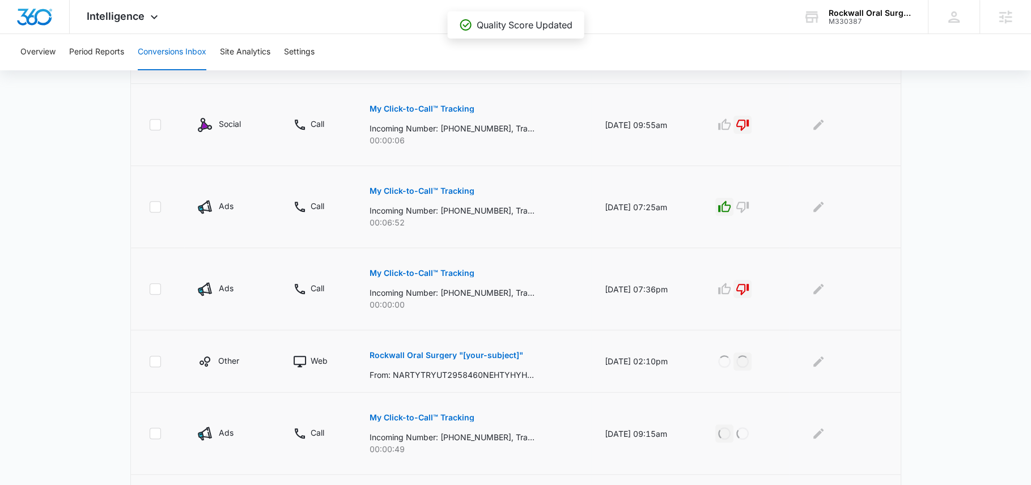
scroll to position [230, 0]
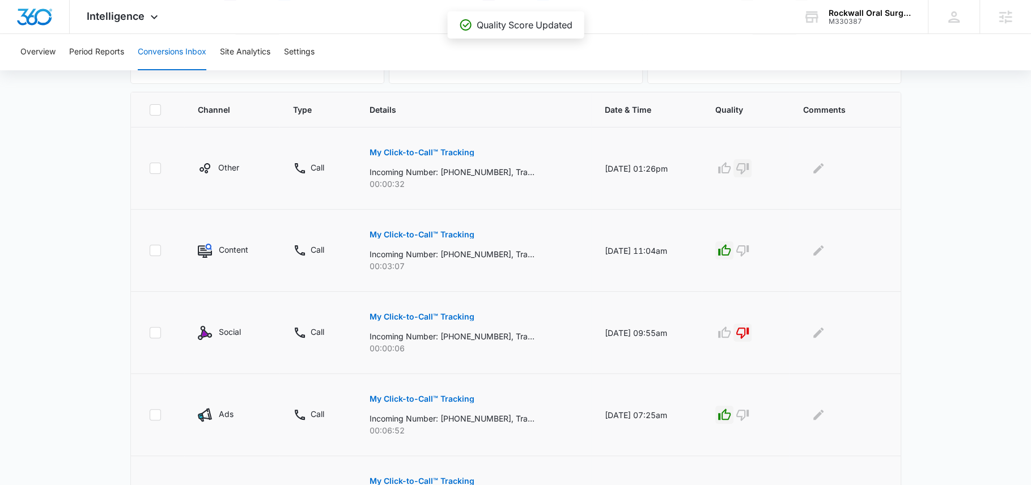
click at [749, 169] on icon "button" at bounding box center [743, 169] width 14 height 14
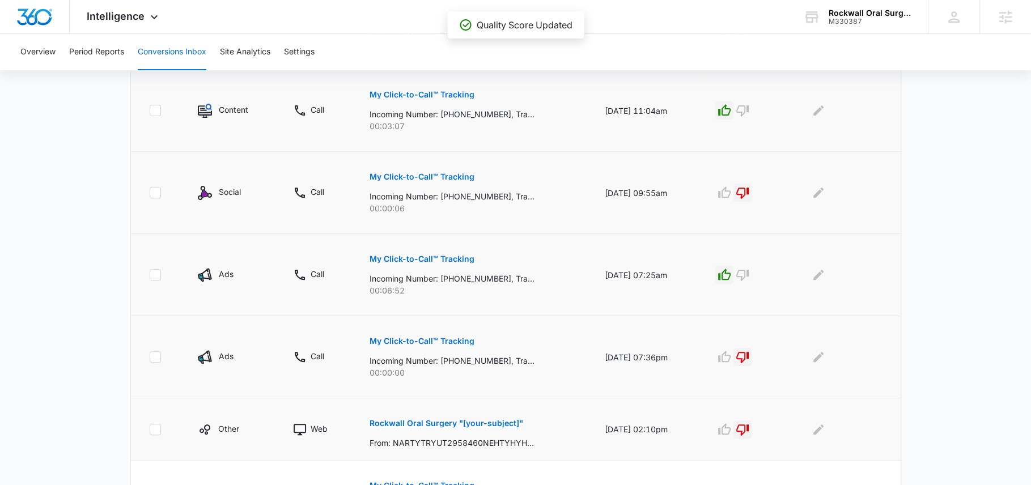
scroll to position [706, 0]
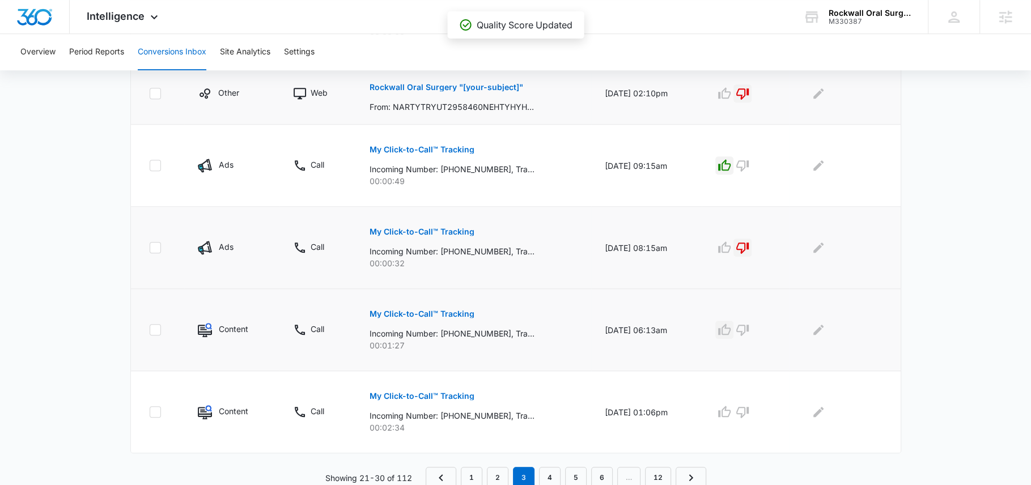
click at [731, 323] on icon "button" at bounding box center [725, 330] width 14 height 14
click at [731, 406] on icon "button" at bounding box center [724, 411] width 12 height 11
click at [542, 467] on link "4" at bounding box center [550, 478] width 22 height 22
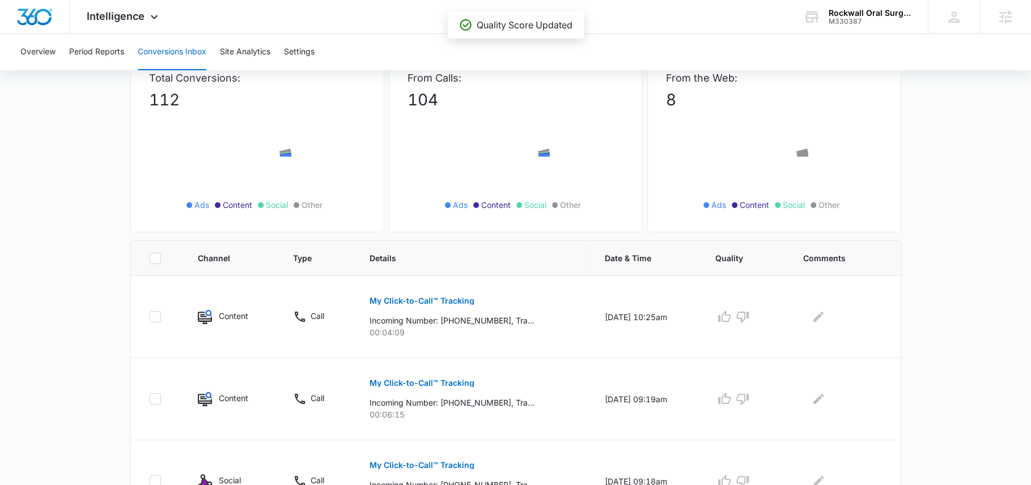
scroll to position [112, 0]
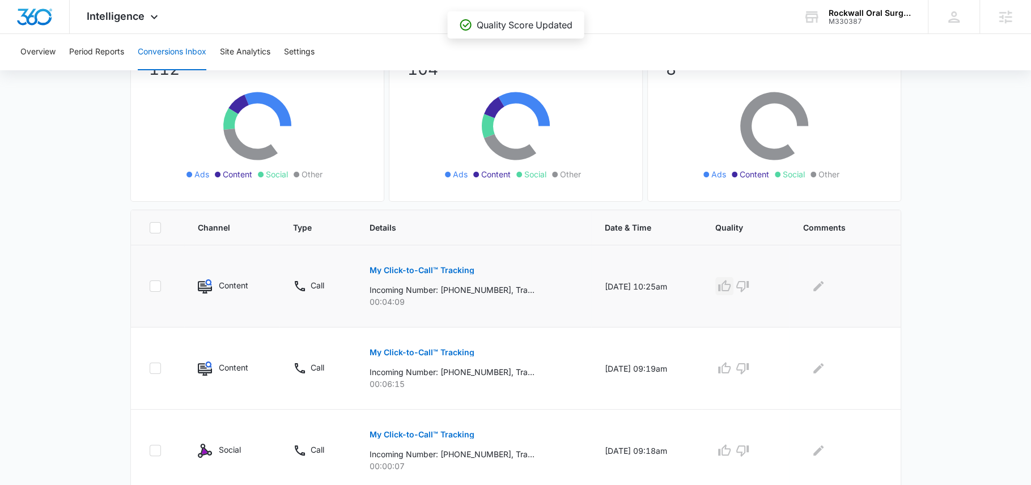
click at [729, 284] on icon "button" at bounding box center [724, 285] width 12 height 11
click at [731, 367] on icon "button" at bounding box center [725, 369] width 14 height 14
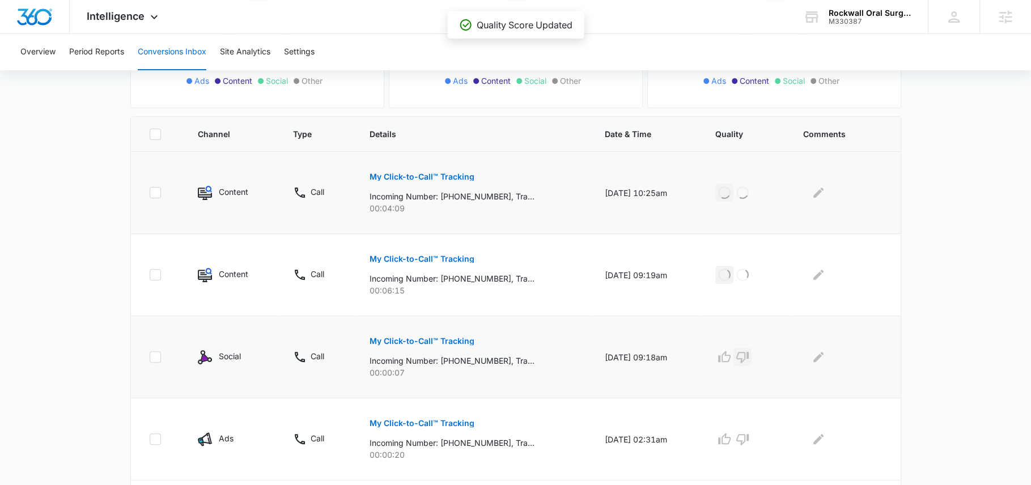
click at [749, 353] on icon "button" at bounding box center [743, 357] width 14 height 14
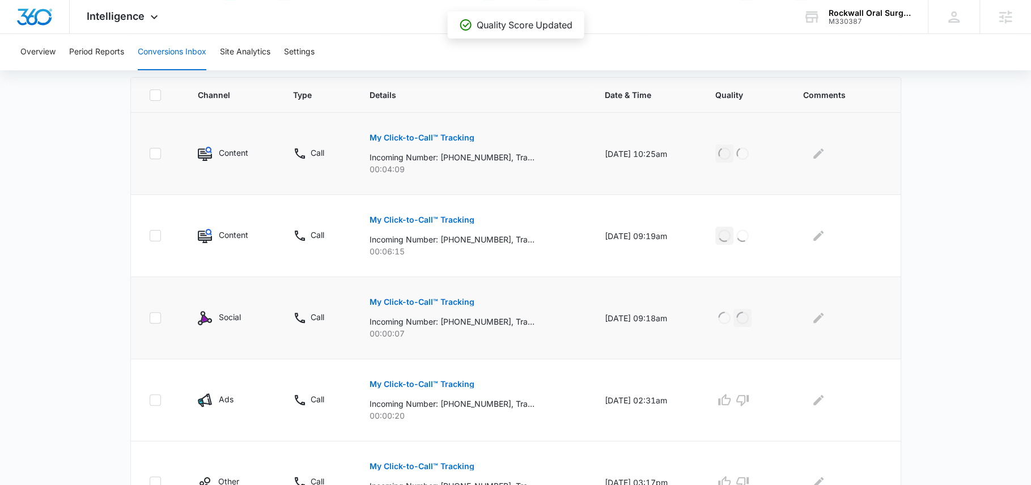
scroll to position [288, 0]
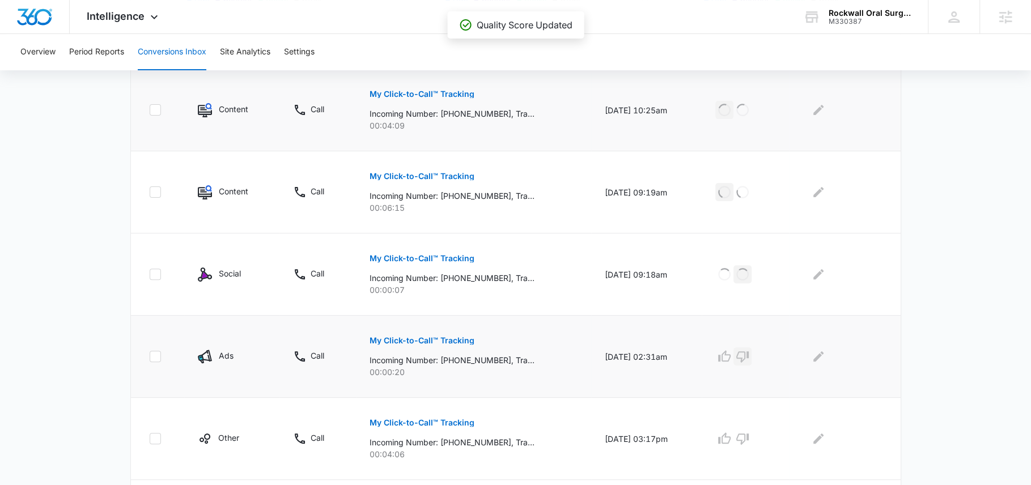
click at [749, 355] on icon "button" at bounding box center [743, 357] width 14 height 14
click at [733, 446] on td at bounding box center [745, 439] width 87 height 82
click at [731, 440] on icon "button" at bounding box center [725, 439] width 14 height 14
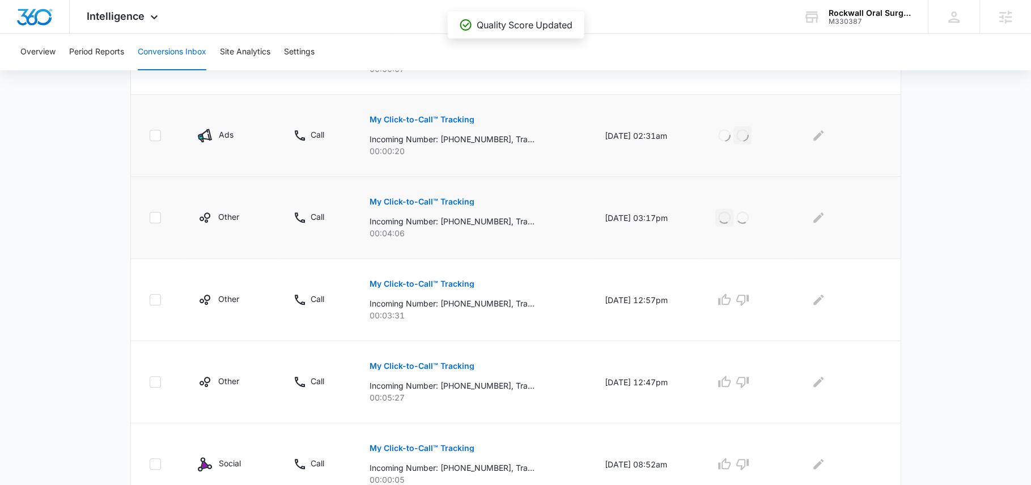
scroll to position [512, 0]
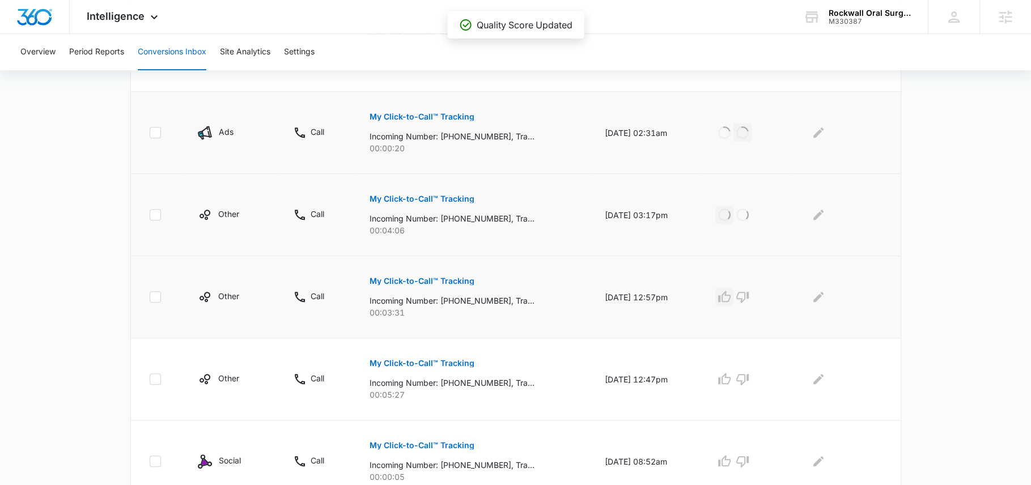
click at [728, 293] on icon "button" at bounding box center [725, 297] width 14 height 14
click at [730, 376] on icon "button" at bounding box center [725, 379] width 14 height 14
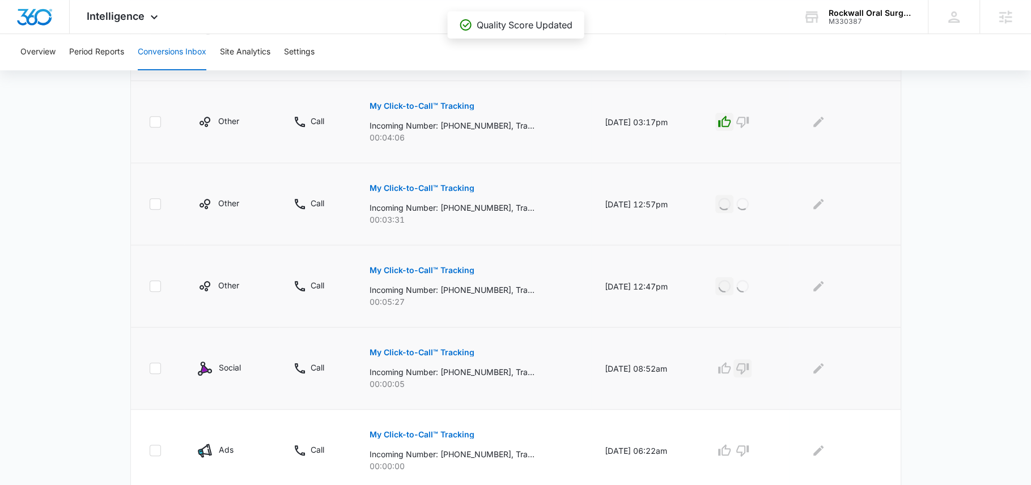
click at [749, 366] on icon "button" at bounding box center [743, 369] width 14 height 14
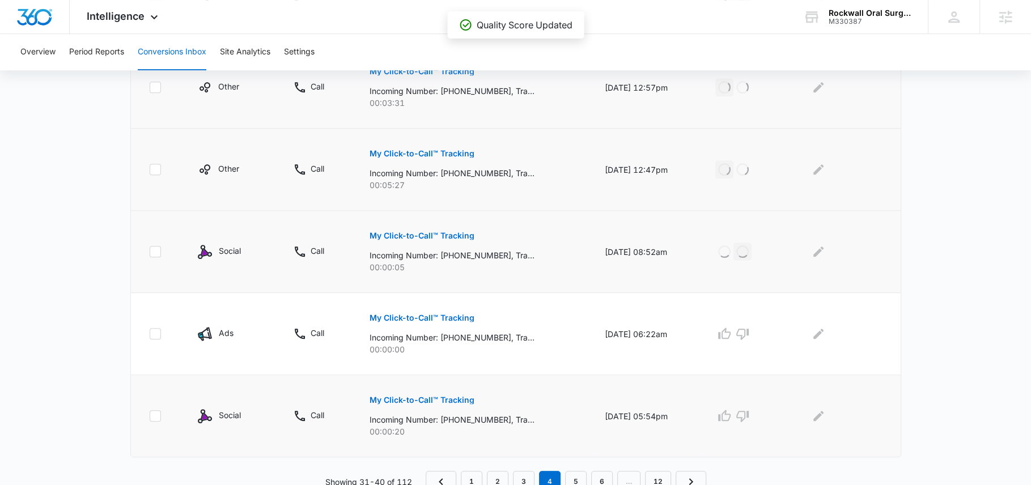
scroll to position [725, 0]
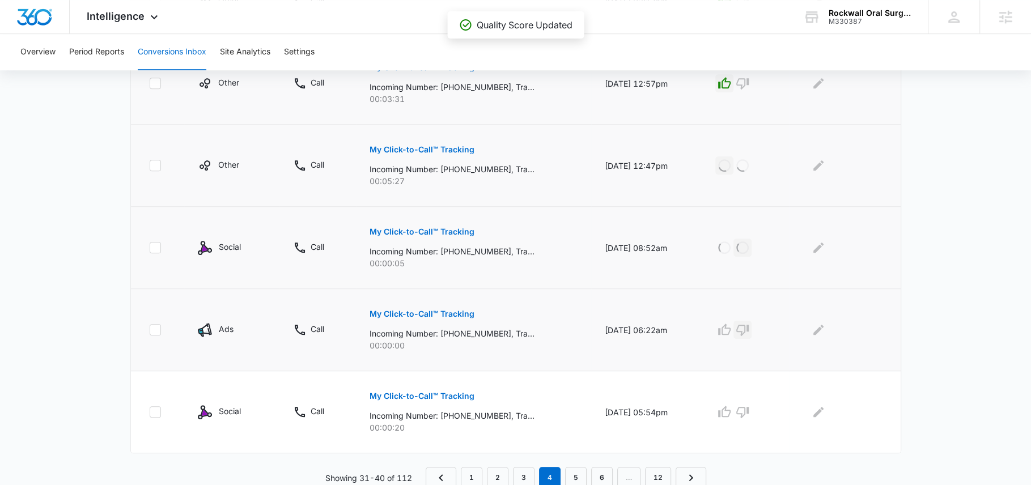
click at [749, 326] on icon "button" at bounding box center [742, 330] width 12 height 11
click at [749, 408] on icon "button" at bounding box center [743, 412] width 14 height 14
click at [577, 469] on link "5" at bounding box center [576, 478] width 22 height 22
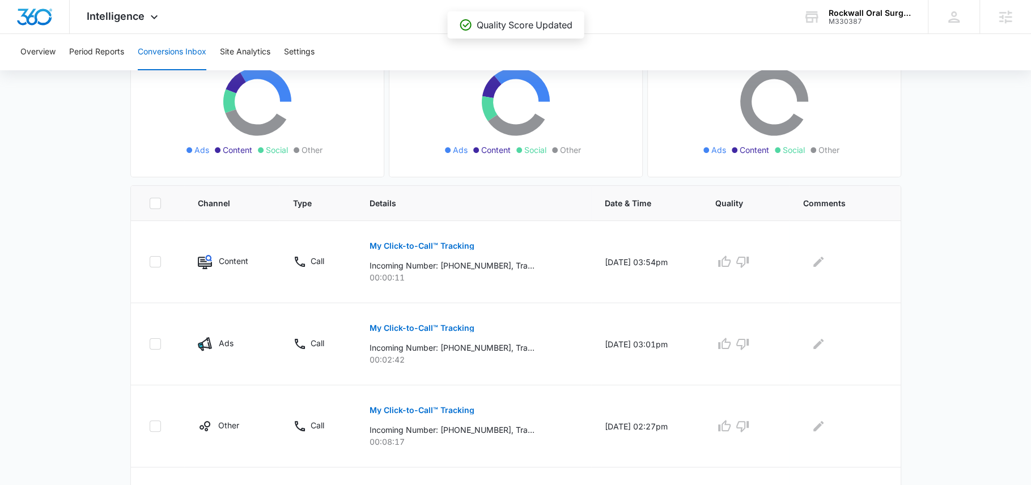
scroll to position [152, 0]
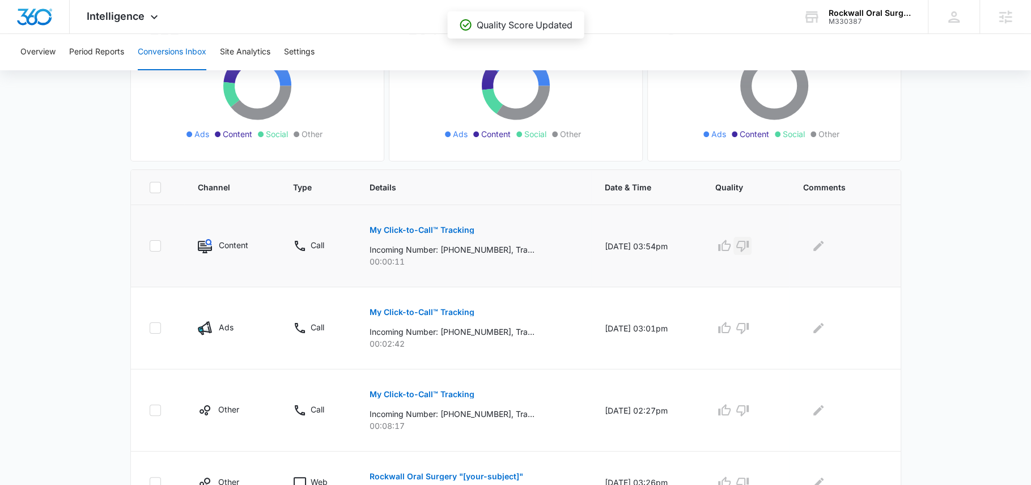
click at [749, 239] on icon "button" at bounding box center [743, 246] width 14 height 14
click at [729, 325] on icon "button" at bounding box center [724, 327] width 12 height 11
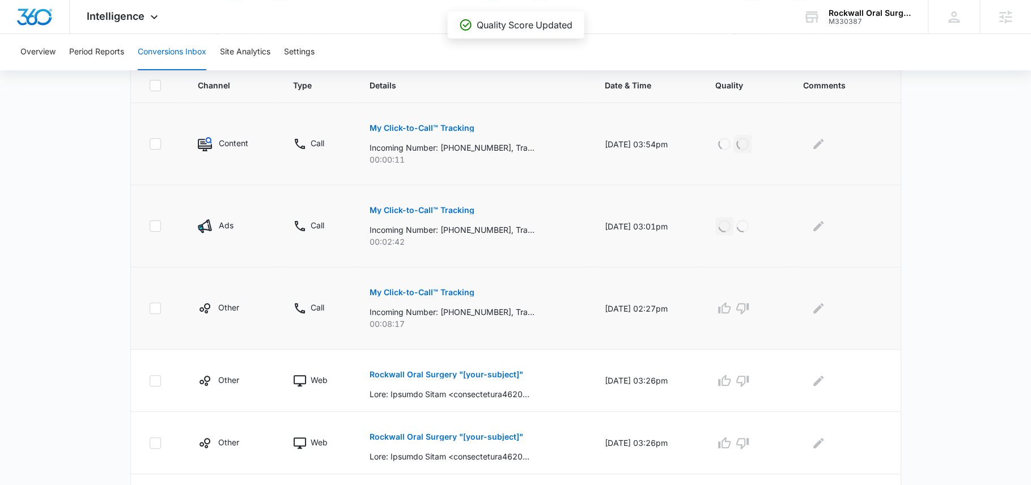
scroll to position [262, 0]
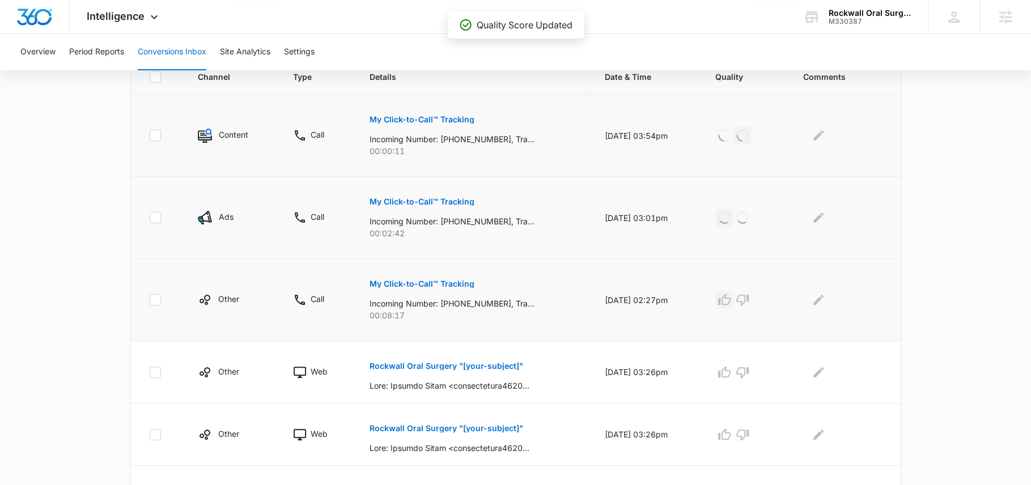
click at [731, 299] on icon "button" at bounding box center [725, 300] width 14 height 14
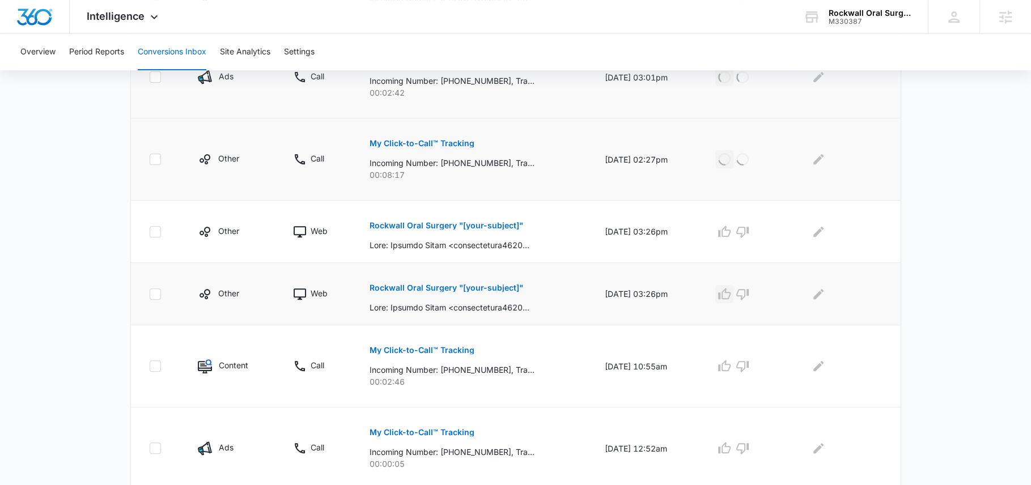
scroll to position [405, 0]
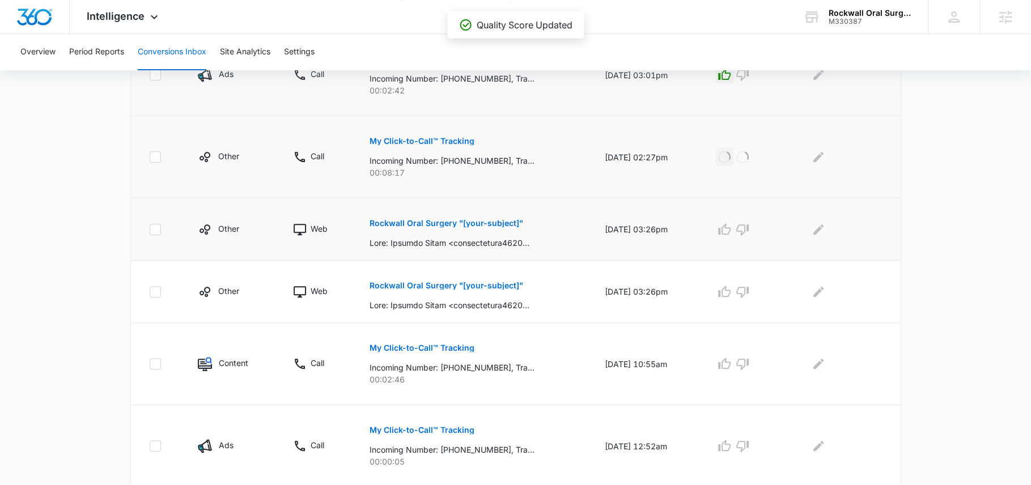
click at [503, 217] on button "Rockwall Oral Surgery "[your-subject]"" at bounding box center [447, 223] width 154 height 27
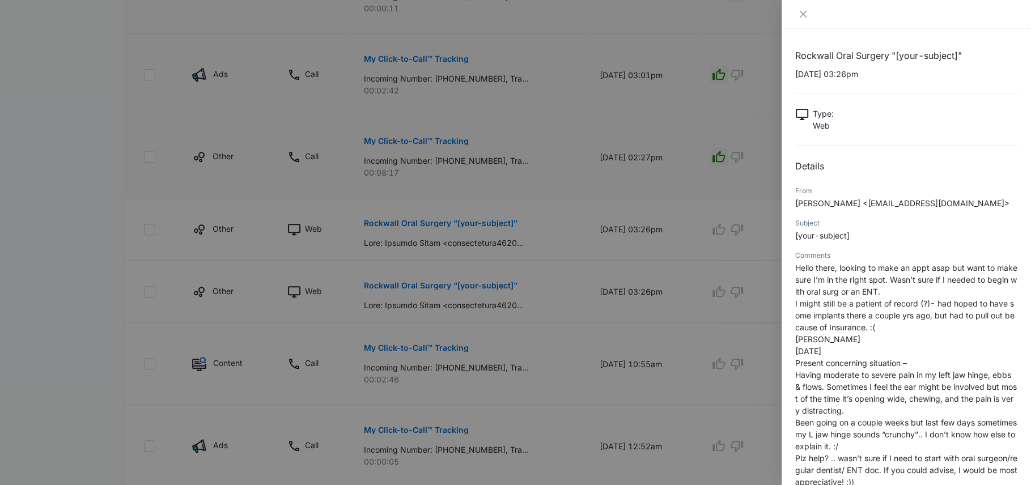
click at [690, 261] on div at bounding box center [515, 242] width 1031 height 485
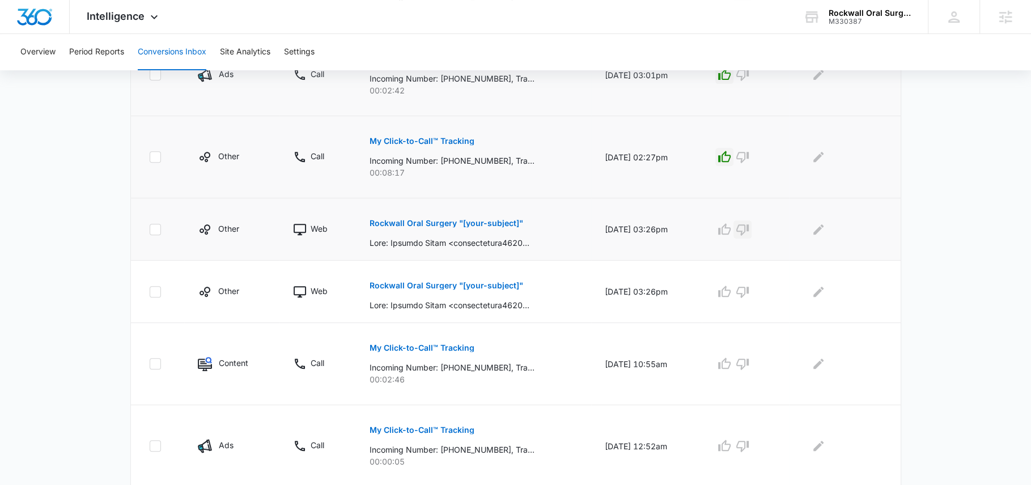
click at [749, 227] on icon "button" at bounding box center [743, 230] width 14 height 14
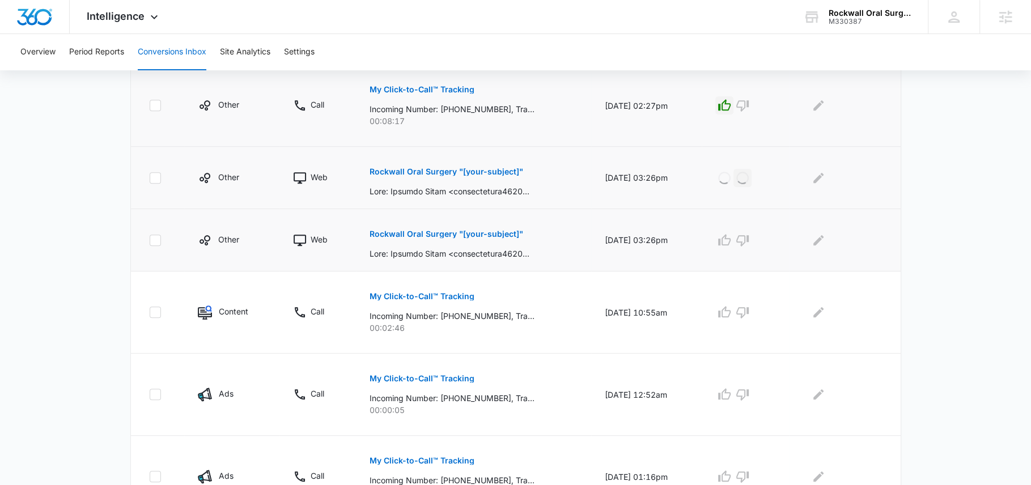
scroll to position [489, 0]
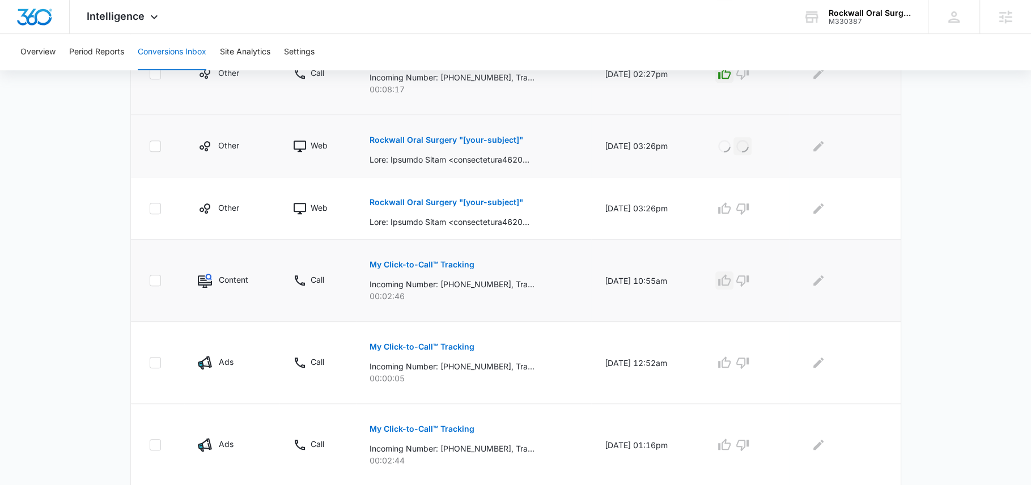
click at [730, 282] on icon "button" at bounding box center [724, 279] width 12 height 11
click at [749, 361] on icon "button" at bounding box center [743, 363] width 14 height 14
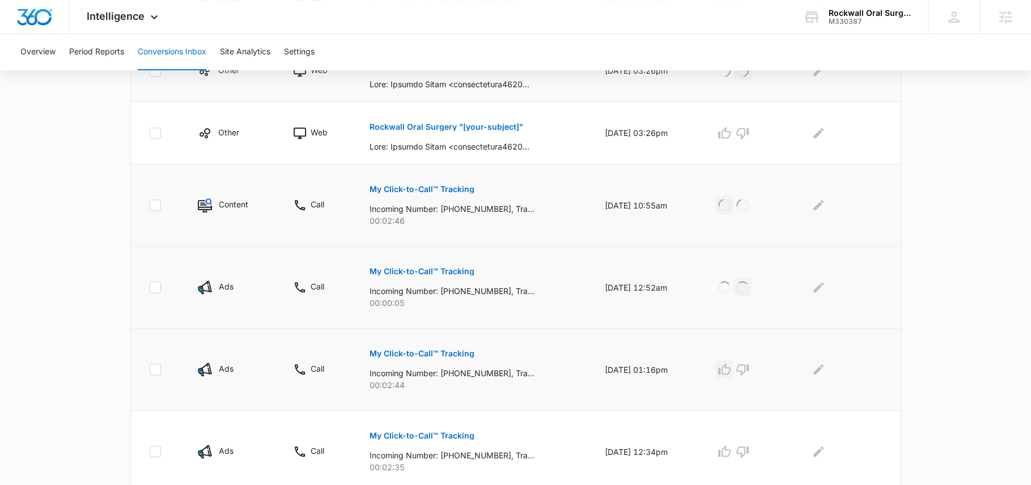
click at [731, 368] on icon "button" at bounding box center [725, 370] width 14 height 14
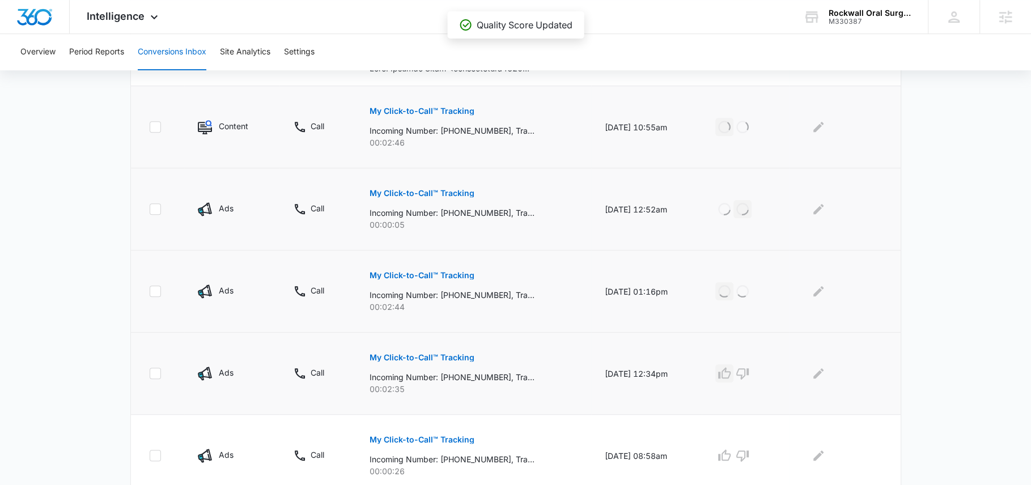
click at [729, 370] on icon "button" at bounding box center [724, 372] width 12 height 11
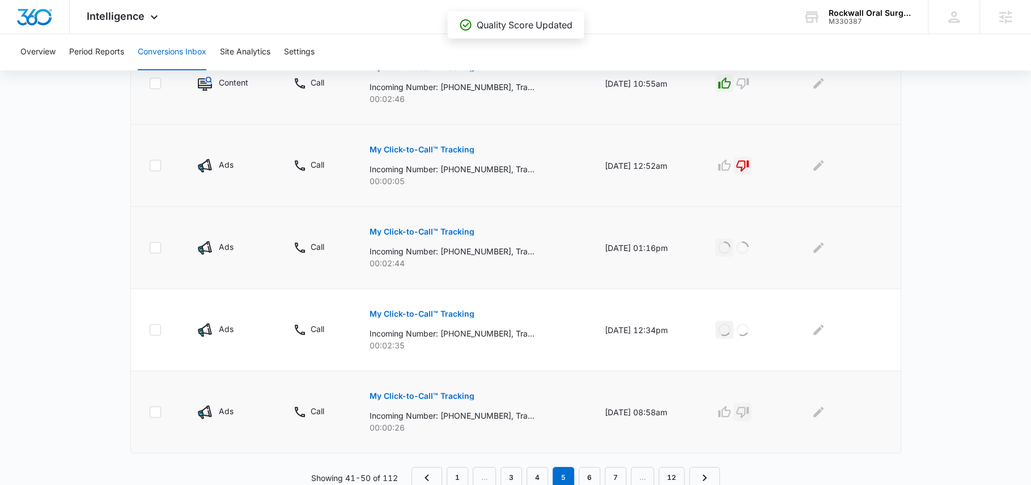
click at [749, 406] on icon "button" at bounding box center [743, 412] width 14 height 14
click at [595, 468] on link "6" at bounding box center [590, 478] width 22 height 22
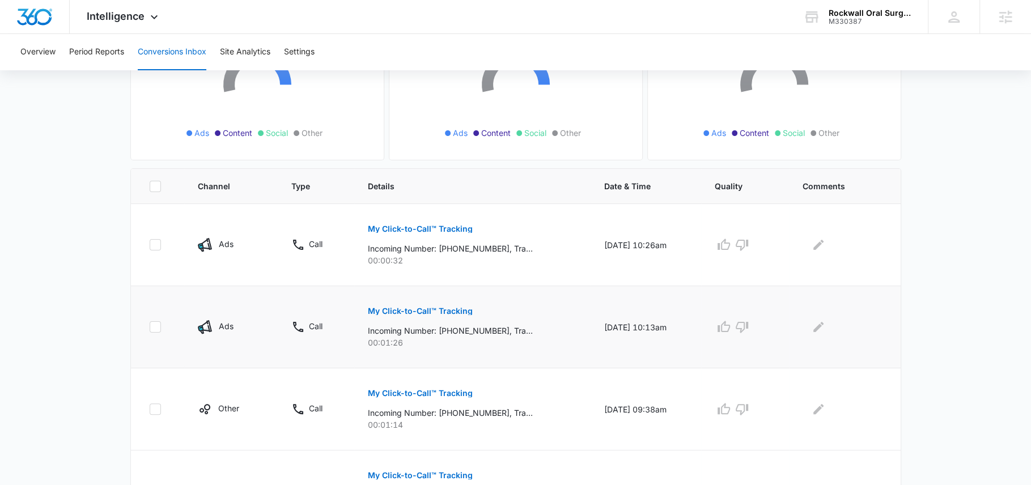
scroll to position [164, 0]
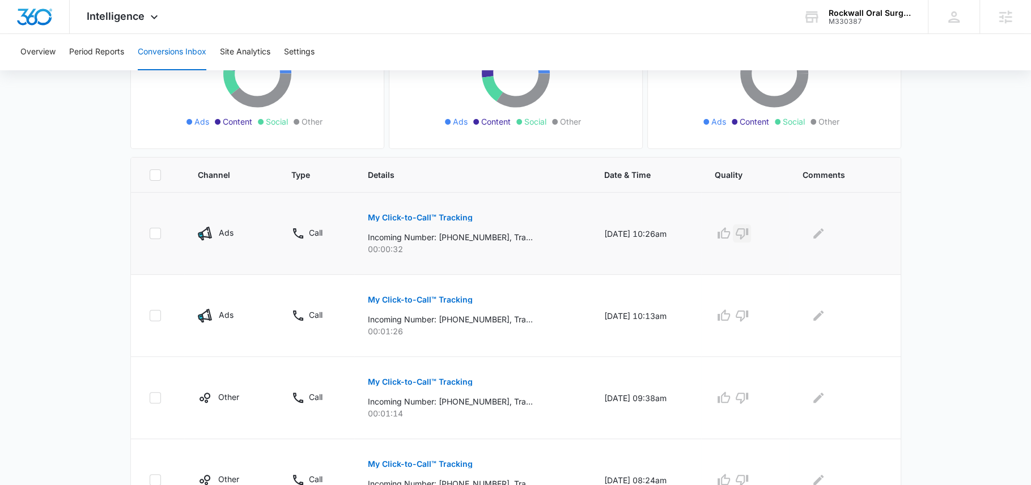
click at [749, 230] on icon "button" at bounding box center [742, 234] width 14 height 14
click at [731, 315] on icon "button" at bounding box center [724, 316] width 14 height 14
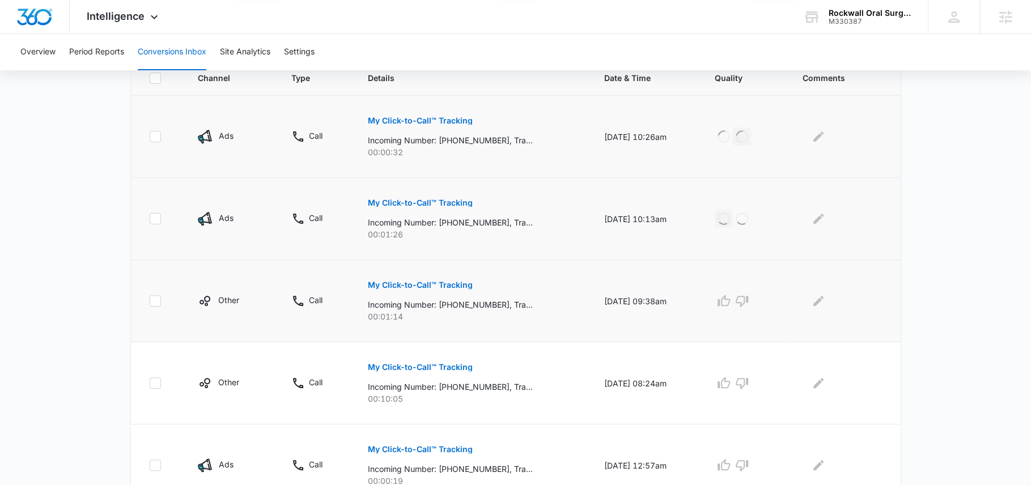
scroll to position [271, 0]
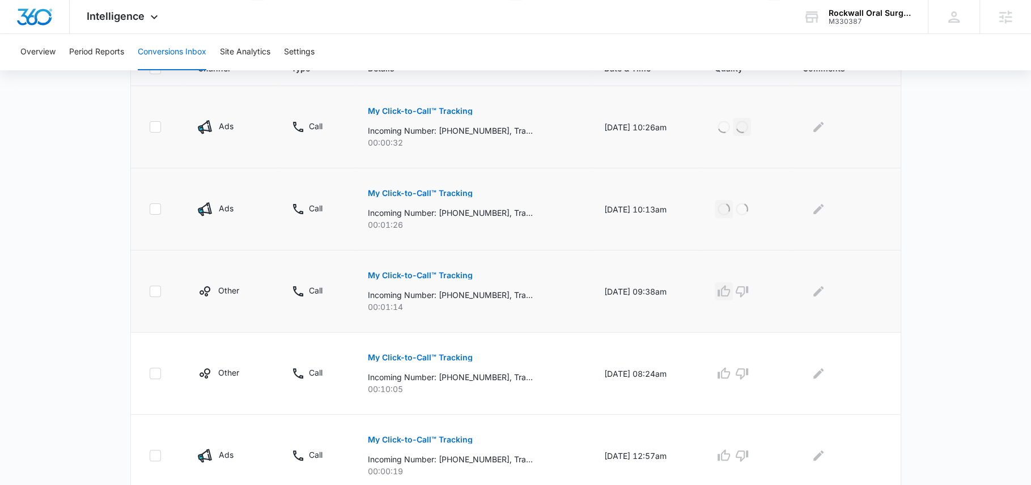
click at [729, 287] on icon "button" at bounding box center [724, 292] width 14 height 14
click at [730, 376] on icon "button" at bounding box center [724, 372] width 12 height 11
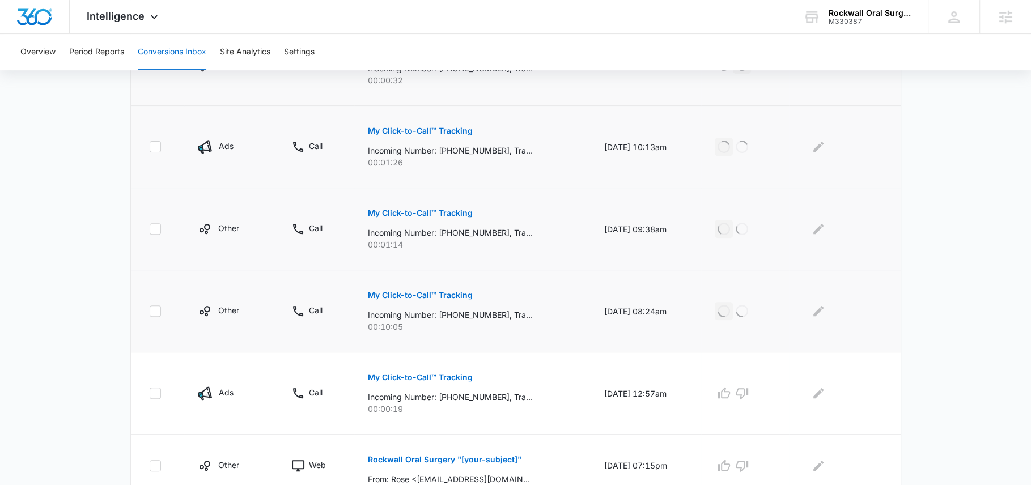
scroll to position [445, 0]
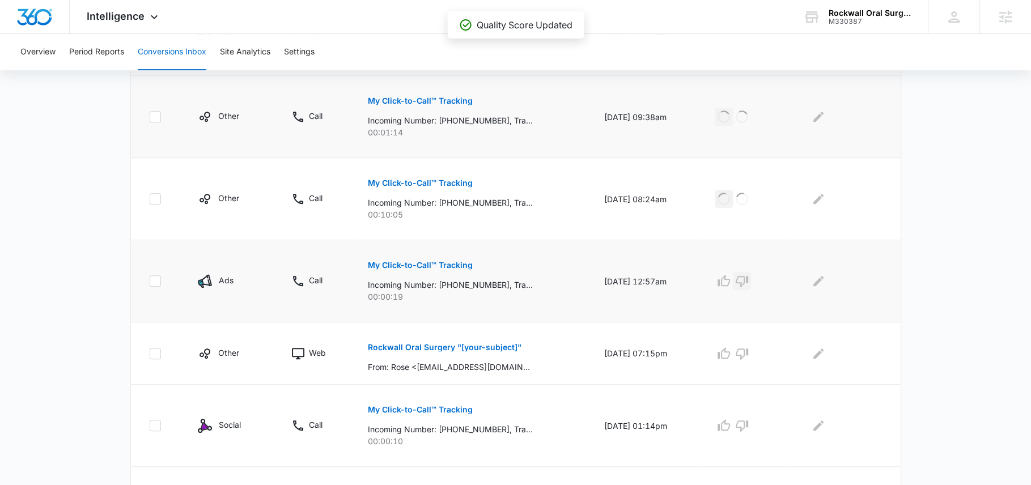
click at [749, 277] on icon "button" at bounding box center [742, 281] width 14 height 14
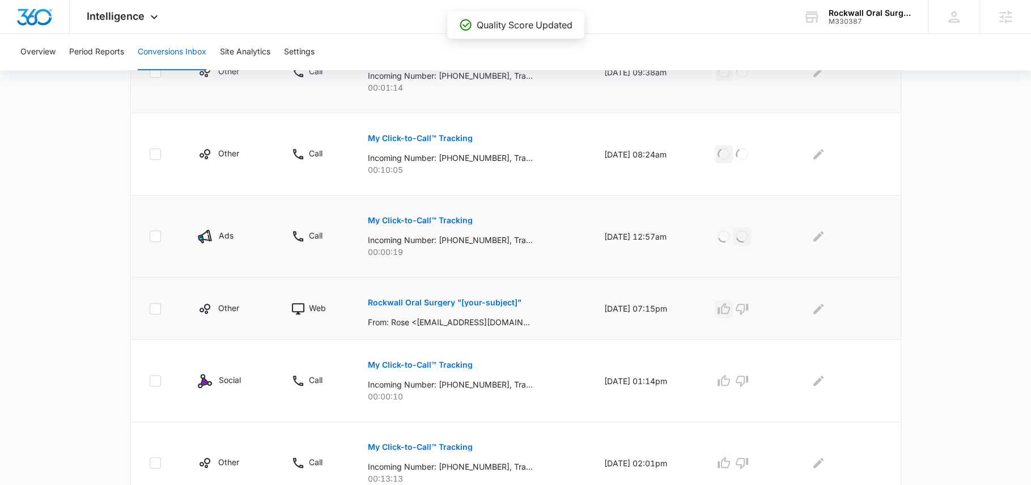
scroll to position [529, 0]
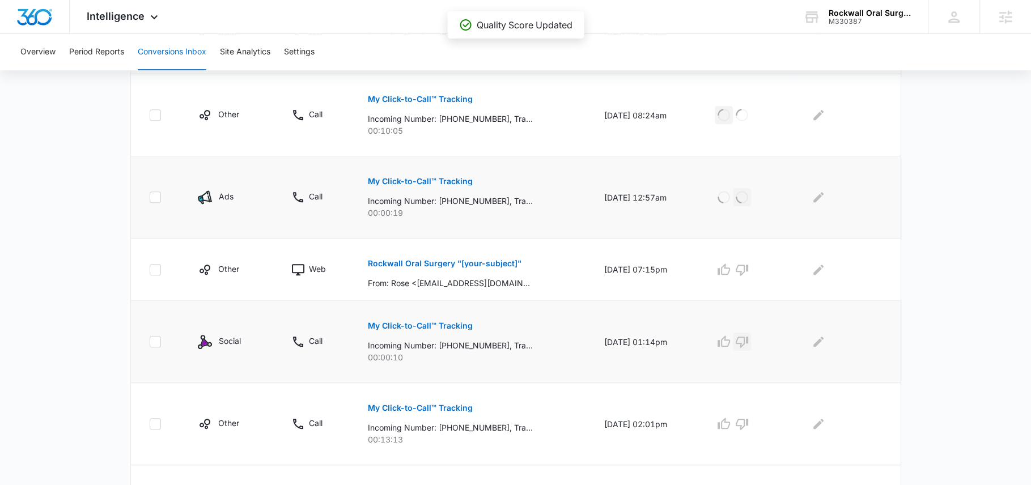
click at [749, 335] on icon "button" at bounding box center [742, 342] width 14 height 14
click at [731, 418] on icon "button" at bounding box center [724, 424] width 14 height 14
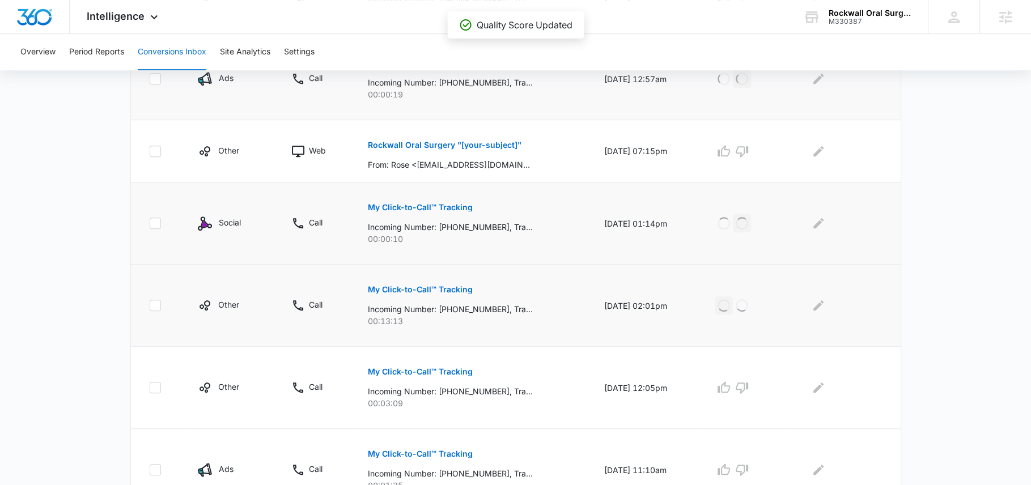
scroll to position [666, 0]
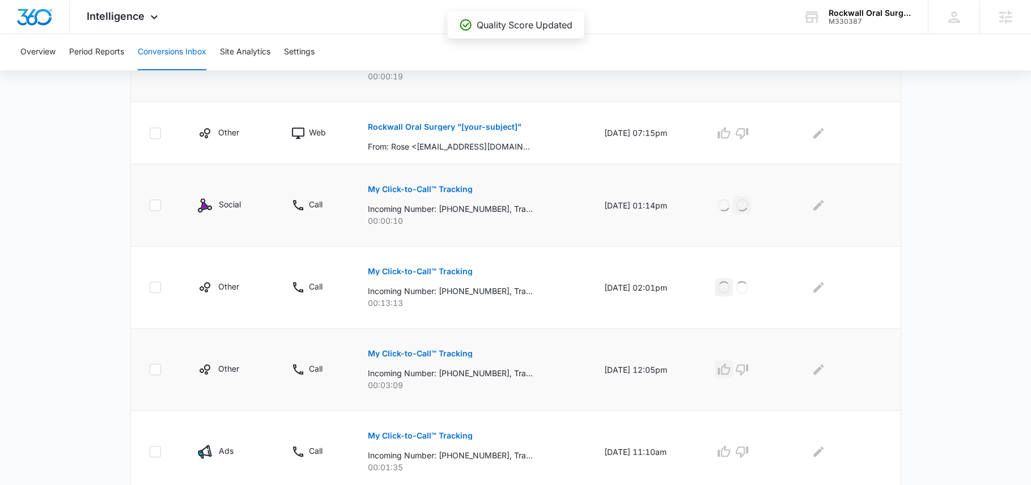
click at [730, 364] on icon "button" at bounding box center [724, 368] width 12 height 11
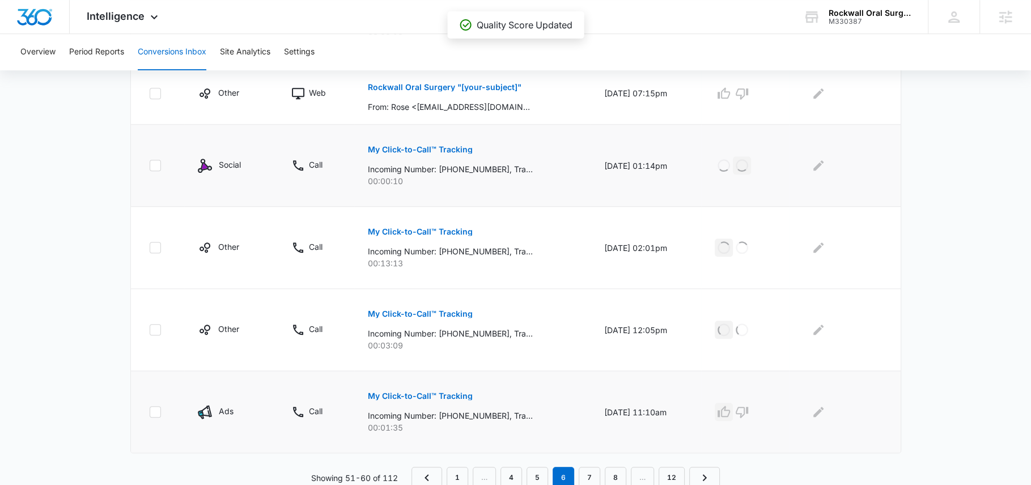
click at [728, 405] on icon "button" at bounding box center [724, 412] width 14 height 14
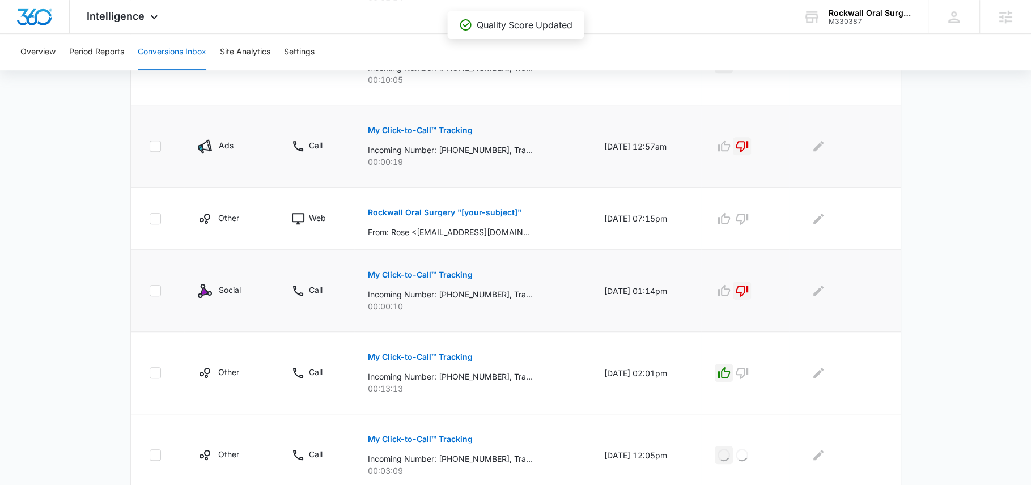
scroll to position [580, 0]
click at [478, 214] on p "Rockwall Oral Surgery "[your-subject]"" at bounding box center [445, 213] width 154 height 8
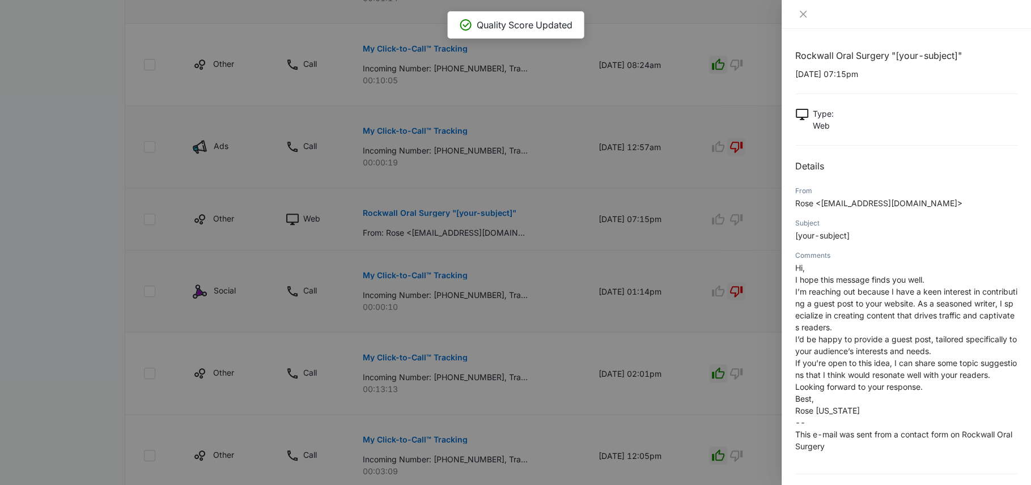
click at [478, 214] on div at bounding box center [515, 242] width 1031 height 485
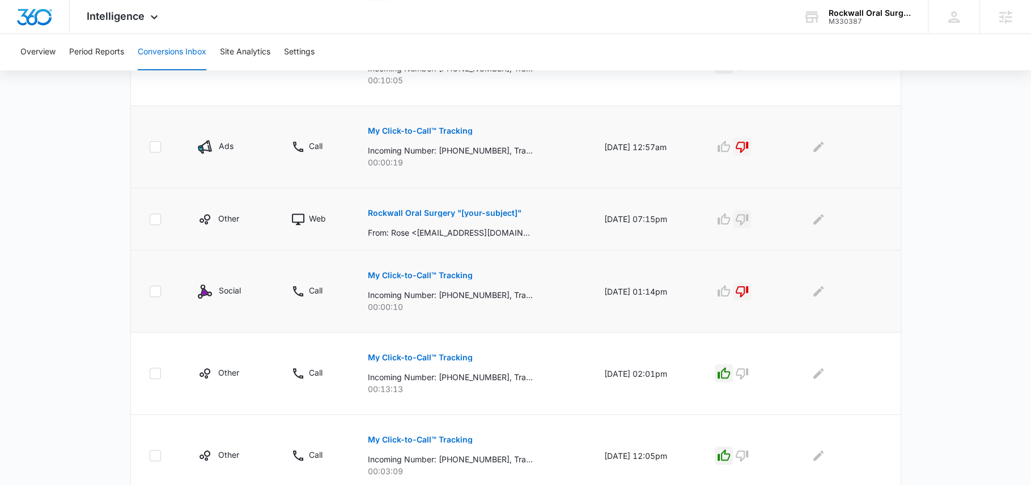
click at [749, 219] on icon "button" at bounding box center [742, 220] width 14 height 14
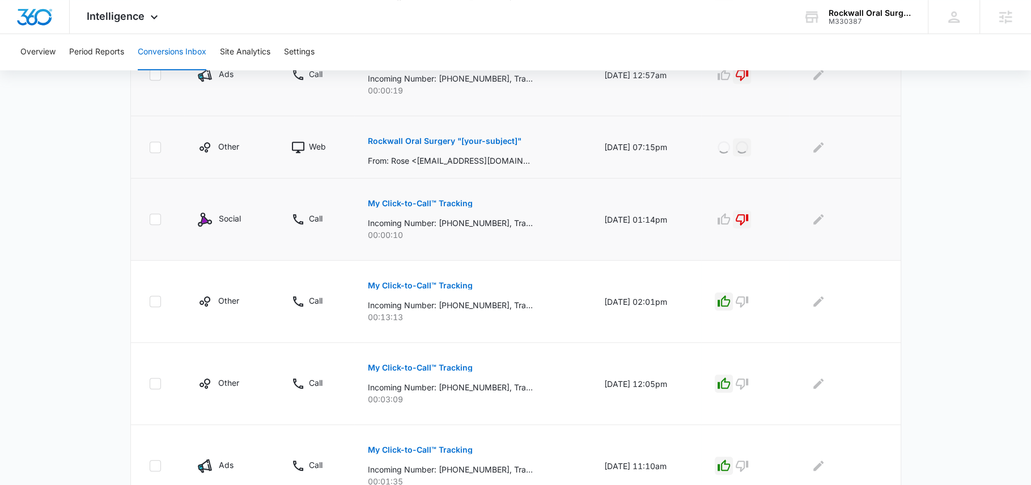
scroll to position [706, 0]
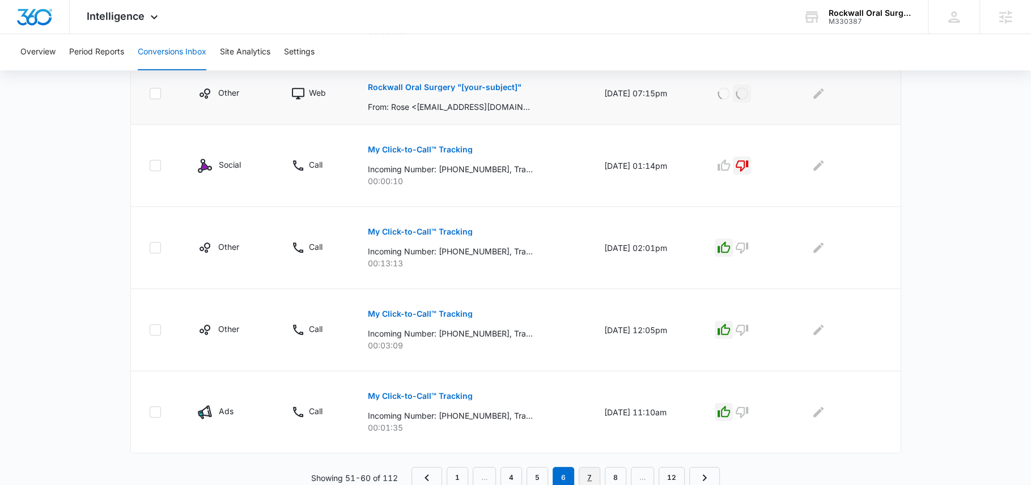
click at [590, 472] on link "7" at bounding box center [590, 478] width 22 height 22
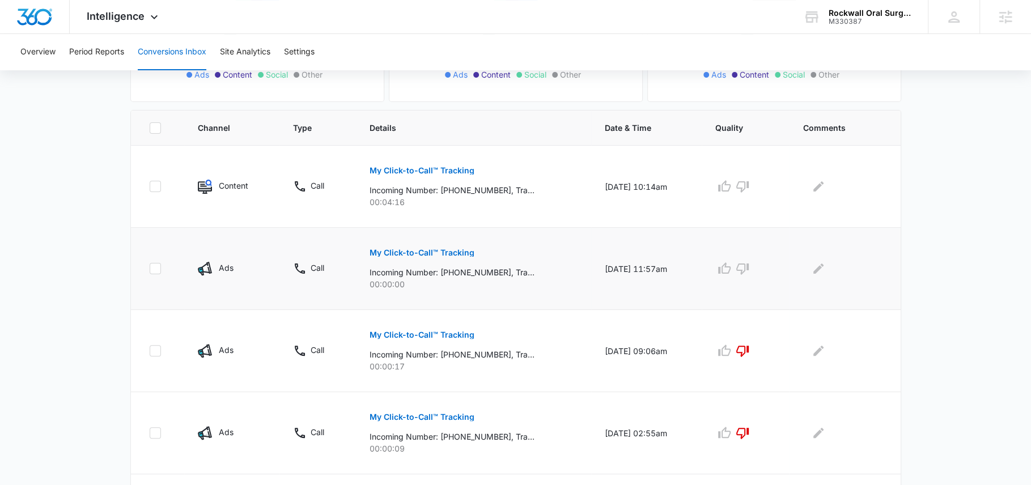
scroll to position [245, 0]
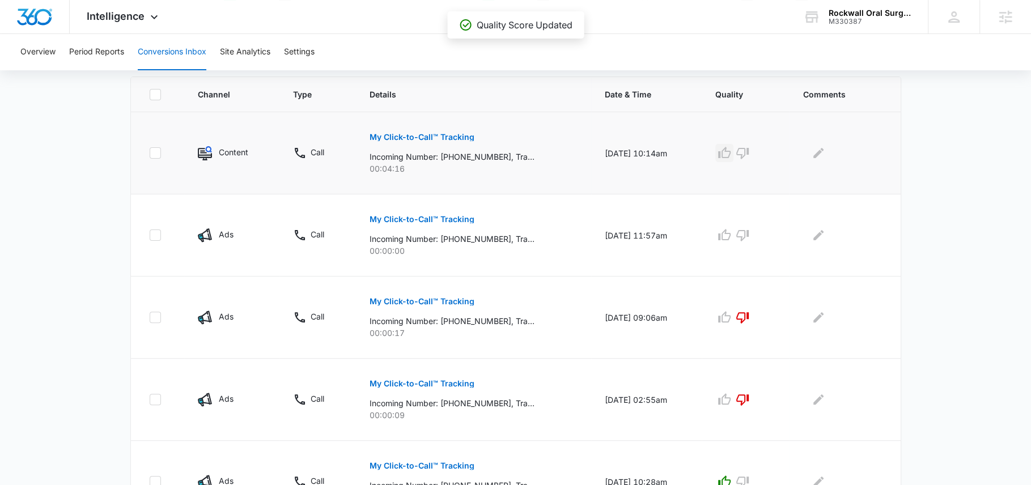
click at [731, 149] on icon "button" at bounding box center [725, 153] width 14 height 14
click at [745, 236] on icon "button" at bounding box center [743, 235] width 14 height 14
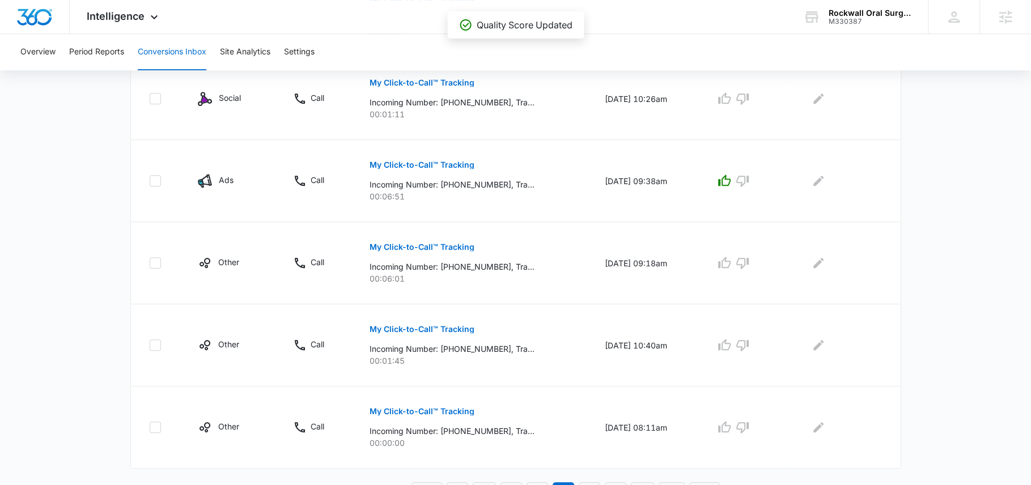
scroll to position [725, 0]
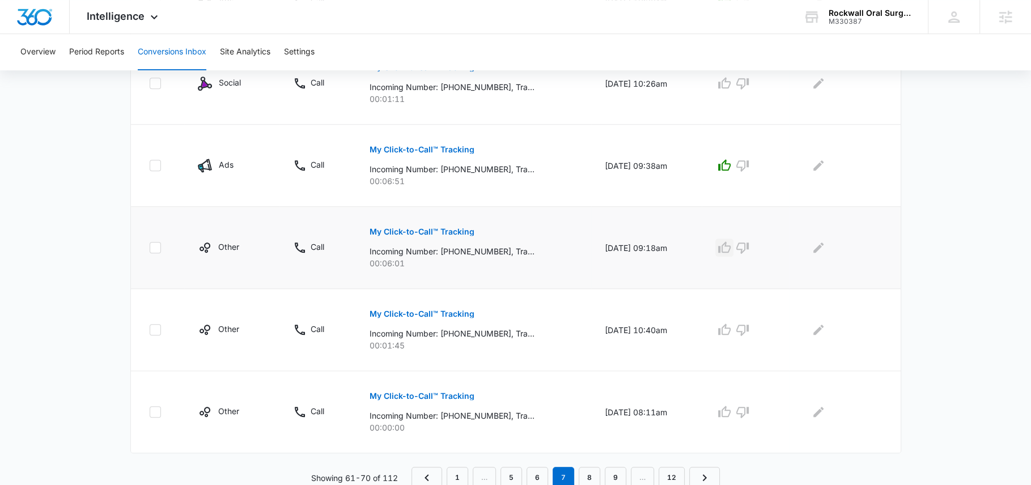
click at [729, 249] on icon "button" at bounding box center [724, 246] width 12 height 11
click at [730, 329] on icon "button" at bounding box center [725, 330] width 14 height 14
click at [745, 415] on button "button" at bounding box center [742, 412] width 18 height 18
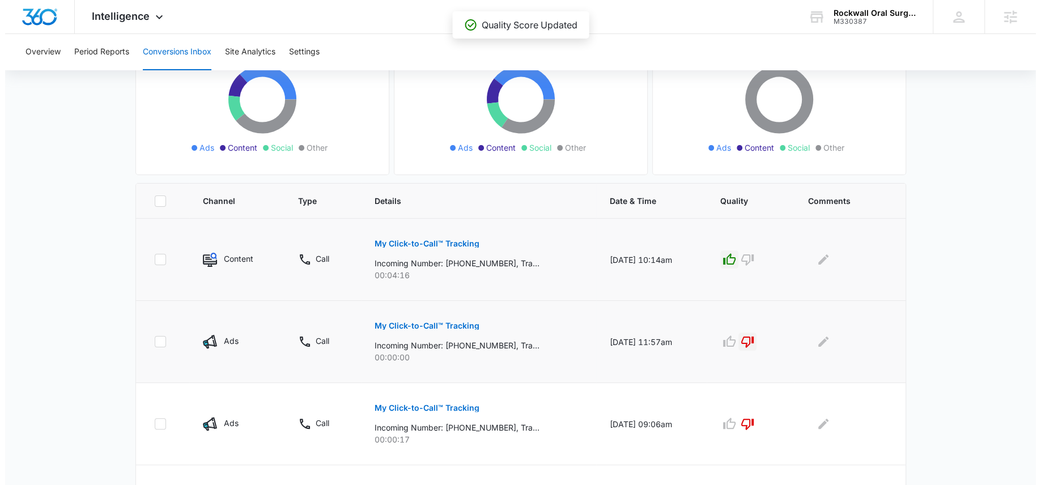
scroll to position [0, 0]
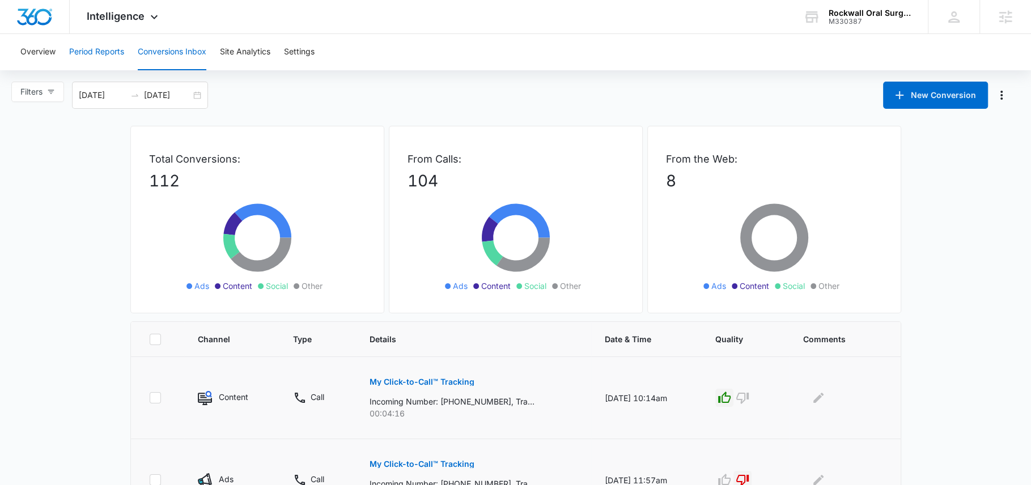
click at [100, 53] on button "Period Reports" at bounding box center [96, 52] width 55 height 36
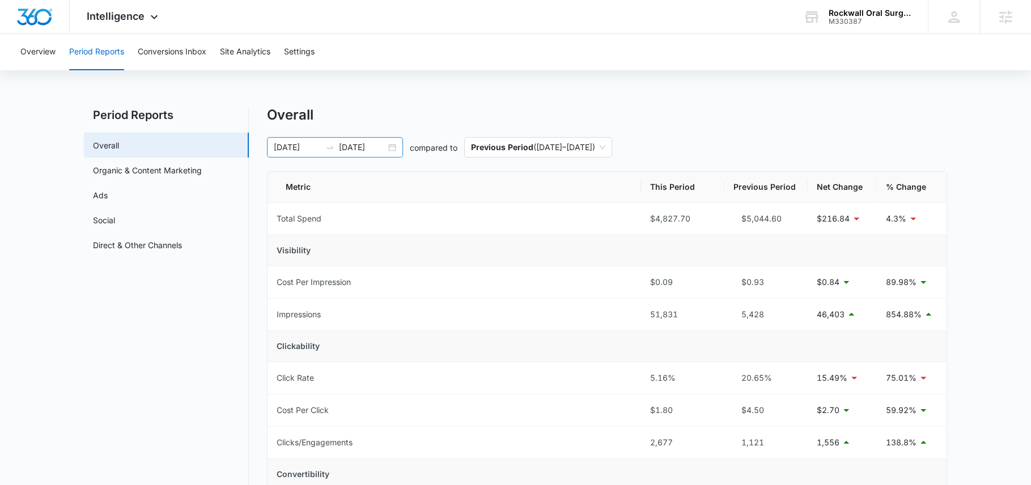
click at [362, 142] on input "10/15/2025" at bounding box center [362, 147] width 47 height 12
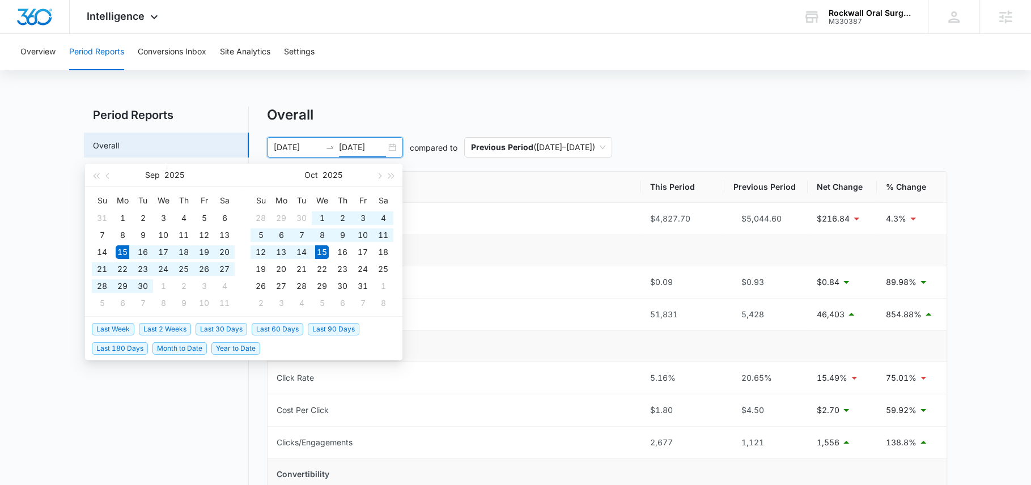
type input "10/15/2025"
click at [172, 326] on span "Last 2 Weeks" at bounding box center [165, 329] width 52 height 12
type input "09/30/2025"
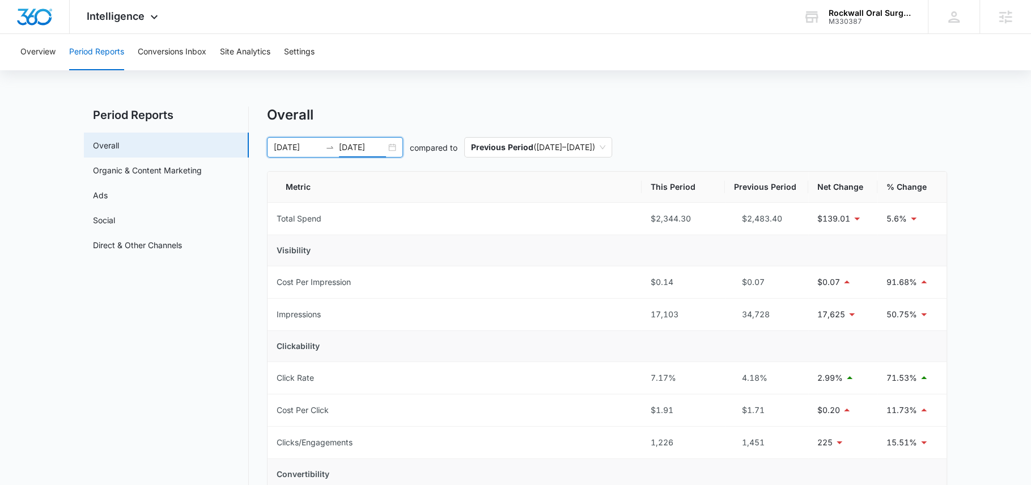
click at [355, 148] on input "[DATE]" at bounding box center [362, 147] width 47 height 12
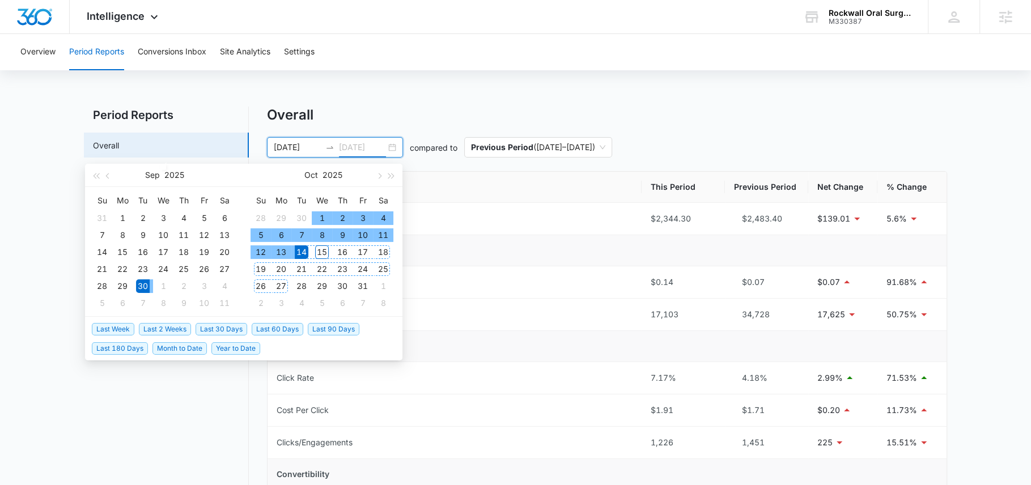
type input "[DATE]"
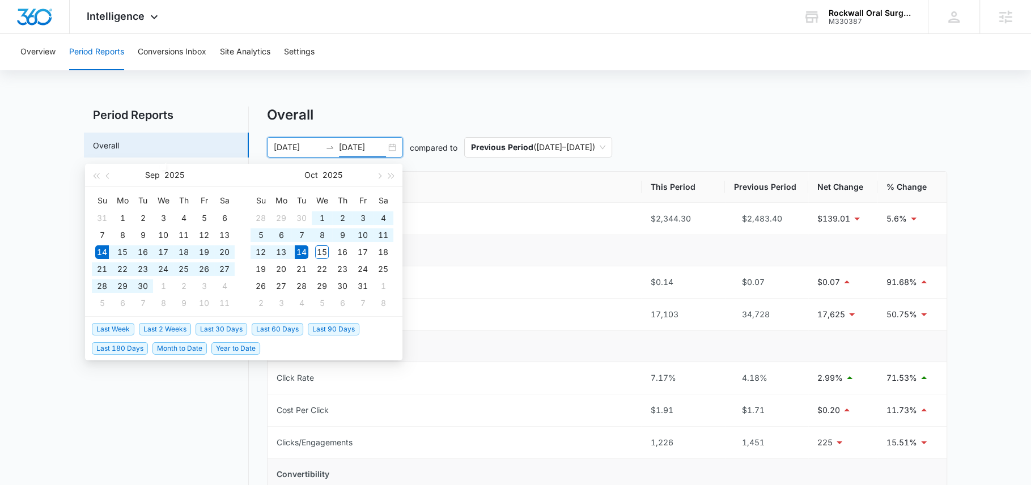
click at [230, 324] on span "Last 30 Days" at bounding box center [222, 329] width 52 height 12
type input "[DATE]"
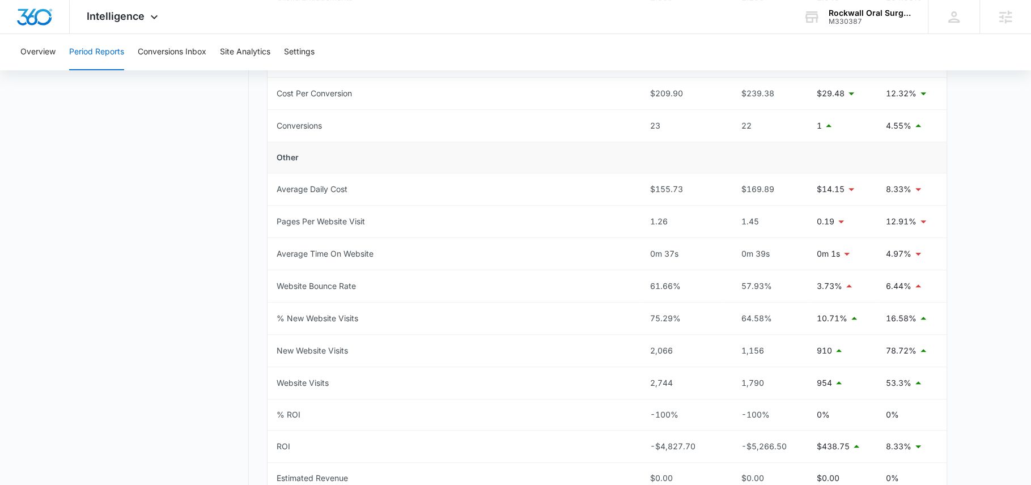
scroll to position [446, 0]
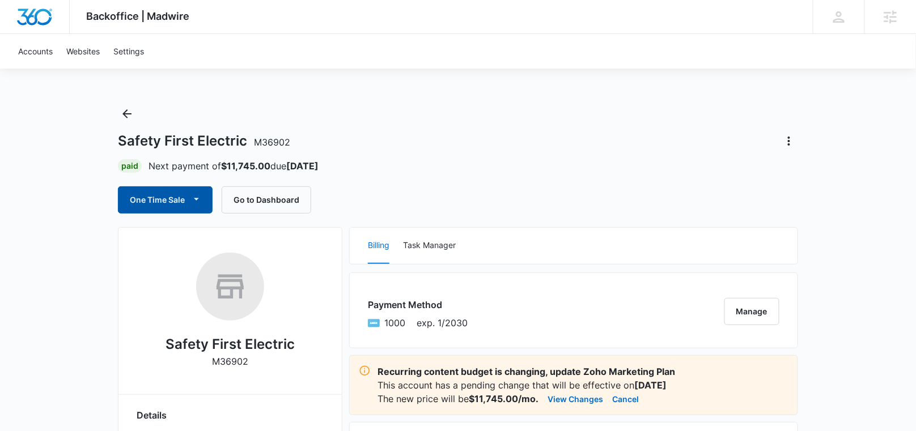
click at [147, 200] on button "One Time Sale" at bounding box center [165, 199] width 95 height 27
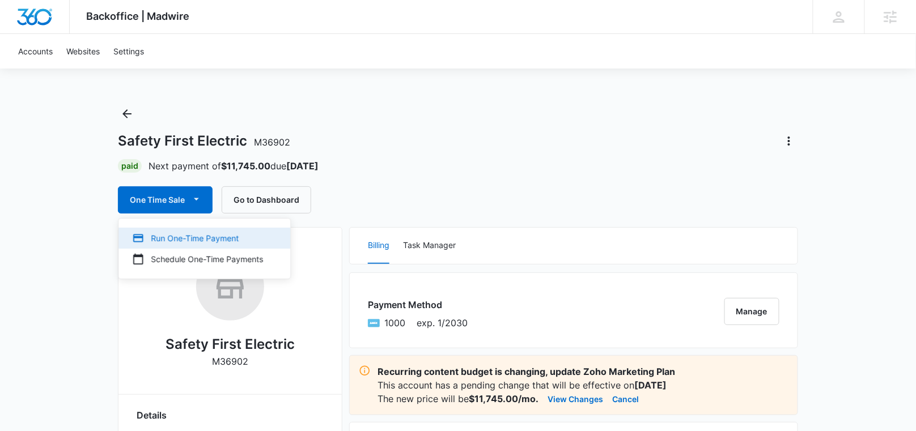
click at [184, 235] on div "Run One-Time Payment" at bounding box center [197, 238] width 131 height 12
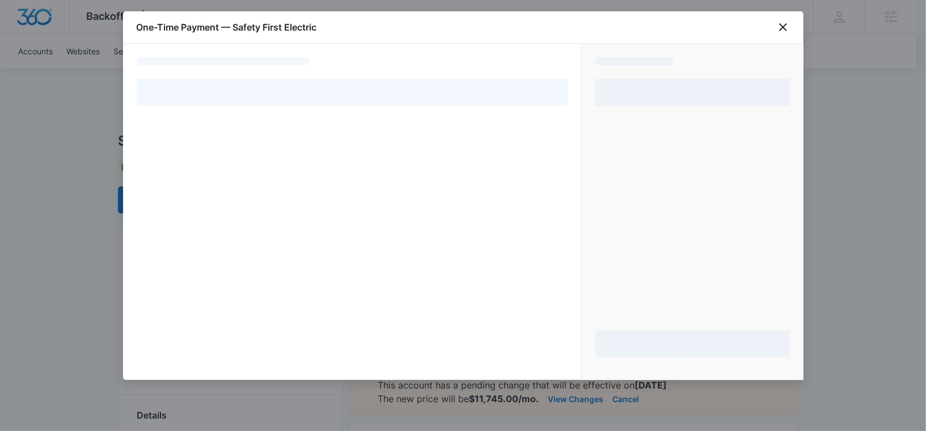
select select "pm_1Qk8y1A4n8RTgNjUYgHK1Jm1"
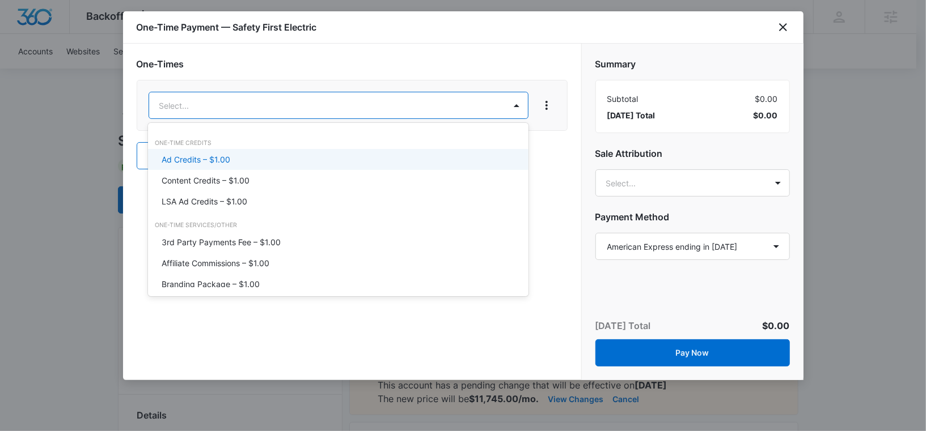
click at [194, 158] on p "Ad Credits – $1.00" at bounding box center [196, 160] width 69 height 12
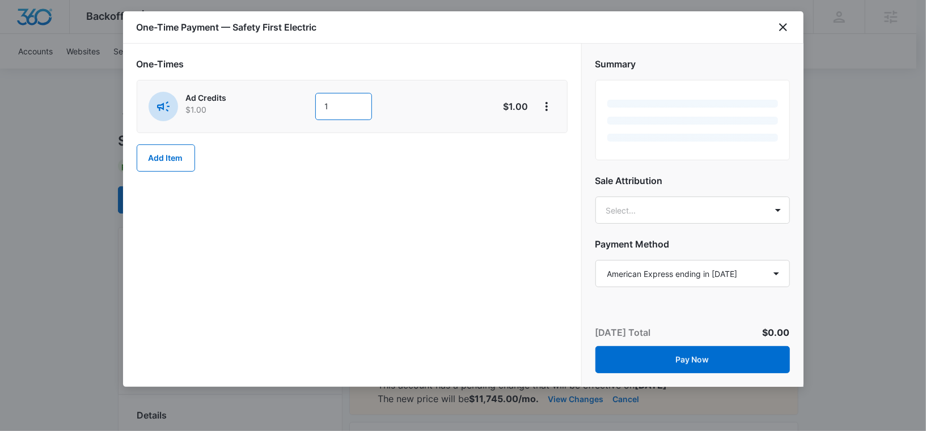
click at [345, 104] on input "1" at bounding box center [343, 106] width 57 height 27
type input "3000."
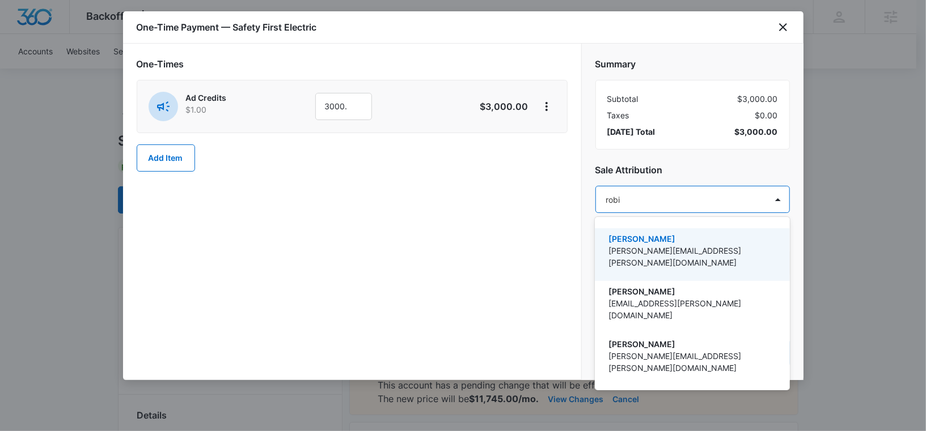
type input "robin"
click at [649, 253] on p "[PERSON_NAME][EMAIL_ADDRESS][PERSON_NAME][DOMAIN_NAME]" at bounding box center [690, 257] width 165 height 24
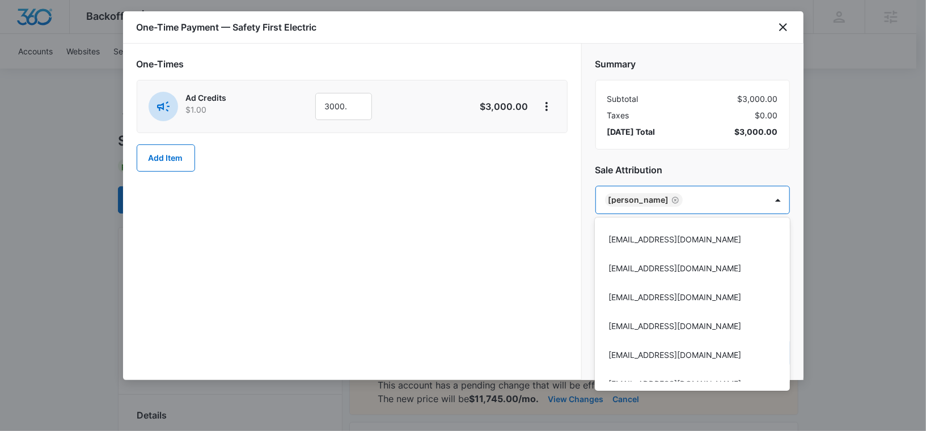
click at [685, 167] on div at bounding box center [463, 215] width 926 height 431
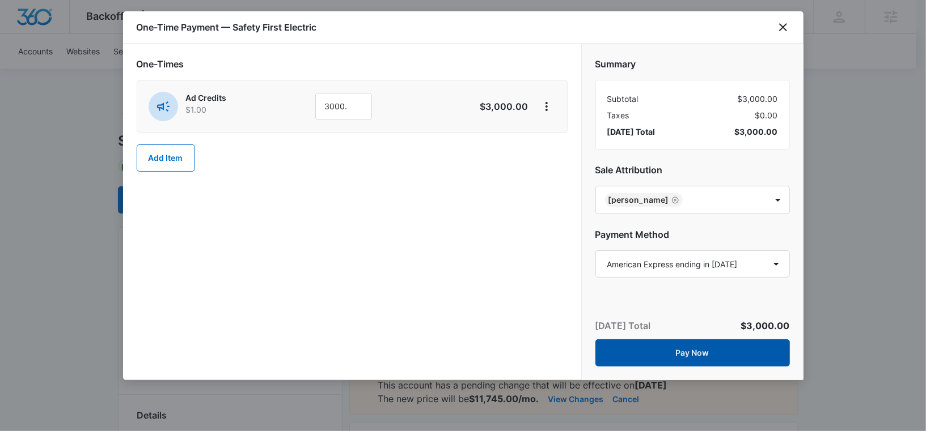
click at [653, 361] on button "Pay Now" at bounding box center [692, 352] width 194 height 27
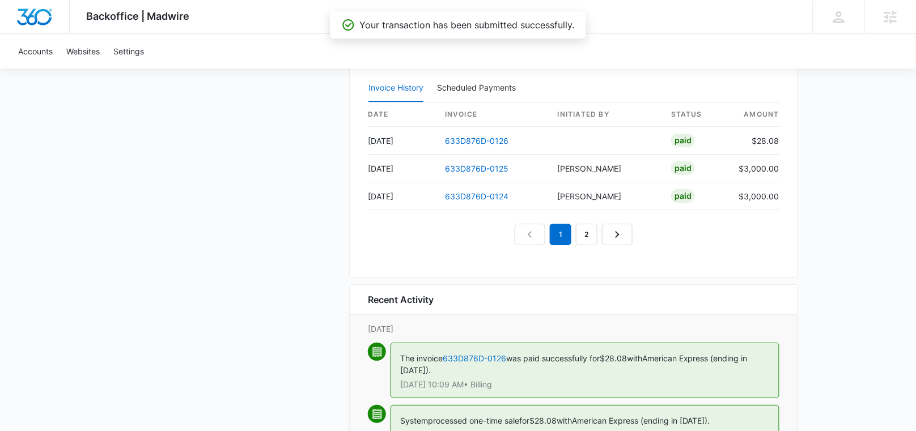
scroll to position [1442, 0]
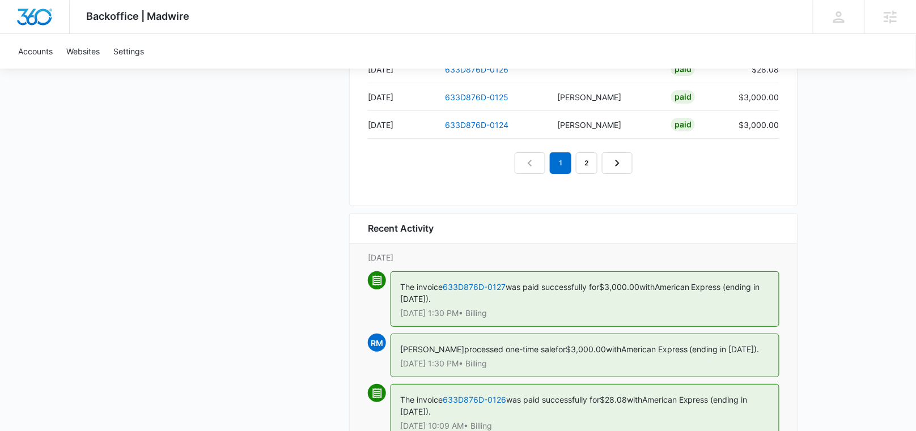
scroll to position [1422, 0]
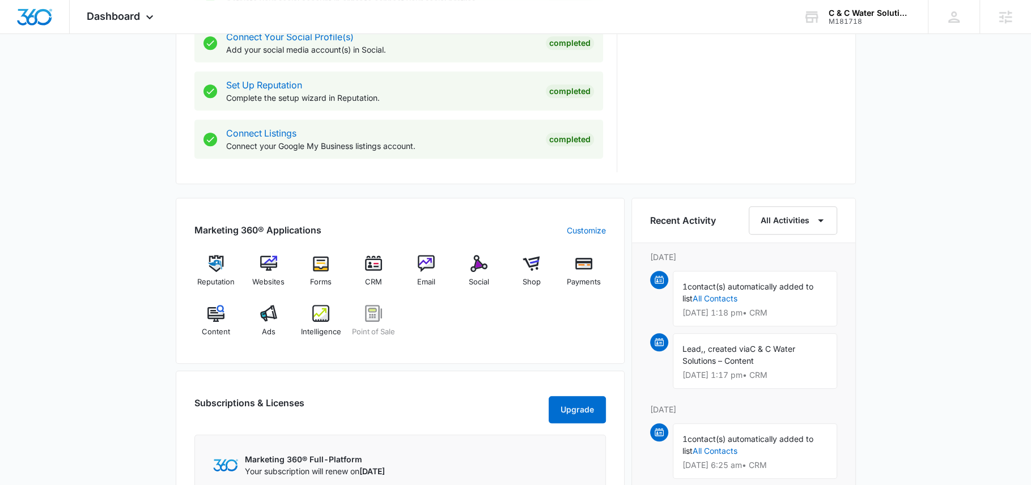
scroll to position [594, 0]
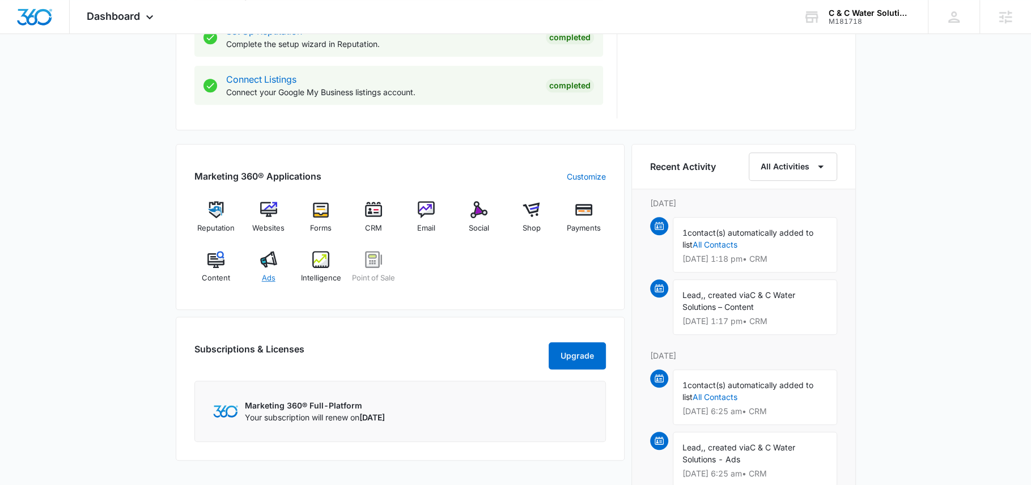
click at [268, 261] on img at bounding box center [268, 259] width 17 height 17
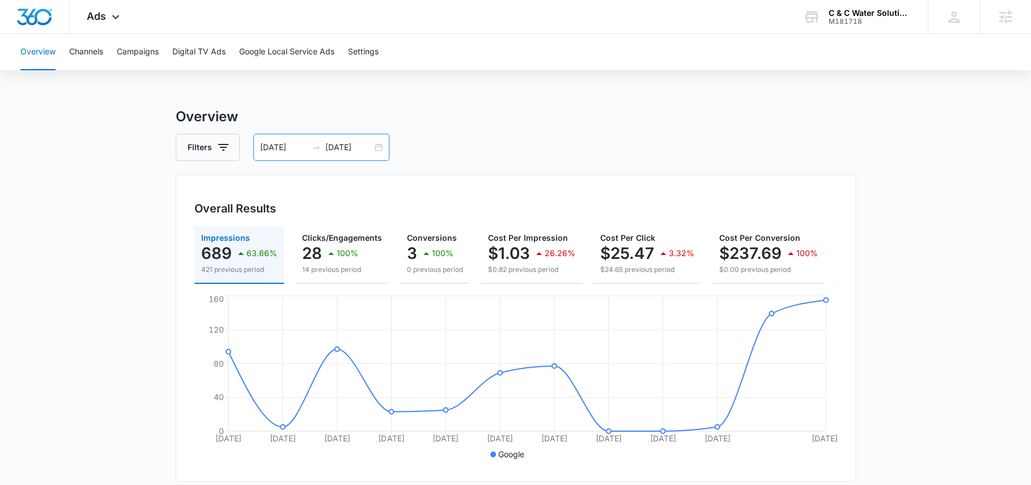
click at [344, 146] on input "10/12/2025" at bounding box center [348, 147] width 47 height 12
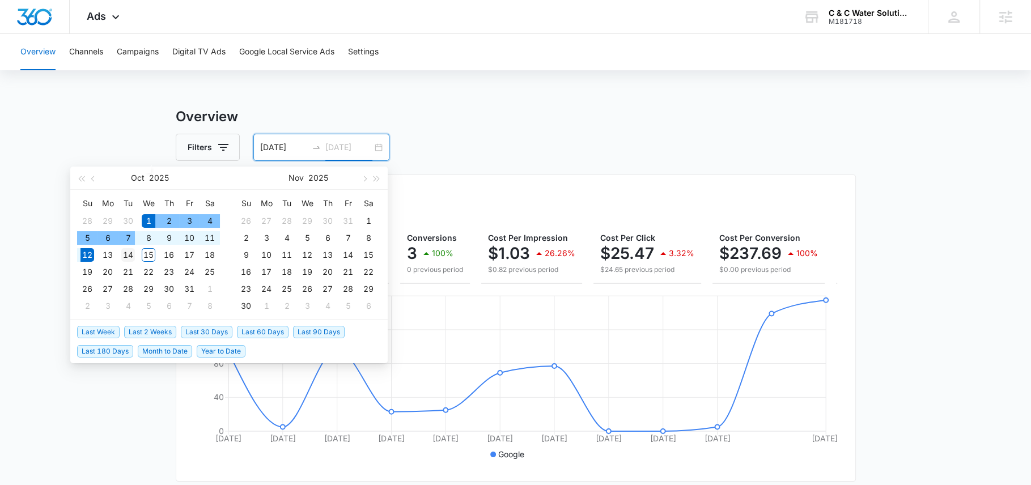
type input "[DATE]"
click at [125, 251] on div "14" at bounding box center [128, 255] width 14 height 14
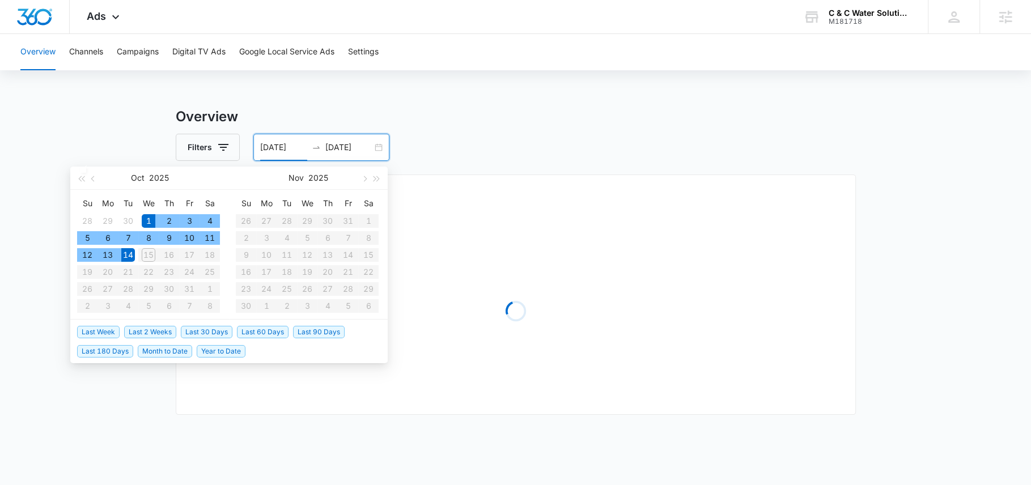
type input "10/01/2025"
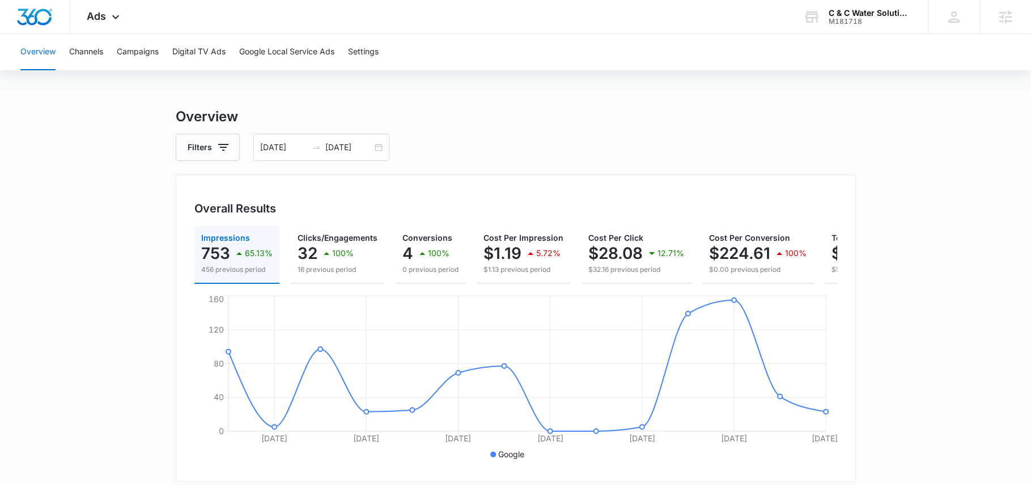
scroll to position [0, 112]
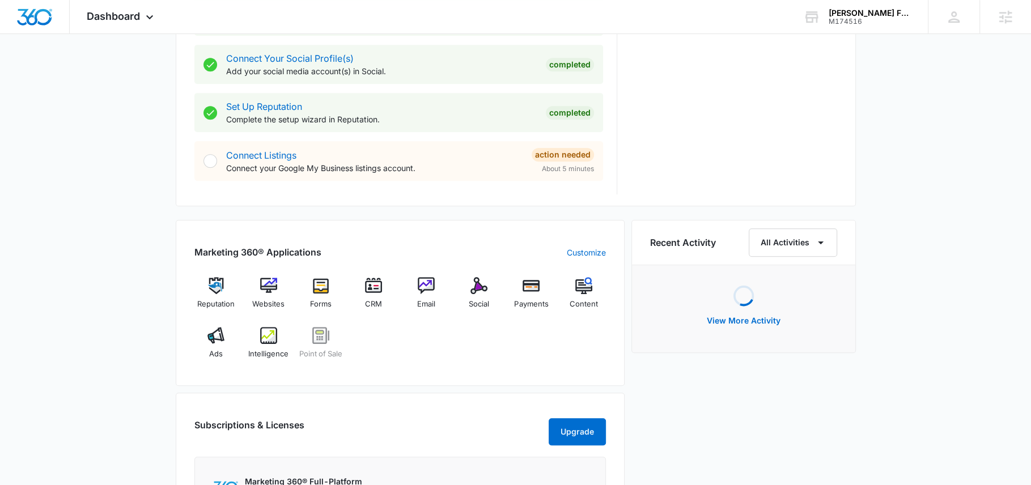
scroll to position [548, 0]
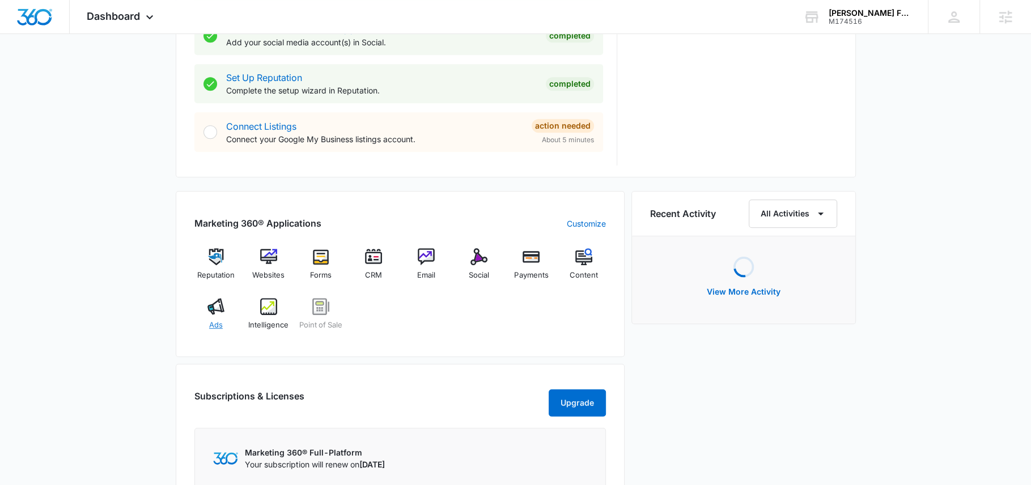
click at [227, 311] on div "Ads" at bounding box center [216, 318] width 44 height 41
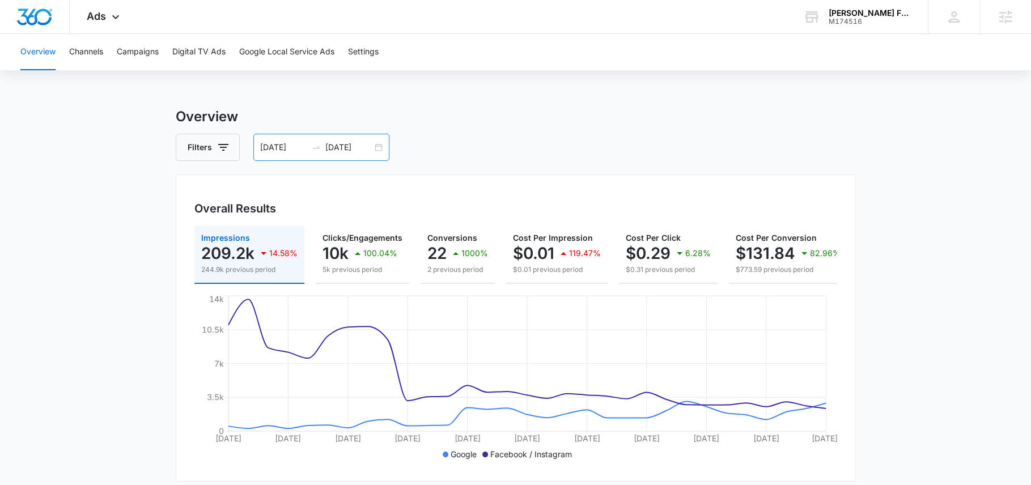
click at [348, 148] on input "[DATE]" at bounding box center [348, 147] width 47 height 12
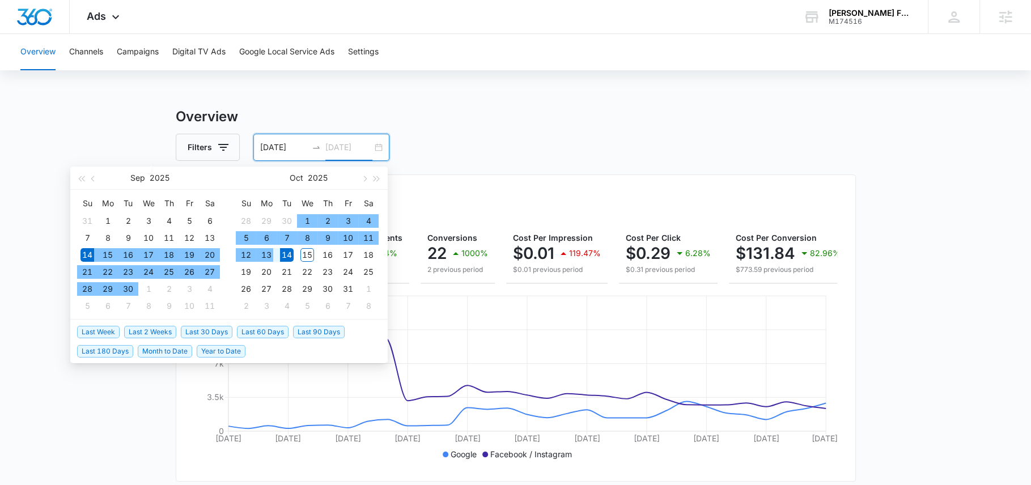
type input "[DATE]"
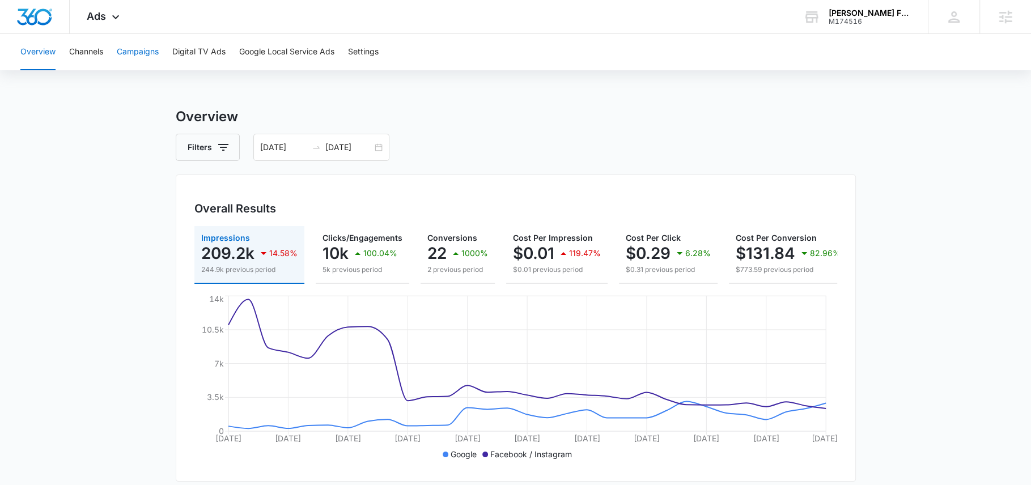
click at [134, 46] on button "Campaigns" at bounding box center [138, 52] width 42 height 36
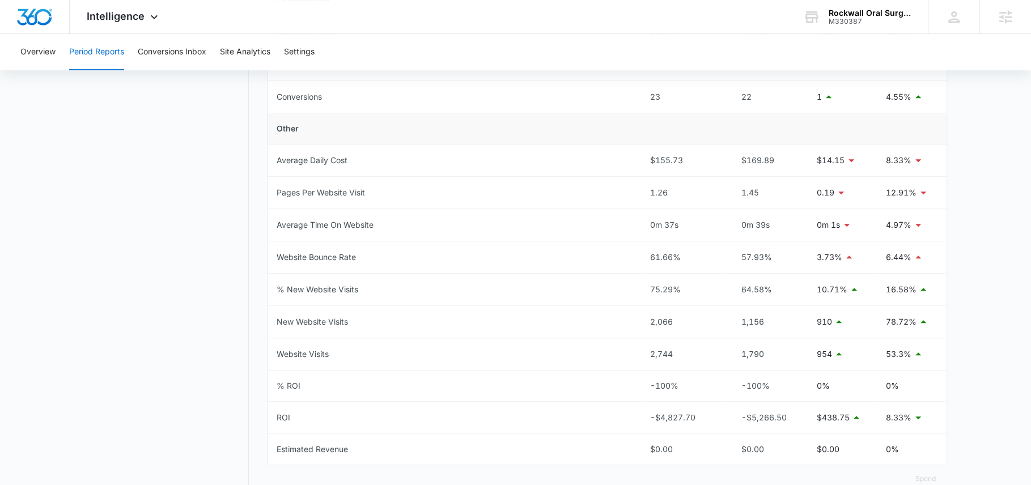
scroll to position [487, 0]
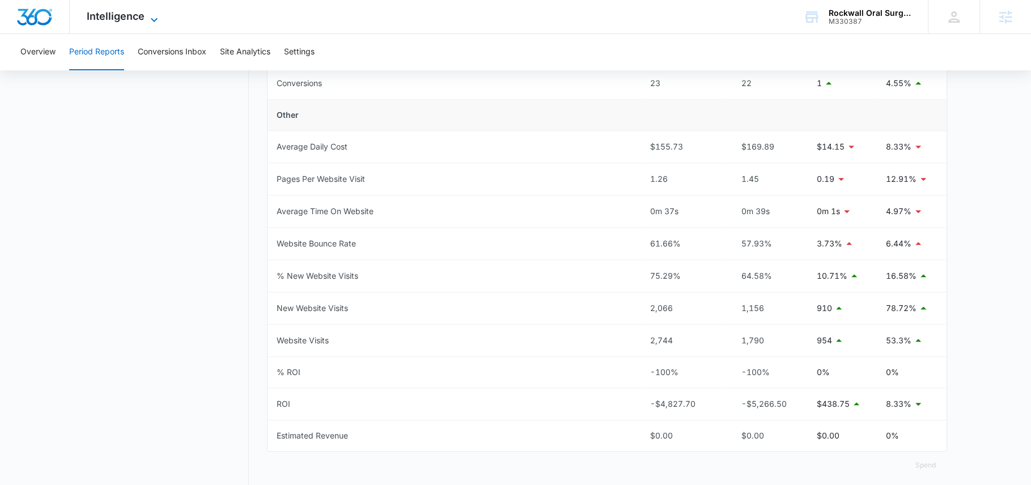
click at [131, 11] on span "Intelligence" at bounding box center [116, 16] width 58 height 12
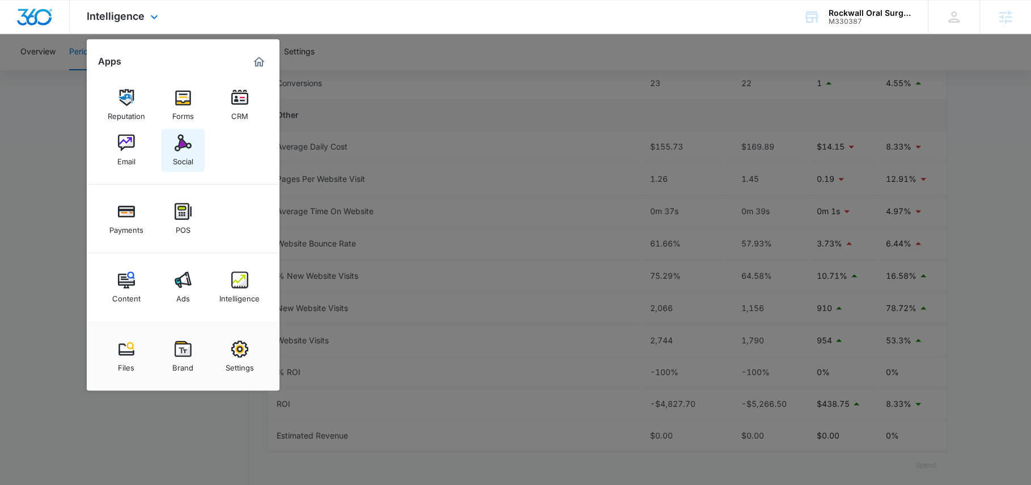
click at [181, 157] on div "Social" at bounding box center [183, 158] width 20 height 15
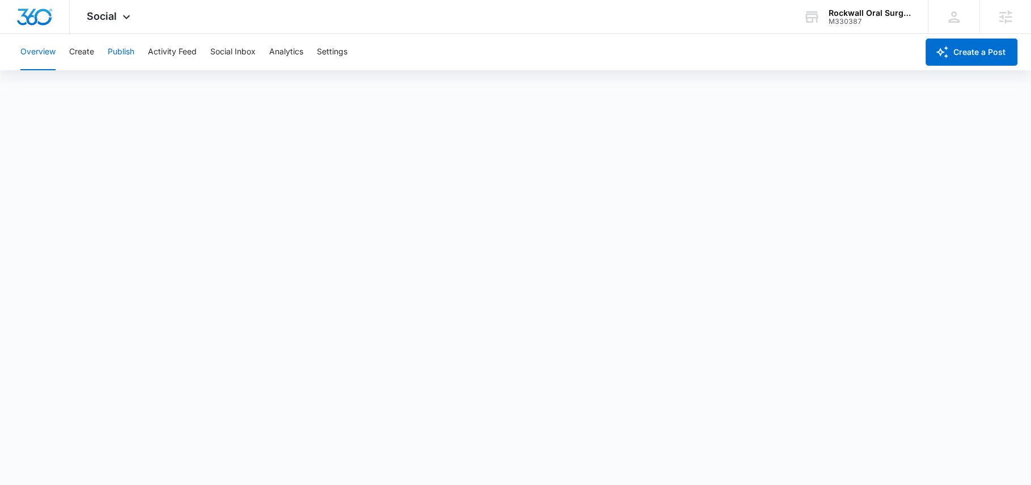
click at [126, 50] on button "Publish" at bounding box center [121, 52] width 27 height 36
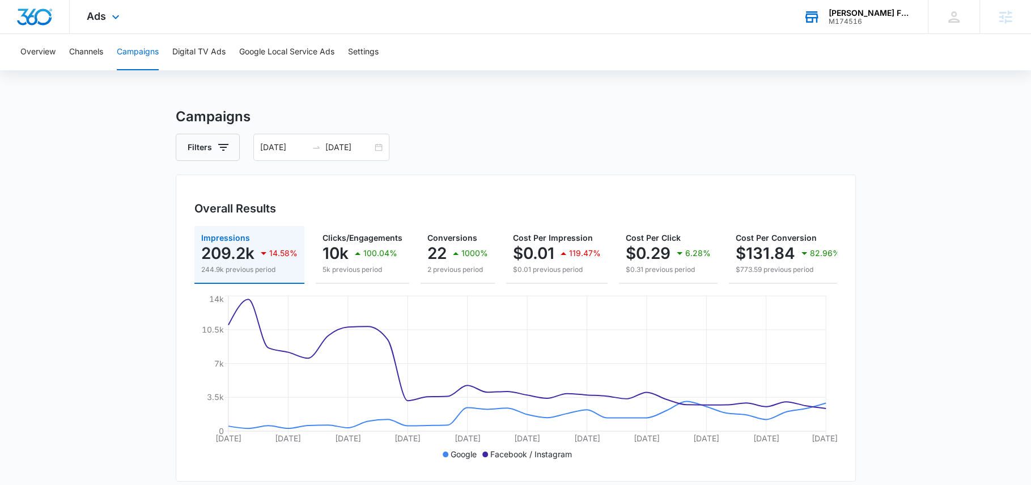
click at [874, 14] on div "McCorkle Family Farms" at bounding box center [870, 13] width 83 height 9
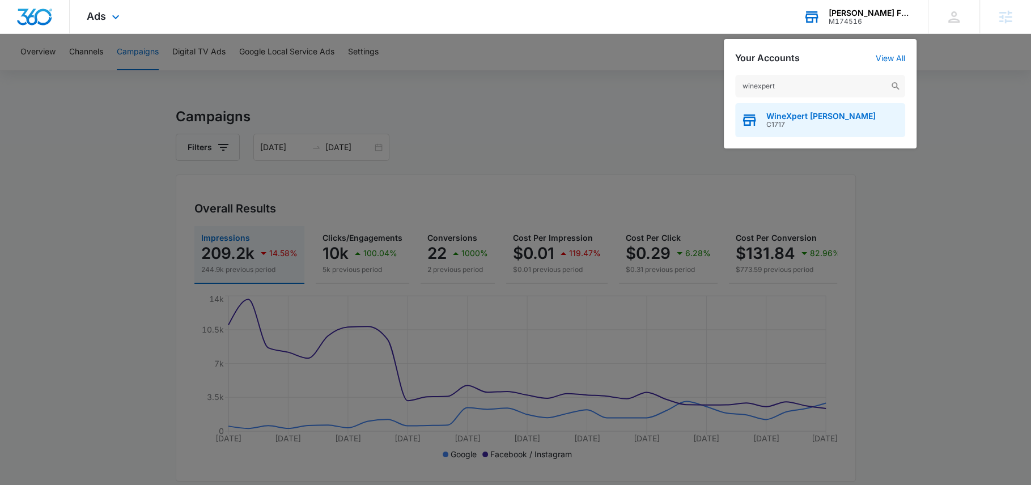
type input "winexpert"
click at [803, 112] on span "WineXpert Pickering" at bounding box center [820, 116] width 109 height 9
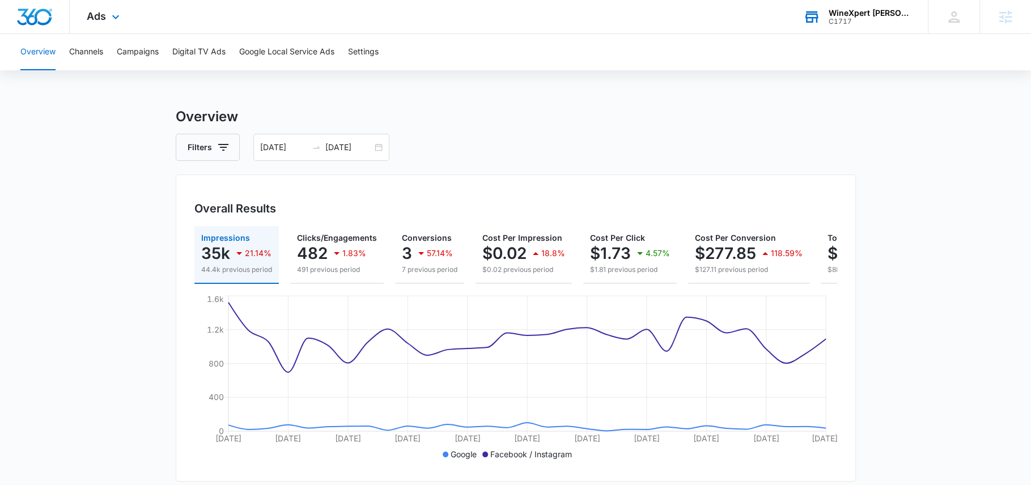
click at [114, 6] on div "Ads Apps Reputation Websites Forms CRM Email Social Shop Payments Content Ads I…" at bounding box center [105, 16] width 70 height 33
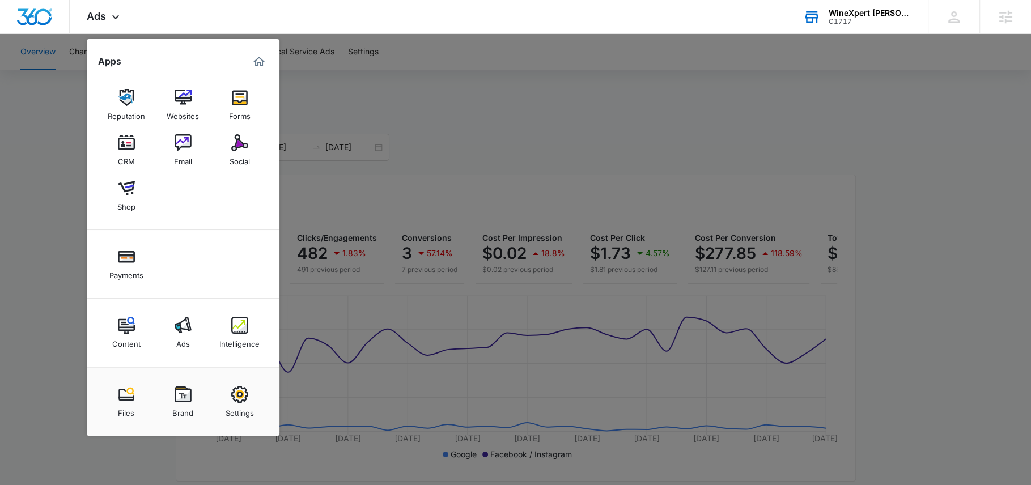
click at [175, 148] on img at bounding box center [183, 142] width 17 height 17
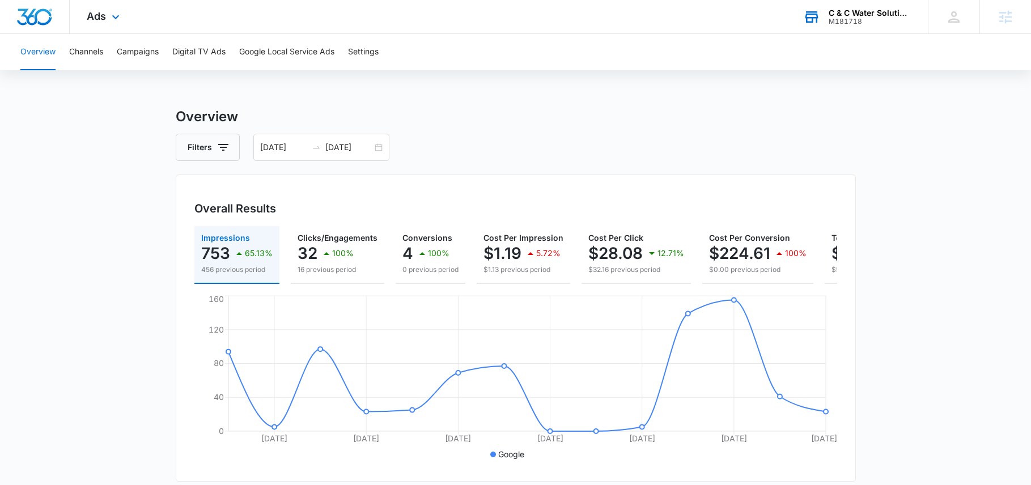
drag, startPoint x: 0, startPoint y: 0, endPoint x: 844, endPoint y: 22, distance: 844.8
click at [844, 22] on div "M181718" at bounding box center [870, 22] width 83 height 8
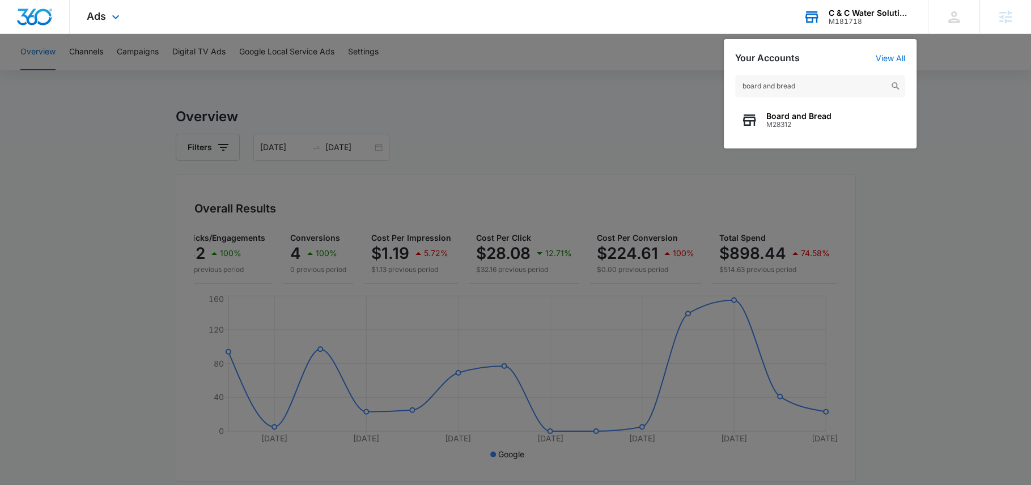
type input "board and bread"
click at [800, 134] on div "Board and Bread M28312" at bounding box center [820, 120] width 170 height 34
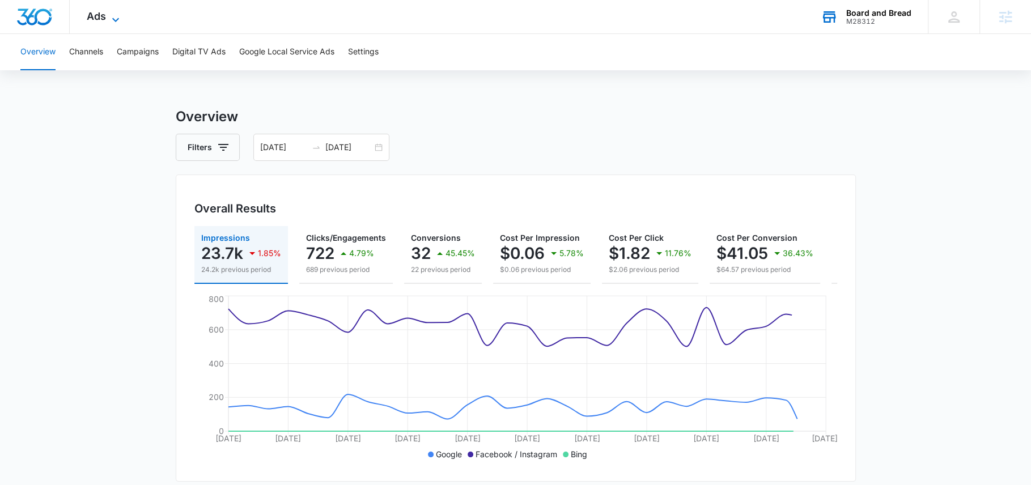
click at [101, 15] on span "Ads" at bounding box center [96, 16] width 19 height 12
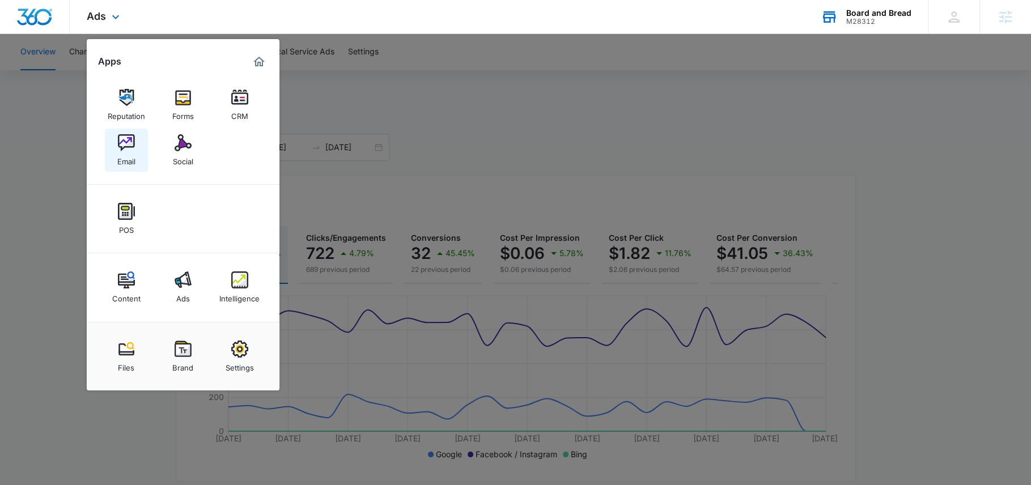
click at [125, 157] on div "Email" at bounding box center [126, 158] width 18 height 15
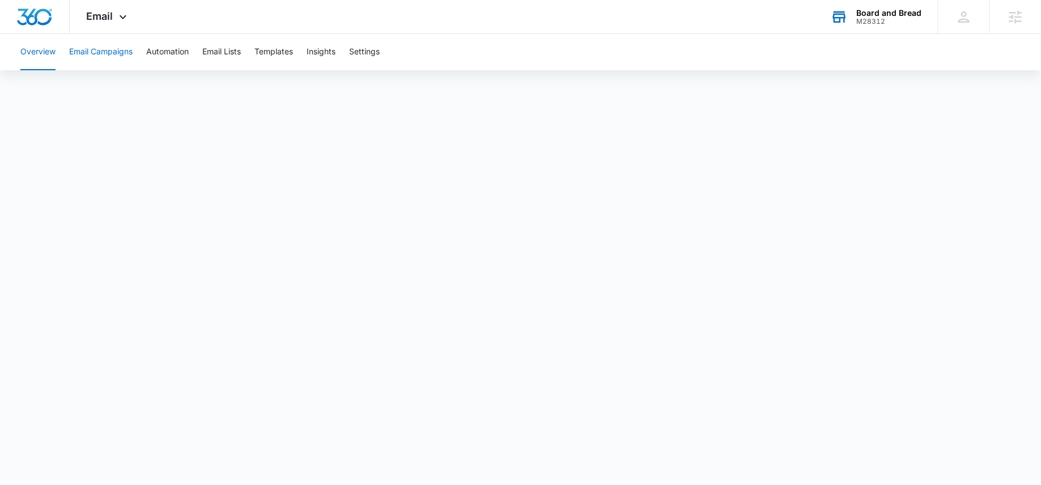
click at [107, 53] on button "Email Campaigns" at bounding box center [100, 52] width 63 height 36
